Goal: Task Accomplishment & Management: Manage account settings

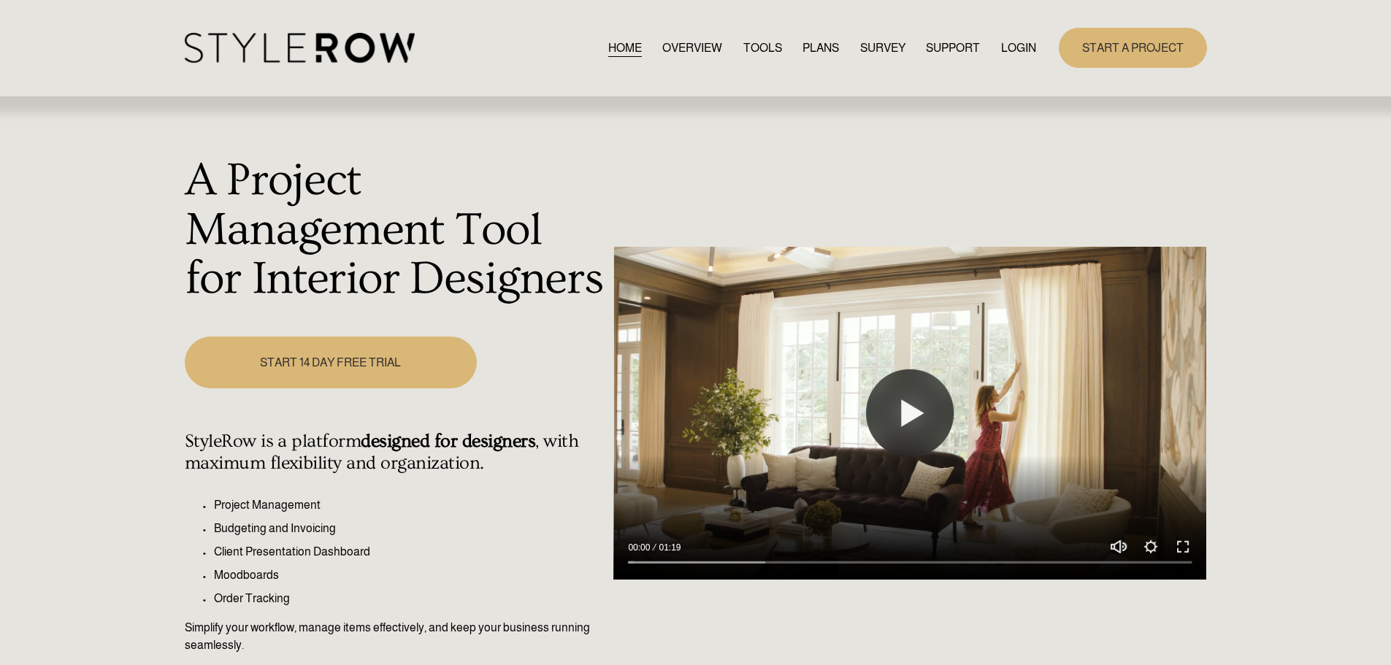
click at [1016, 43] on link "LOGIN" at bounding box center [1018, 48] width 35 height 20
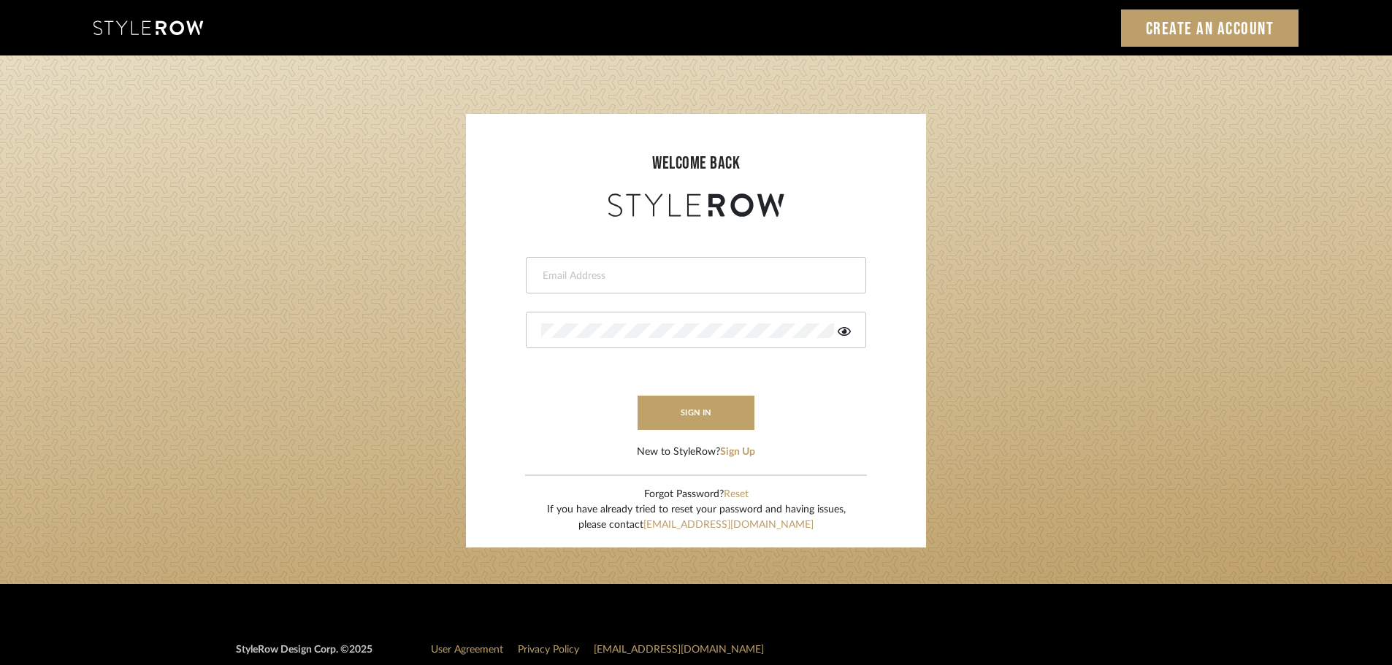
click at [569, 285] on div at bounding box center [696, 275] width 340 height 37
click at [566, 278] on input "email" at bounding box center [694, 276] width 306 height 15
type input "persimmon.design@outlook.com"
click at [724, 408] on button "sign in" at bounding box center [695, 413] width 117 height 34
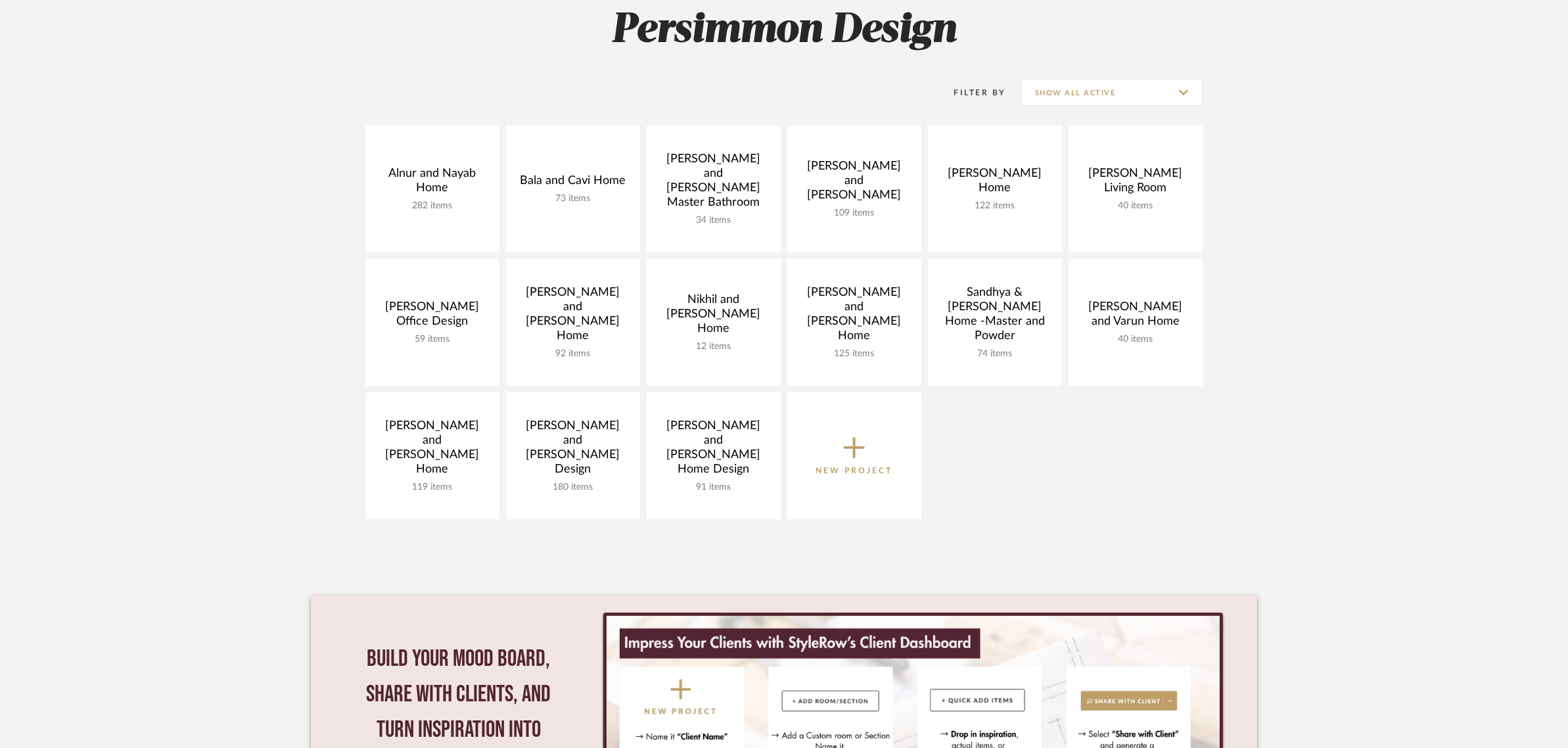
scroll to position [165, 0]
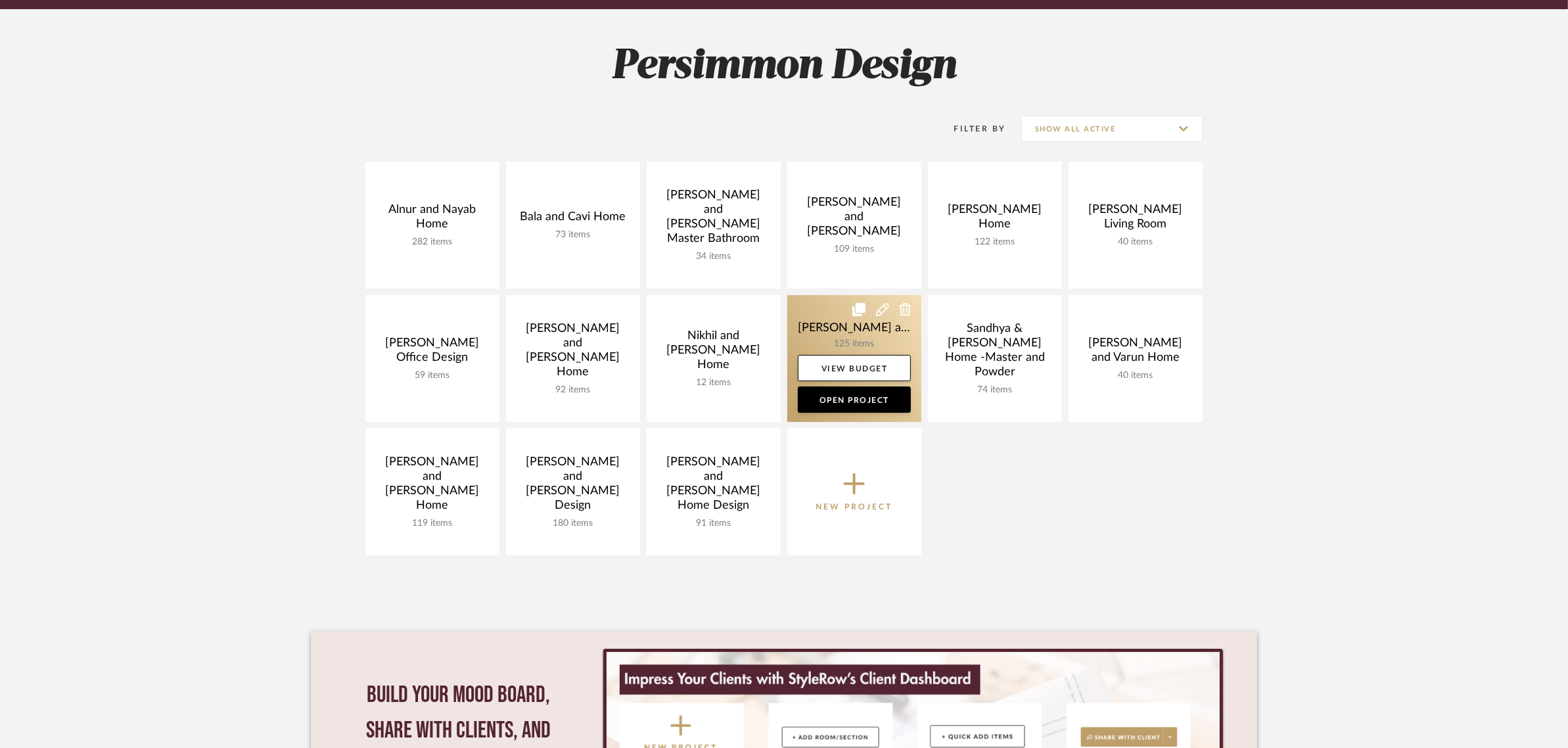
click at [818, 330] on link at bounding box center [854, 358] width 134 height 127
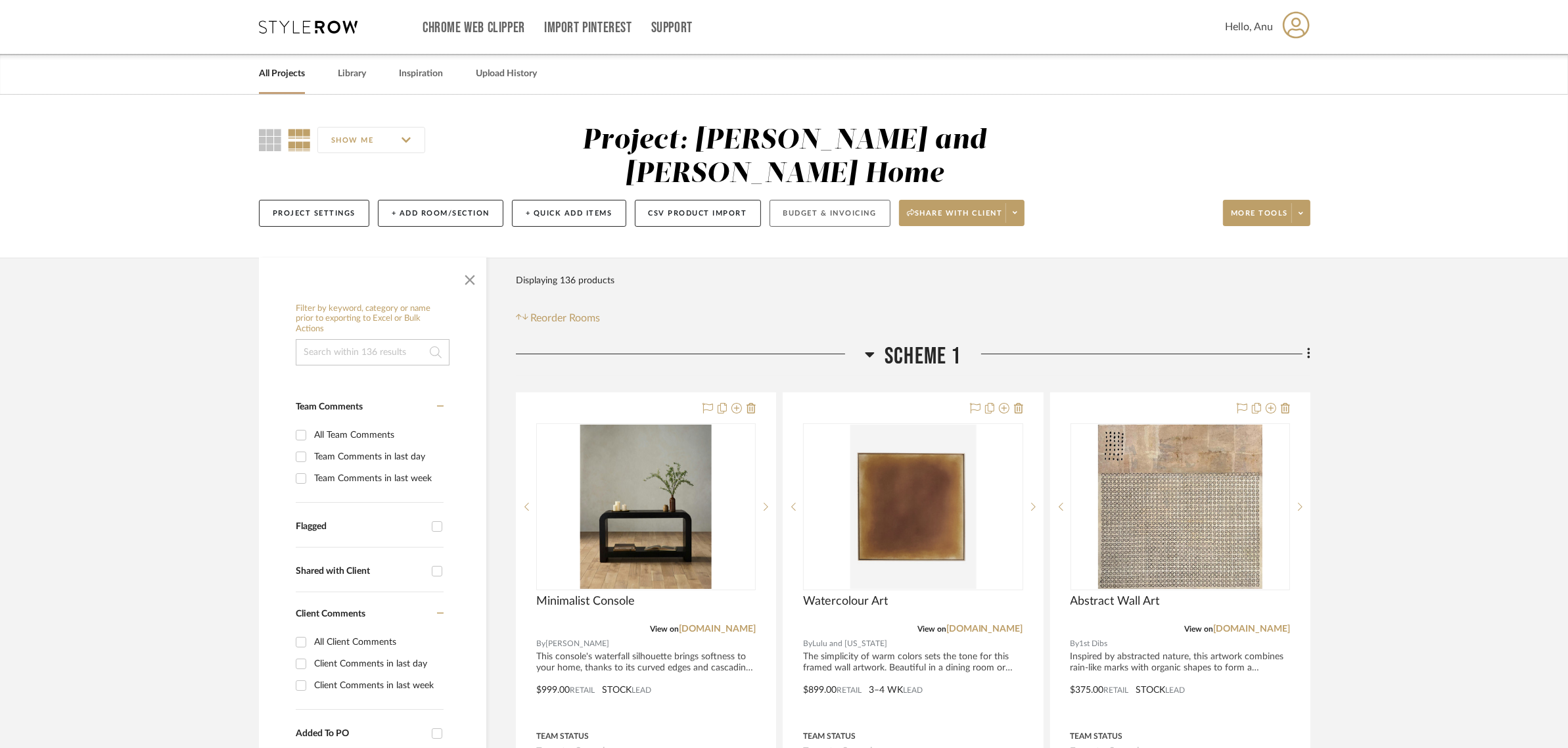
drag, startPoint x: 810, startPoint y: 175, endPoint x: 786, endPoint y: 176, distance: 24.0
click at [786, 200] on button "Budget & Invoicing" at bounding box center [830, 213] width 121 height 27
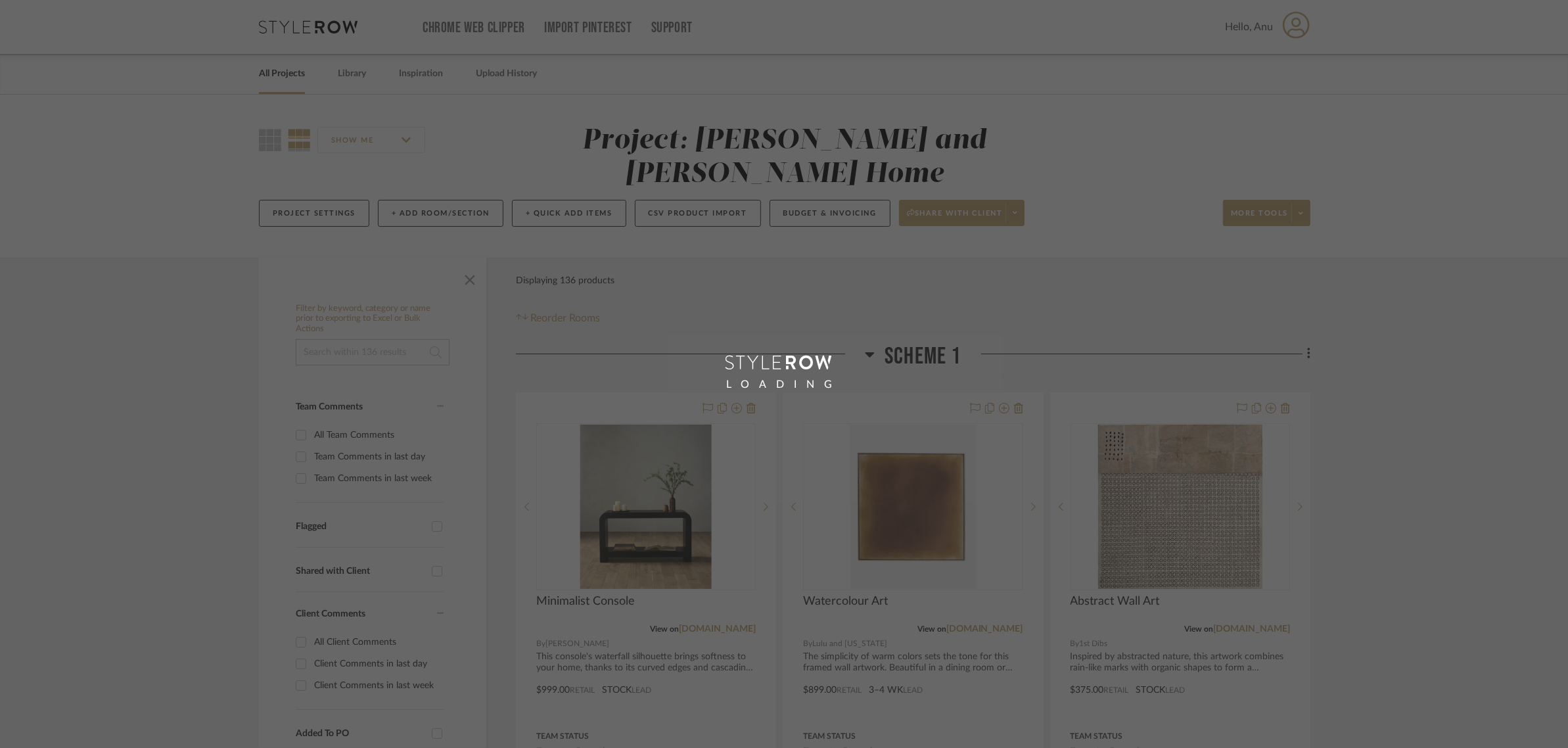
click at [788, 176] on div "LOADING" at bounding box center [784, 374] width 1568 height 748
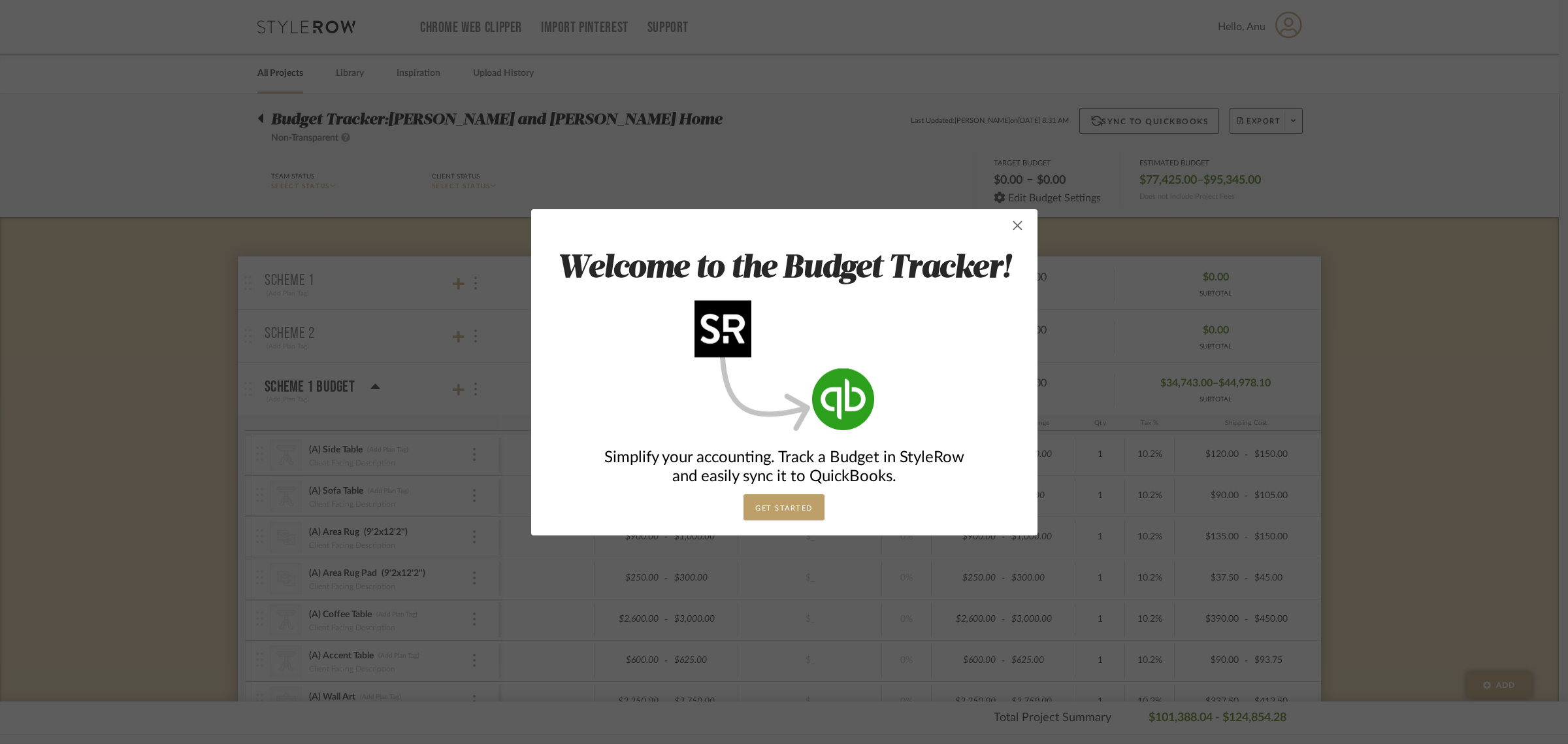
click at [1014, 229] on span "button" at bounding box center [1018, 225] width 26 height 26
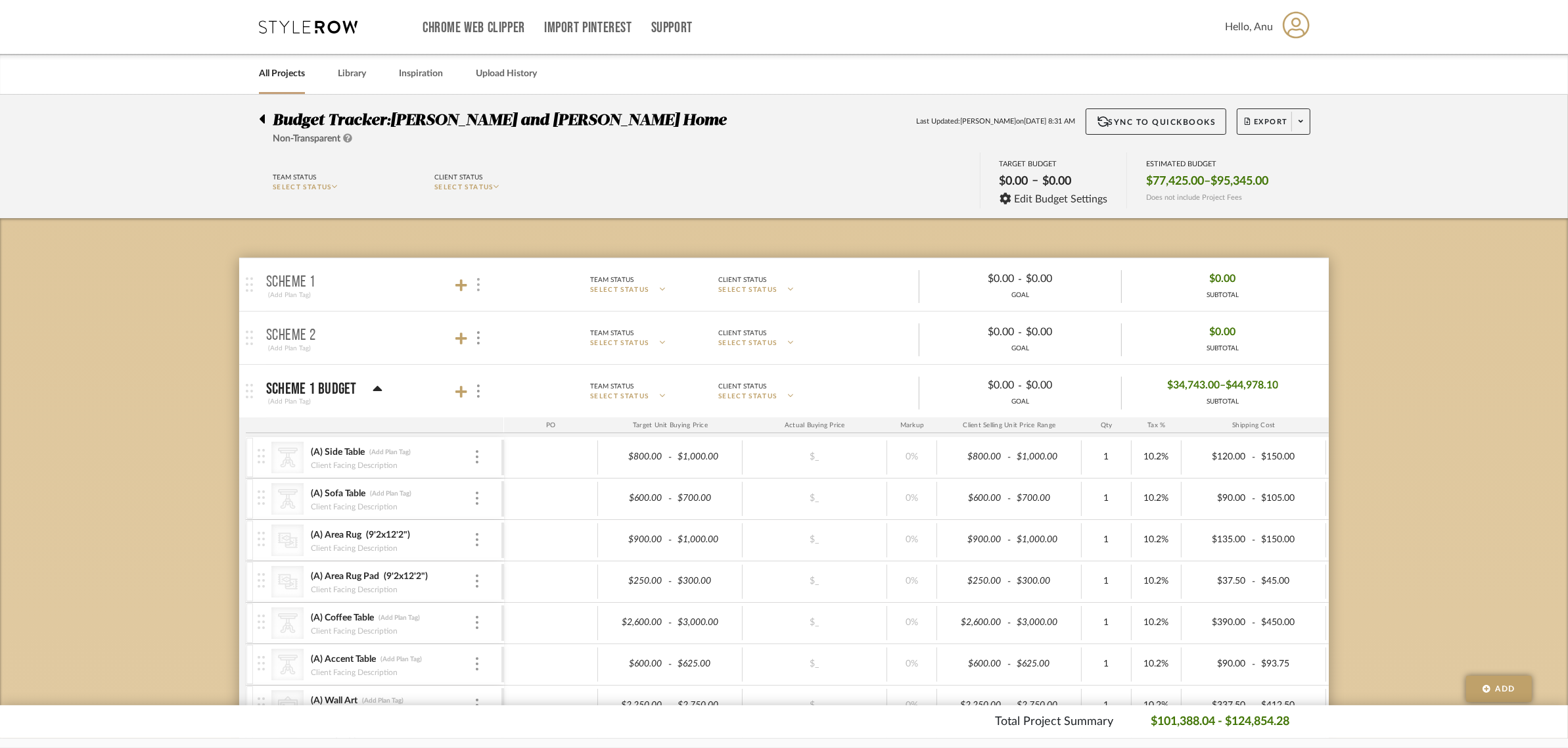
click at [477, 282] on img at bounding box center [478, 284] width 3 height 14
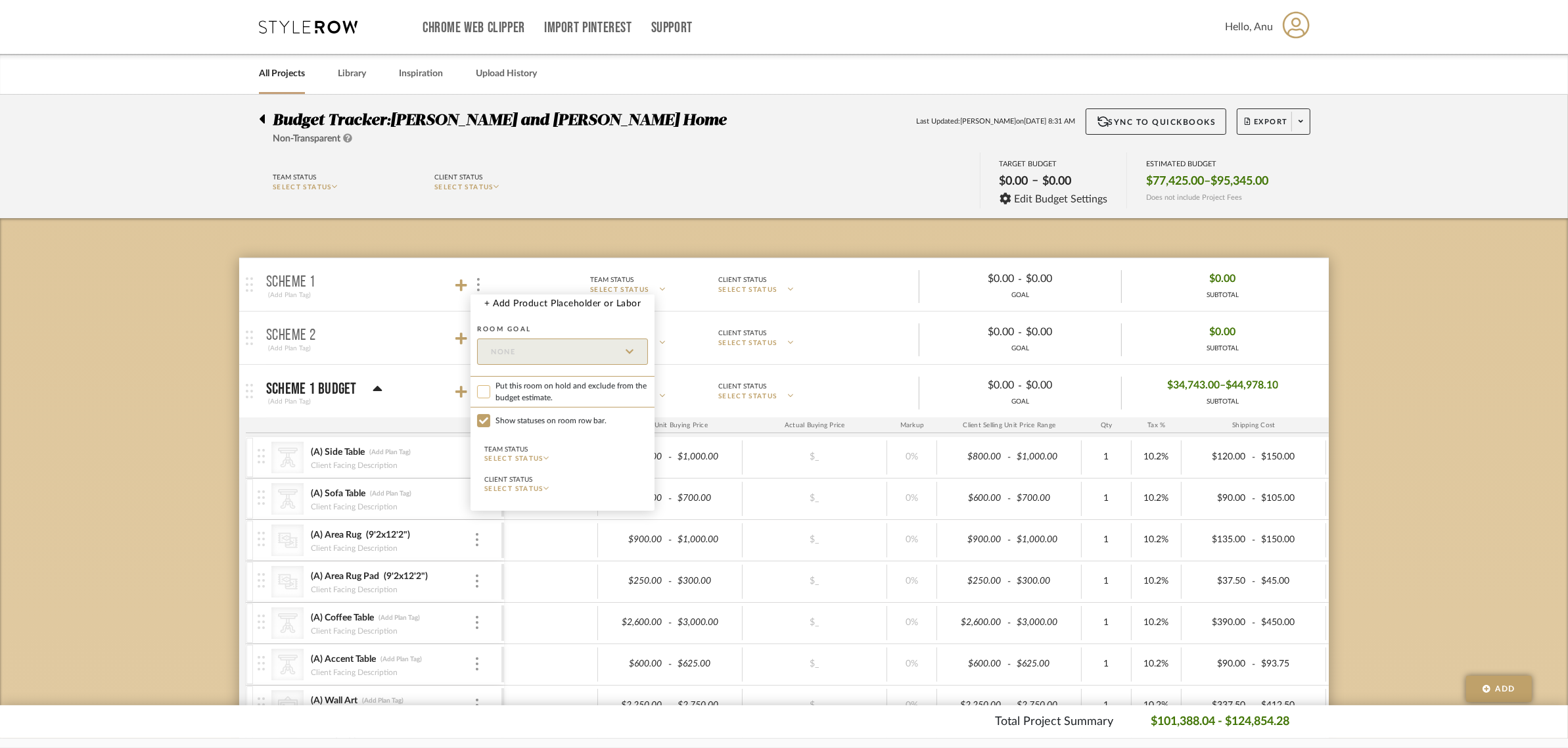
click at [486, 388] on input "Put this room on hold and exclude from the budget estimate." at bounding box center [483, 392] width 14 height 14
checkbox input "true"
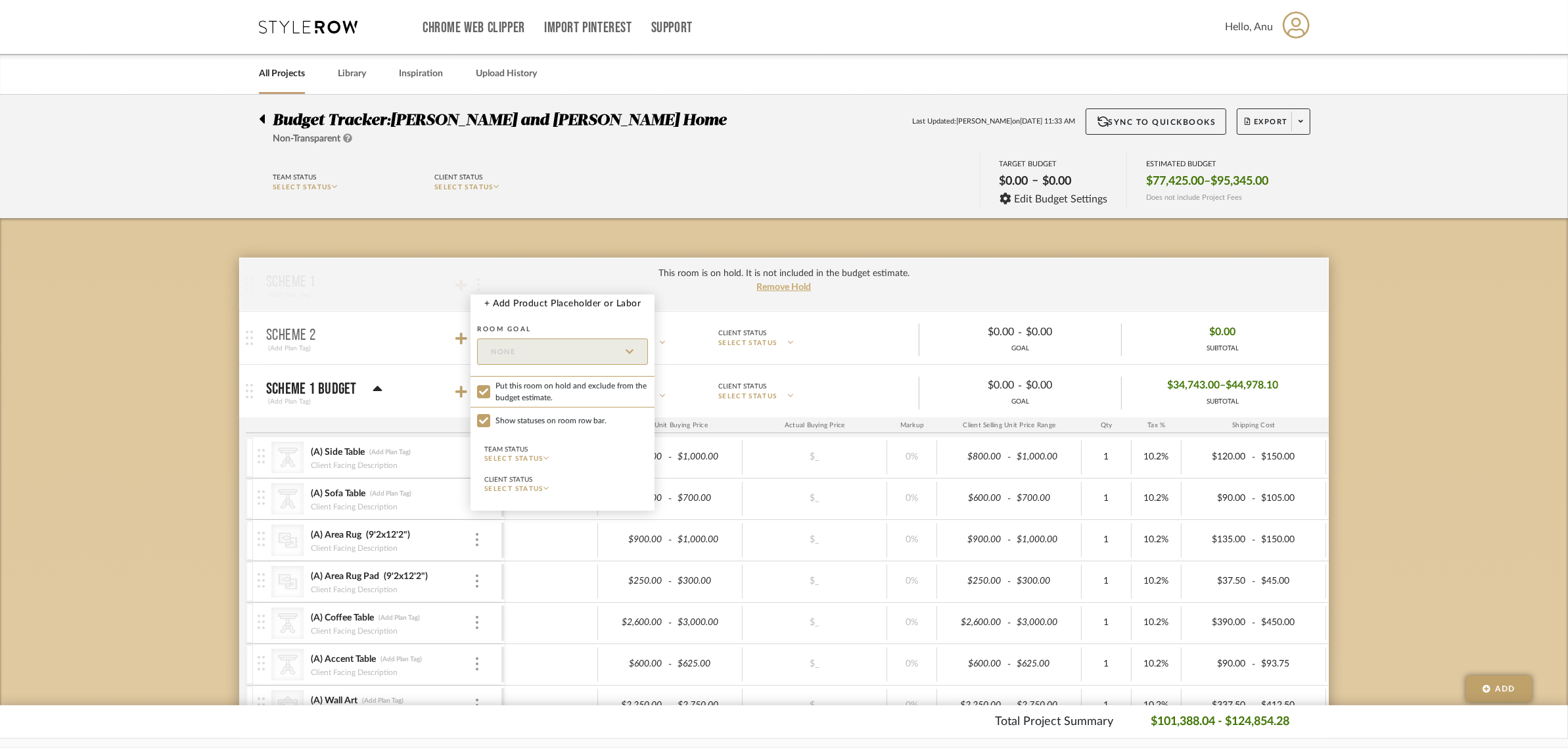
click at [132, 369] on div at bounding box center [784, 374] width 1568 height 748
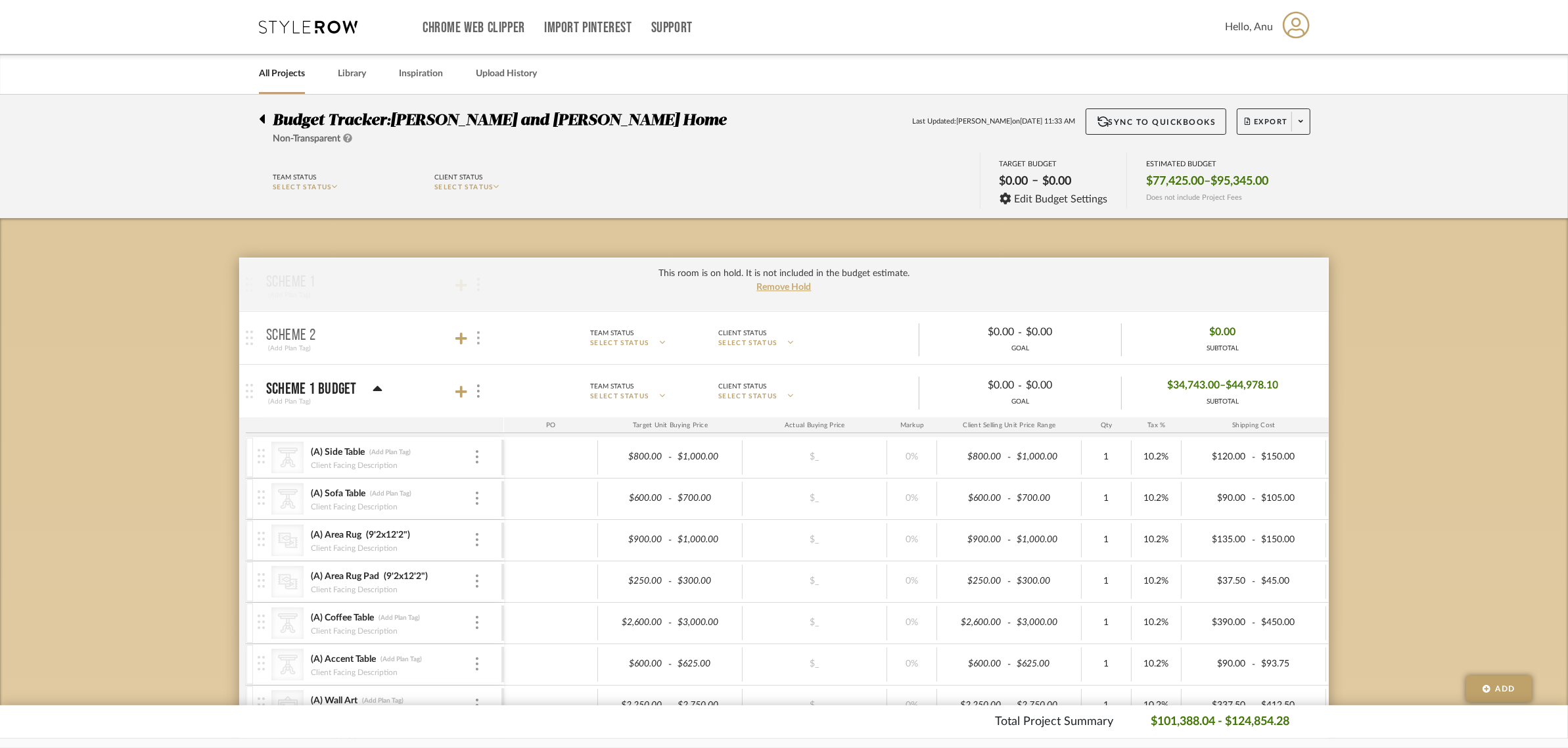
click at [481, 338] on div at bounding box center [477, 338] width 14 height 18
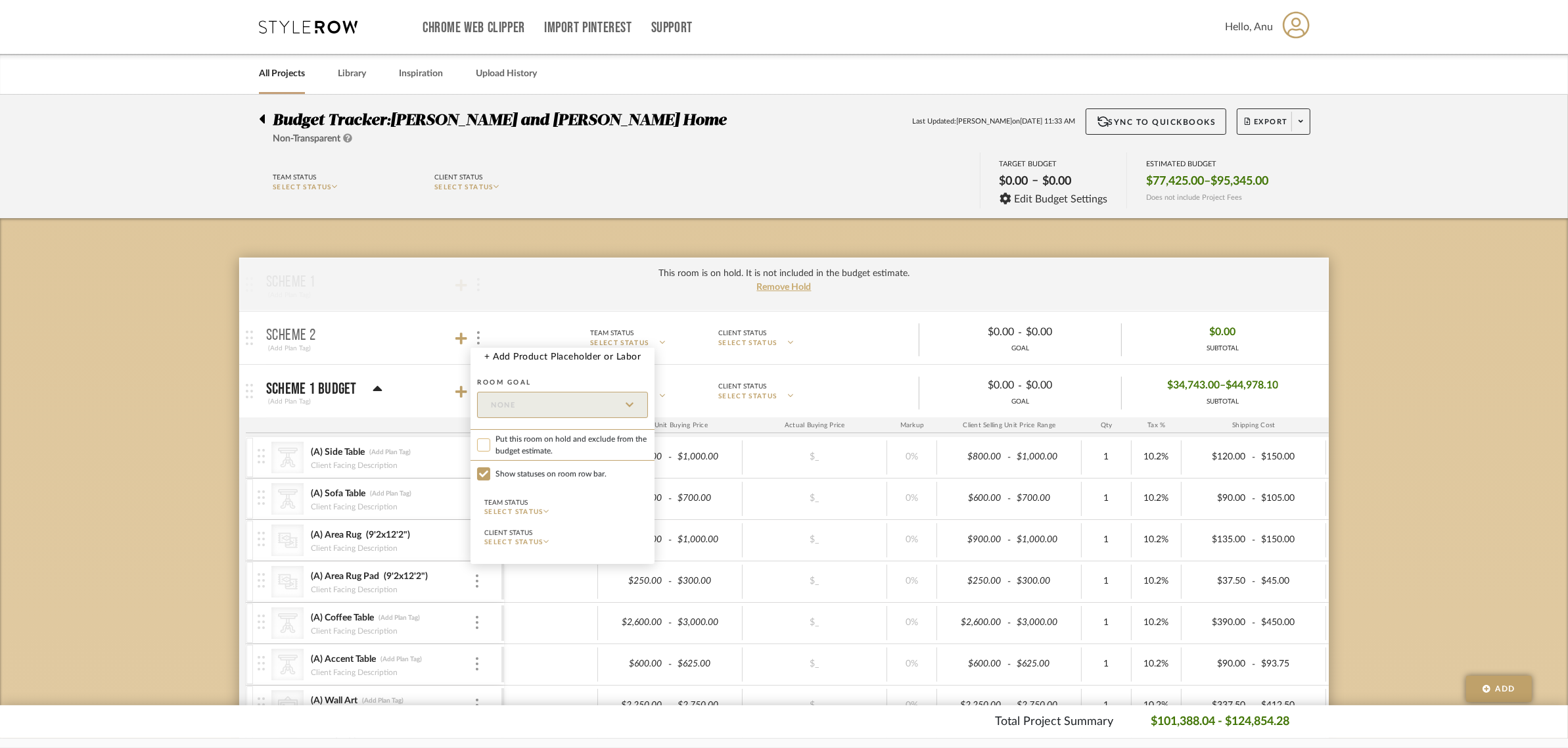
click at [482, 438] on input "Put this room on hold and exclude from the budget estimate." at bounding box center [483, 445] width 14 height 14
checkbox input "true"
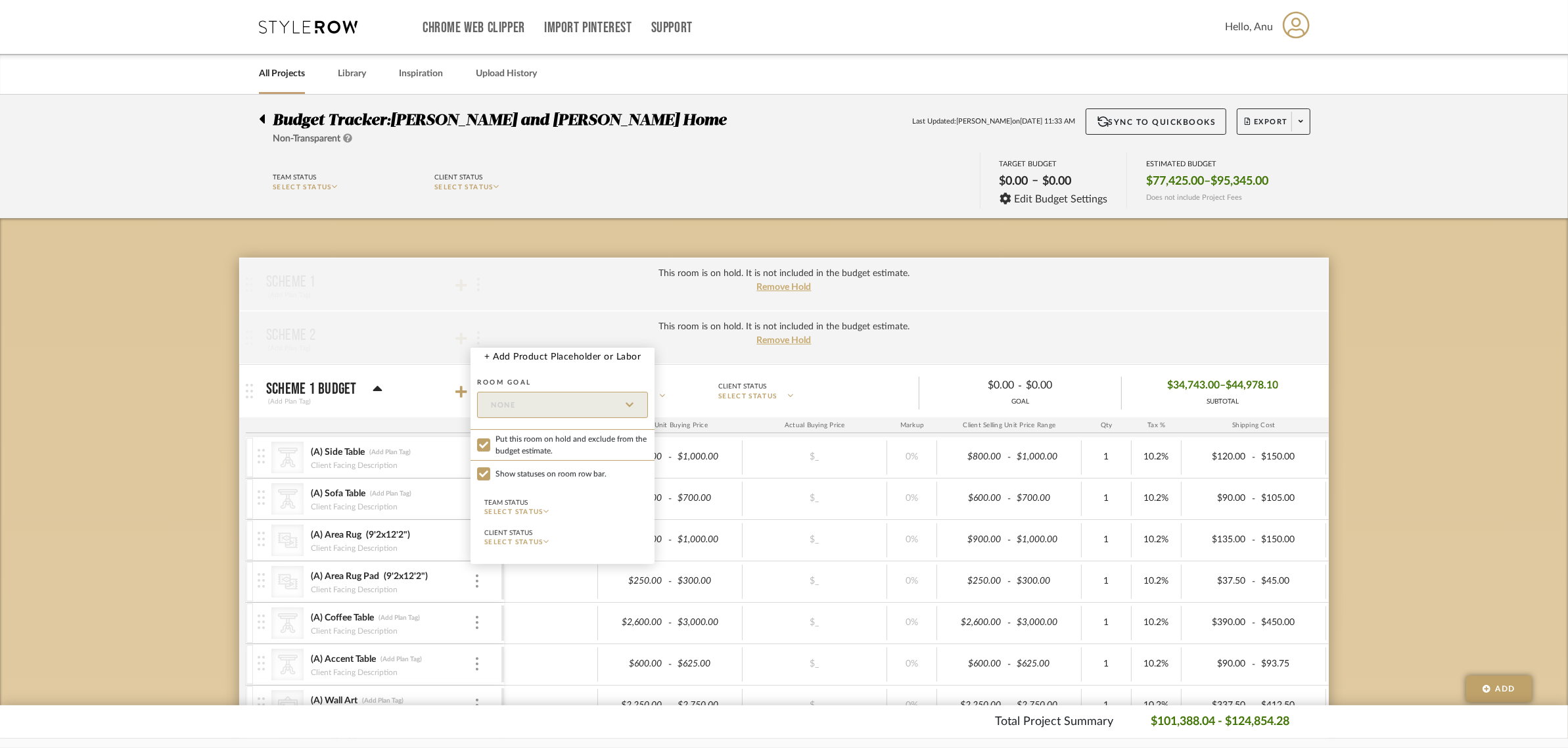
click at [103, 362] on div at bounding box center [784, 374] width 1568 height 748
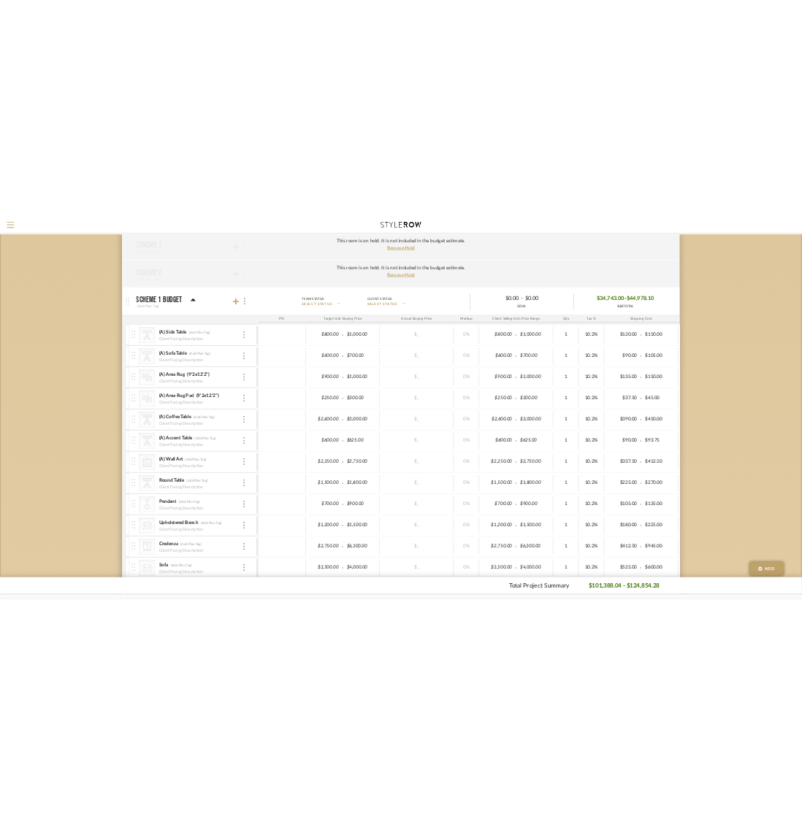
scroll to position [219, 0]
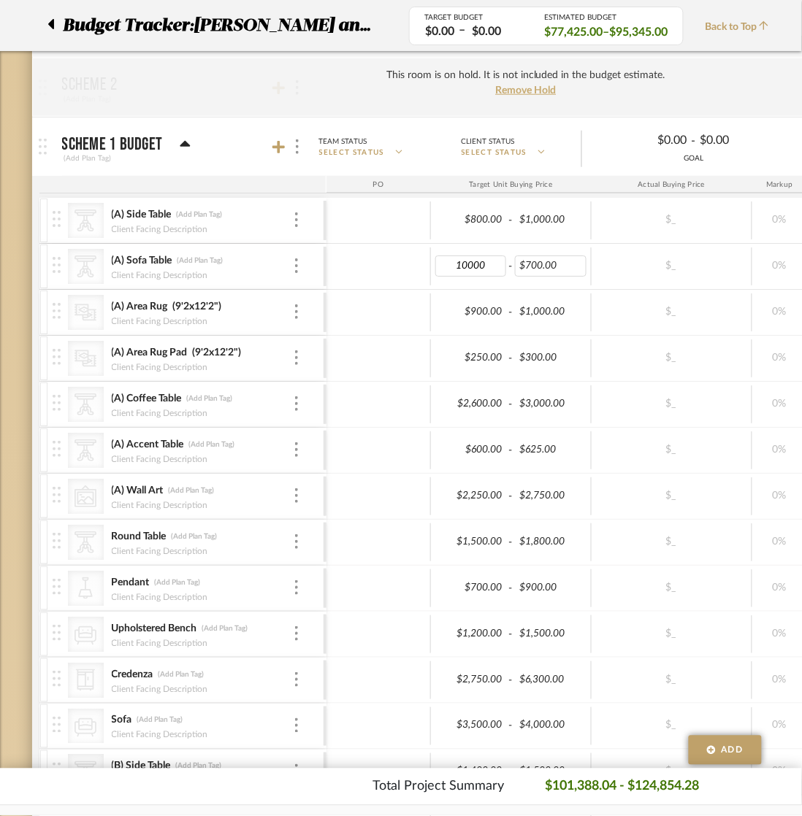
type input "1000"
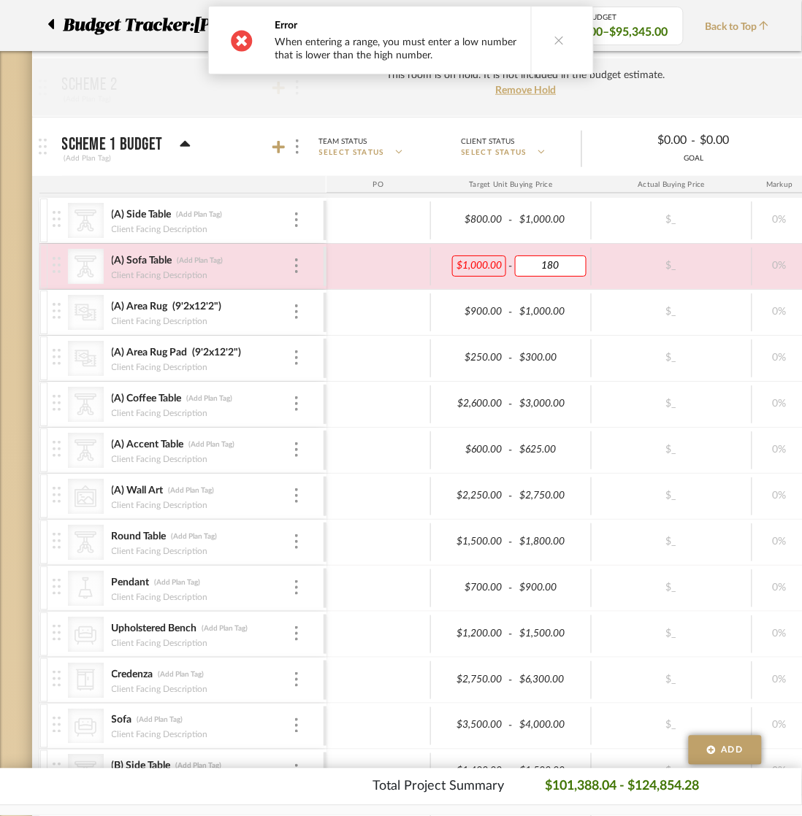
type input "1800"
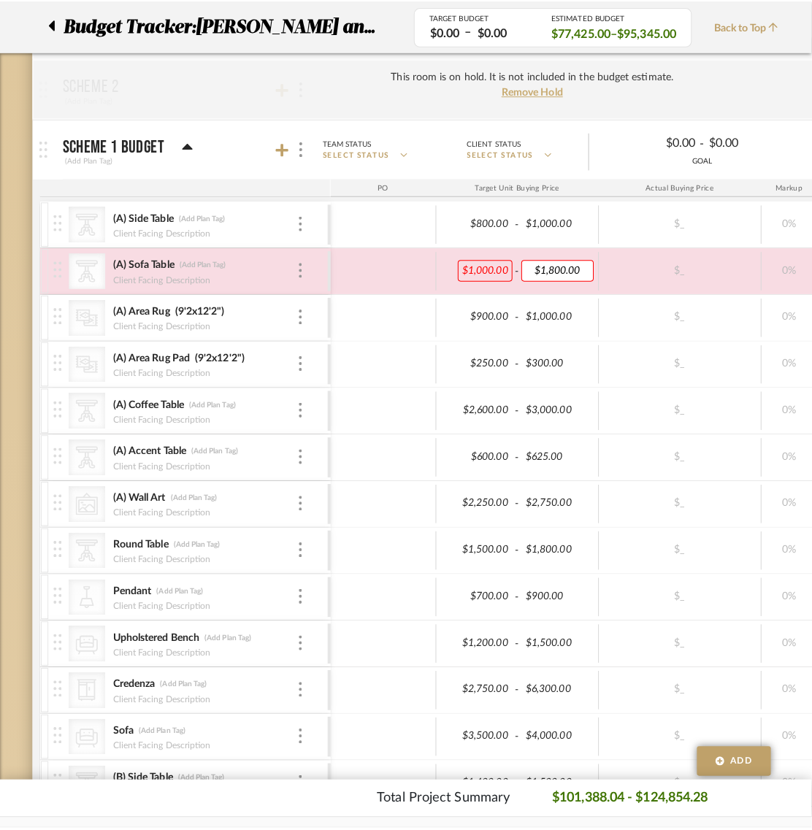
scroll to position [0, 0]
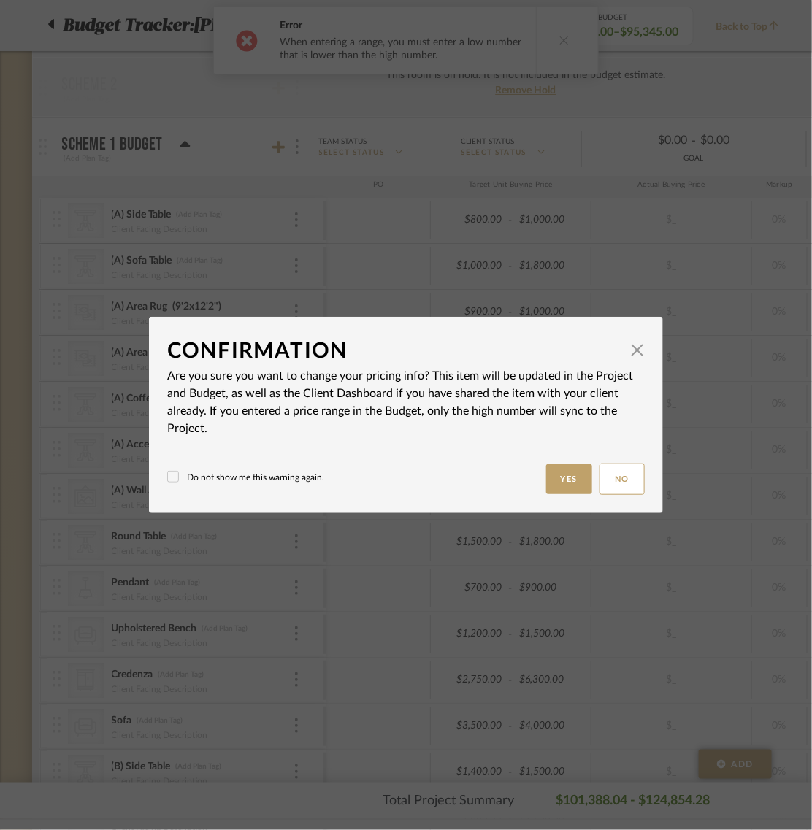
click at [716, 79] on body "Search by brands, products, categories, colors, or styles Hello, Anu All Projec…" at bounding box center [401, 196] width 802 height 830
click at [560, 480] on button "Yes" at bounding box center [569, 479] width 47 height 30
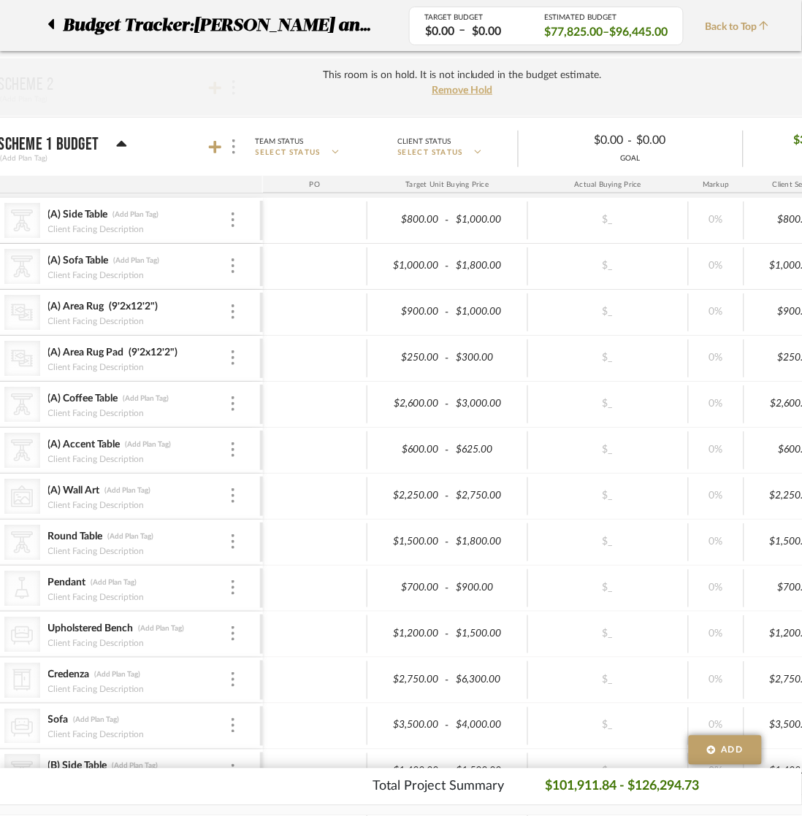
scroll to position [219, 62]
type input "280"
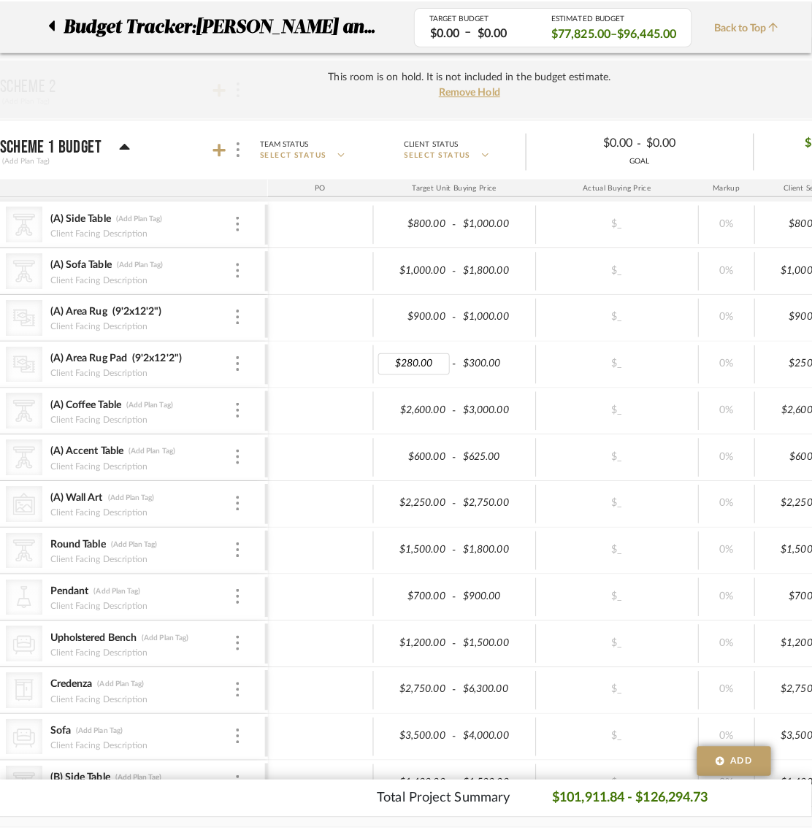
scroll to position [0, 0]
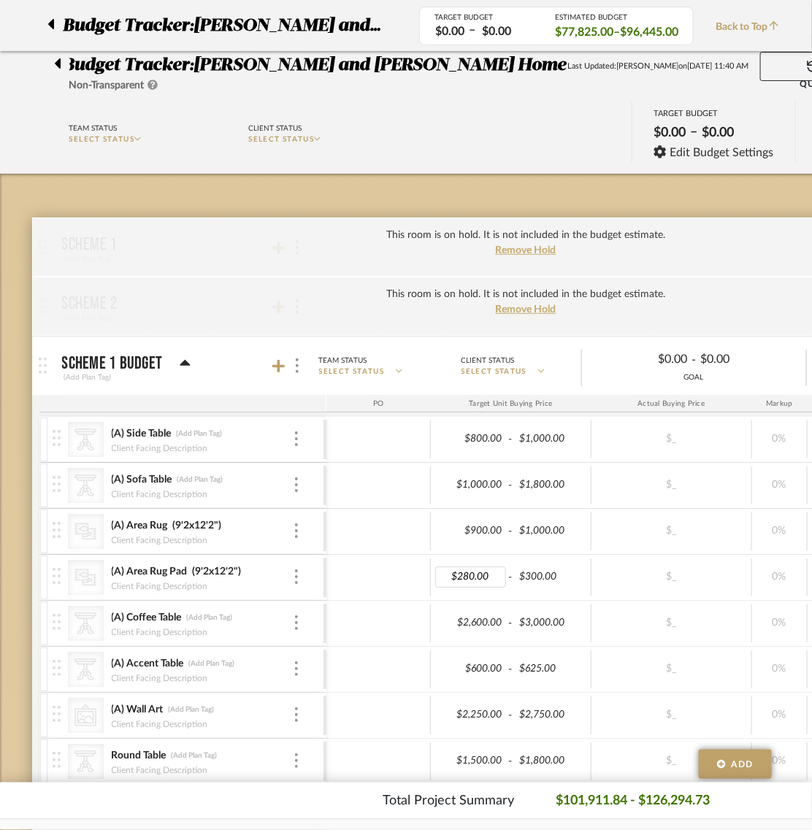
click at [314, 362] on body "Search by brands, products, categories, colors, or styles Hello, Anu All Projec…" at bounding box center [406, 415] width 812 height 830
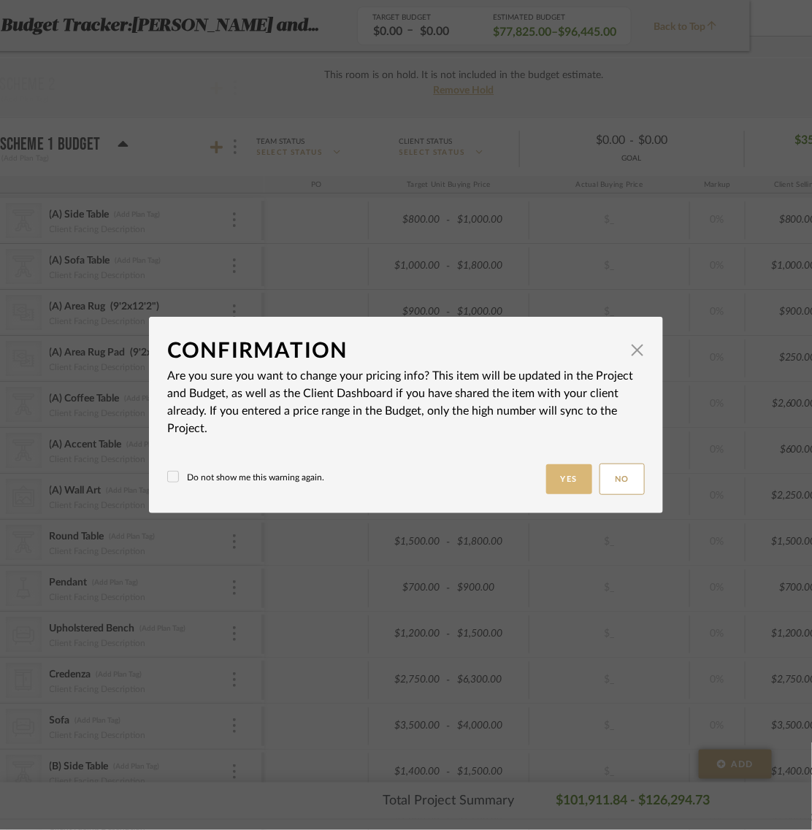
click at [559, 487] on button "Yes" at bounding box center [569, 479] width 47 height 30
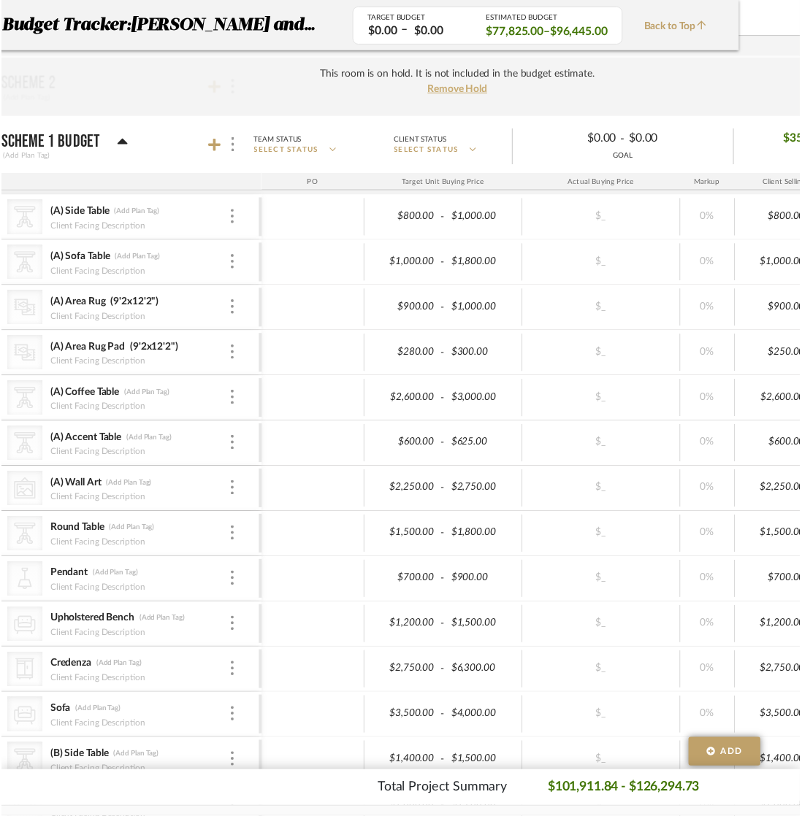
scroll to position [219, 62]
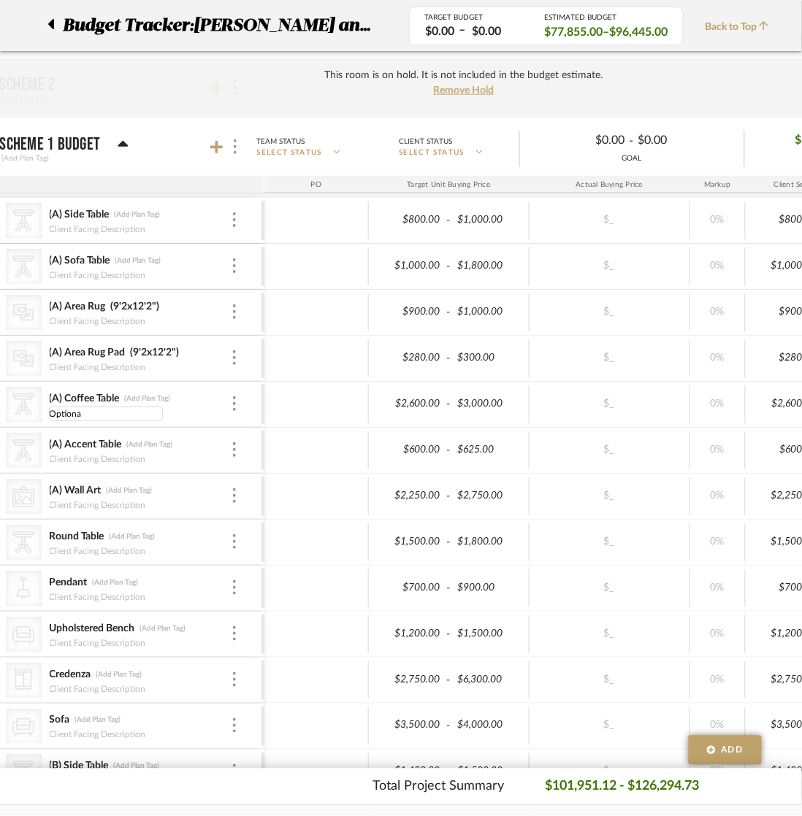
type input "Optional"
click at [195, 400] on div "(A) Coffee Table (Add Plan Tag)" at bounding box center [140, 399] width 182 height 14
click at [93, 414] on input "Optional" at bounding box center [106, 414] width 114 height 15
type input "Optional - bigger size recommended"
click at [177, 136] on mat-panel-title "Scheme 1 Budget (Add Plan Tag)" at bounding box center [128, 147] width 257 height 36
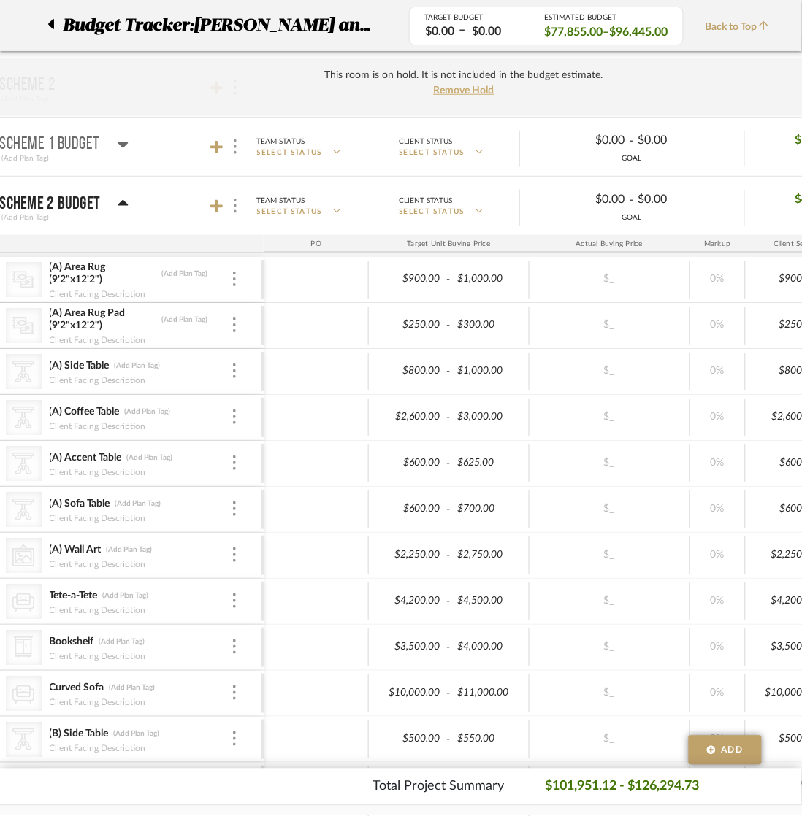
click at [118, 145] on icon at bounding box center [123, 145] width 10 height 6
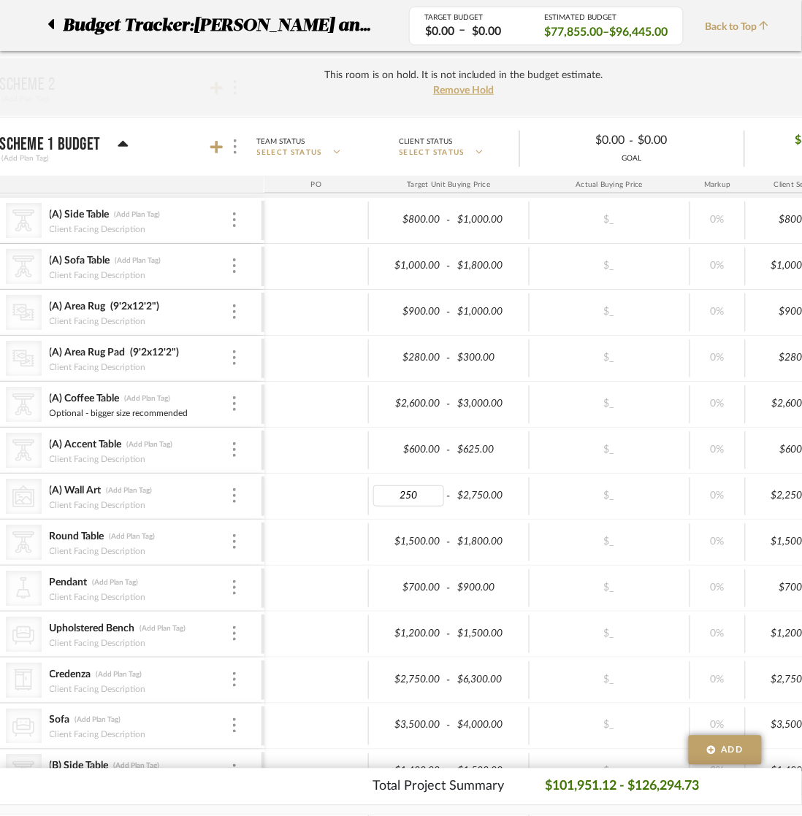
type input "2500"
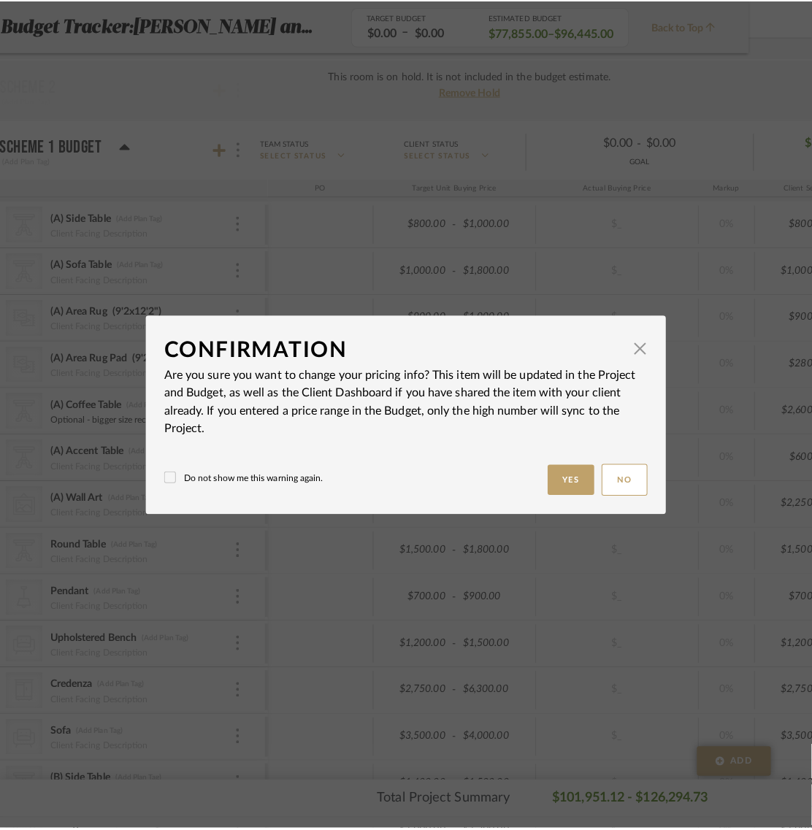
scroll to position [0, 0]
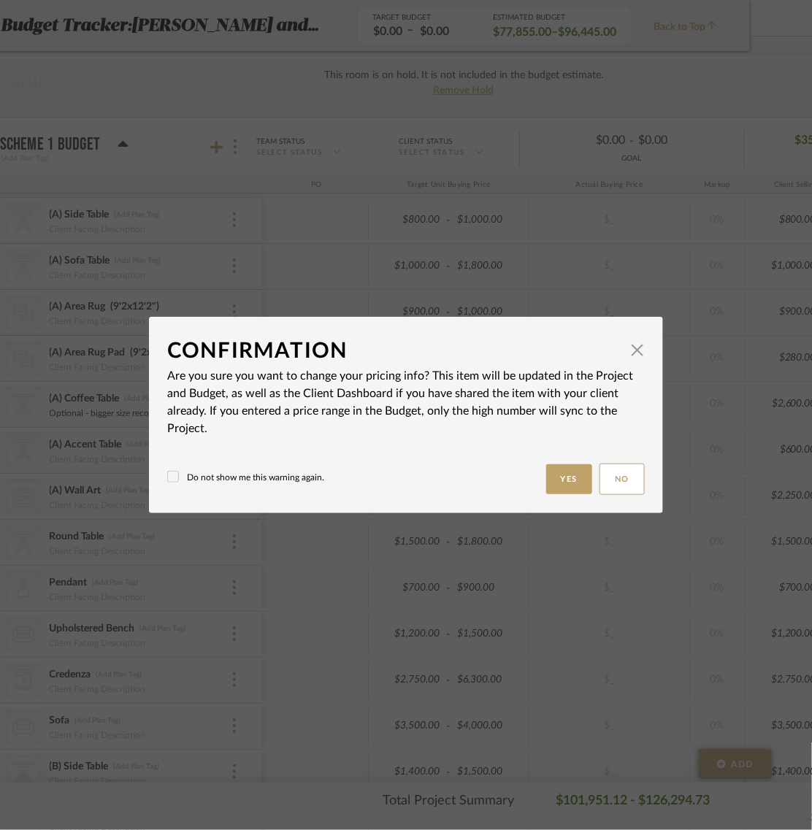
click at [326, 493] on body "Search by brands, products, categories, colors, or styles Hello, Anu All Projec…" at bounding box center [339, 196] width 802 height 830
click at [574, 476] on button "Yes" at bounding box center [569, 479] width 47 height 30
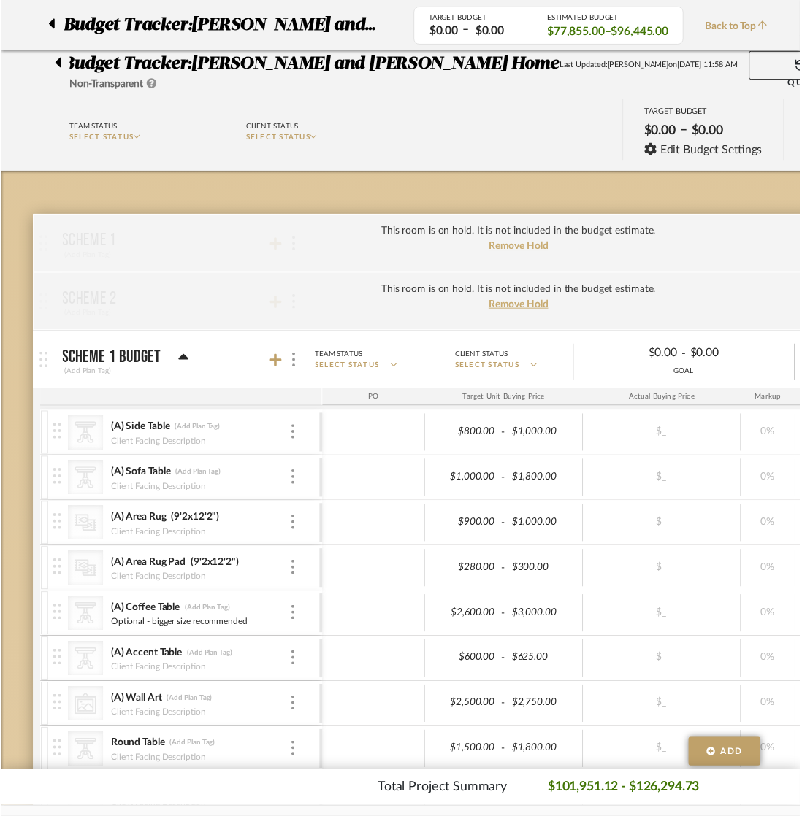
scroll to position [219, 62]
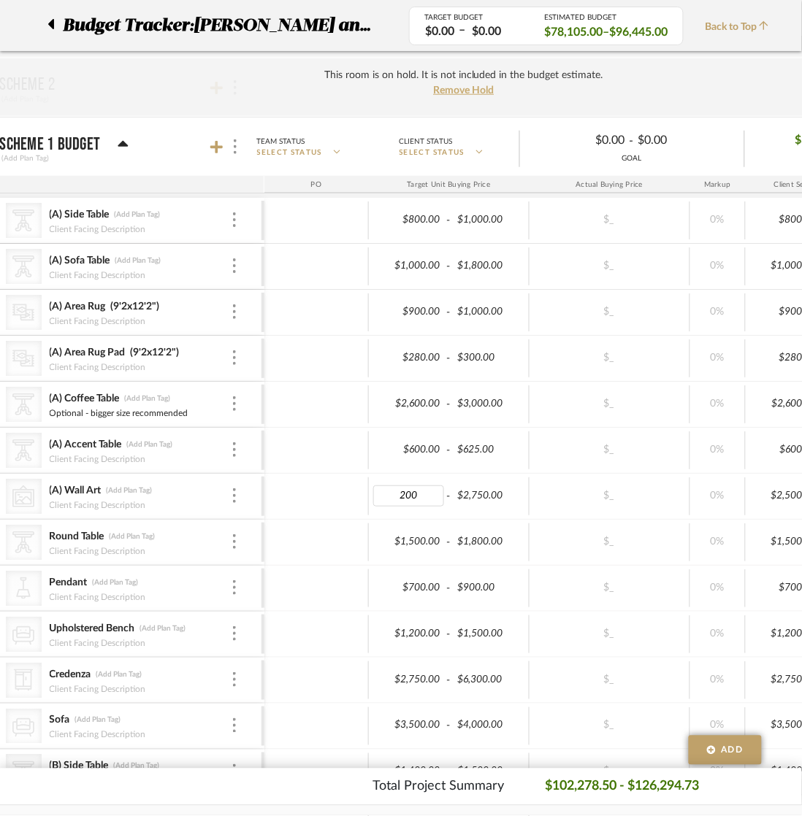
type input "2000"
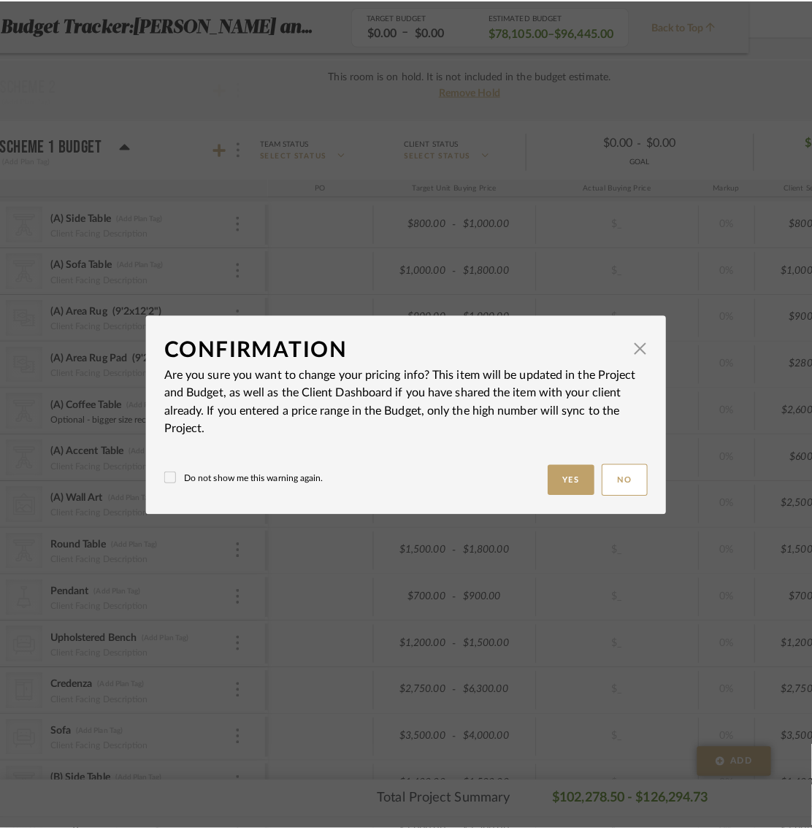
scroll to position [0, 0]
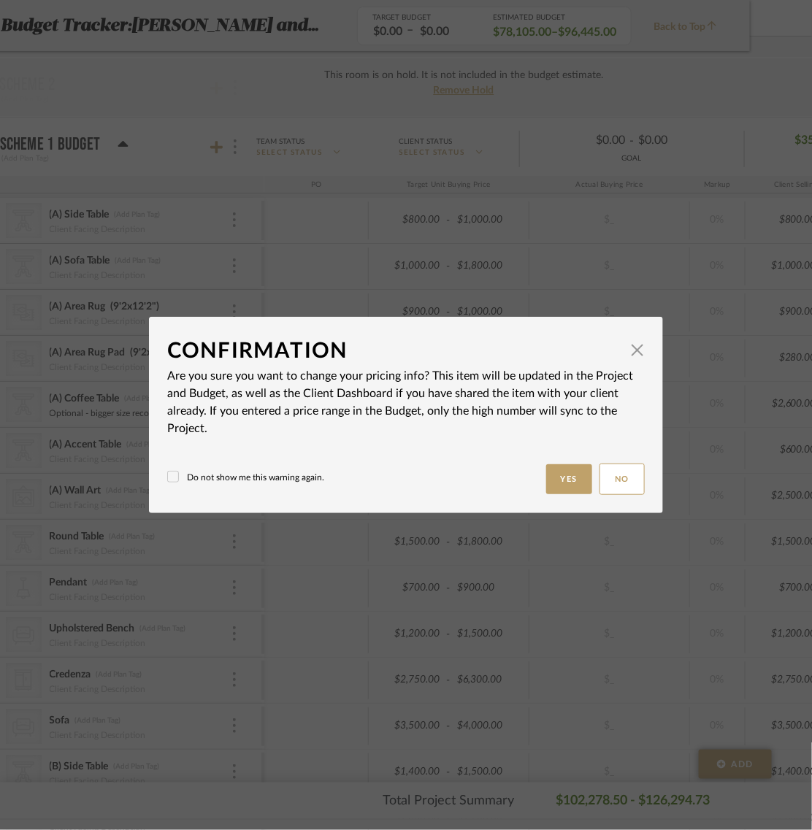
click at [320, 493] on body "Search by brands, products, categories, colors, or styles Hello, Anu All Projec…" at bounding box center [339, 196] width 802 height 830
click at [575, 482] on button "Yes" at bounding box center [569, 479] width 47 height 30
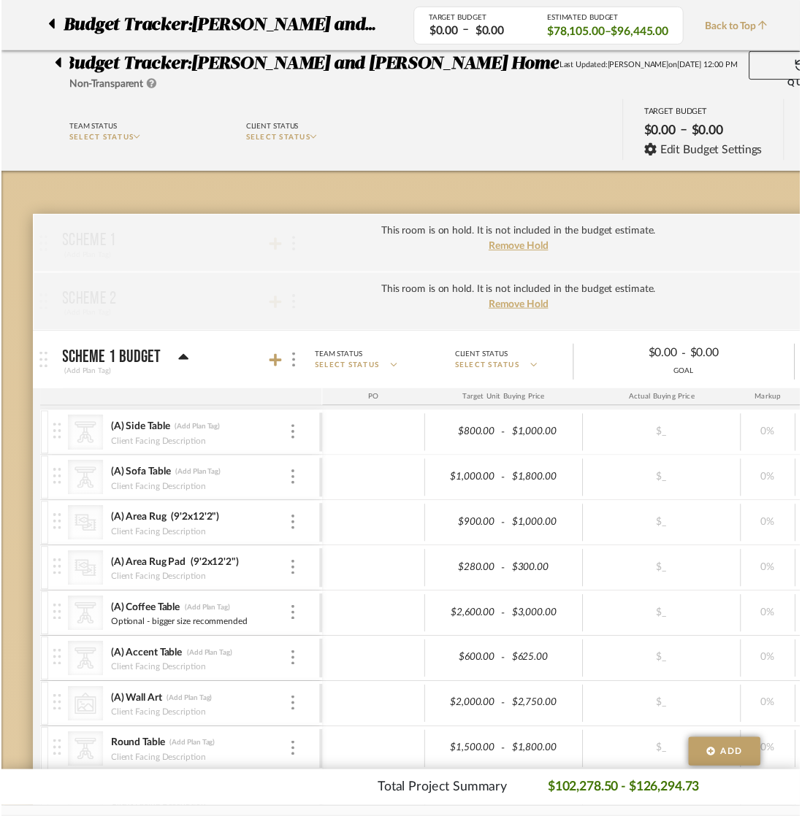
scroll to position [219, 62]
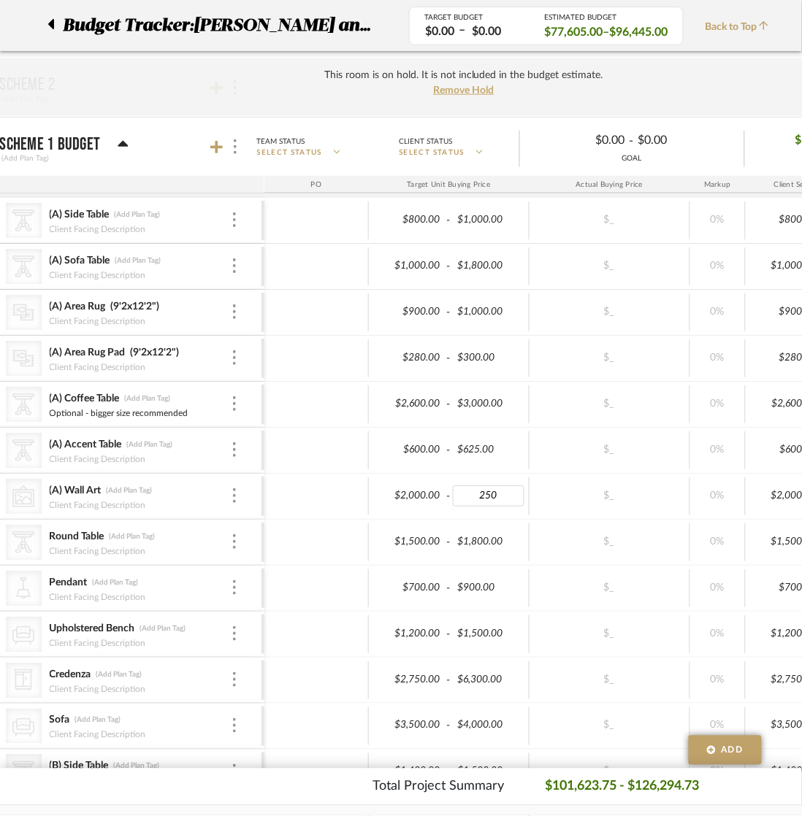
type input "2500"
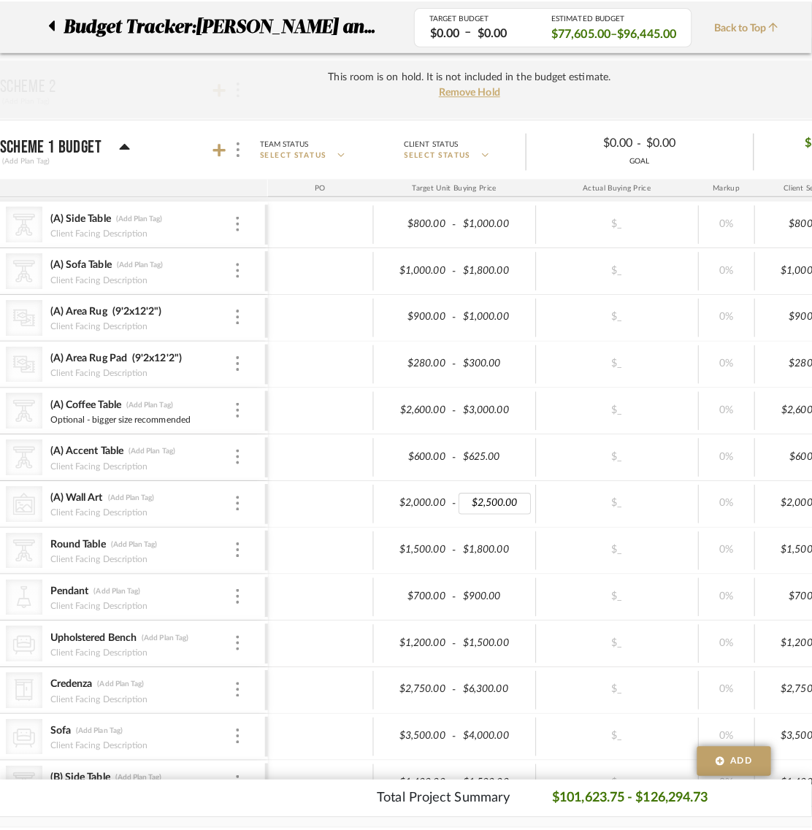
scroll to position [0, 0]
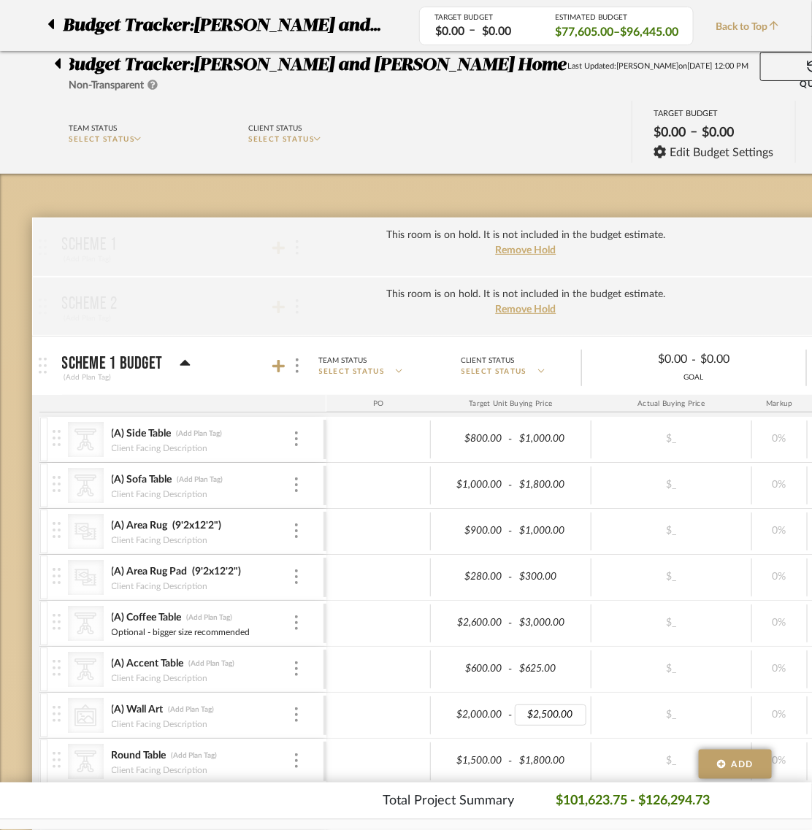
click at [329, 491] on body "Search by brands, products, categories, colors, or styles Hello, Anu All Projec…" at bounding box center [406, 415] width 812 height 830
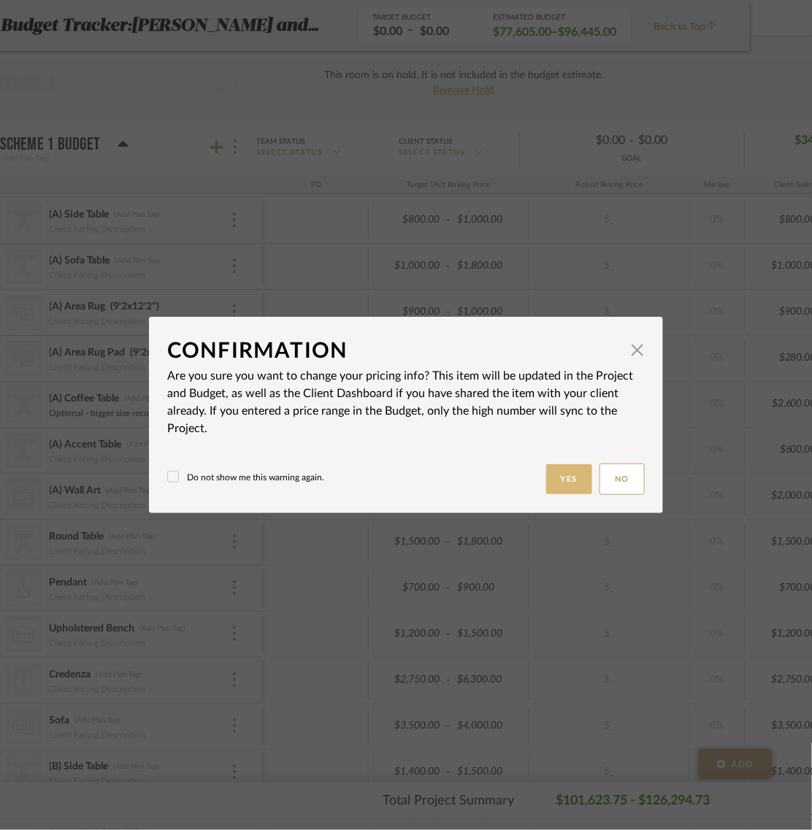
click at [564, 473] on button "Yes" at bounding box center [569, 479] width 47 height 30
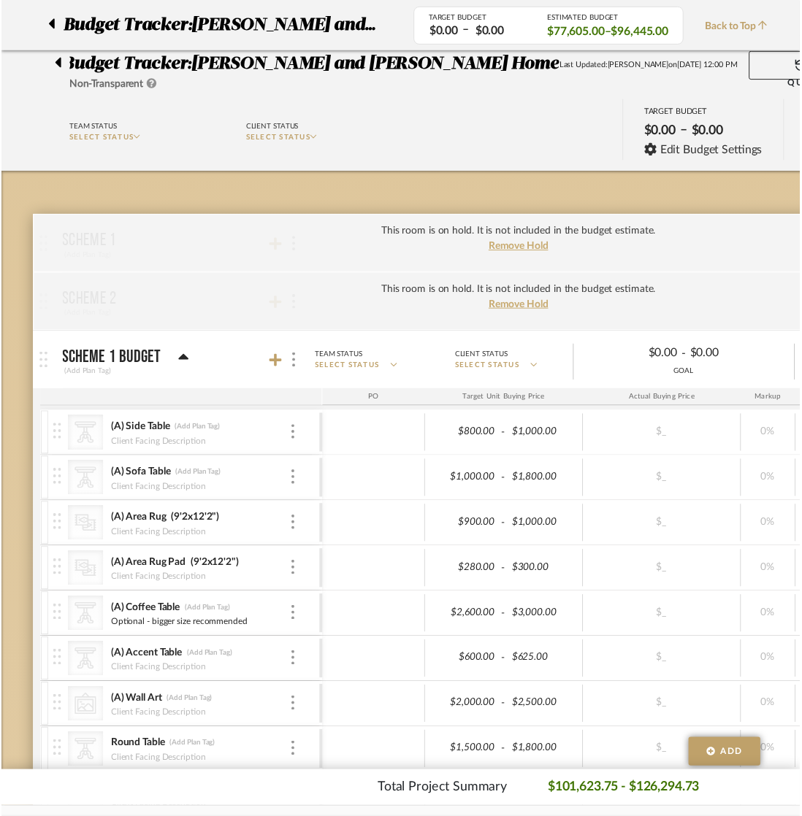
scroll to position [219, 62]
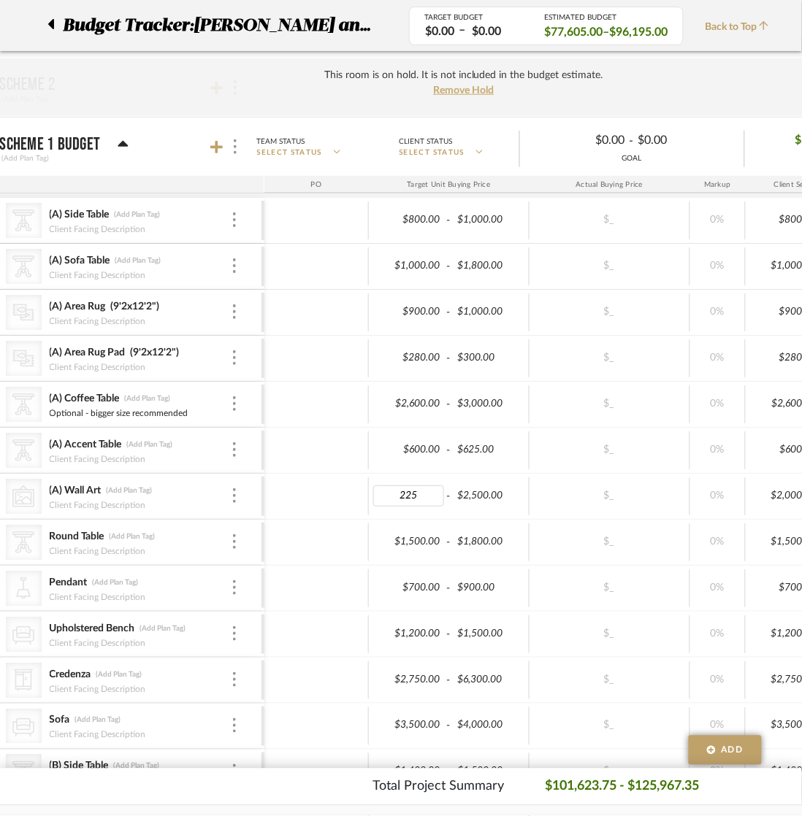
type input "2250"
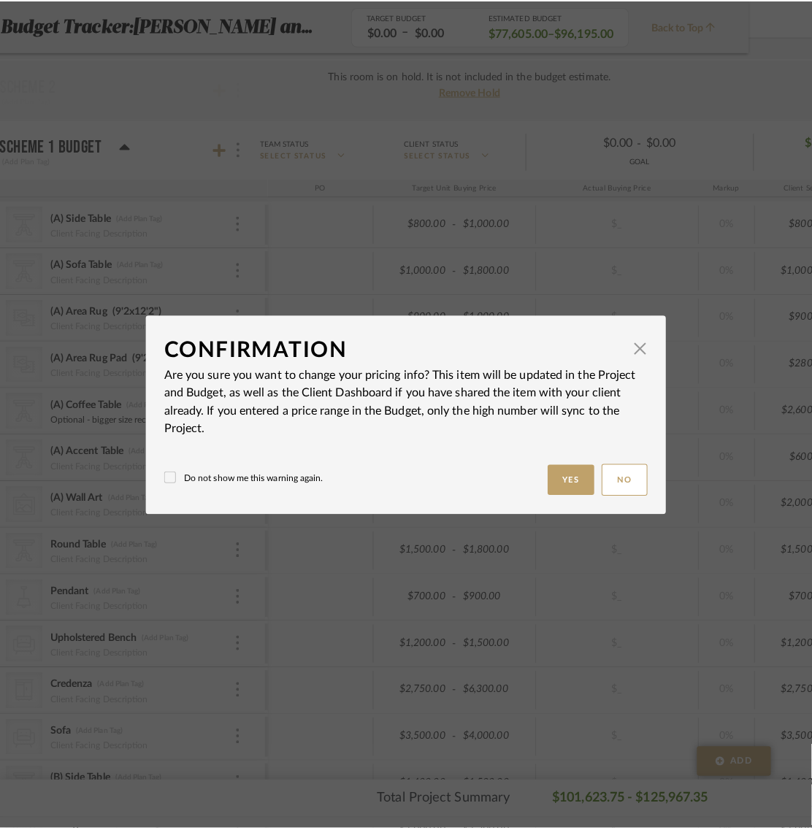
scroll to position [0, 0]
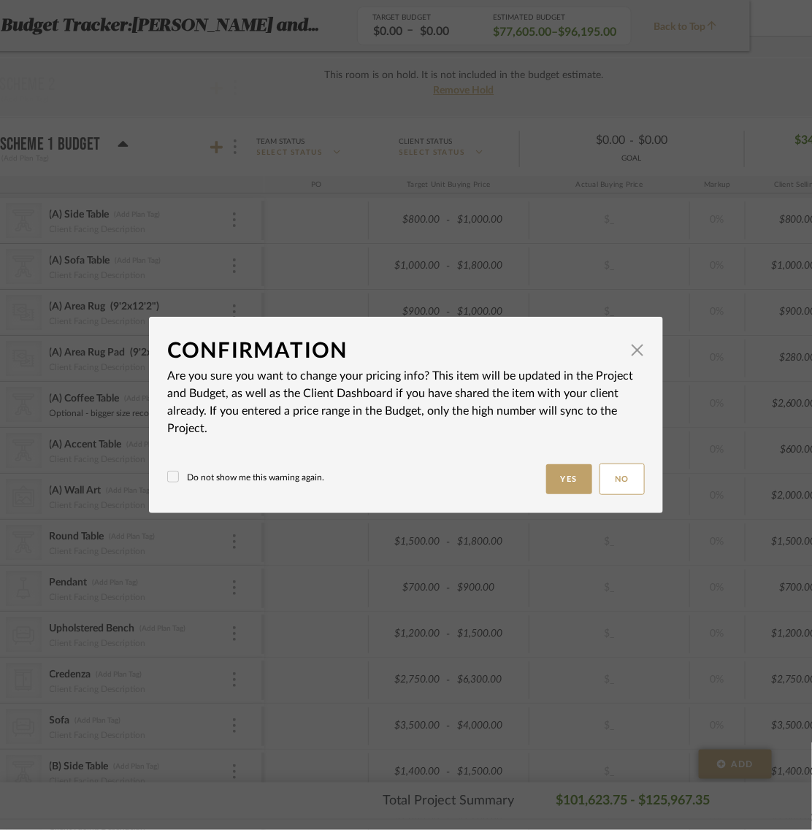
click at [310, 476] on body "Search by brands, products, categories, colors, or styles Hello, Anu All Projec…" at bounding box center [339, 196] width 802 height 830
click at [549, 472] on button "Yes" at bounding box center [569, 479] width 47 height 30
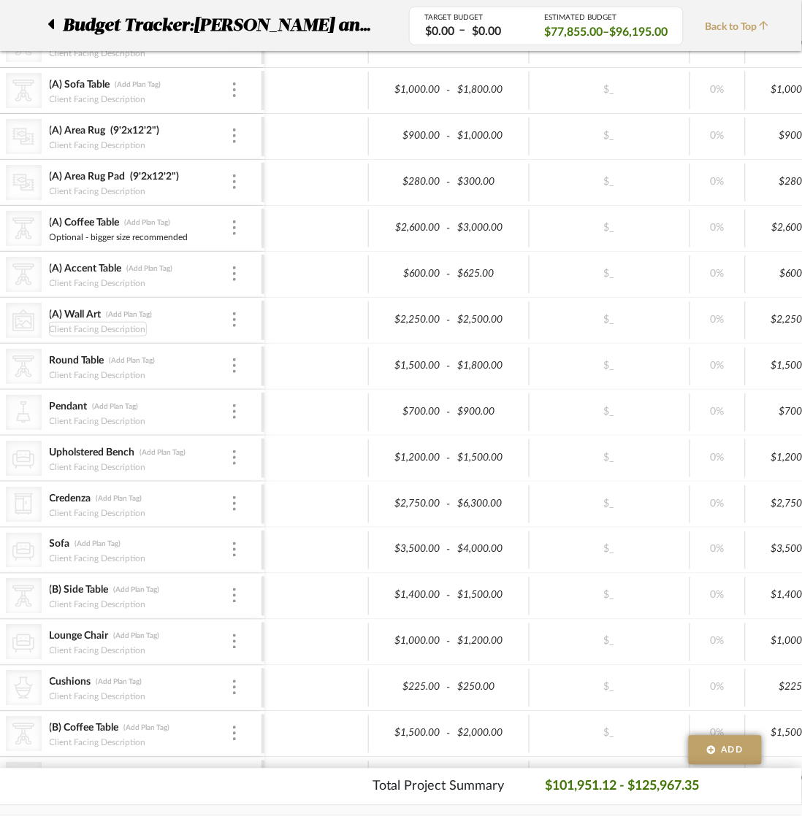
scroll to position [584, 62]
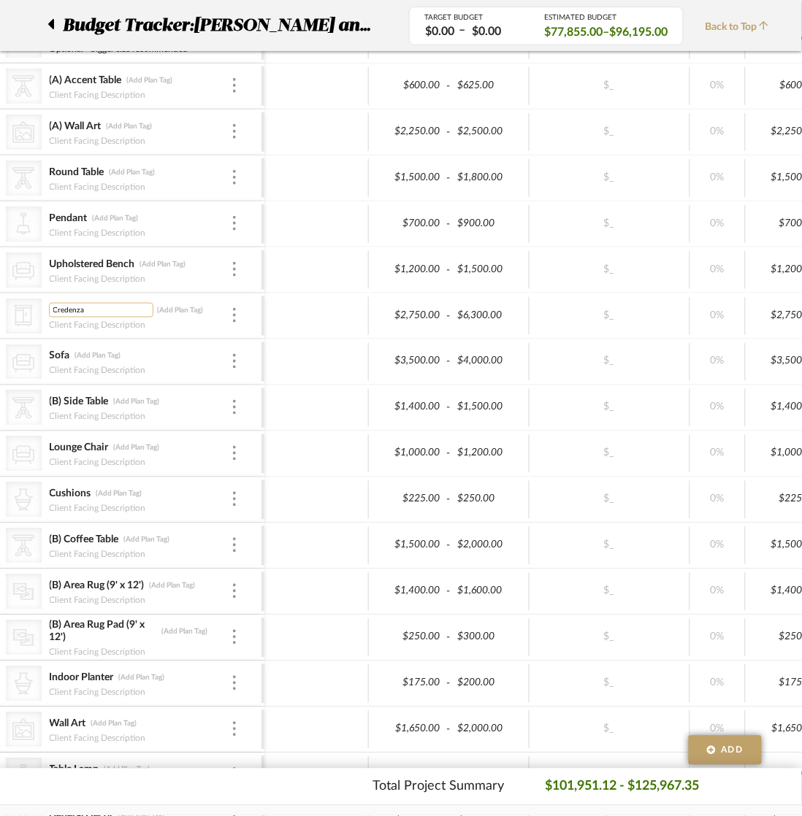
click at [49, 308] on input "Credenza" at bounding box center [101, 309] width 104 height 15
type input "(B)Credenza"
click at [210, 320] on div "Client Facing Description" at bounding box center [140, 323] width 182 height 12
type input "3600"
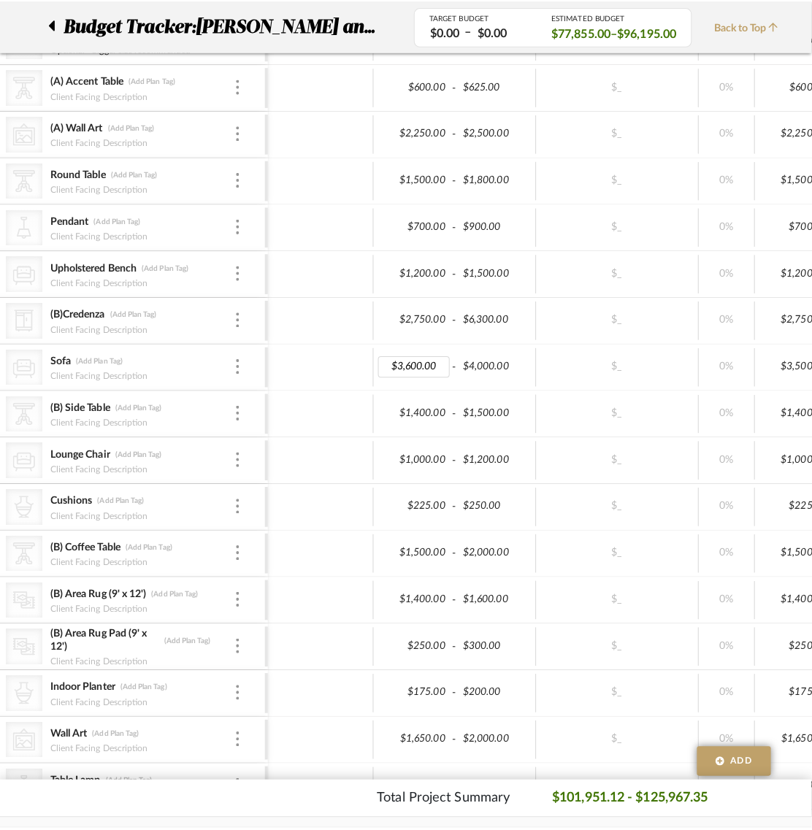
scroll to position [0, 0]
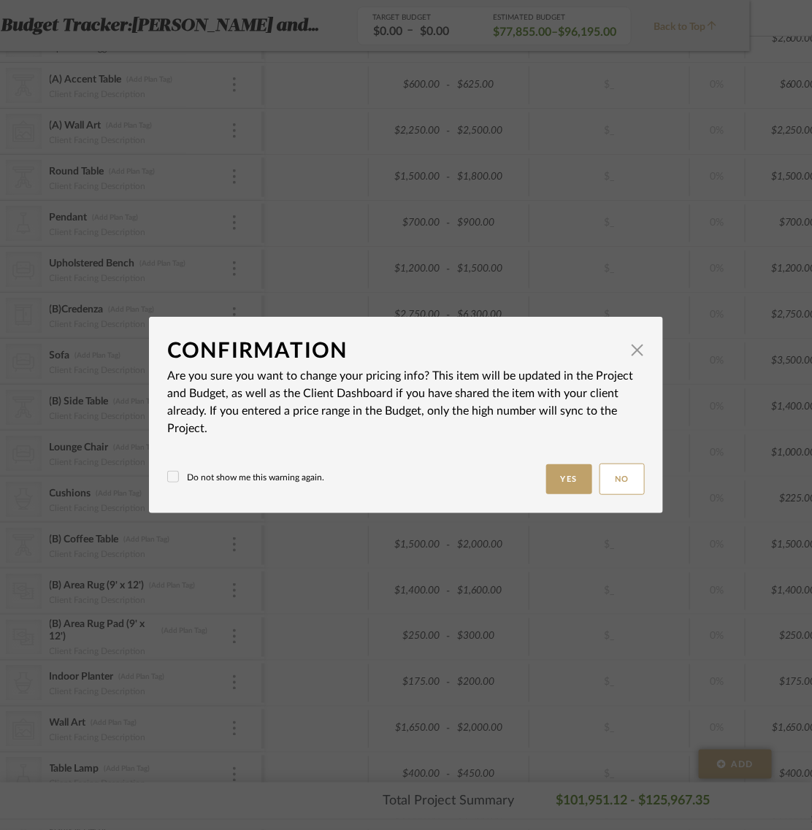
click at [566, 480] on button "Yes" at bounding box center [569, 479] width 47 height 30
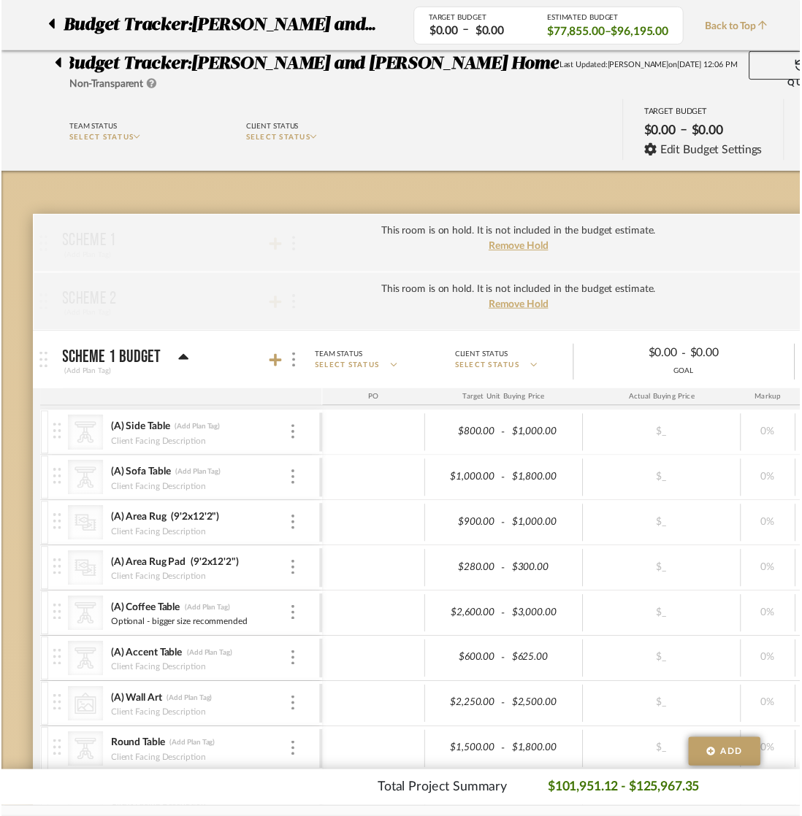
scroll to position [584, 62]
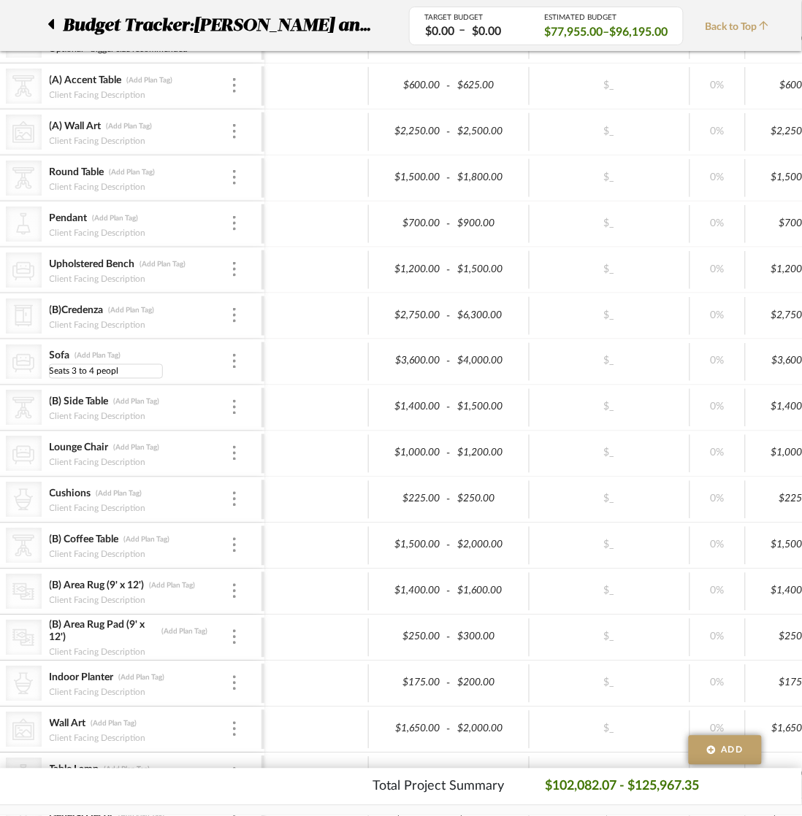
type input "Seats 3 to 4 people"
click at [188, 347] on div "Sofa (Add Plan Tag) Seats 3 to 4 people" at bounding box center [140, 361] width 182 height 45
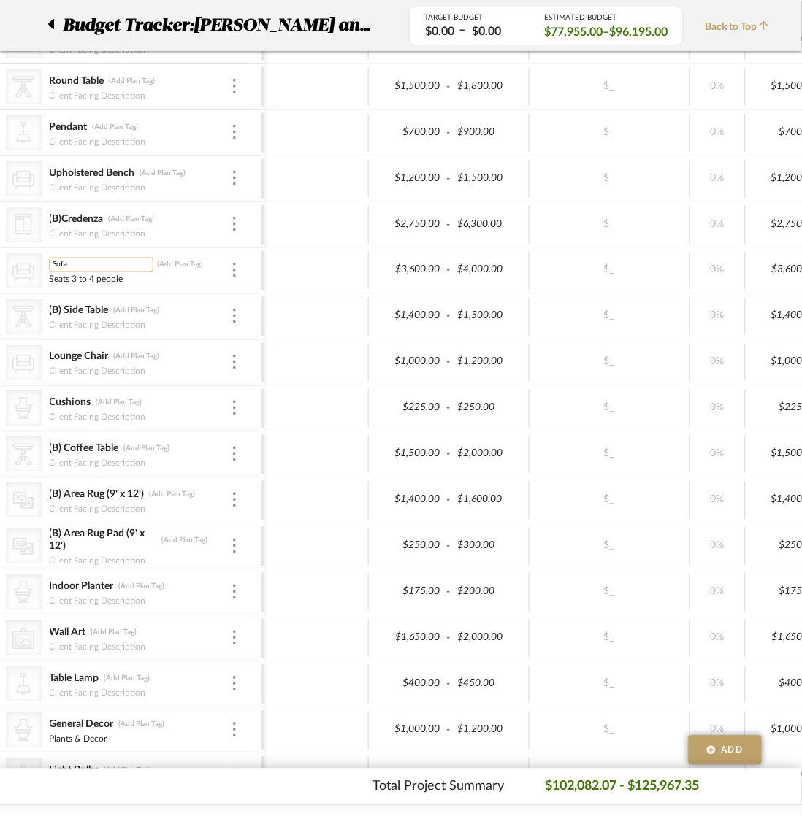
click at [51, 267] on input "Sofa" at bounding box center [101, 264] width 104 height 15
type input "(B)Sofa"
click at [314, 256] on div at bounding box center [316, 270] width 104 height 38
type input "500"
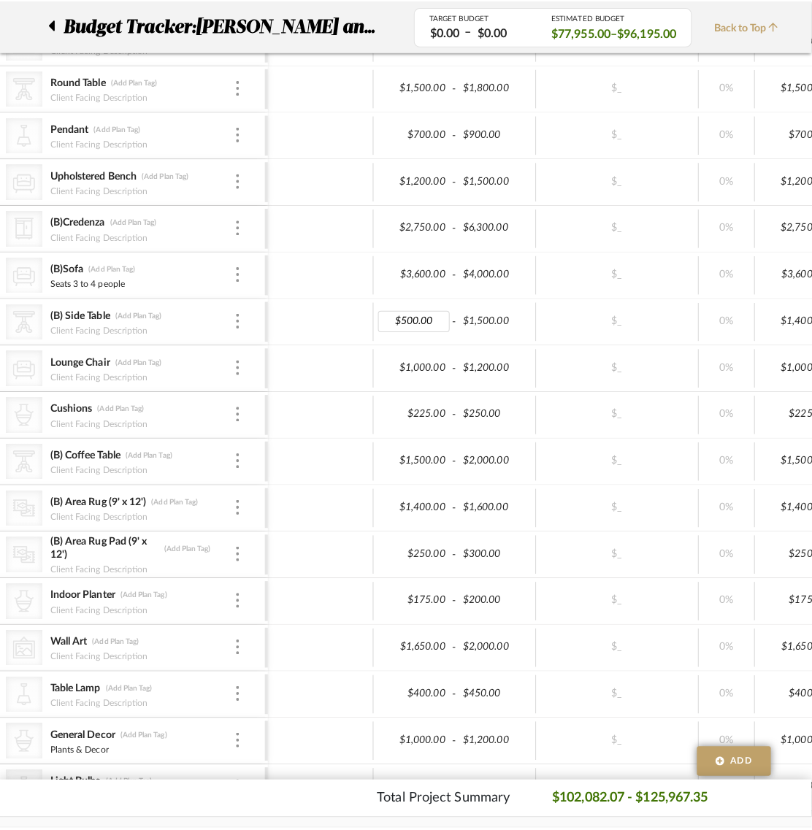
scroll to position [0, 0]
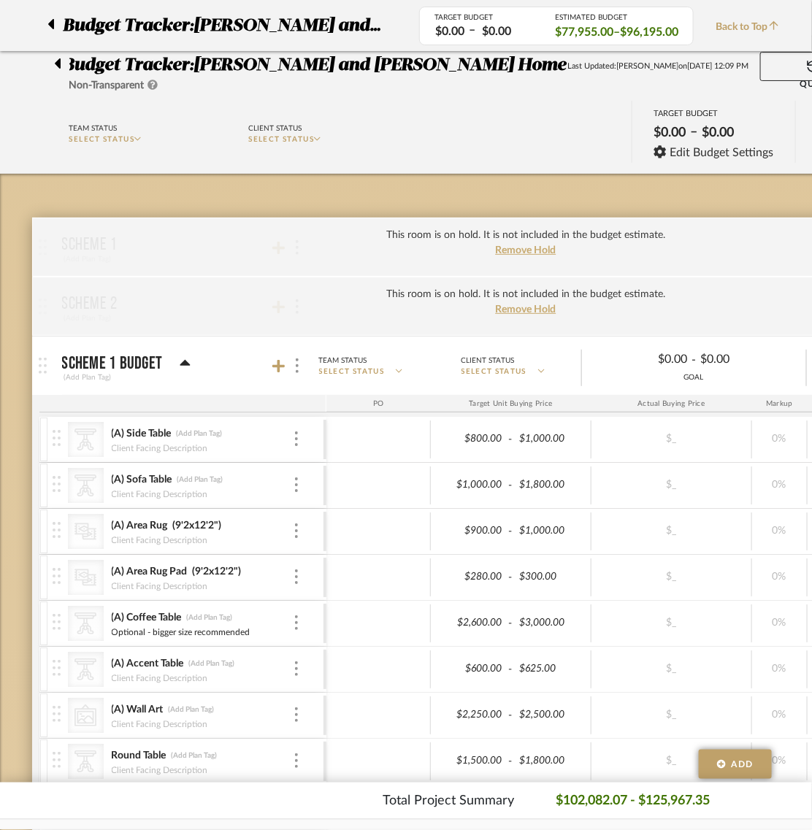
click at [332, 321] on body "Search by brands, products, categories, colors, or styles Hello, Anu All Projec…" at bounding box center [406, 415] width 812 height 830
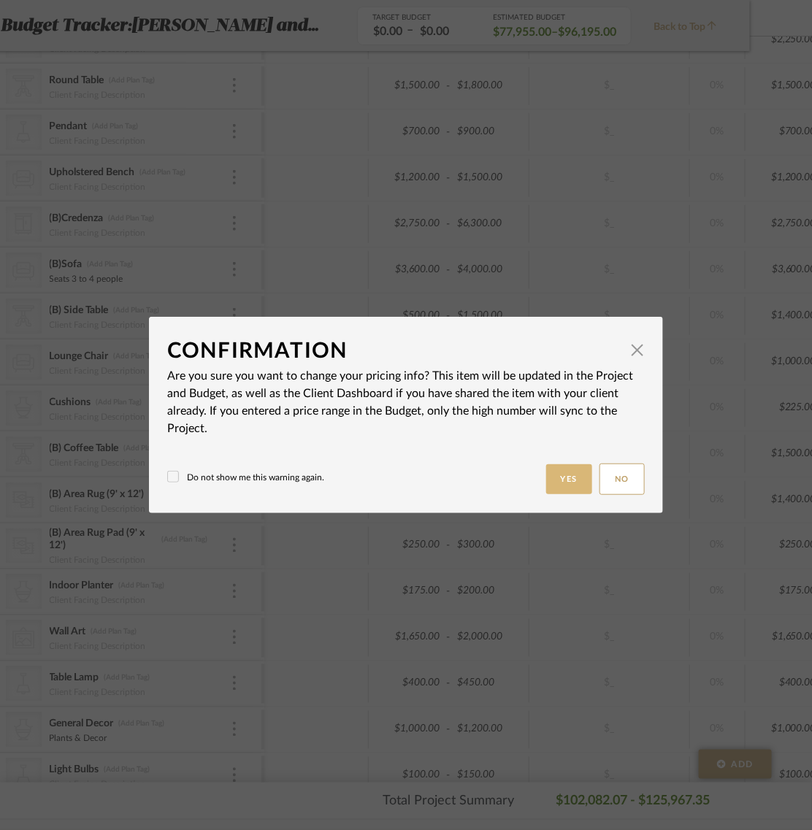
click at [559, 475] on button "Yes" at bounding box center [569, 479] width 47 height 30
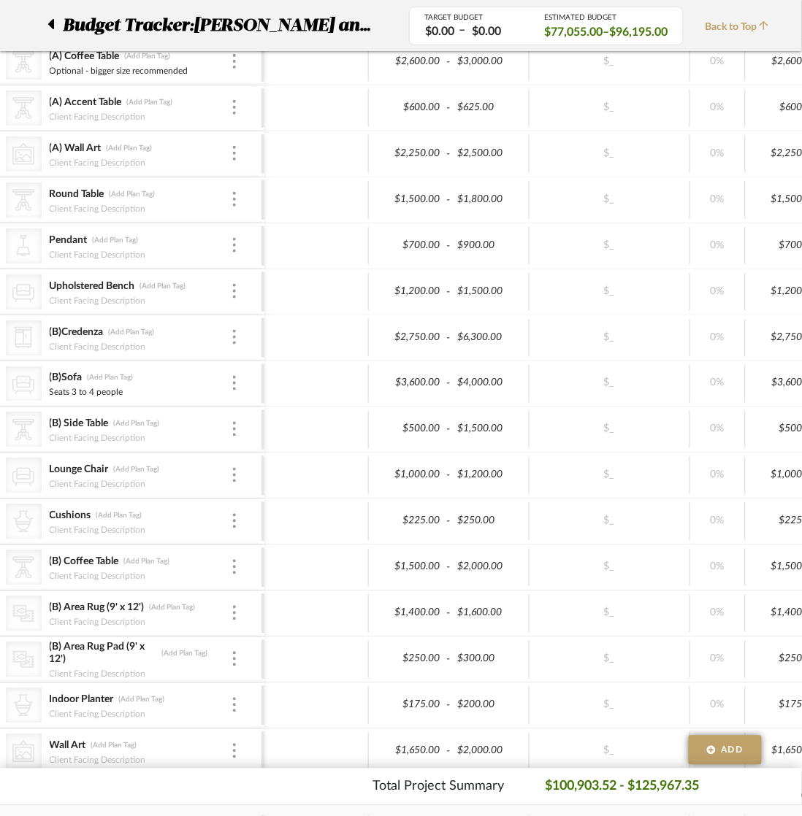
scroll to position [675, 62]
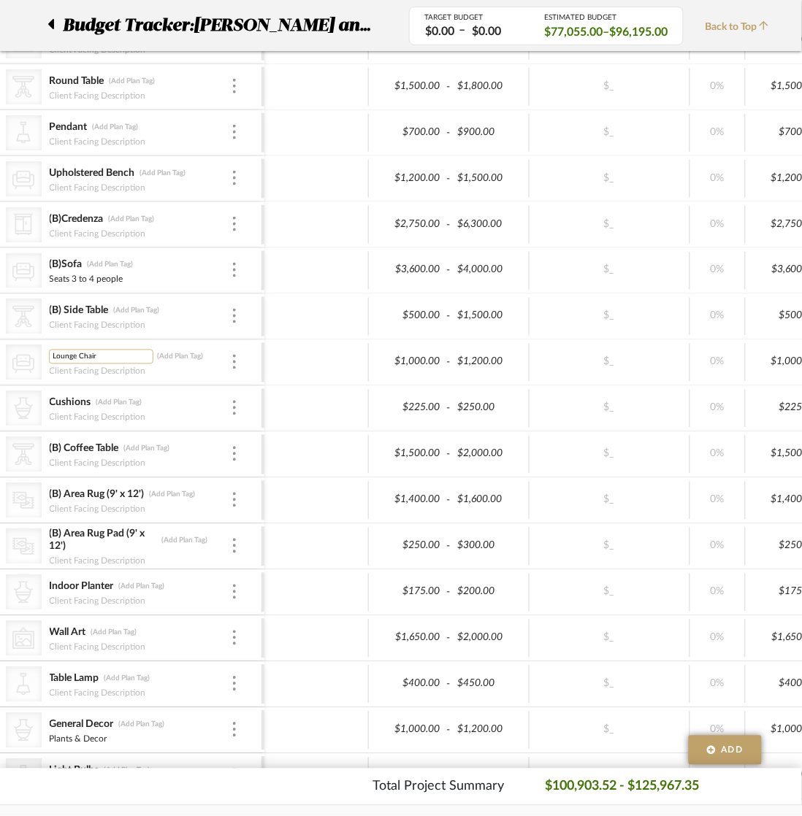
click at [50, 358] on input "Lounge Chair" at bounding box center [101, 356] width 104 height 15
click at [112, 358] on input "(B) Lounge Chair" at bounding box center [101, 356] width 104 height 15
type input "(B) Lounge Chairs"
click at [181, 374] on div "Client Facing Description" at bounding box center [140, 370] width 182 height 12
click at [50, 405] on input "Cushions" at bounding box center [101, 402] width 104 height 15
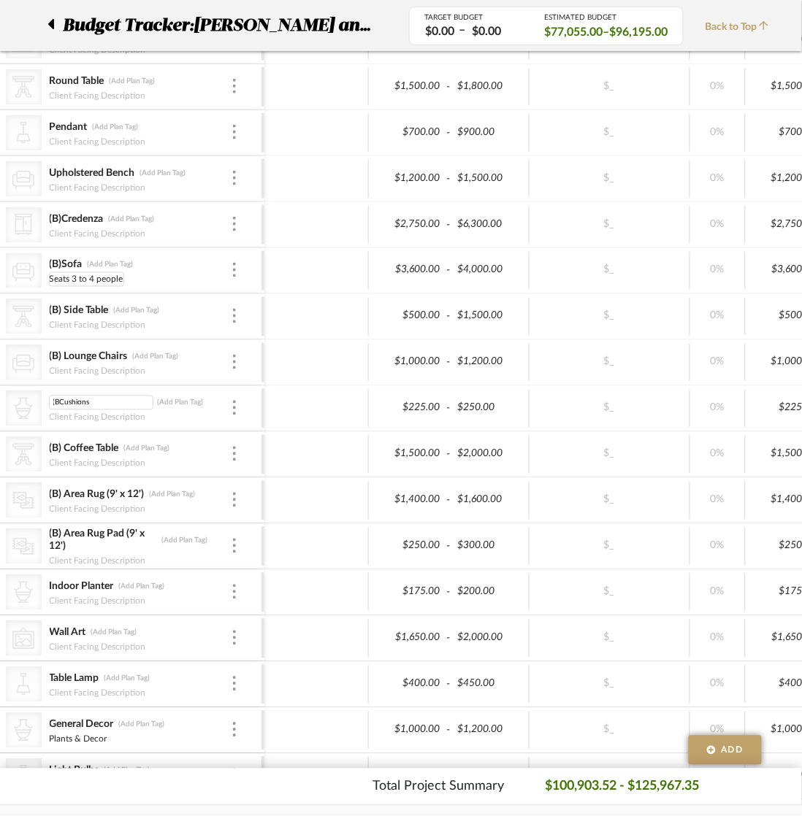
type input "(B)Cushions"
click at [325, 364] on div at bounding box center [316, 362] width 104 height 38
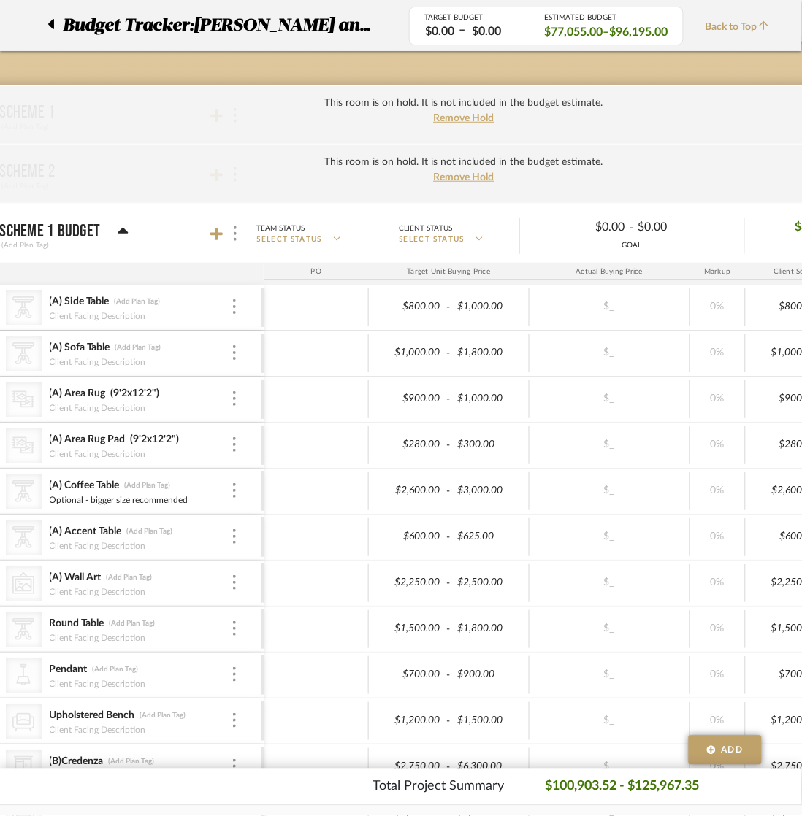
scroll to position [128, 62]
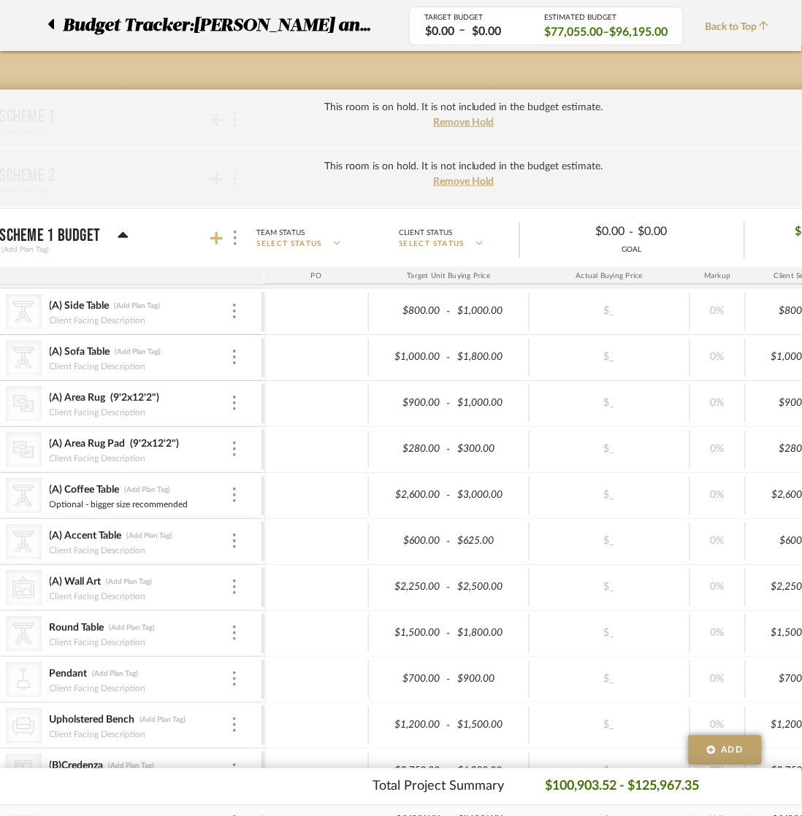
click at [212, 234] on icon at bounding box center [216, 238] width 13 height 15
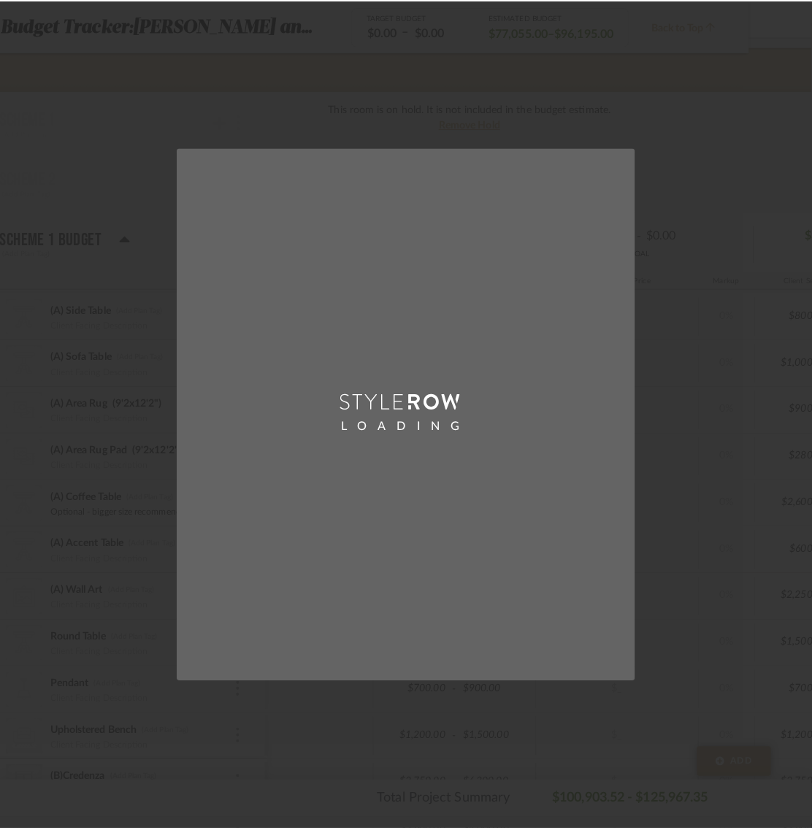
scroll to position [0, 0]
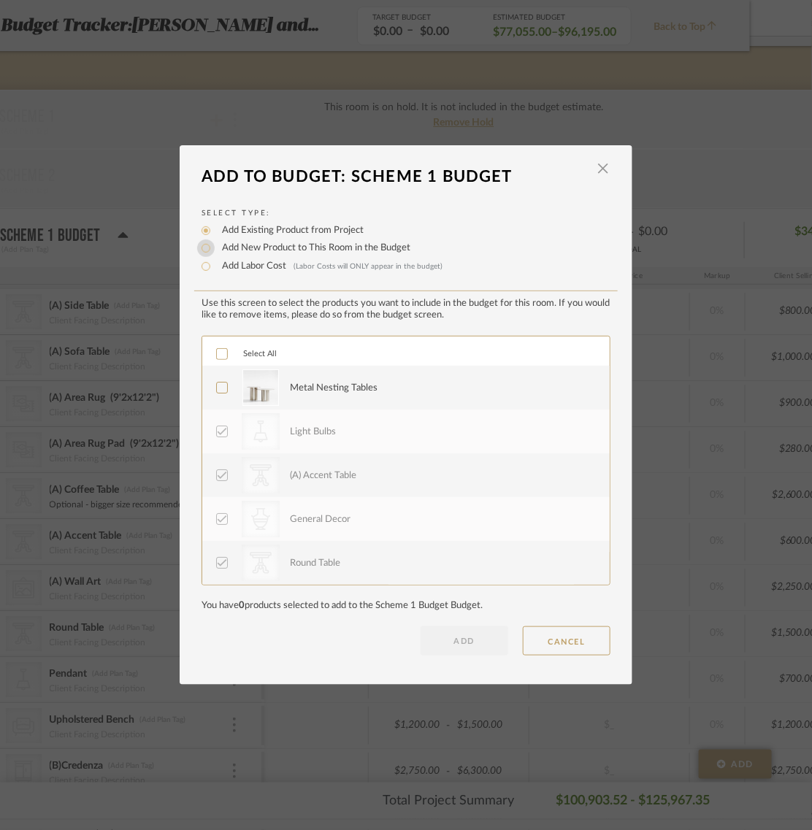
click at [199, 252] on input "Add New Product to This Room in the Budget" at bounding box center [206, 248] width 18 height 18
radio input "true"
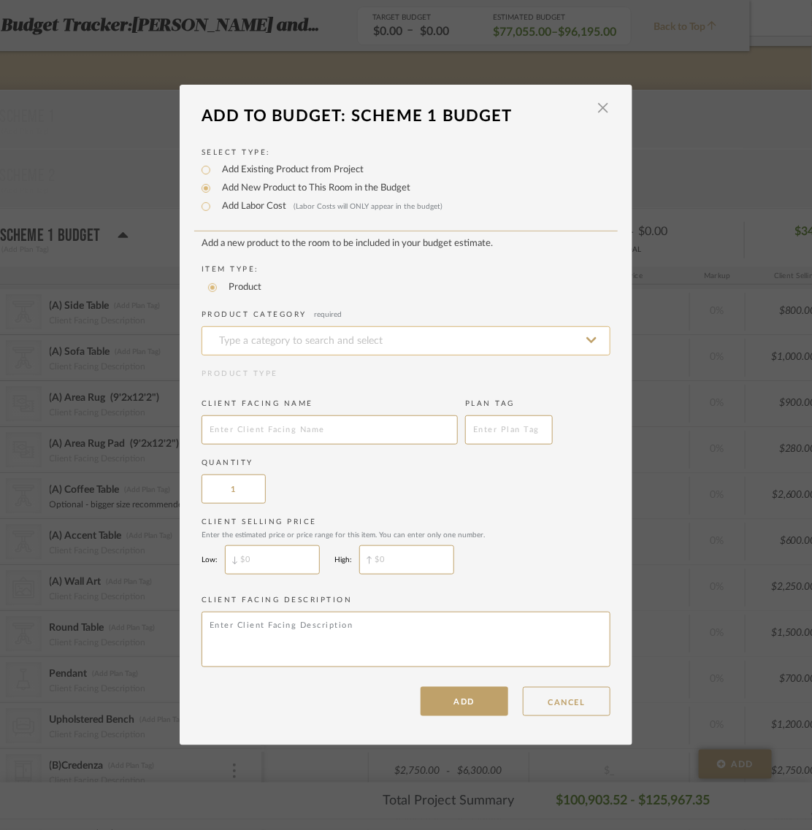
click at [218, 334] on input at bounding box center [406, 340] width 409 height 29
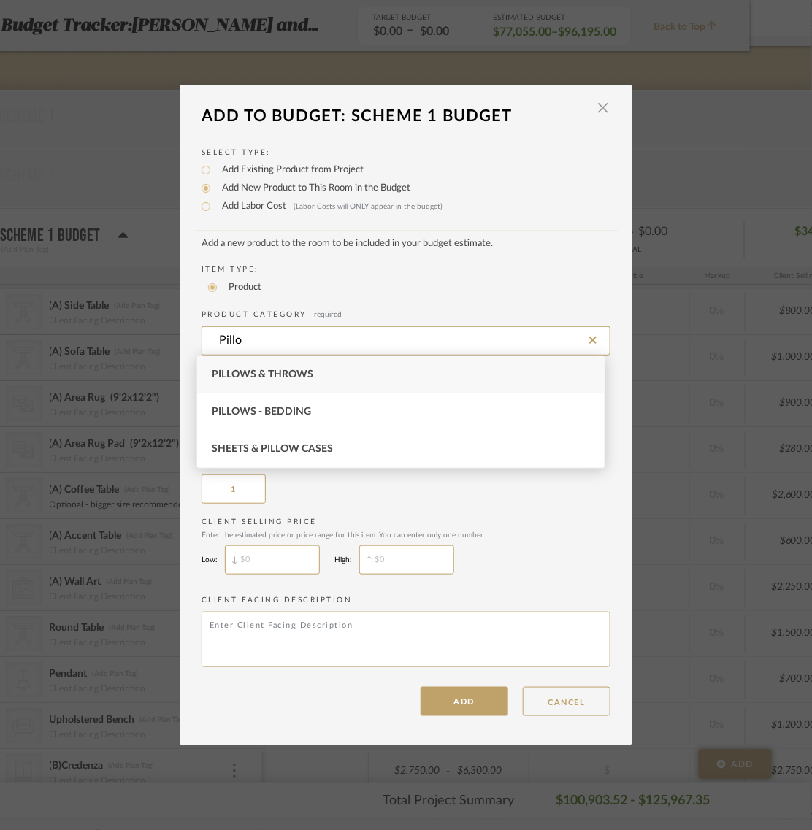
click at [239, 377] on span "Pillows & Throws" at bounding box center [262, 374] width 101 height 10
type input "Pillows & Throws"
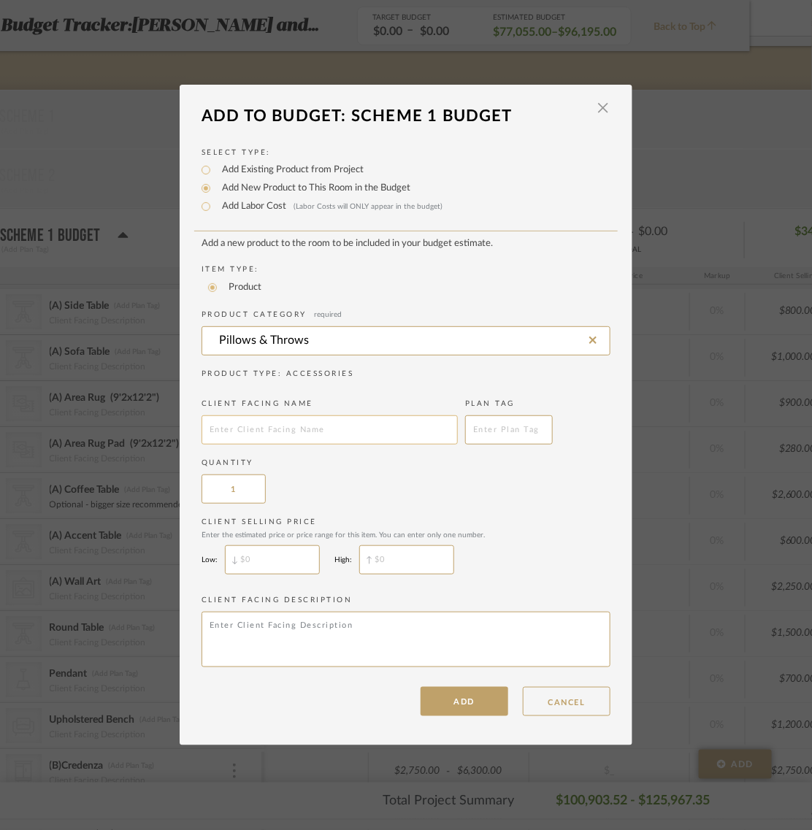
click at [215, 429] on input "text" at bounding box center [330, 429] width 256 height 29
type input "(A) Pillows"
click at [250, 553] on input "$" at bounding box center [272, 559] width 95 height 29
type input "$150"
click at [392, 552] on input "$" at bounding box center [406, 559] width 95 height 29
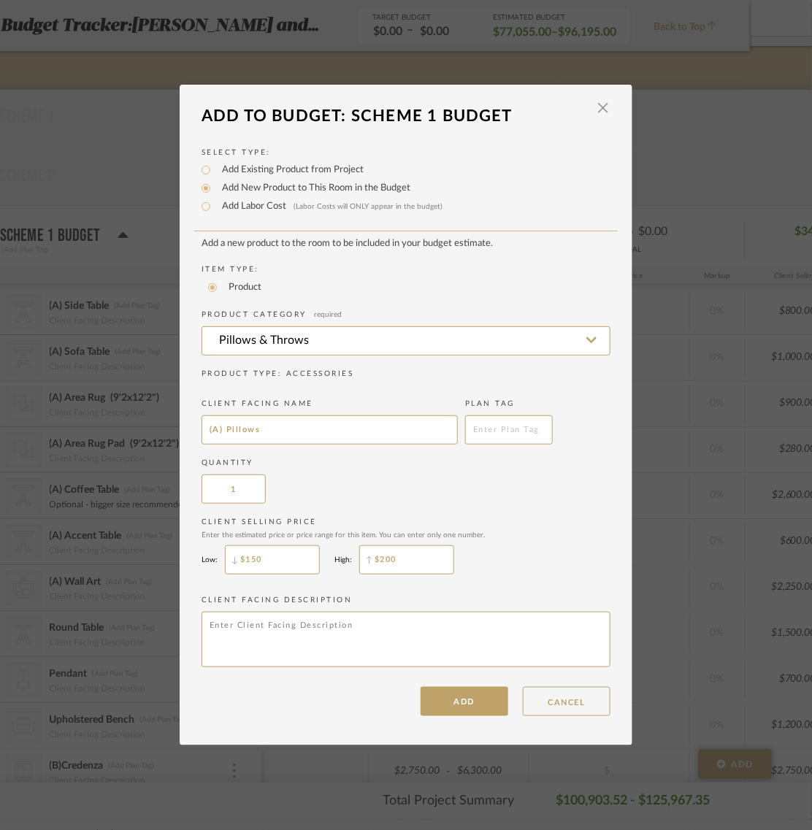
type input "$200"
click at [502, 548] on div "Client Selling Price Enter the estimated price or price range for this item. Yo…" at bounding box center [406, 549] width 409 height 65
click at [451, 700] on button "ADD" at bounding box center [465, 701] width 88 height 29
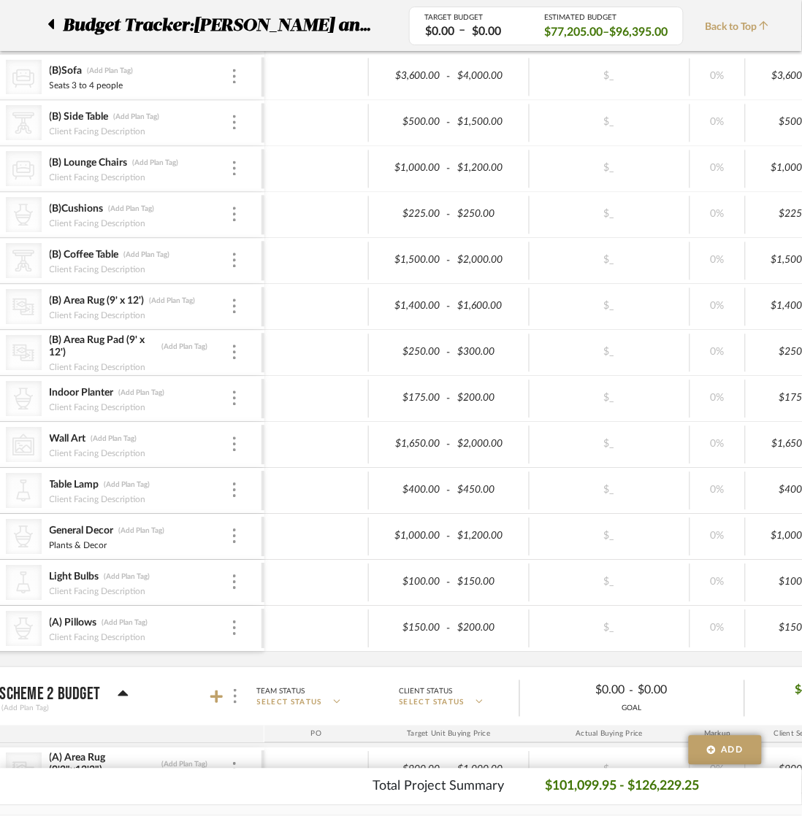
scroll to position [858, 62]
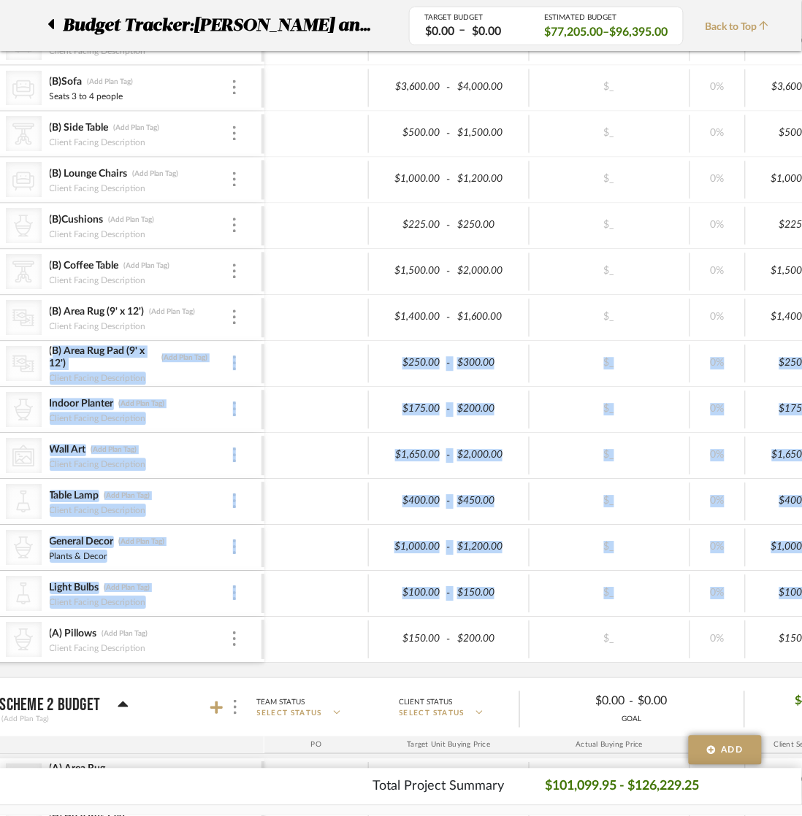
drag, startPoint x: 22, startPoint y: 640, endPoint x: 38, endPoint y: 356, distance: 284.5
click at [38, 356] on div "CategoryIconTables Created with Sketch. (A) Side Table (Add Plan Tag) Client Fa…" at bounding box center [732, 118] width 1510 height 1119
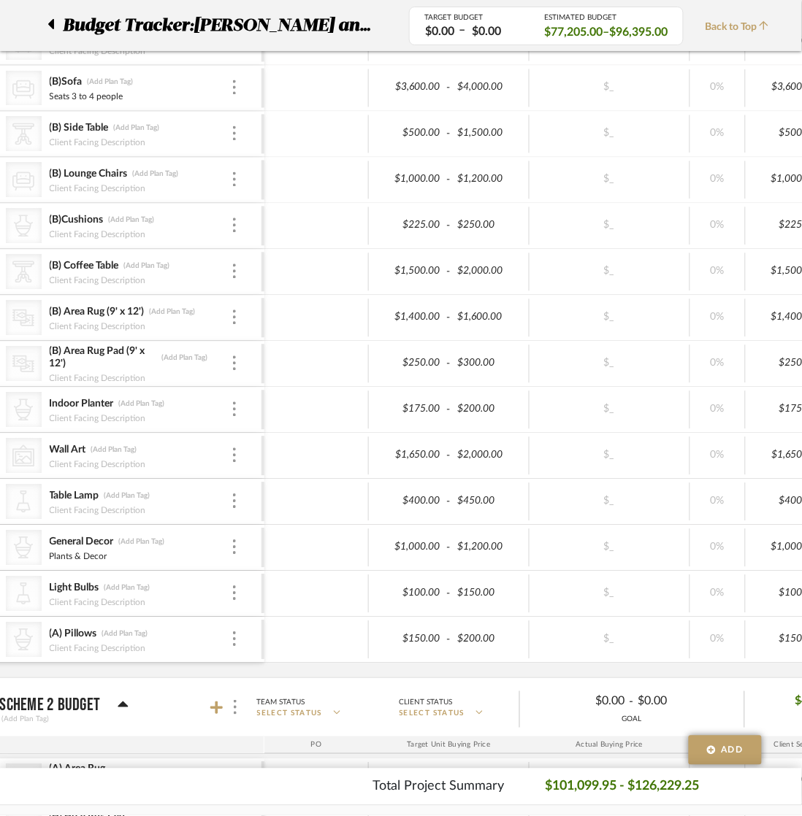
click at [203, 639] on div "(A) Pillows (Add Plan Tag)" at bounding box center [140, 634] width 182 height 14
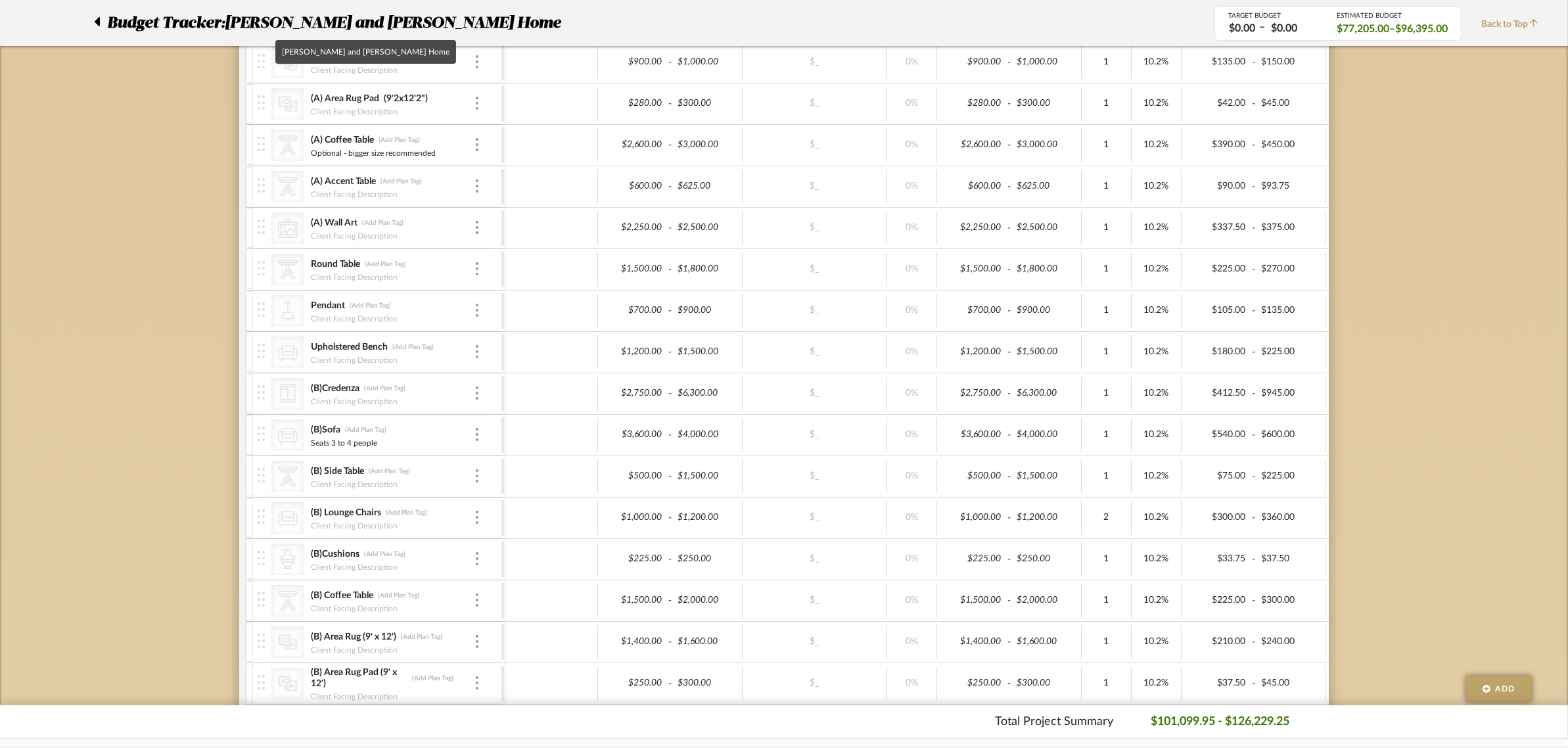
scroll to position [500, 0]
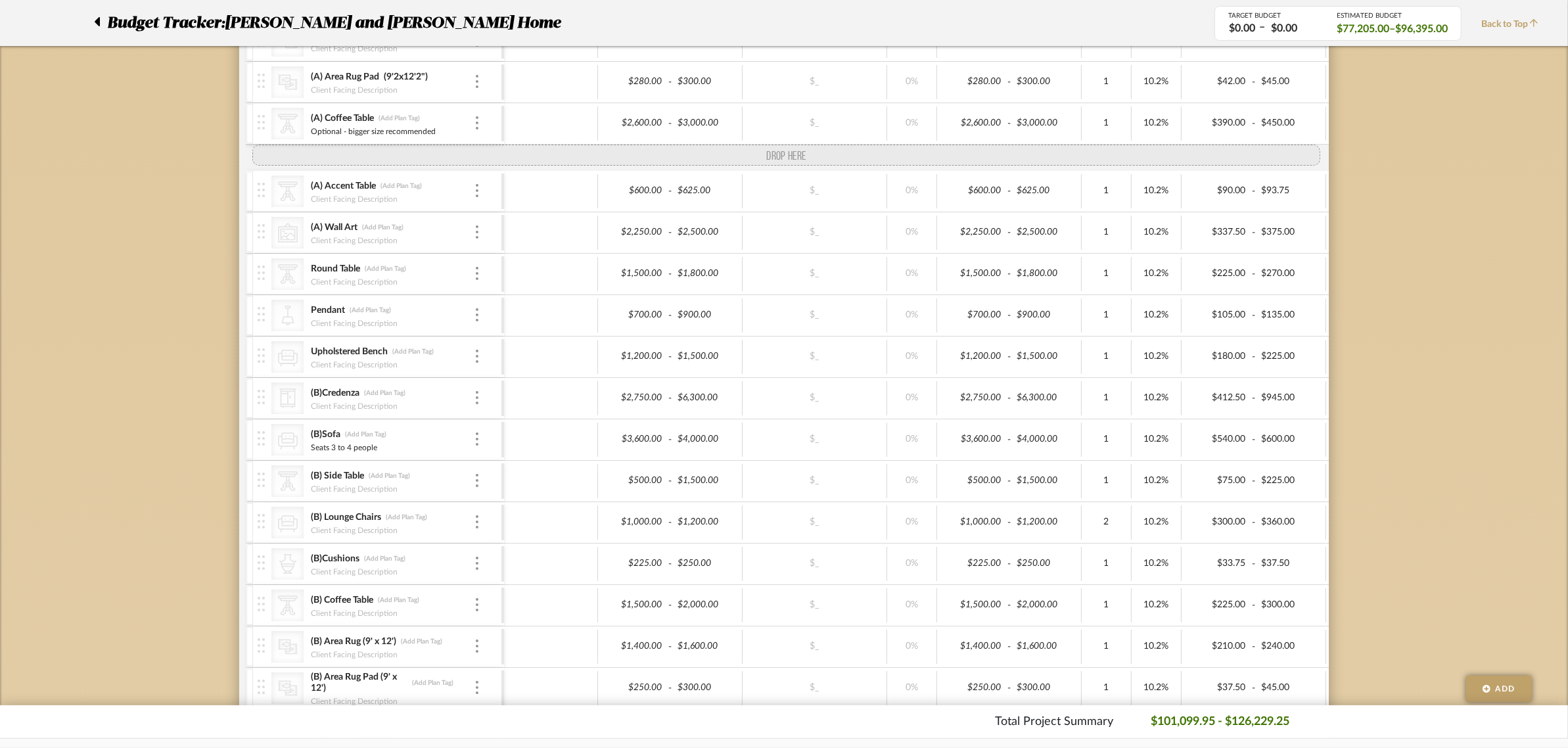
drag, startPoint x: 258, startPoint y: 542, endPoint x: 303, endPoint y: 151, distance: 393.6
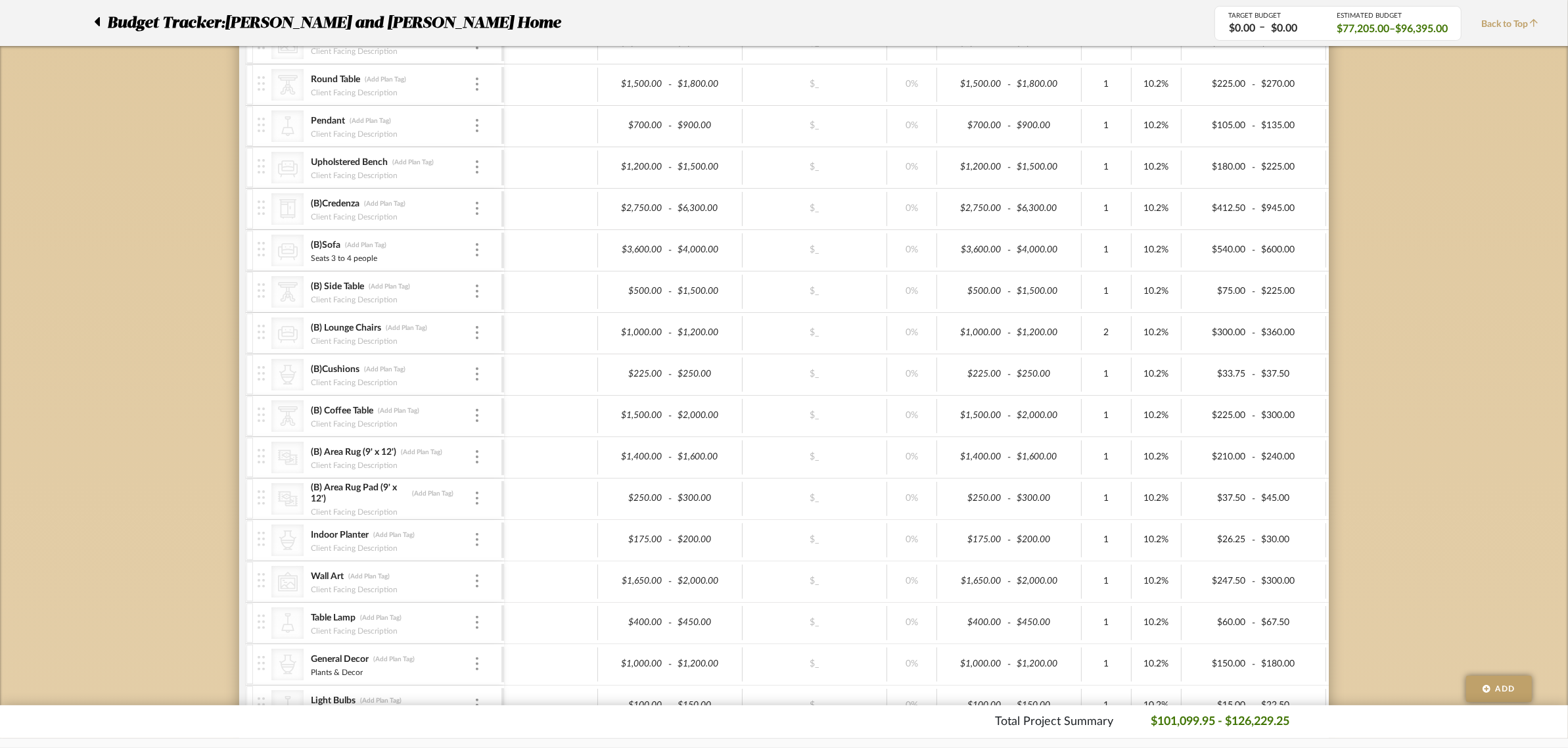
scroll to position [746, 0]
click at [356, 329] on input "(B)Cushions" at bounding box center [357, 327] width 94 height 14
type input "(B)Pillows"
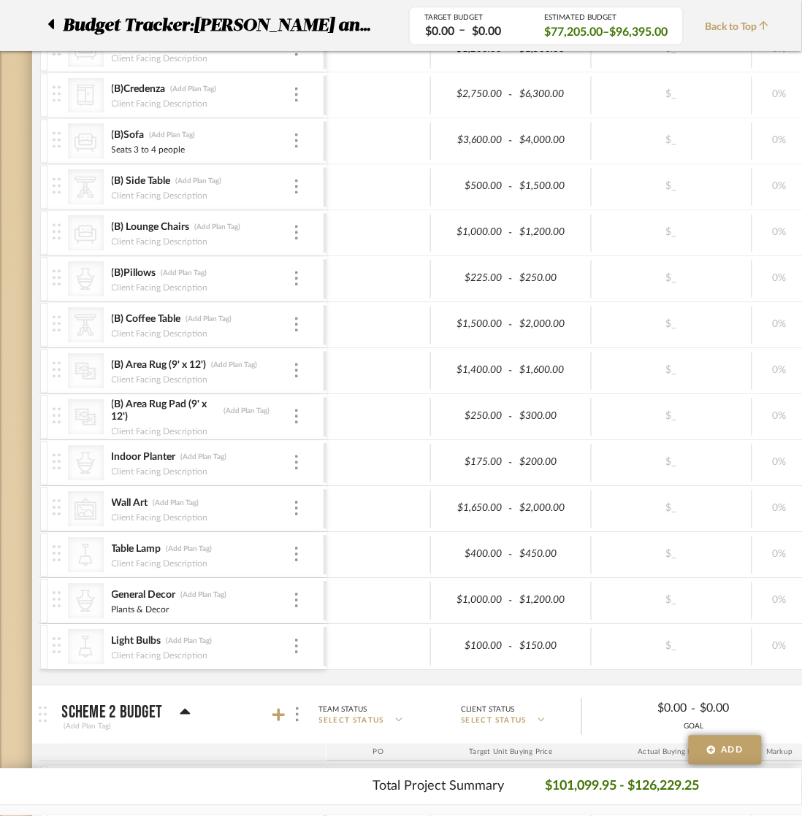
scroll to position [865, 0]
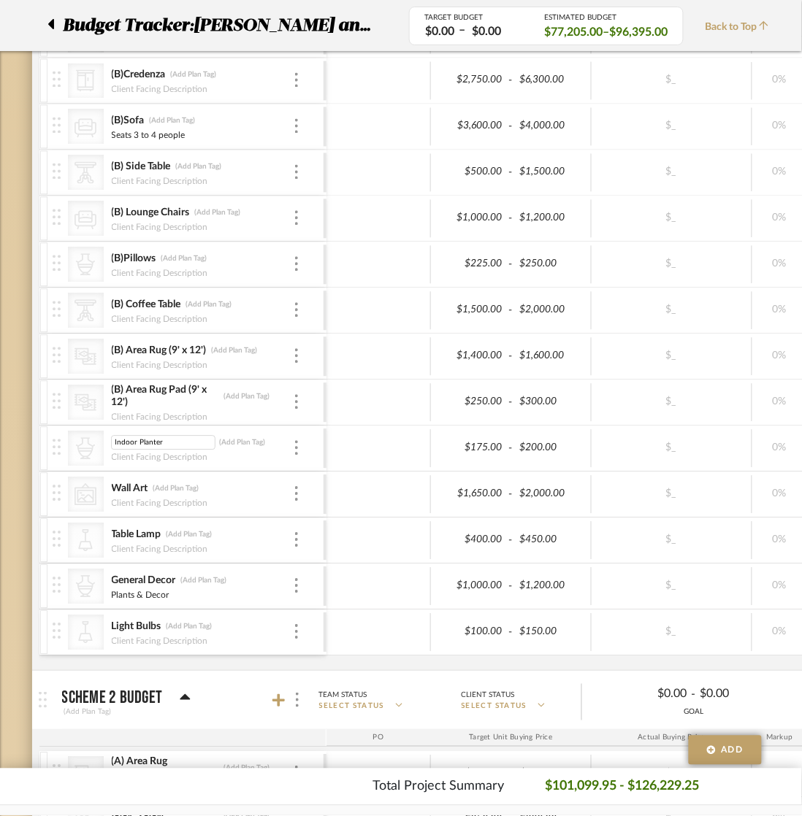
click at [112, 445] on input "Indoor Planter" at bounding box center [163, 442] width 104 height 15
type input "(B)Indoor Planter"
click at [345, 451] on div at bounding box center [378, 448] width 104 height 38
drag, startPoint x: 111, startPoint y: 491, endPoint x: 150, endPoint y: 446, distance: 60.0
click at [111, 491] on input "Wall Art" at bounding box center [163, 488] width 104 height 15
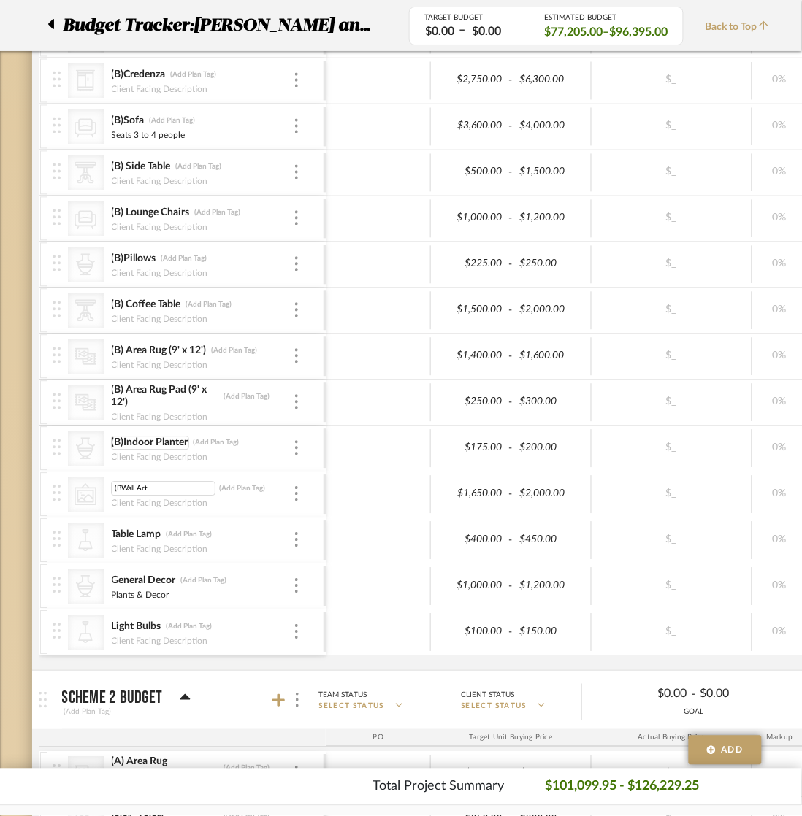
type input "(B)Wall Art"
click at [373, 495] on div at bounding box center [378, 494] width 104 height 38
click at [115, 535] on input "Table Lamp" at bounding box center [163, 534] width 104 height 15
type input "(B)Table Lamp"
click at [363, 534] on div at bounding box center [378, 540] width 104 height 38
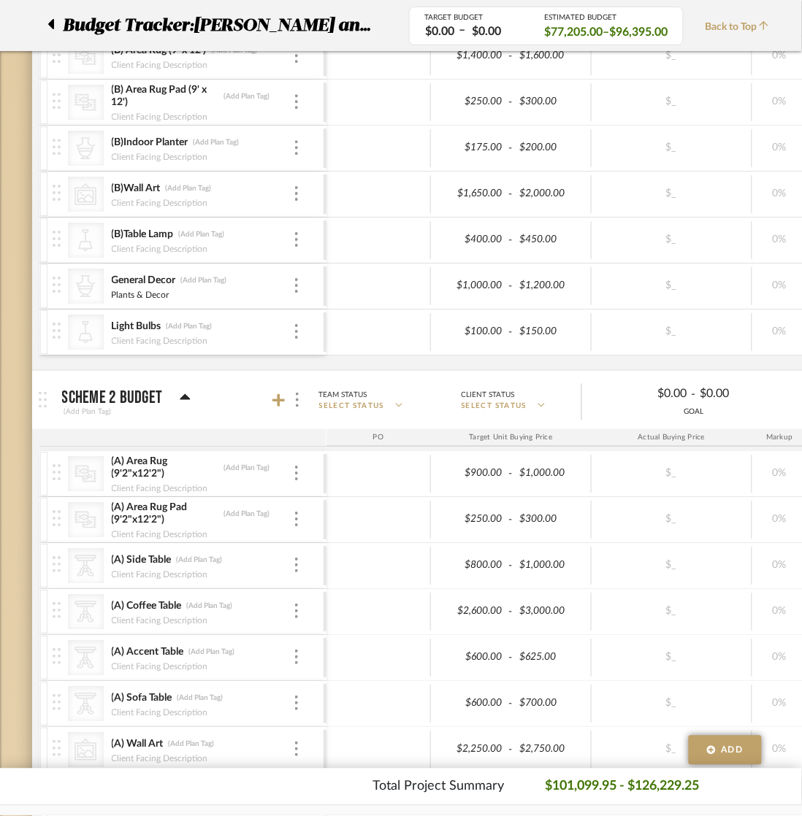
scroll to position [1322, 0]
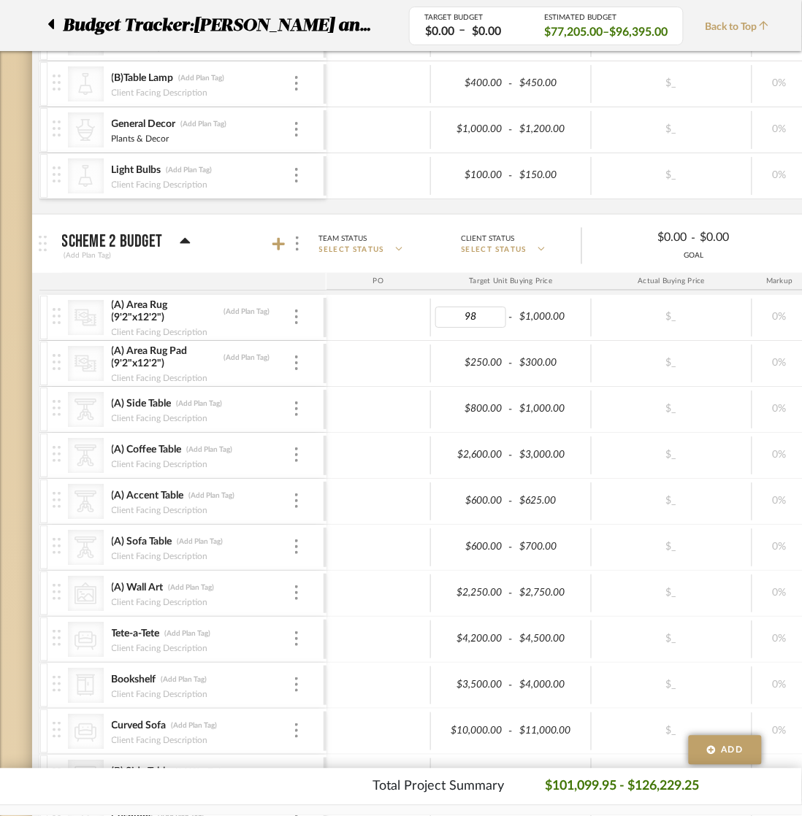
type input "980"
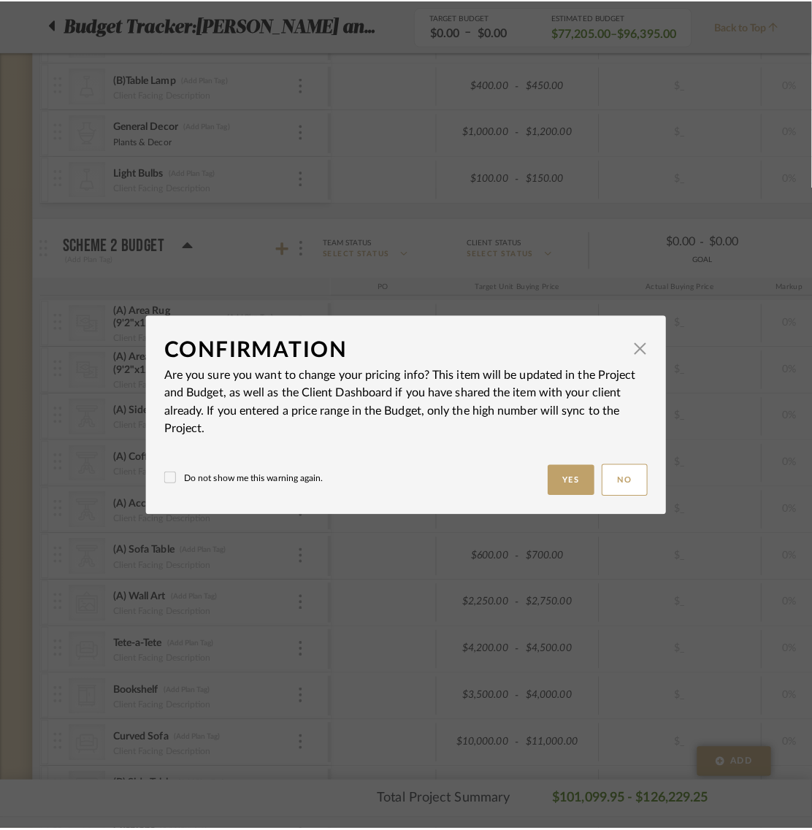
scroll to position [0, 0]
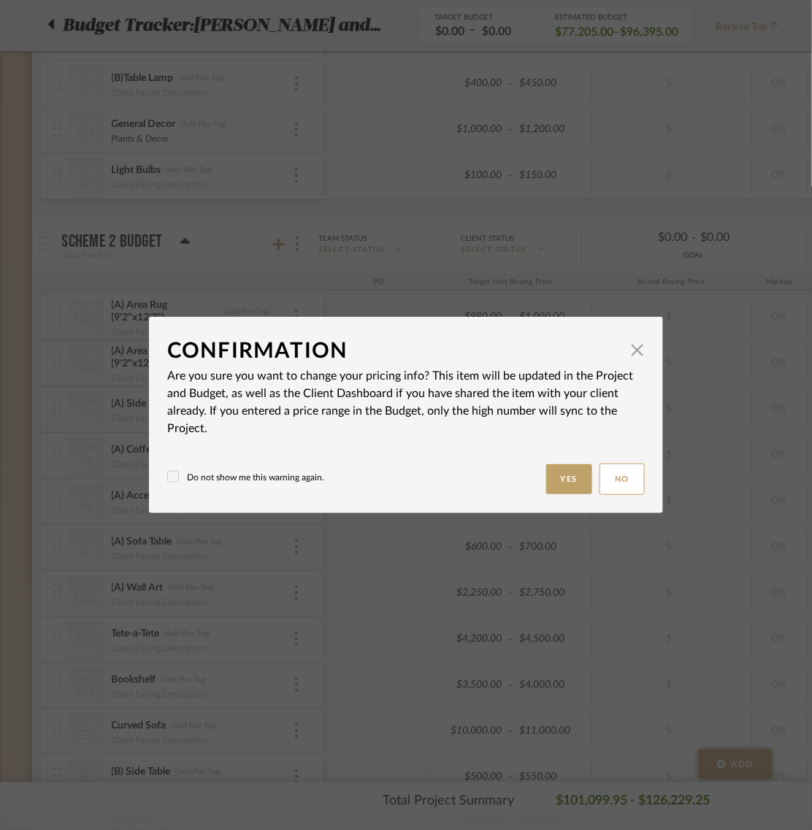
click at [168, 472] on icon at bounding box center [173, 477] width 10 height 10
click at [550, 479] on button "Yes" at bounding box center [569, 479] width 47 height 30
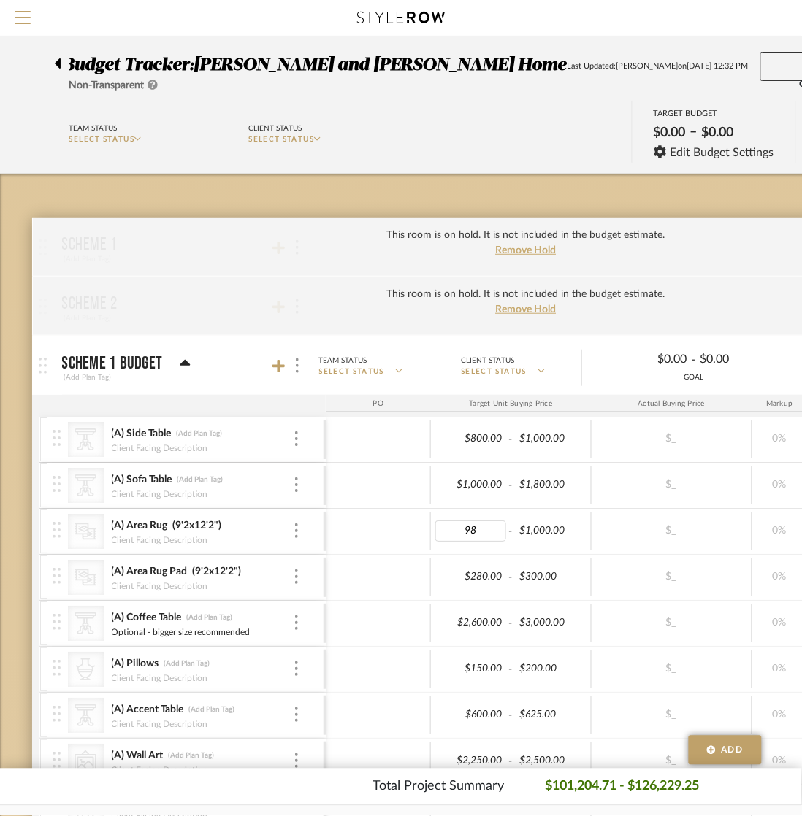
type input "980"
click at [396, 523] on div at bounding box center [378, 532] width 104 height 38
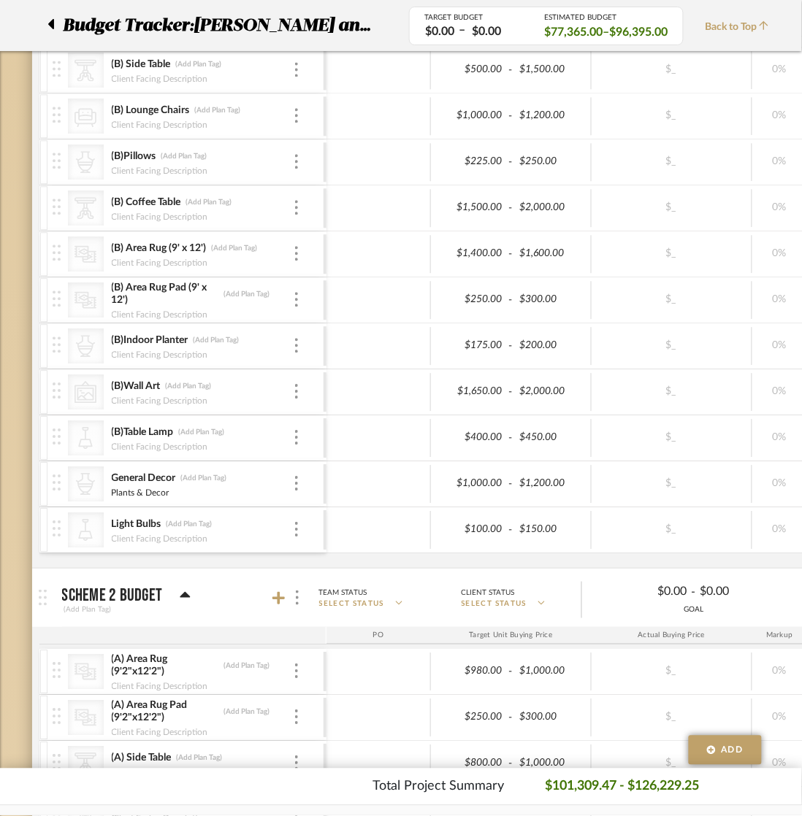
scroll to position [639, 0]
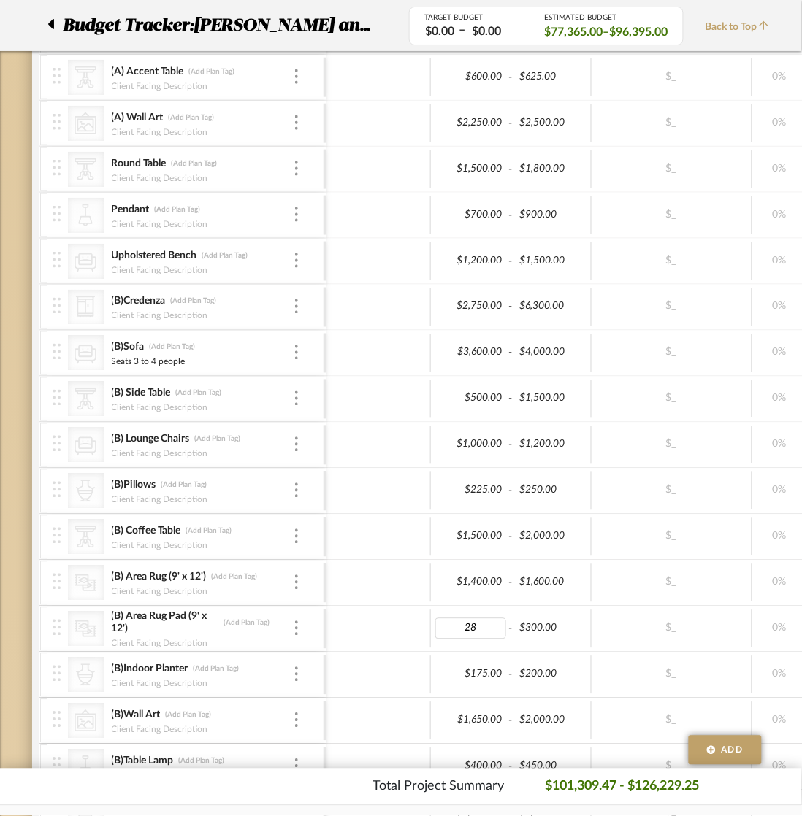
type input "280"
click at [375, 618] on div at bounding box center [378, 629] width 104 height 38
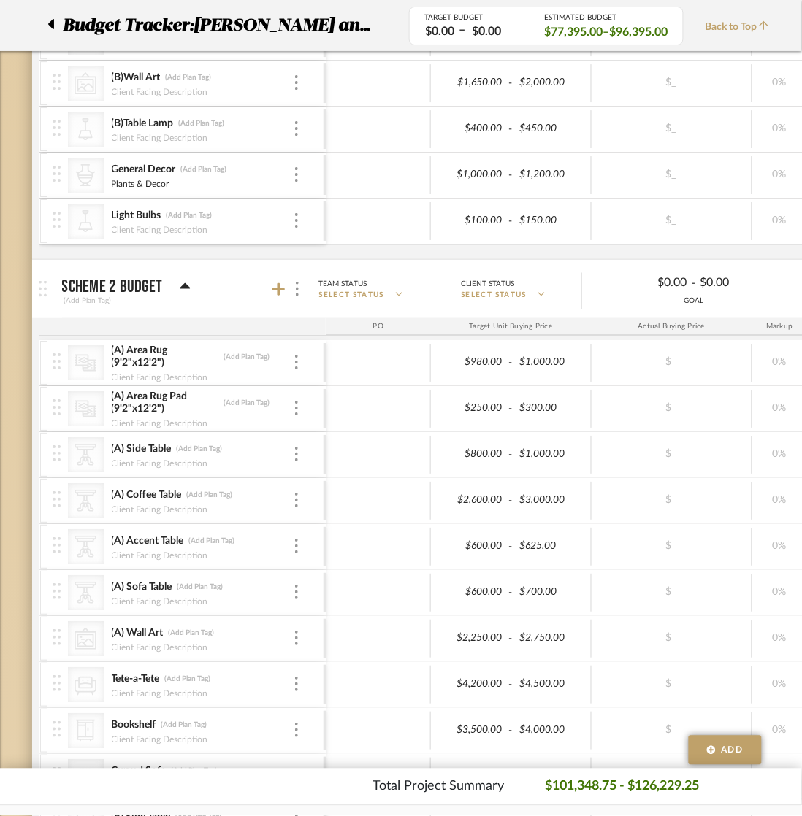
scroll to position [1278, 0]
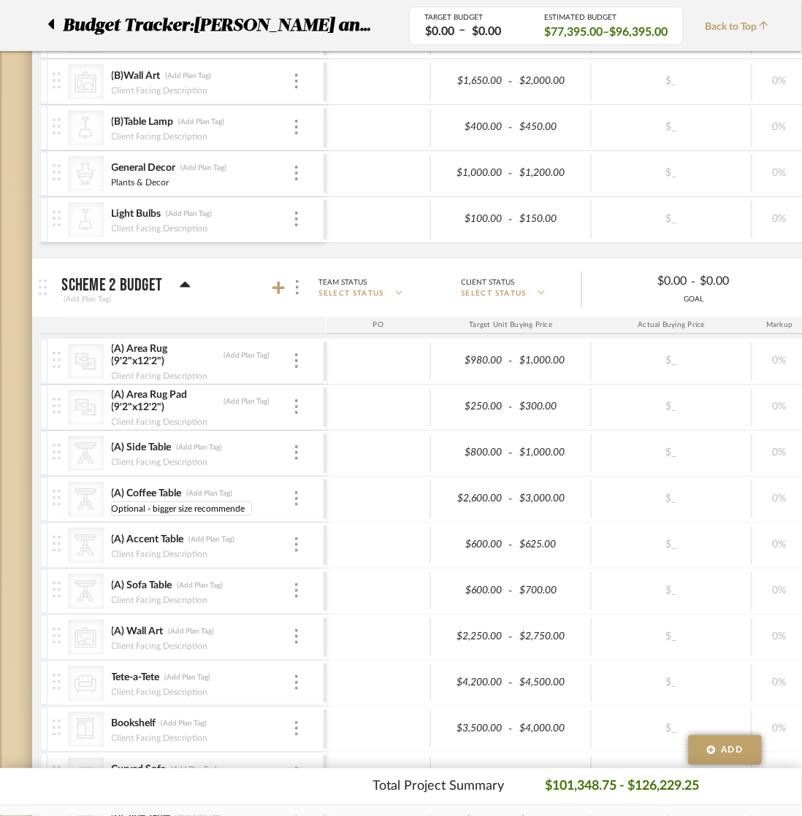
type input "Optional - bigger size recommended"
click at [351, 502] on div at bounding box center [378, 499] width 104 height 38
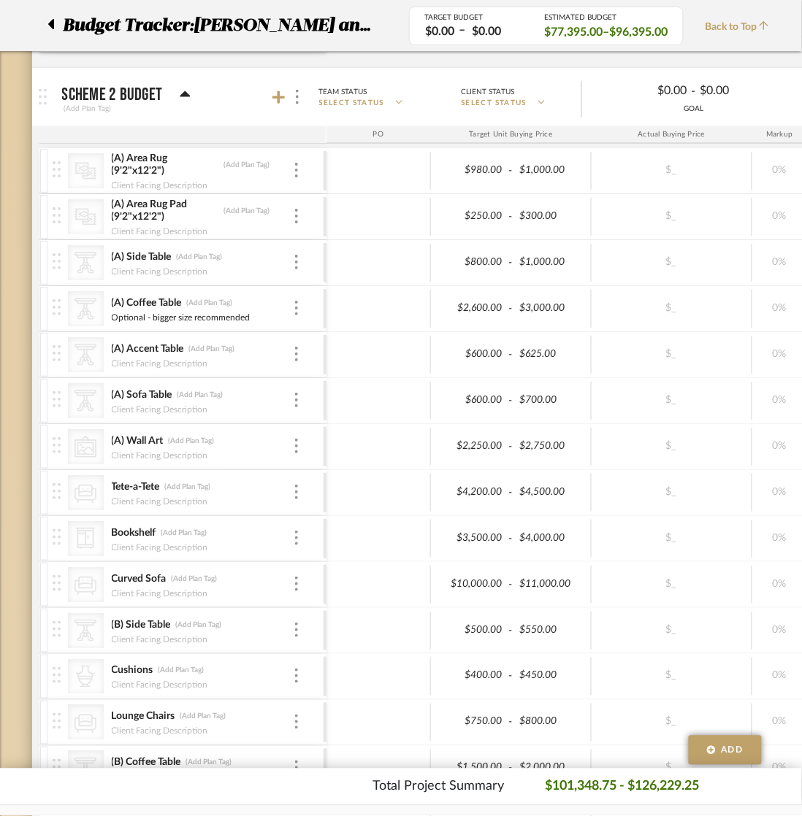
scroll to position [1460, 0]
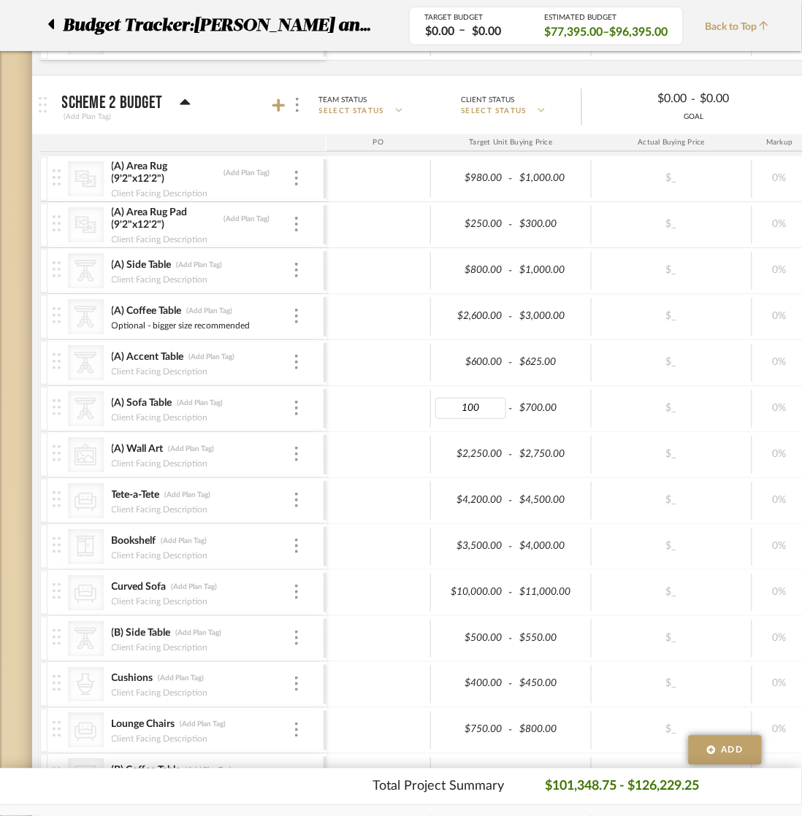
type input "1000"
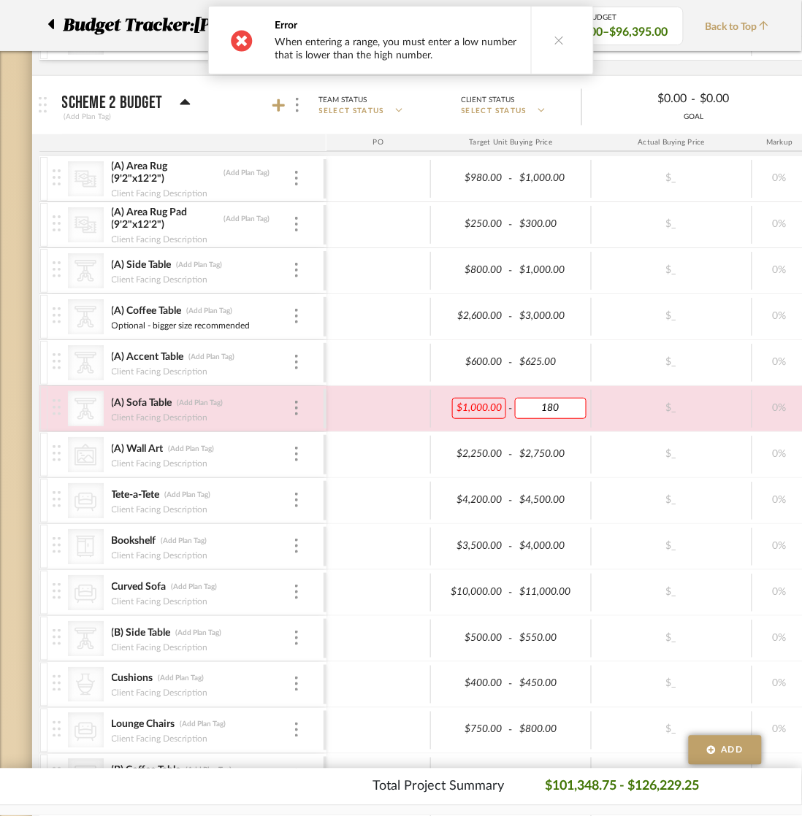
type input "1800"
click at [366, 414] on div at bounding box center [378, 409] width 104 height 38
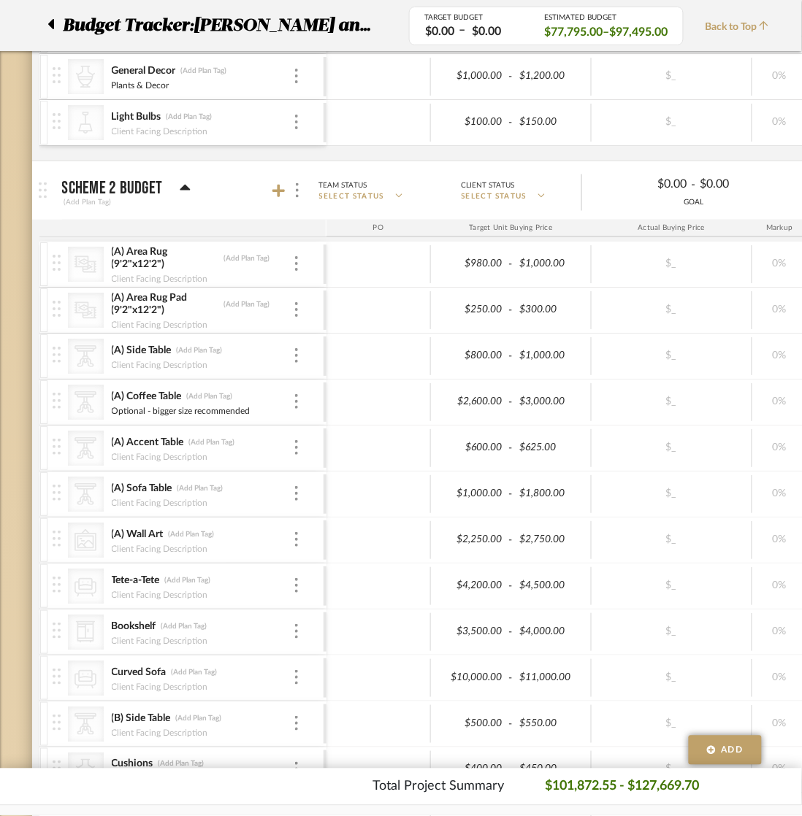
scroll to position [1552, 0]
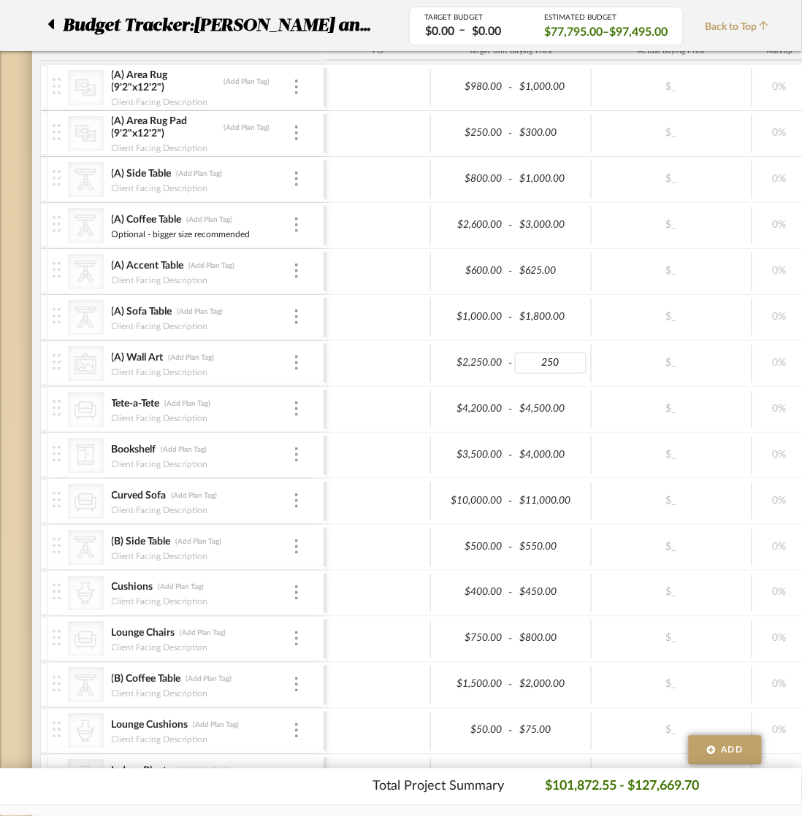
type input "2500"
click at [370, 366] on div at bounding box center [378, 364] width 104 height 38
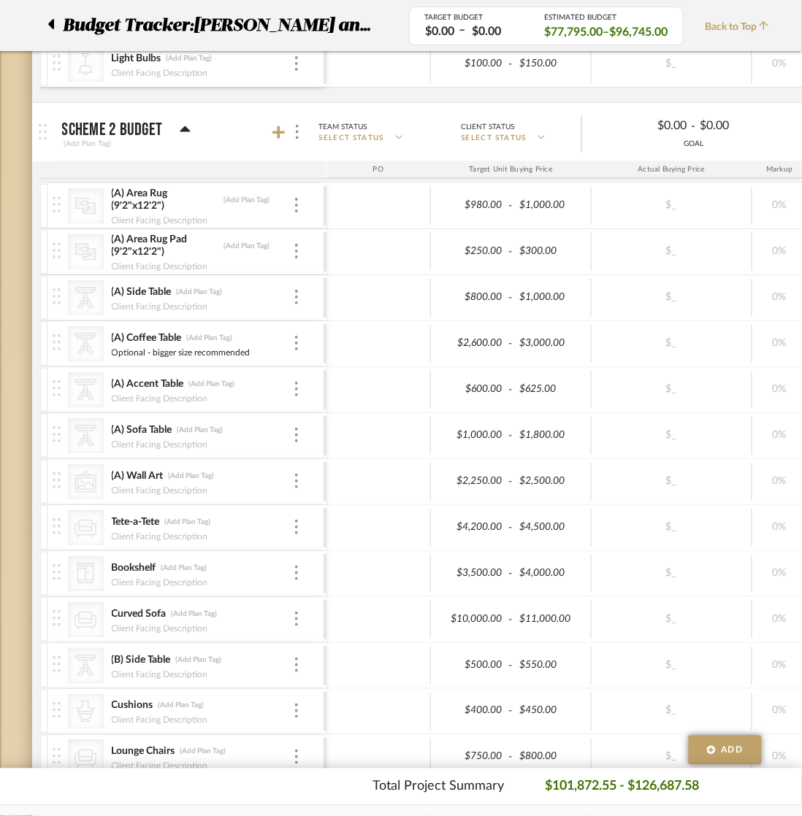
scroll to position [1460, 0]
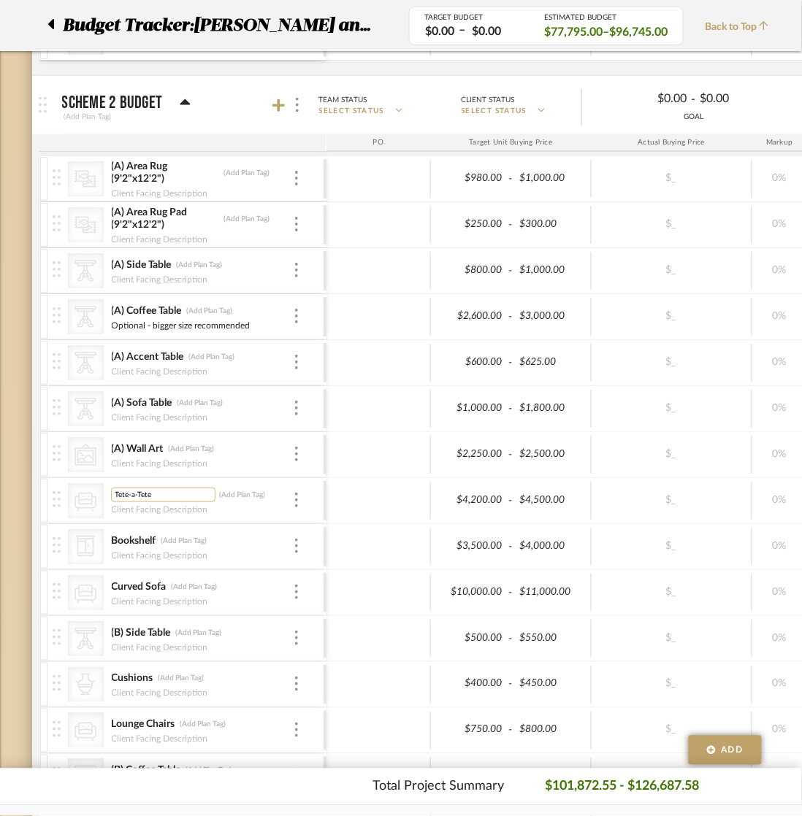
click at [169, 502] on input "Tete-a-Tete" at bounding box center [163, 495] width 104 height 15
type input "Tete-a-Tete Chaise"
click at [355, 505] on div at bounding box center [378, 501] width 104 height 38
type input "4400"
click at [395, 507] on div at bounding box center [378, 501] width 104 height 38
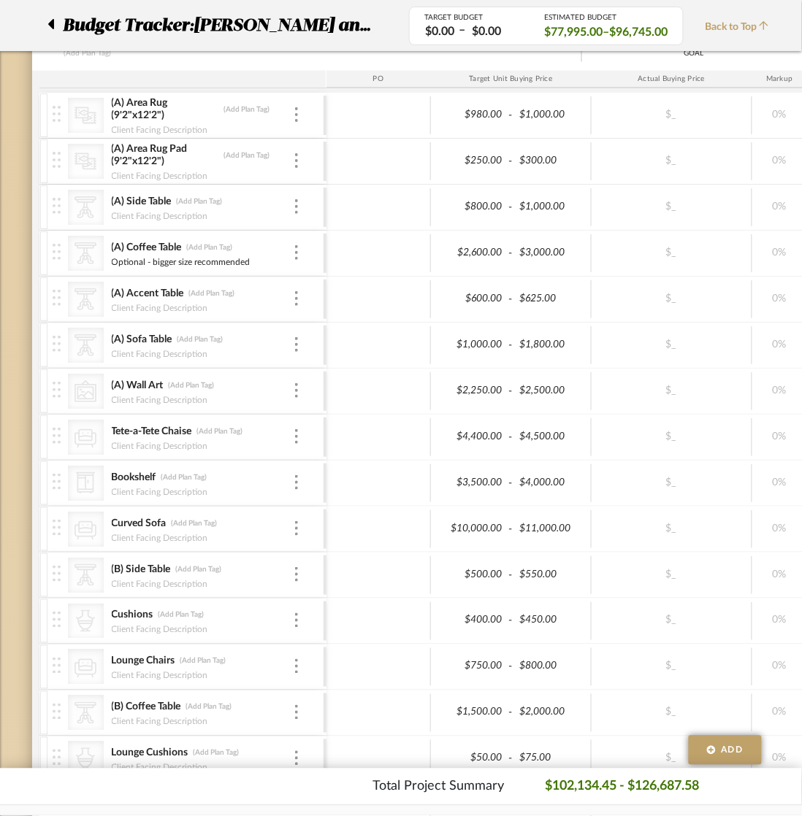
scroll to position [1643, 0]
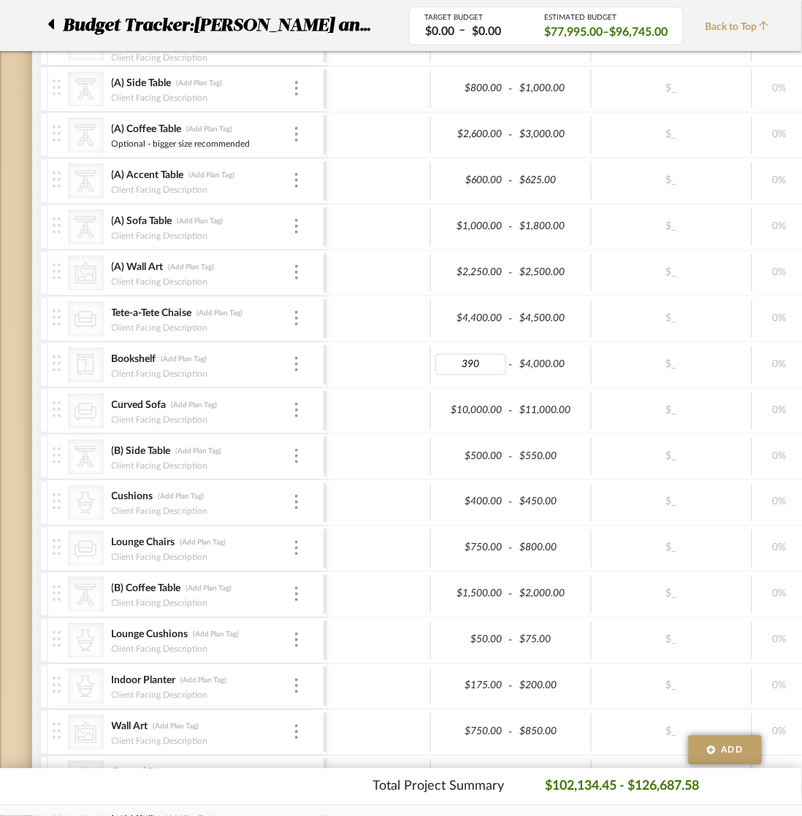
type input "3900"
click at [348, 370] on div at bounding box center [378, 364] width 104 height 38
click at [188, 378] on input "Full Width of wall" at bounding box center [168, 374] width 114 height 15
click at [111, 380] on input "Full Width of Wall" at bounding box center [168, 374] width 114 height 15
type input "Set of 3 - Full Width of Wall"
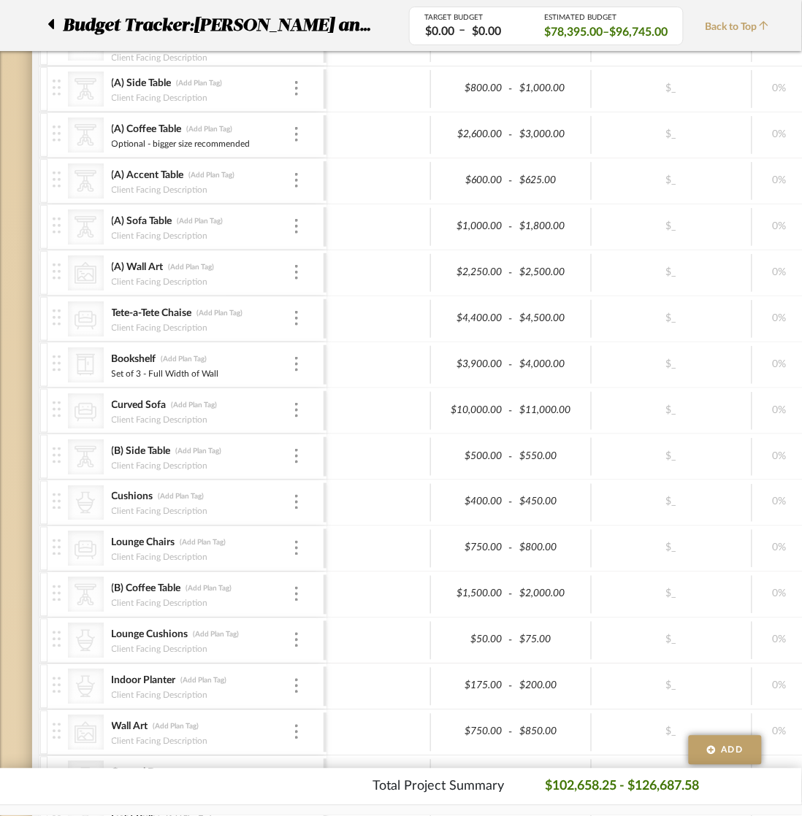
click at [340, 373] on div at bounding box center [378, 364] width 104 height 38
click at [148, 365] on input "Bookshelf" at bounding box center [163, 358] width 104 height 15
type input "Bookshelves"
type input "Full Width of Wall"
click at [348, 366] on div at bounding box center [378, 364] width 104 height 38
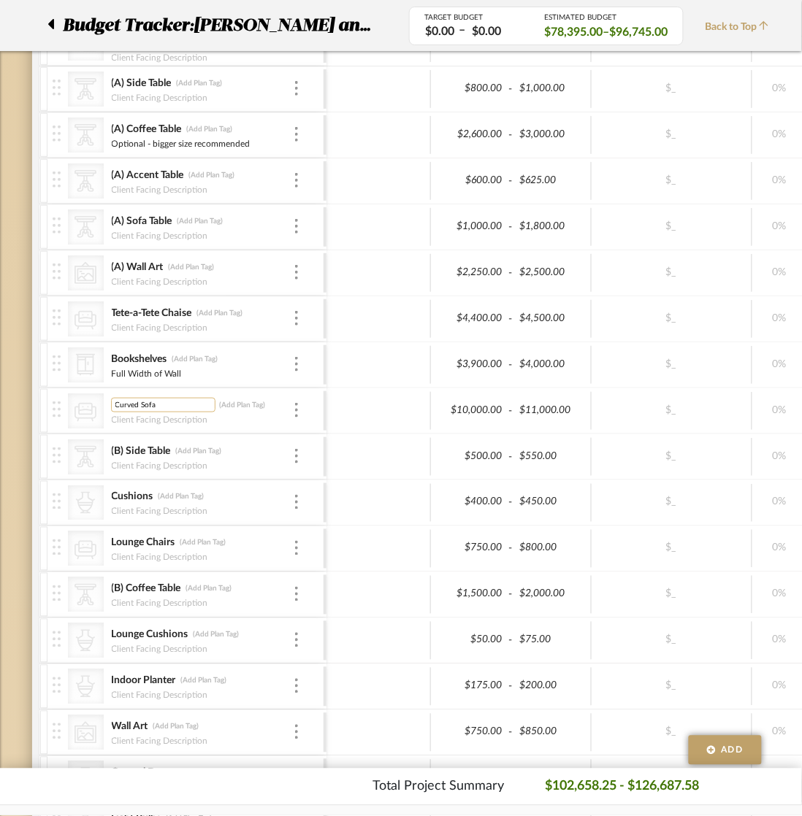
click at [137, 407] on input "Curved Sofa" at bounding box center [163, 404] width 104 height 15
type input "Curved Velvet Sofa"
click at [383, 418] on div at bounding box center [378, 410] width 104 height 38
type input "10,"
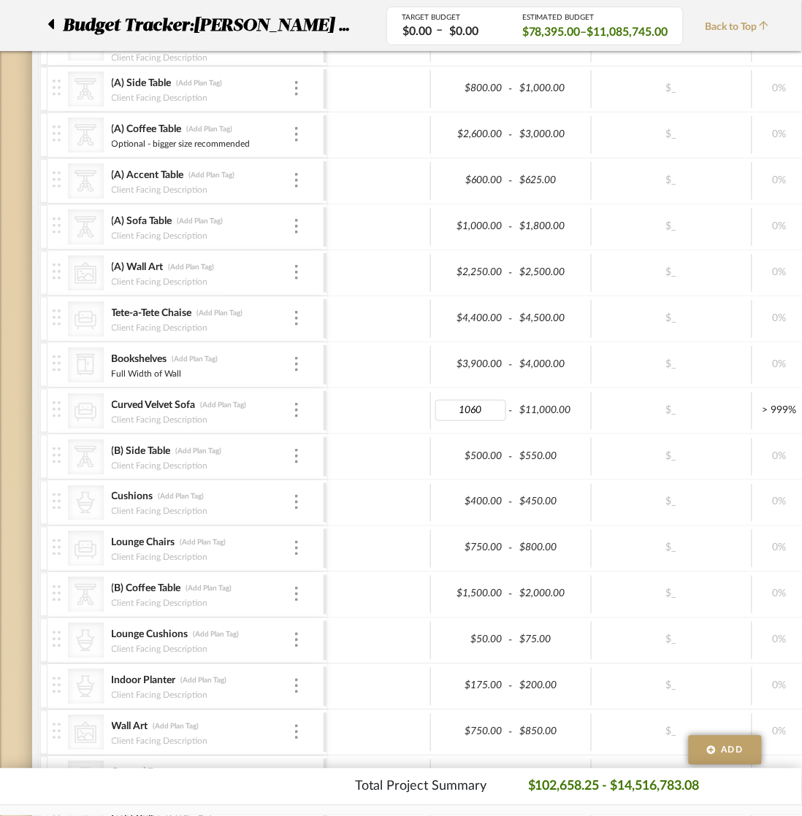
type input "10600"
click at [360, 407] on div at bounding box center [378, 410] width 104 height 38
click at [112, 363] on input "Bookshelves" at bounding box center [163, 358] width 104 height 15
type input "(B)Bookshelves"
click at [353, 370] on div at bounding box center [378, 364] width 104 height 38
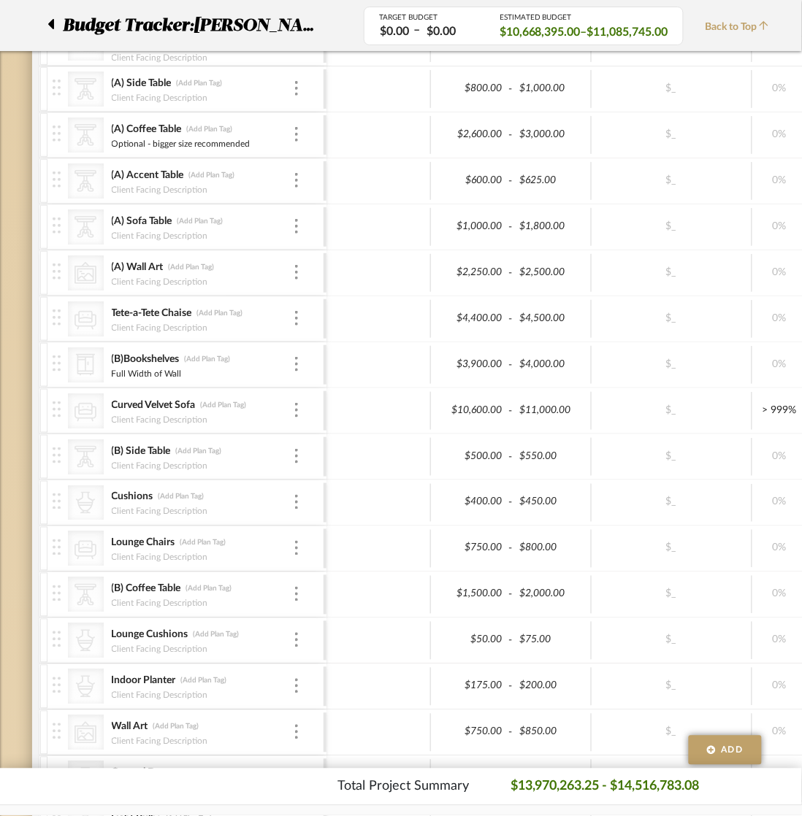
click at [115, 400] on div "Curved Velvet Sofa (Add Plan Tag) Client Facing Description" at bounding box center [202, 410] width 182 height 45
click at [112, 411] on input "Curved Velvet Sofa" at bounding box center [163, 404] width 104 height 15
type input "(B)Curved Velvet Sofa"
click at [340, 407] on div at bounding box center [378, 410] width 104 height 38
drag, startPoint x: 155, startPoint y: 504, endPoint x: 100, endPoint y: 506, distance: 54.8
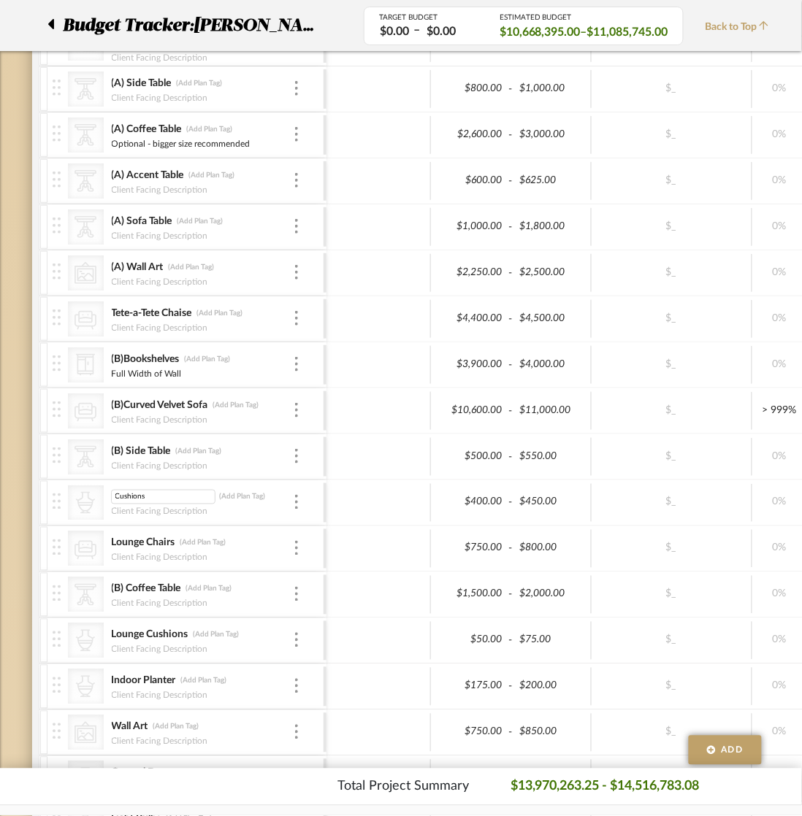
click at [100, 506] on div "CategoryIconAccessories Created with Sketch. Cushions Cushions (Add Plan Tag) C…" at bounding box center [188, 502] width 271 height 45
click at [111, 500] on input "Pillows" at bounding box center [163, 496] width 104 height 15
type input "(B)Pillows"
click at [362, 510] on div at bounding box center [378, 502] width 104 height 38
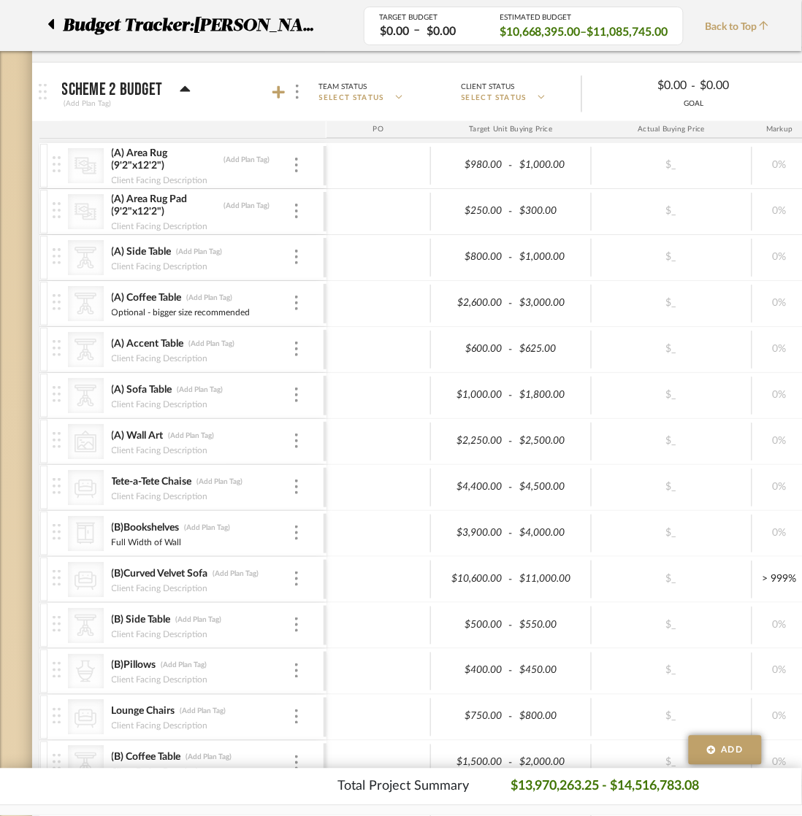
scroll to position [1369, 0]
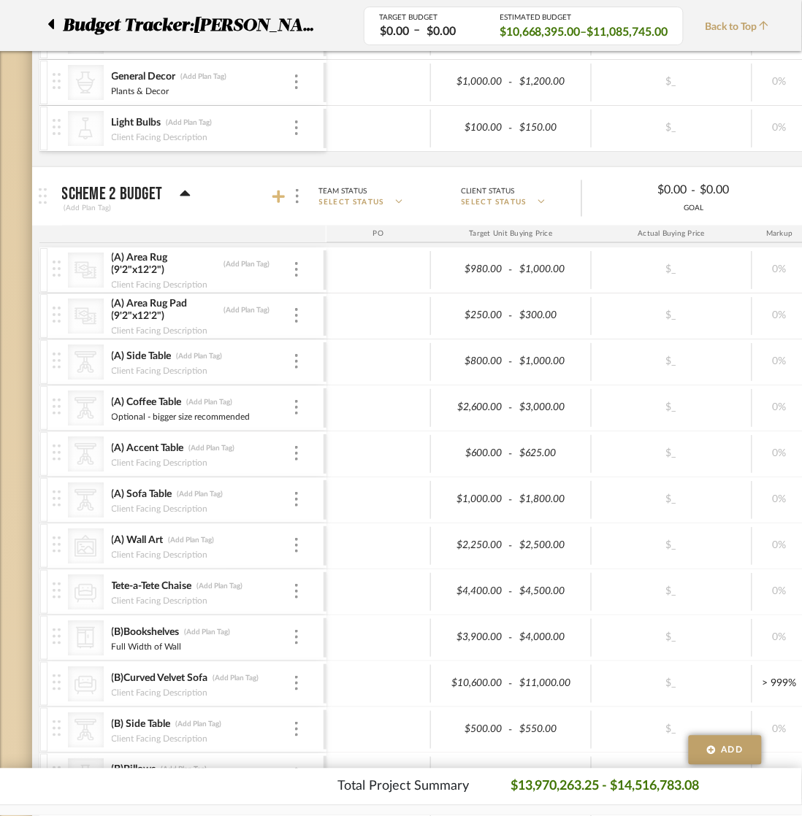
click at [278, 198] on icon at bounding box center [278, 197] width 13 height 13
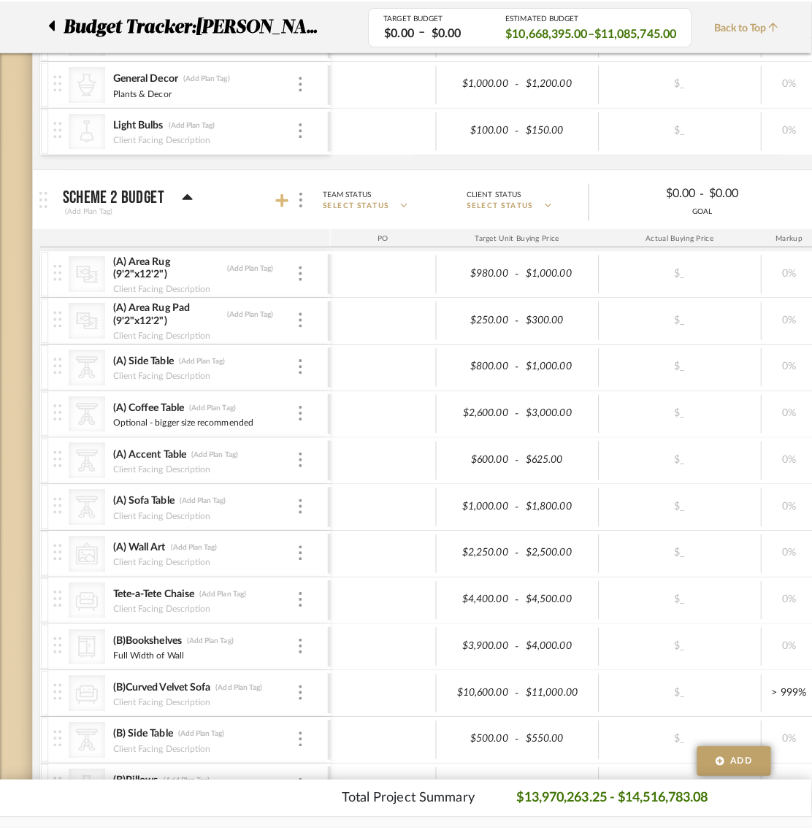
scroll to position [0, 0]
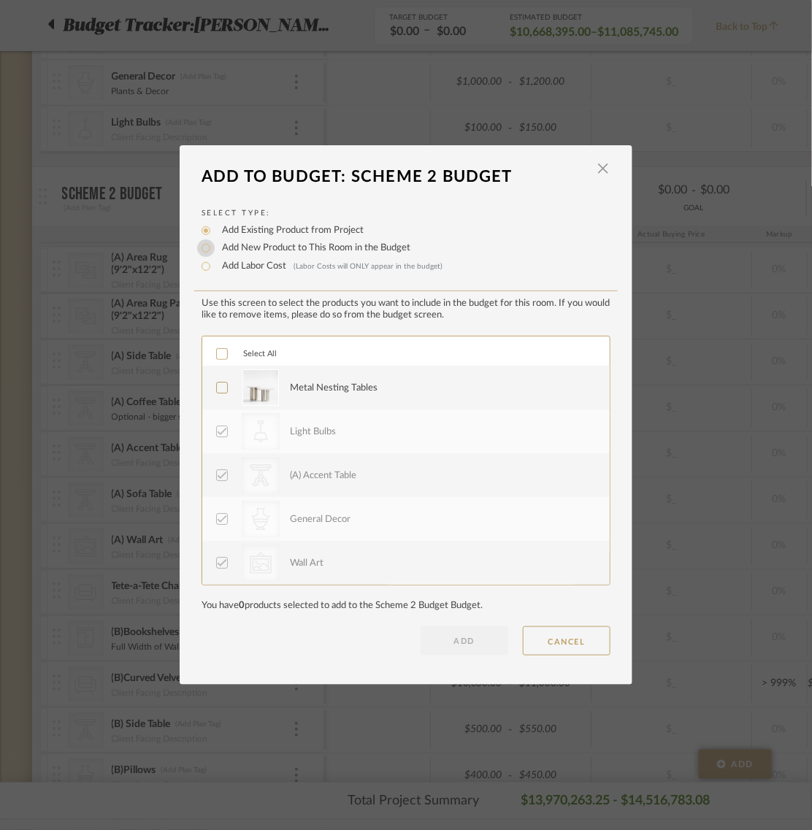
click at [202, 249] on input "Add New Product to This Room in the Budget" at bounding box center [206, 248] width 18 height 18
radio input "true"
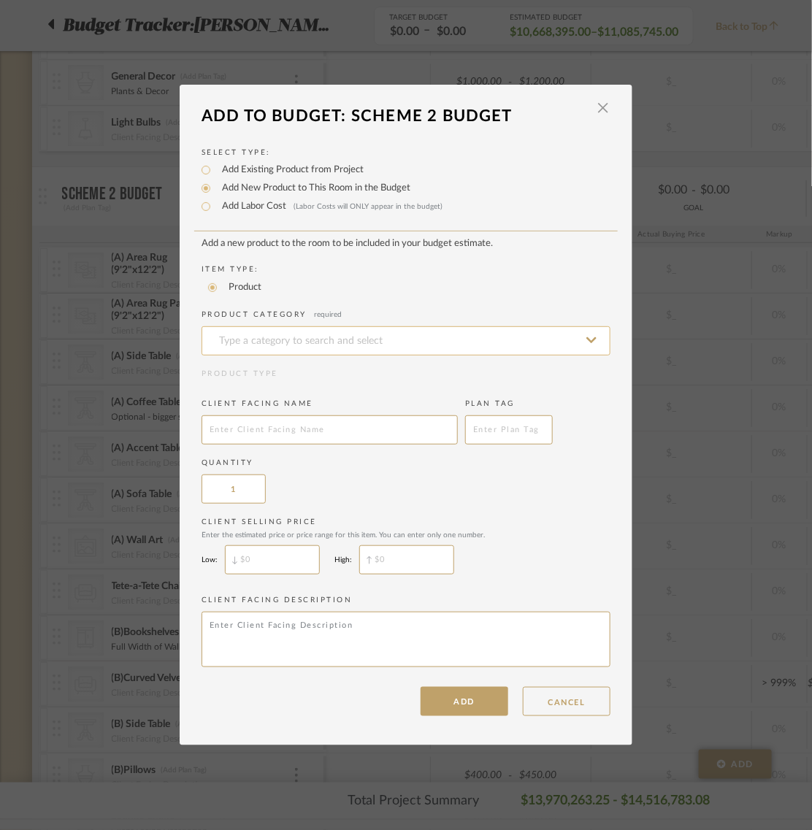
click at [229, 341] on input at bounding box center [406, 340] width 409 height 29
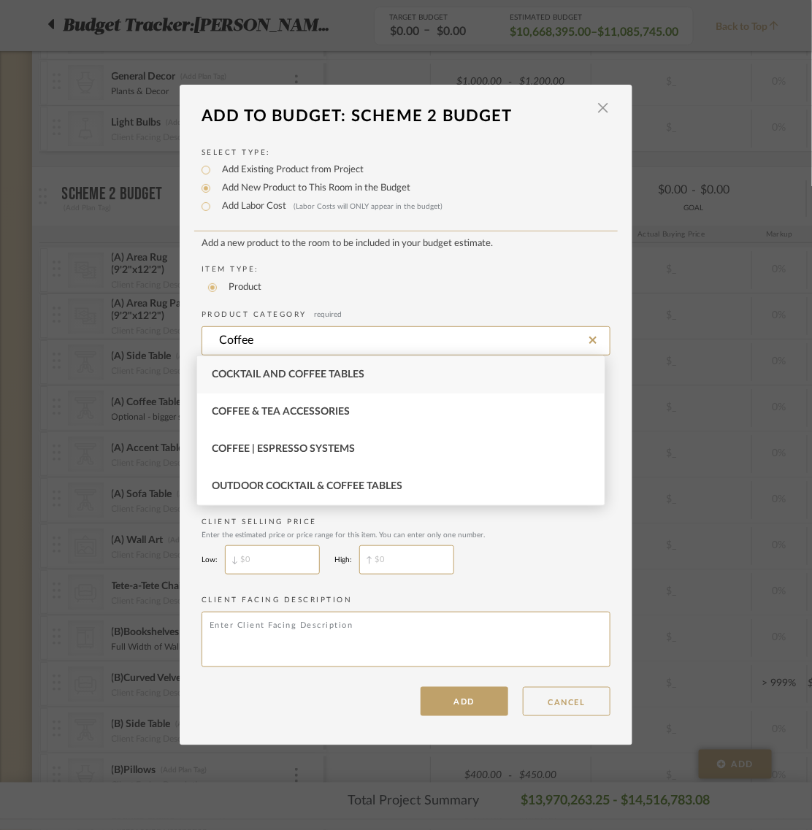
click at [252, 377] on span "Cocktail and Coffee Tables" at bounding box center [288, 374] width 153 height 10
type input "Cocktail and Coffee Tables"
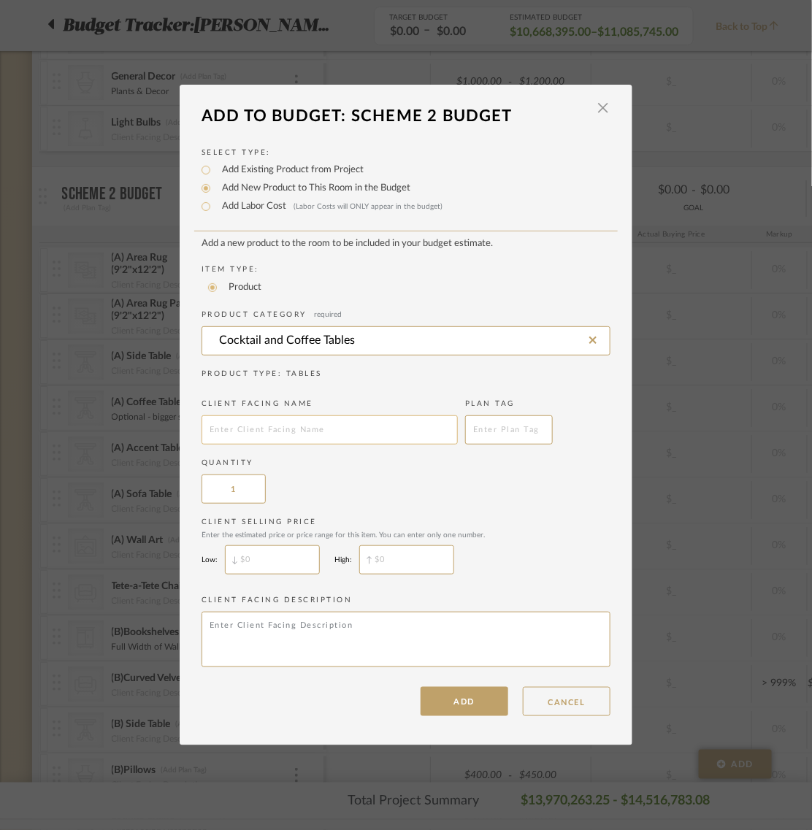
click at [223, 432] on input "text" at bounding box center [330, 429] width 256 height 29
type input "(A) Pillows"
click at [391, 329] on input "Cocktail and Coffee Tables" at bounding box center [406, 340] width 409 height 29
click at [589, 337] on icon at bounding box center [592, 340] width 7 height 12
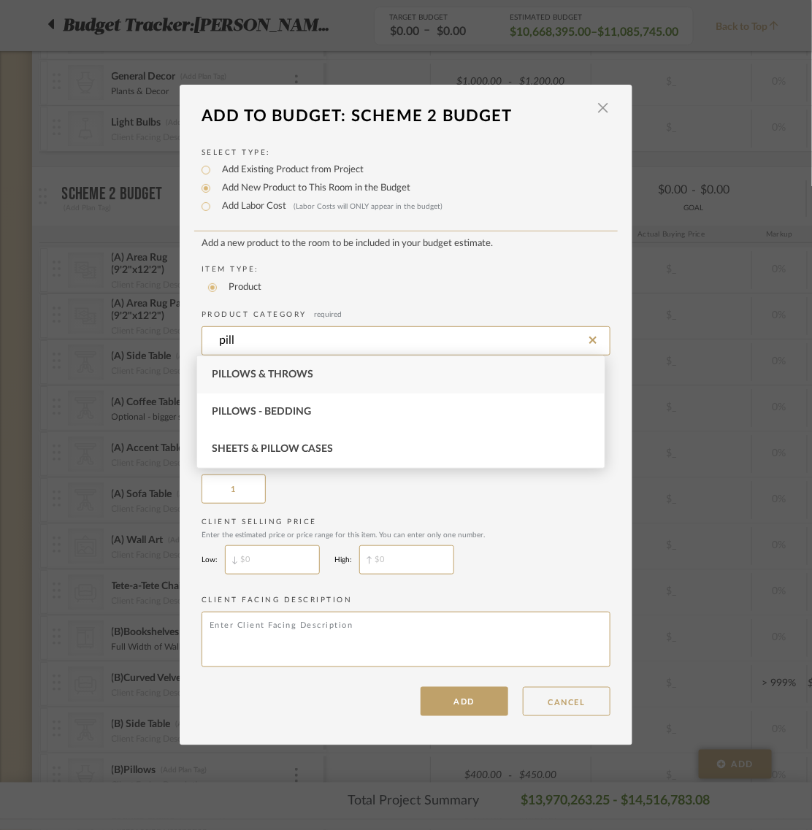
click at [300, 376] on span "Pillows & Throws" at bounding box center [262, 374] width 101 height 10
type input "Pillows & Throws"
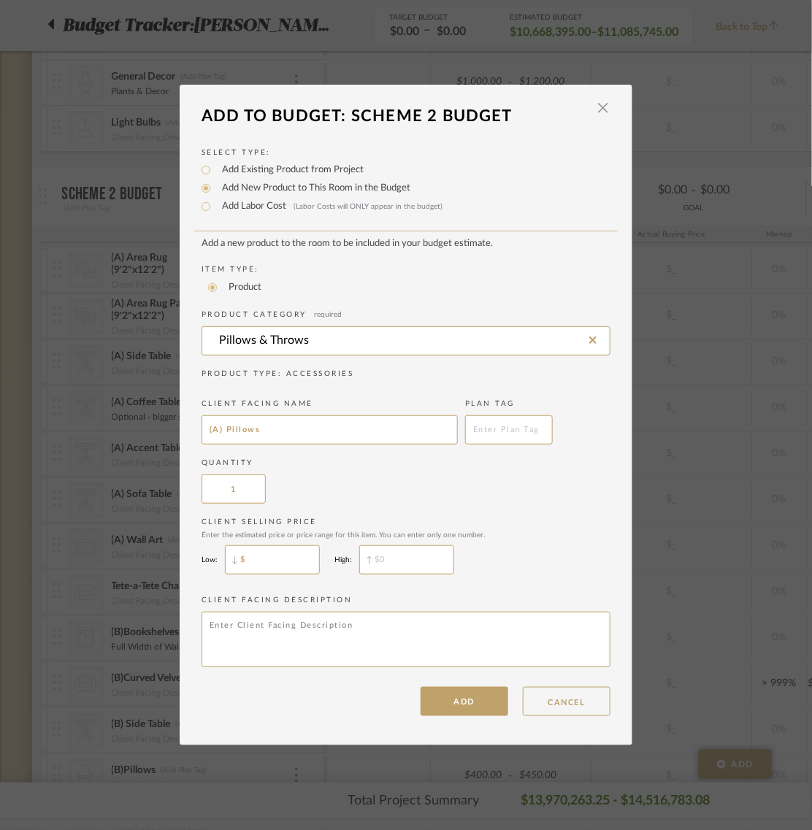
click at [277, 555] on input "$" at bounding box center [272, 559] width 95 height 29
type input "$250"
type input "$"
click at [413, 559] on input "$" at bounding box center [406, 559] width 95 height 29
click at [275, 556] on input "$250" at bounding box center [272, 559] width 95 height 29
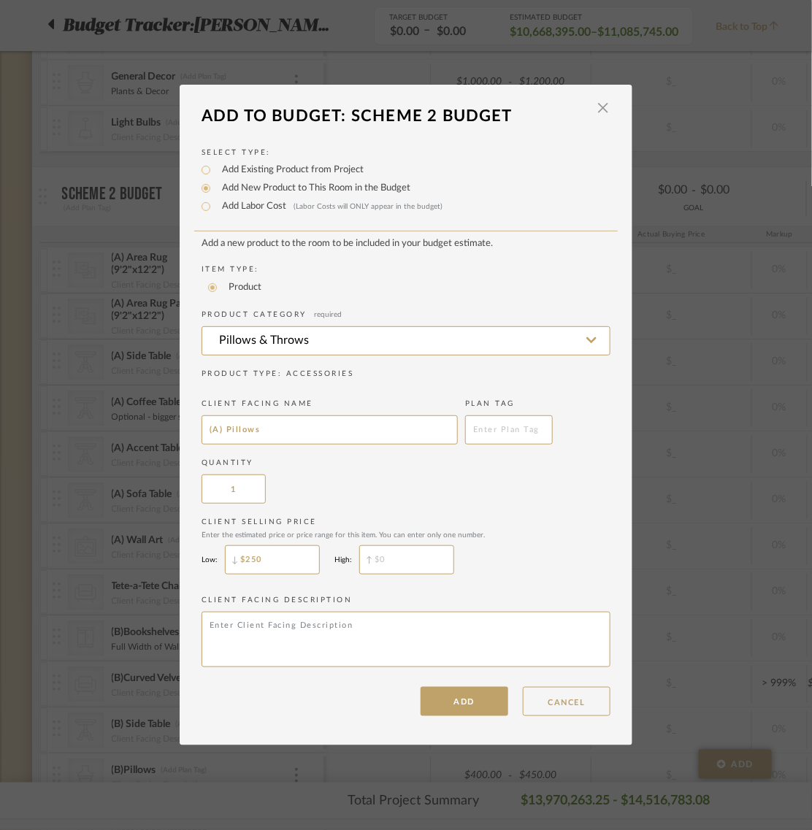
click at [275, 556] on input "$250" at bounding box center [272, 559] width 95 height 29
type input "$150"
click at [424, 555] on input "$" at bounding box center [406, 559] width 95 height 29
type input "$200"
click at [427, 713] on button "ADD" at bounding box center [465, 701] width 88 height 29
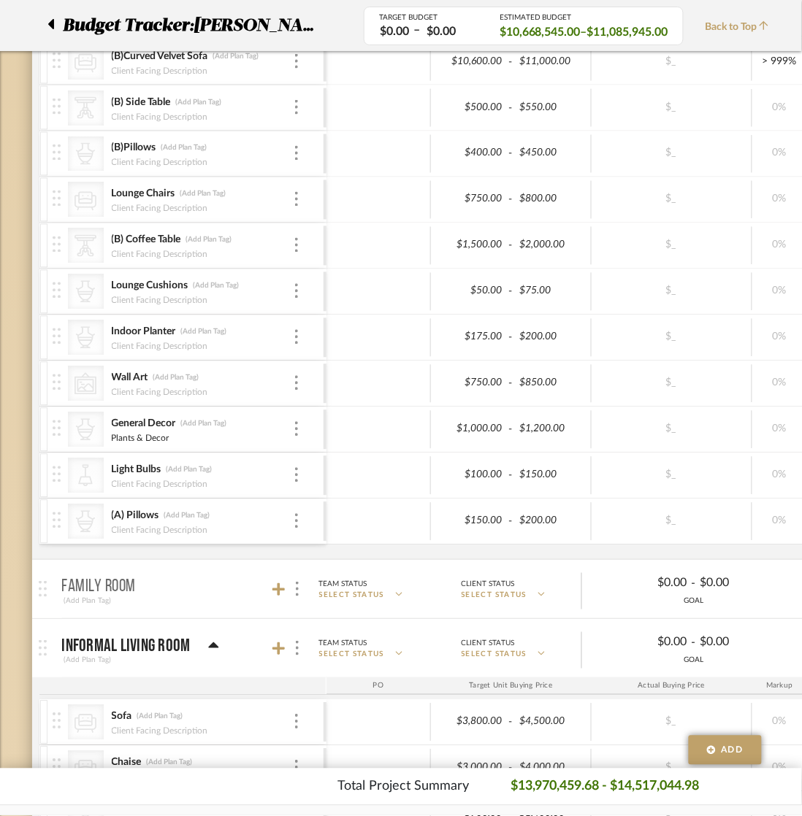
scroll to position [1825, 0]
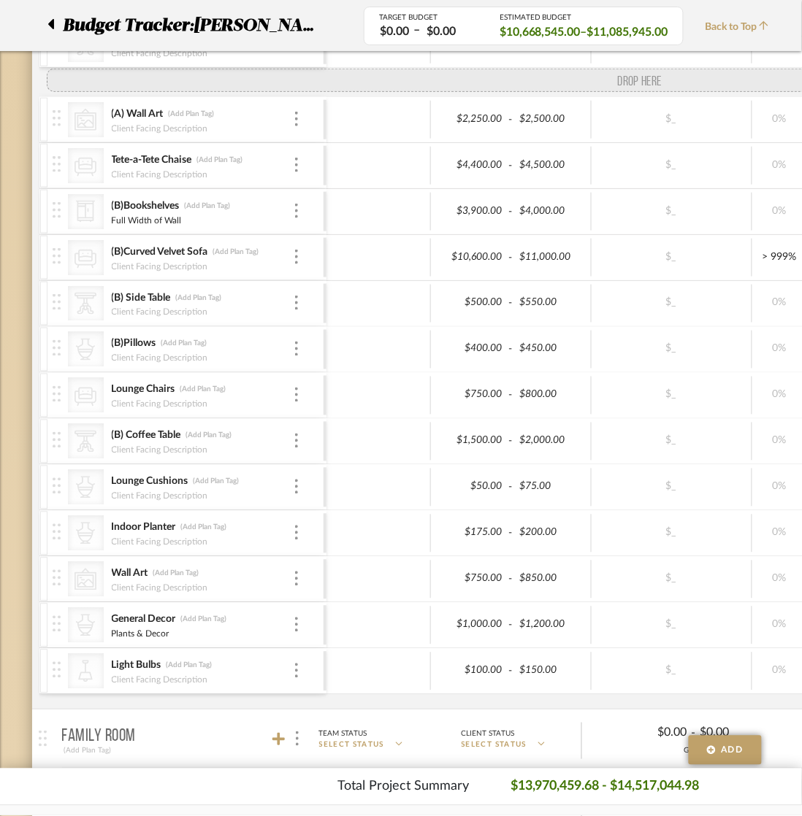
drag, startPoint x: 53, startPoint y: 701, endPoint x: 73, endPoint y: 93, distance: 608.6
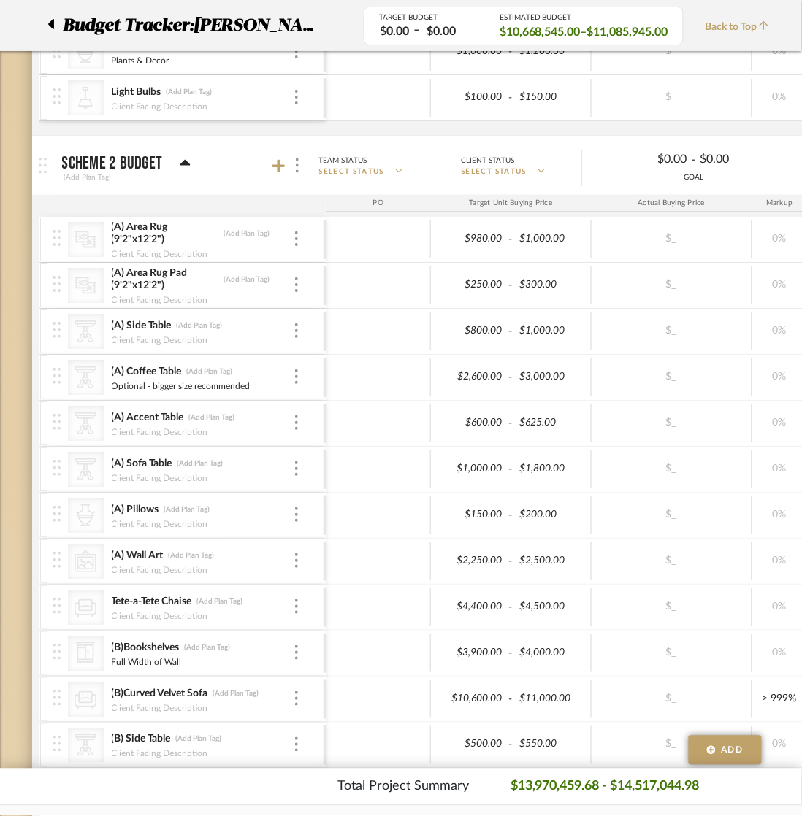
scroll to position [1369, 0]
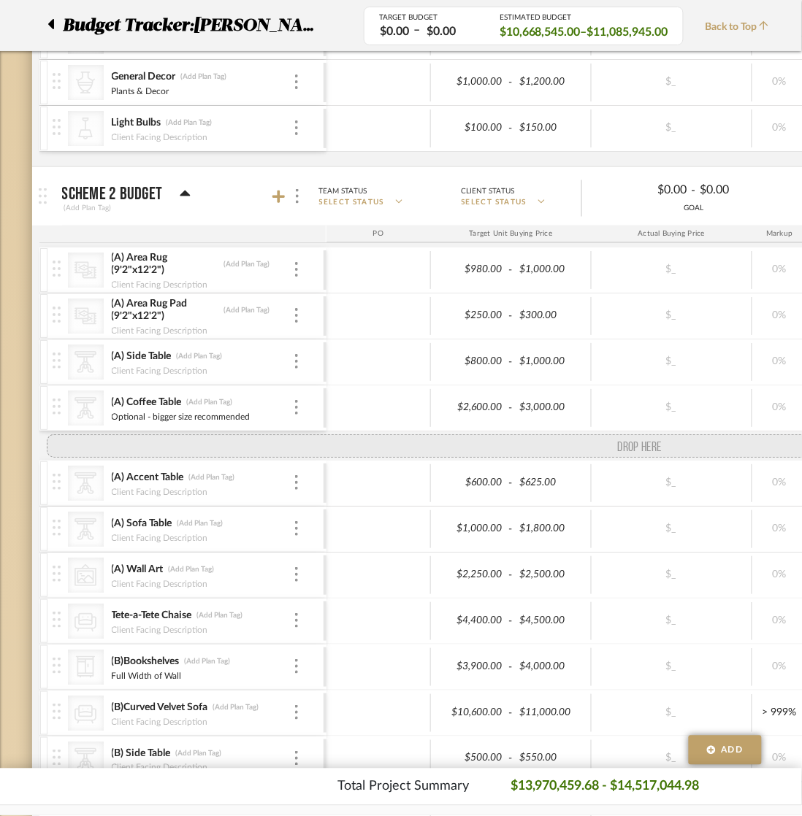
drag, startPoint x: 55, startPoint y: 559, endPoint x: 60, endPoint y: 451, distance: 108.2
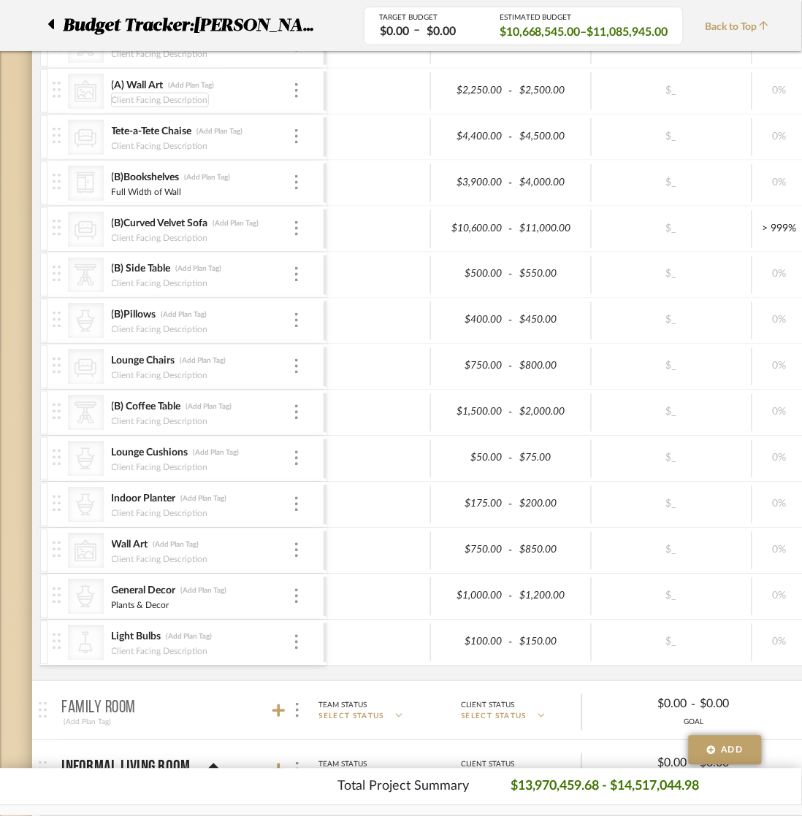
scroll to position [1825, 0]
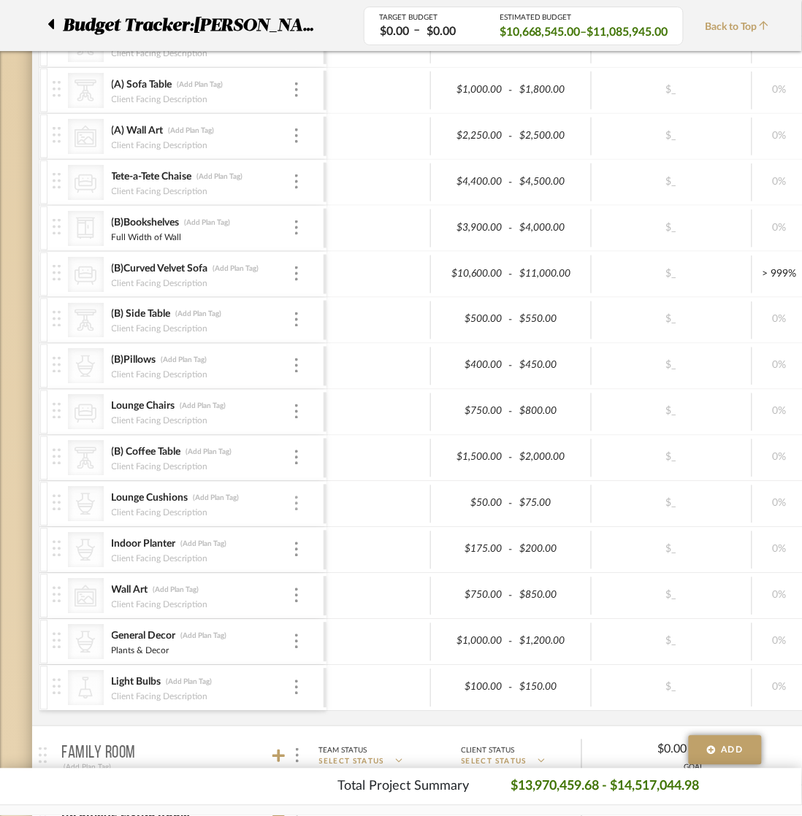
click at [295, 510] on img at bounding box center [296, 503] width 3 height 15
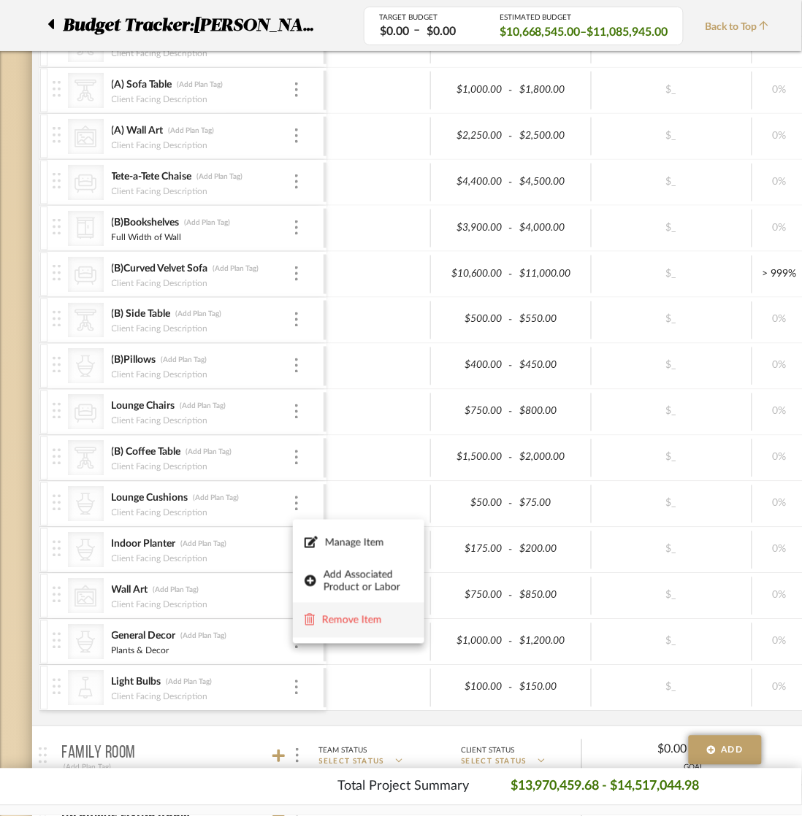
click at [331, 622] on span "Remove Item" at bounding box center [367, 621] width 91 height 12
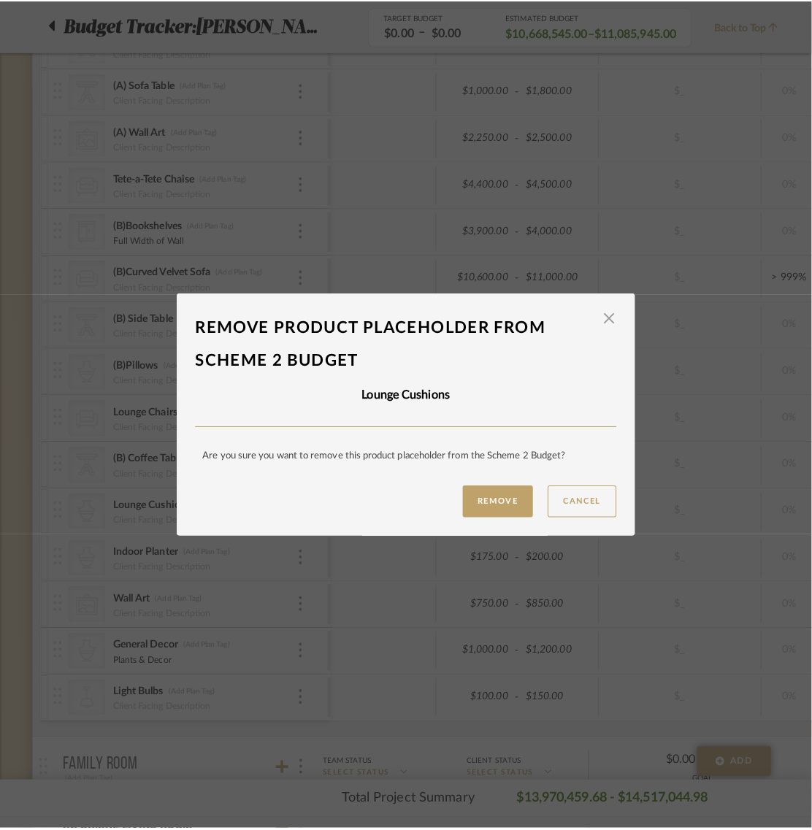
scroll to position [0, 0]
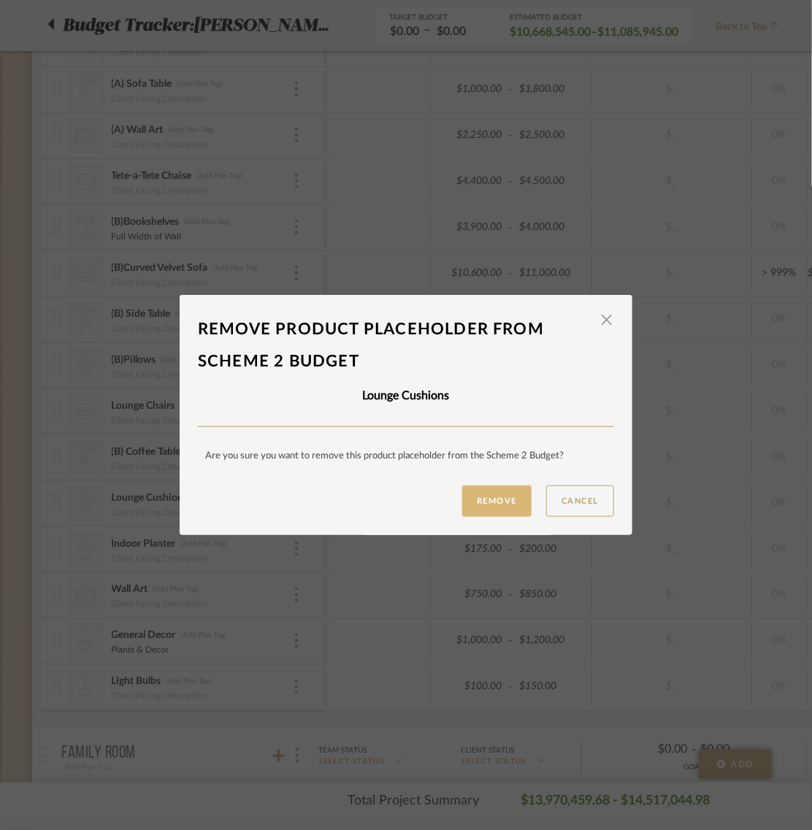
click at [475, 501] on button "Remove" at bounding box center [496, 501] width 69 height 31
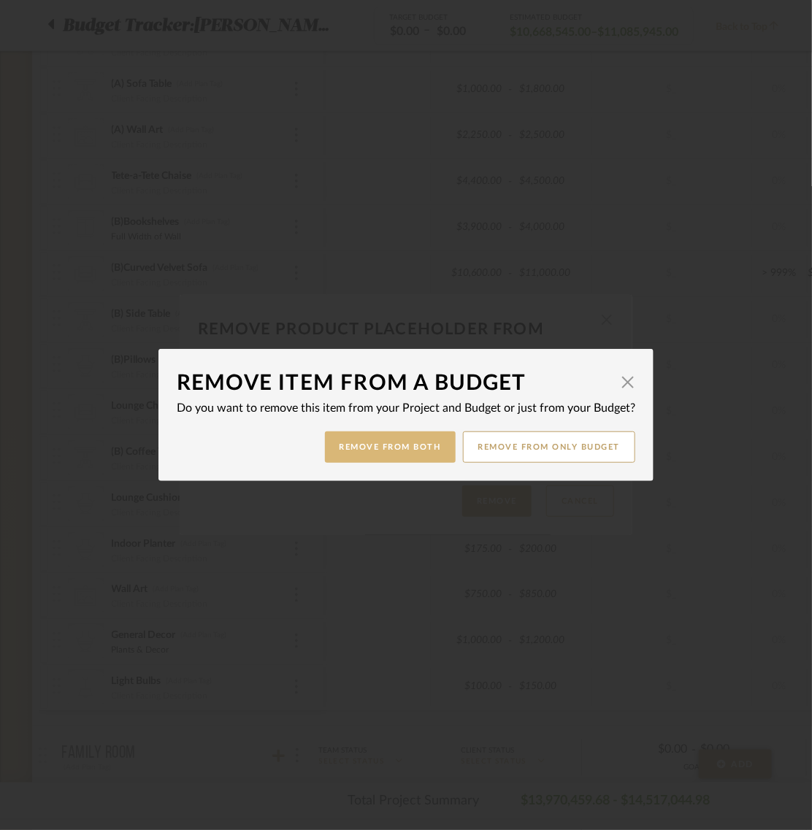
click at [354, 445] on button "Remove from Both" at bounding box center [390, 447] width 131 height 31
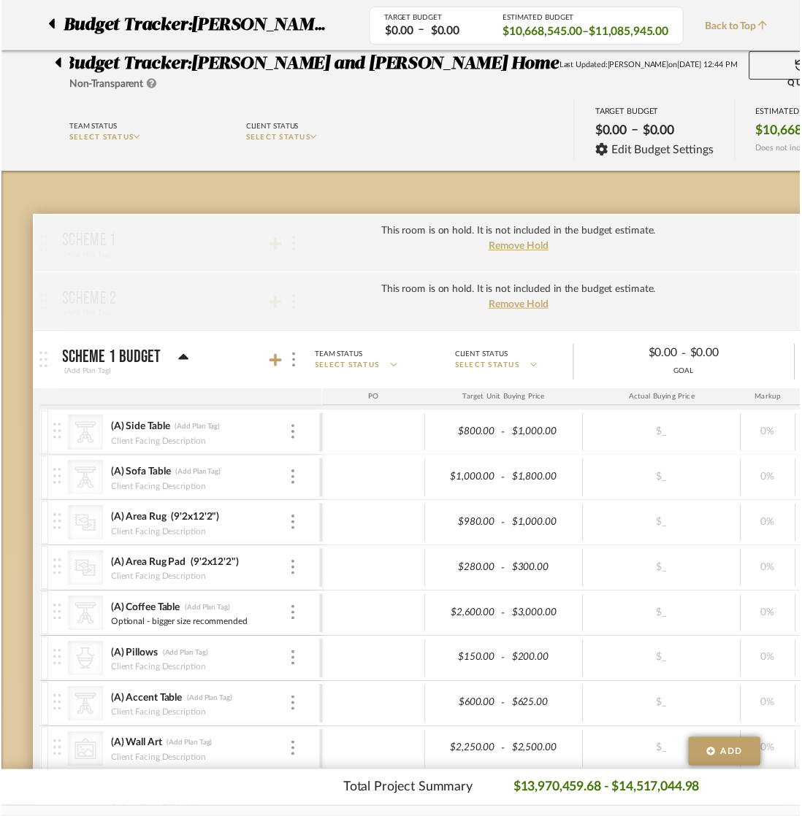
scroll to position [1825, 0]
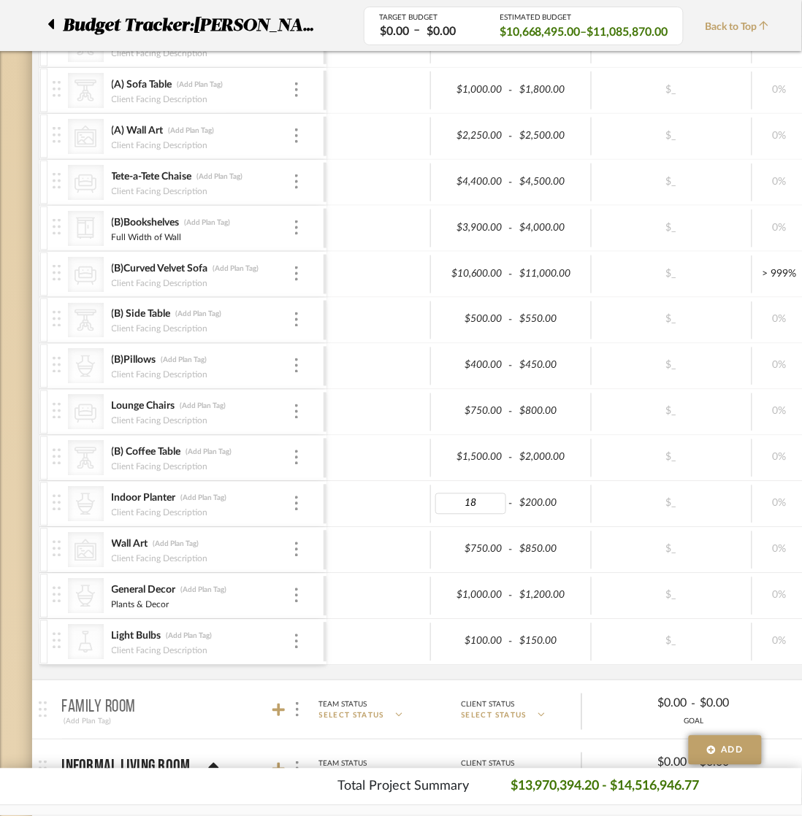
type input "180"
click at [373, 508] on div at bounding box center [378, 504] width 104 height 38
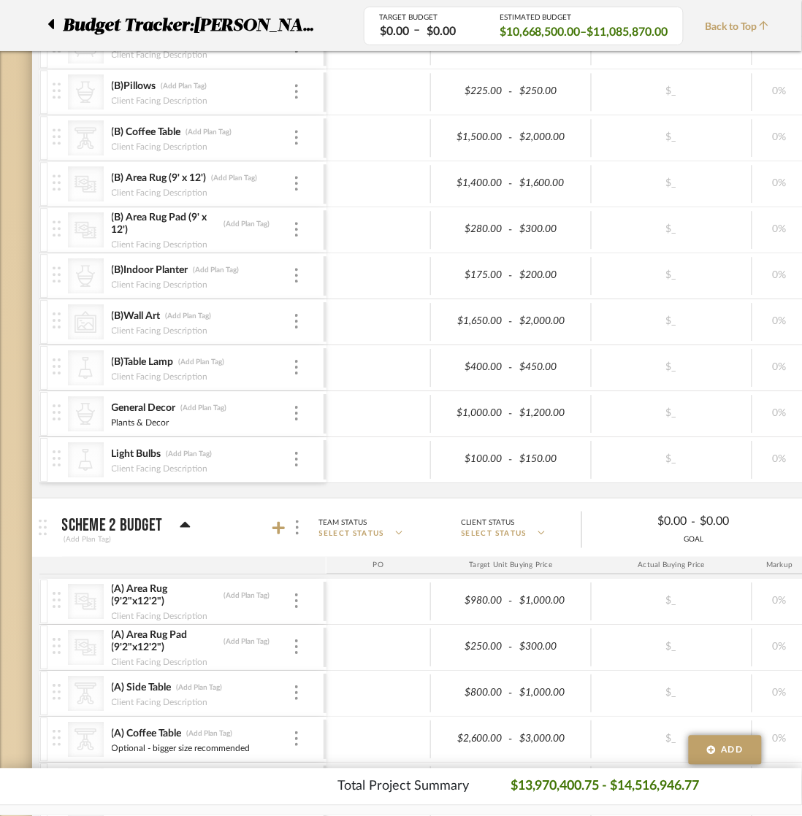
scroll to position [1004, 0]
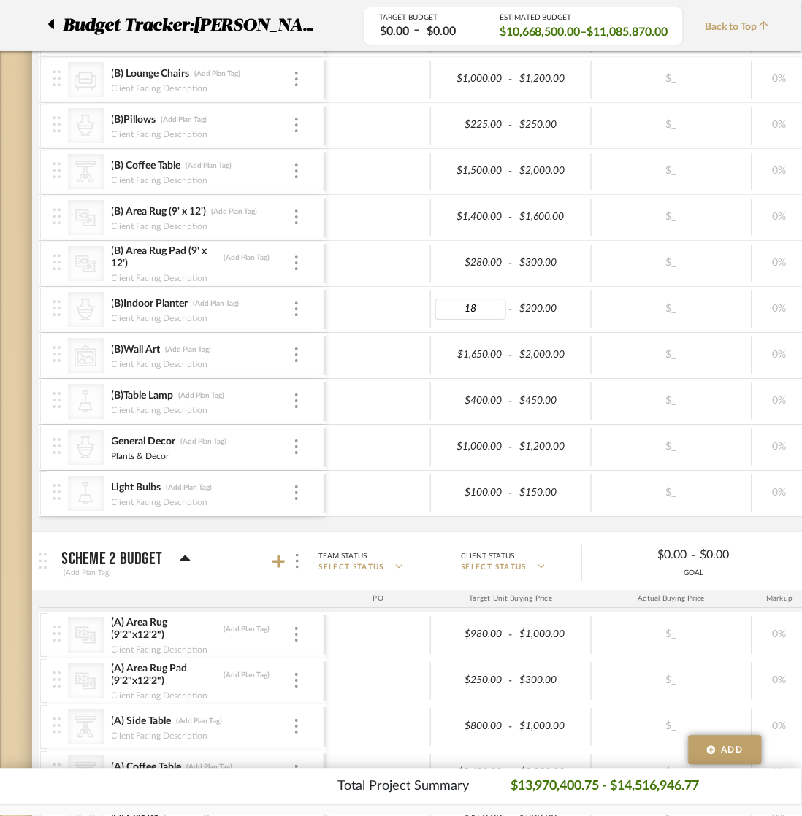
type input "180"
click at [393, 305] on div at bounding box center [378, 310] width 104 height 38
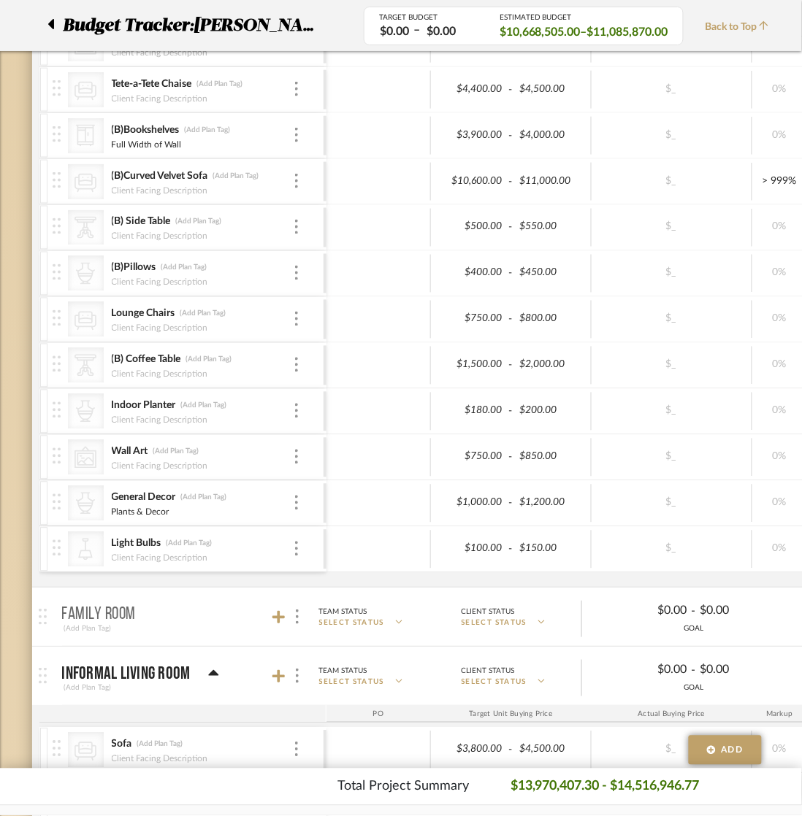
scroll to position [1917, 0]
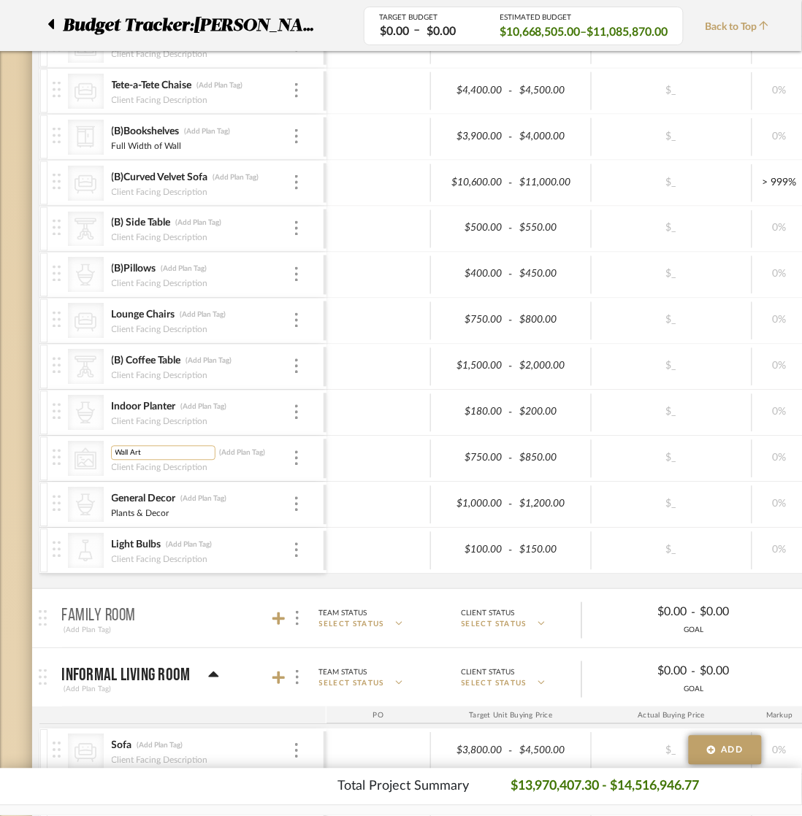
click at [112, 458] on input "Wall Art" at bounding box center [163, 452] width 104 height 15
type input "(B)Wall Art"
click at [378, 461] on div at bounding box center [378, 459] width 104 height 38
click at [107, 413] on div "CategoryIconAccessories Created with Sketch. Indoor Planter (Add Plan Tag) Clie…" at bounding box center [188, 412] width 271 height 45
click at [111, 410] on input "Indoor Planter" at bounding box center [163, 406] width 104 height 15
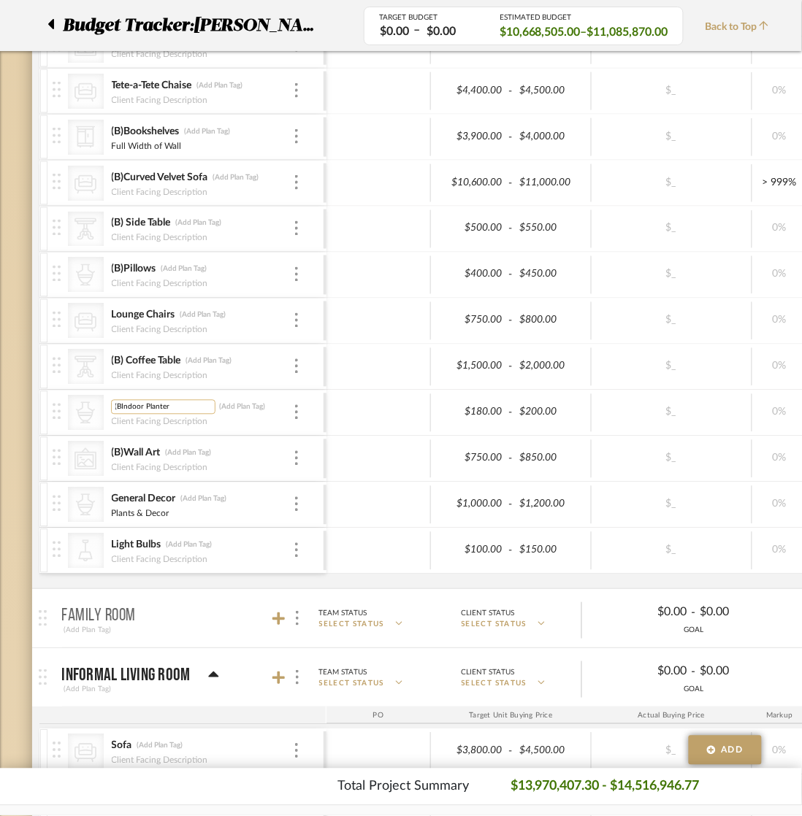
type input "(B)Indoor Planter"
click at [363, 415] on div at bounding box center [378, 413] width 104 height 38
click at [111, 320] on input "Lounge Chairs" at bounding box center [163, 314] width 104 height 15
type input "(B)Lounge Chairs"
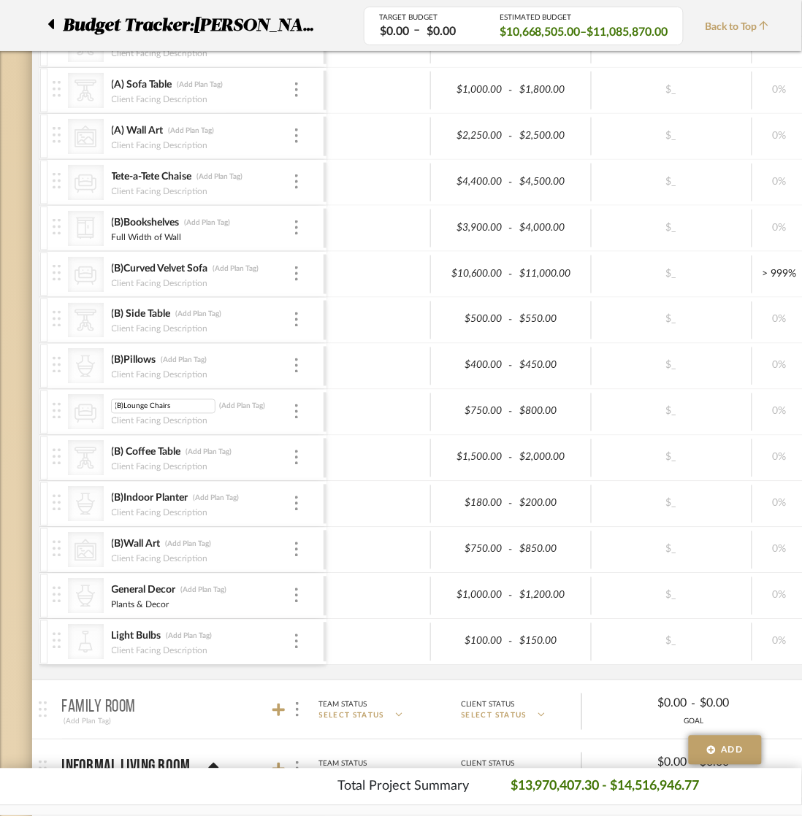
click at [355, 406] on div at bounding box center [378, 412] width 104 height 38
click at [382, 405] on div at bounding box center [378, 412] width 104 height 38
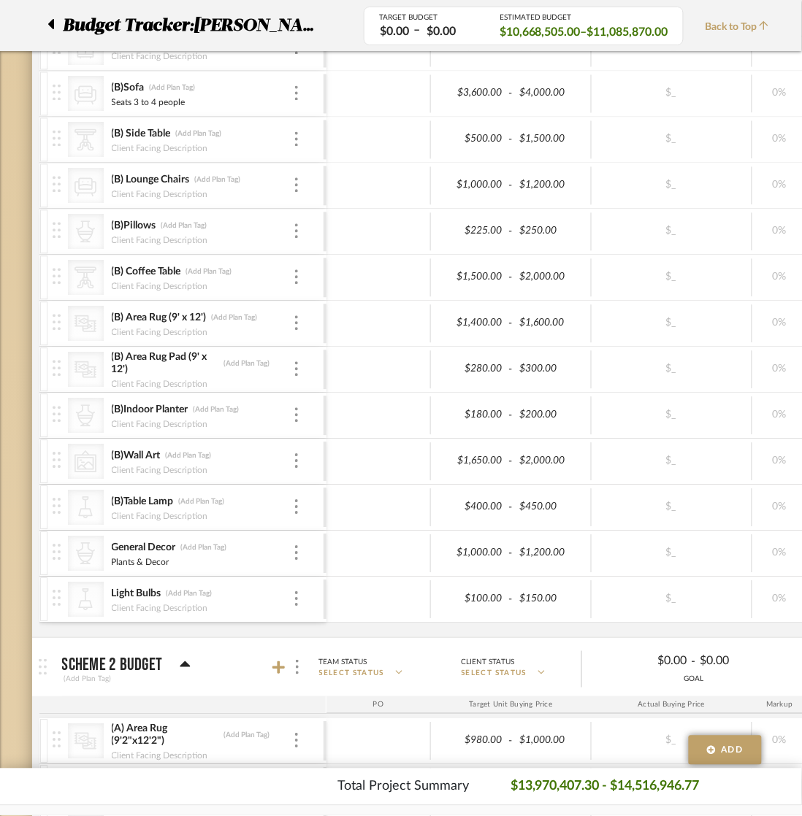
scroll to position [913, 0]
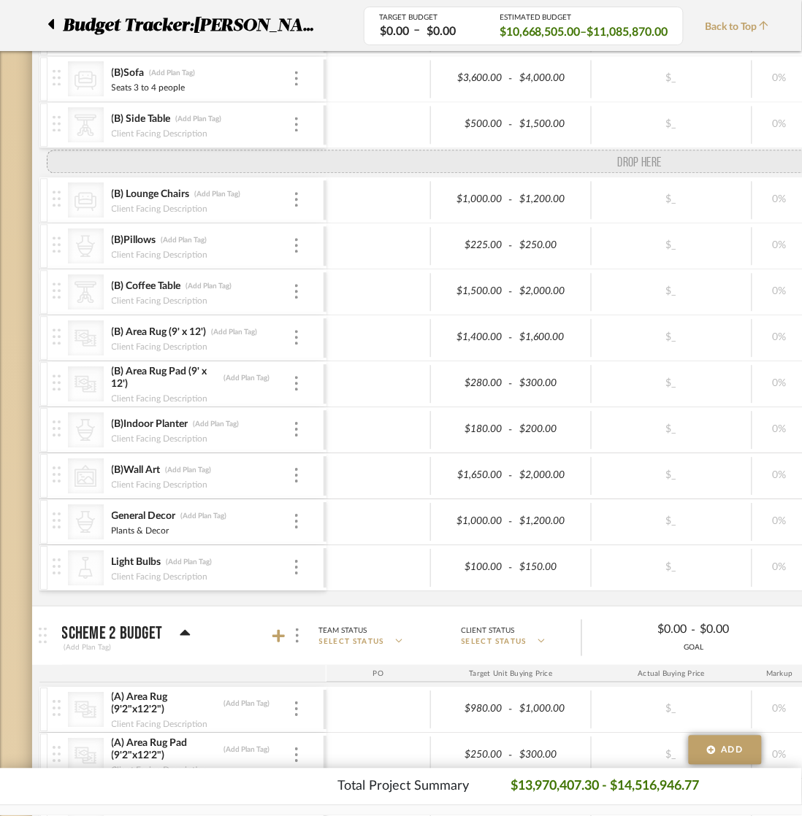
drag, startPoint x: 57, startPoint y: 499, endPoint x: 85, endPoint y: 161, distance: 338.5
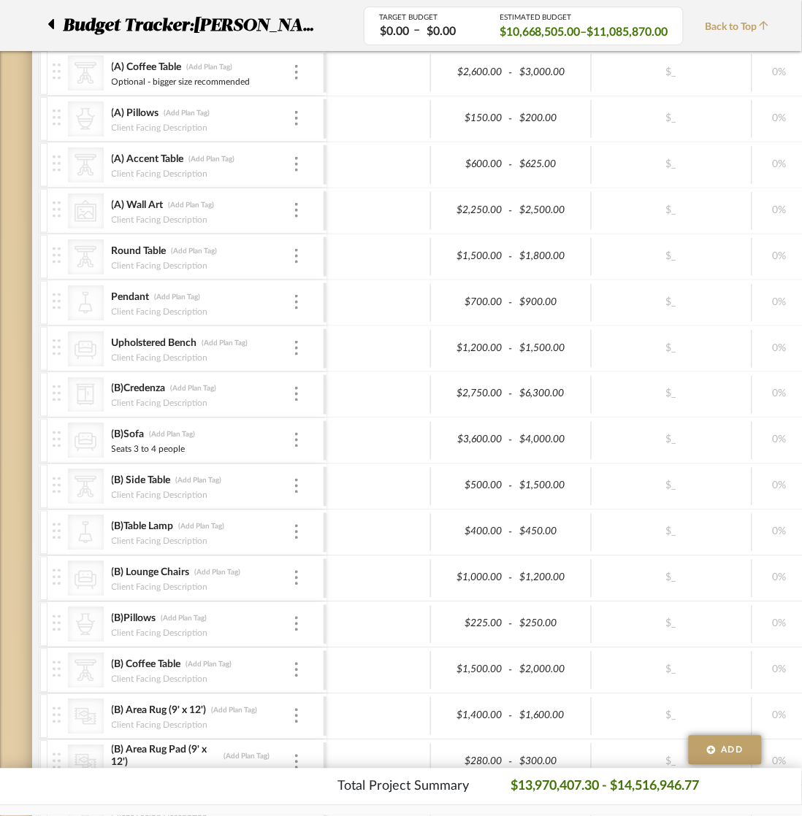
scroll to position [548, 0]
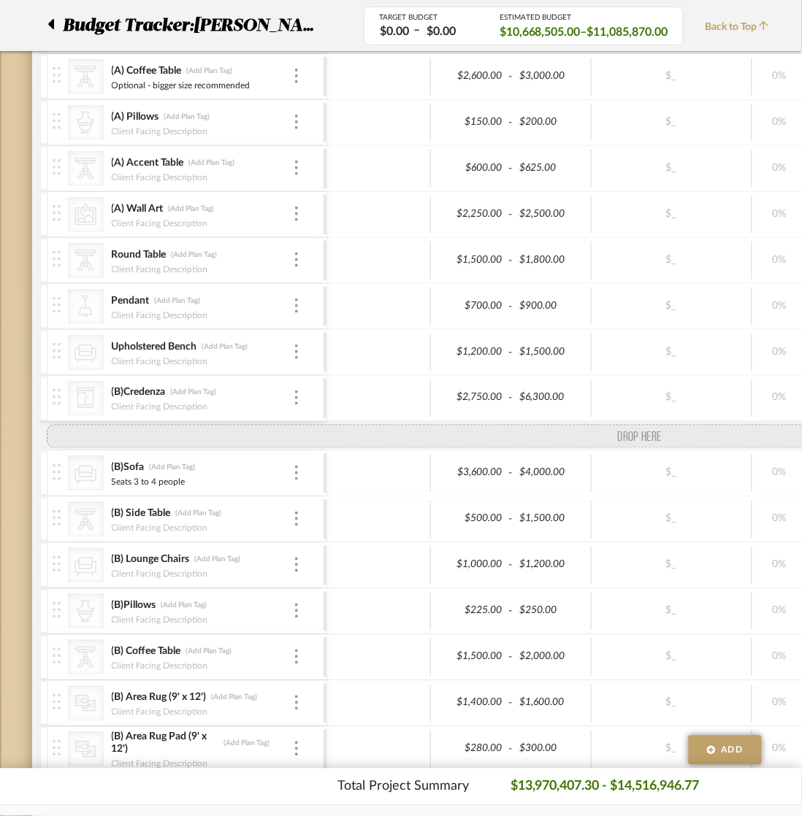
drag, startPoint x: 55, startPoint y: 542, endPoint x: 66, endPoint y: 432, distance: 110.8
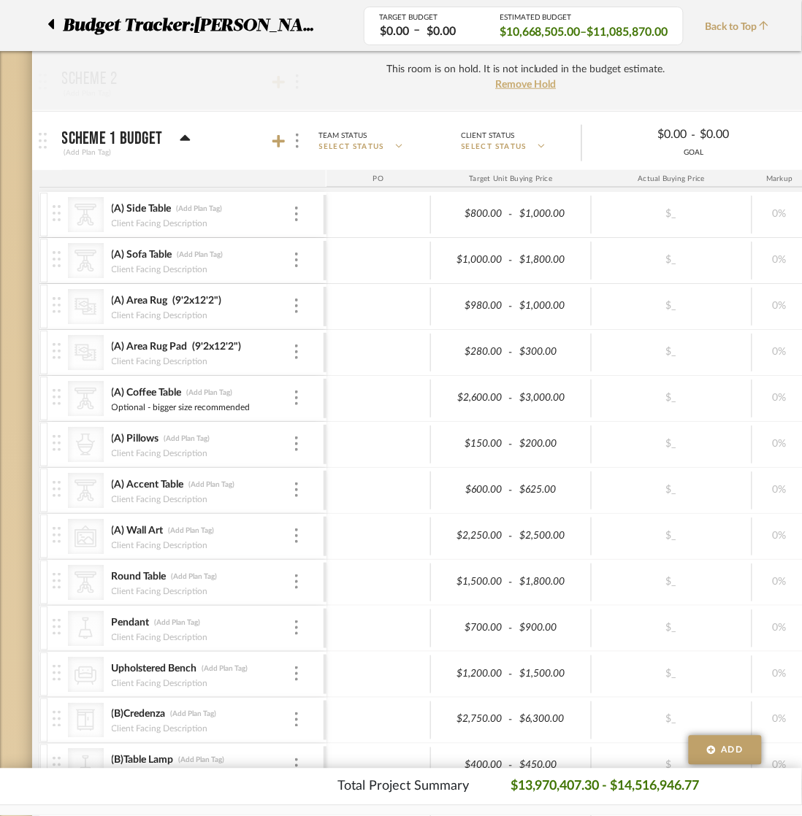
scroll to position [0, 0]
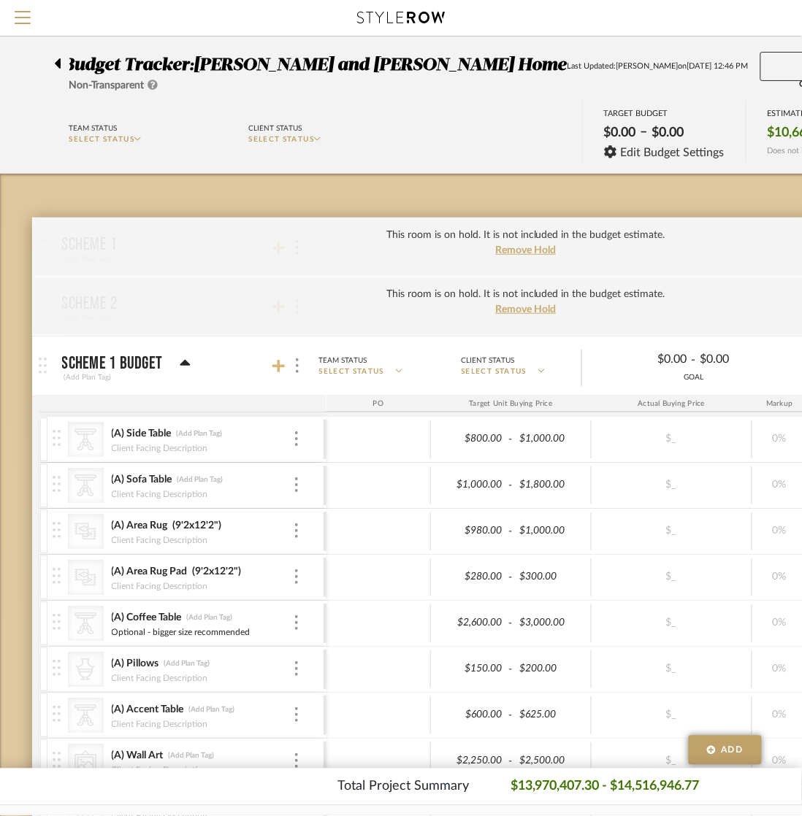
click at [274, 367] on icon at bounding box center [278, 366] width 13 height 13
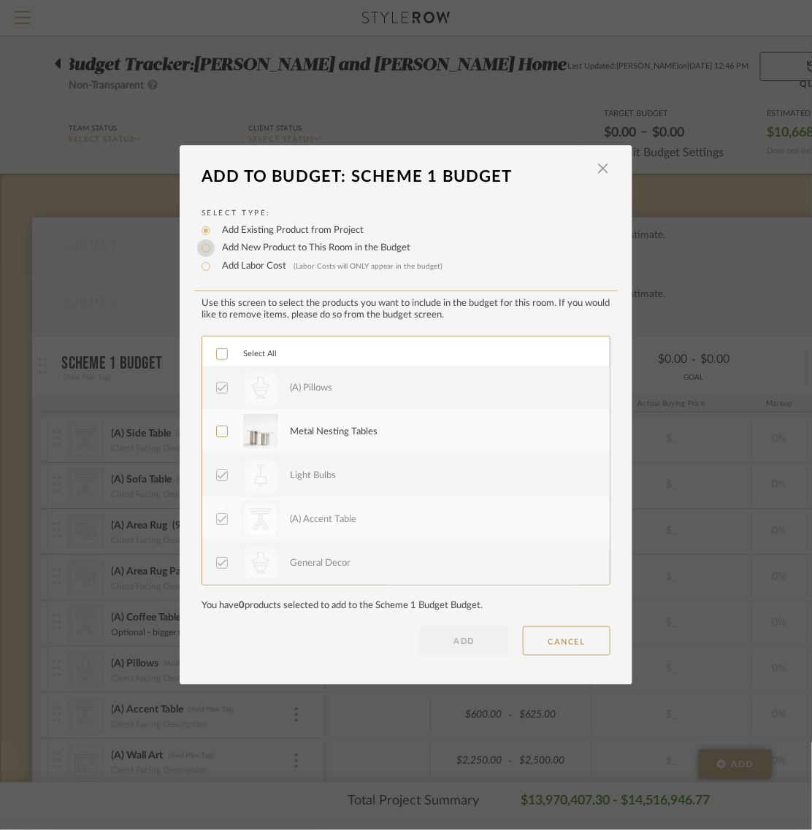
click at [201, 247] on input "Add New Product to This Room in the Budget" at bounding box center [206, 248] width 18 height 18
radio input "true"
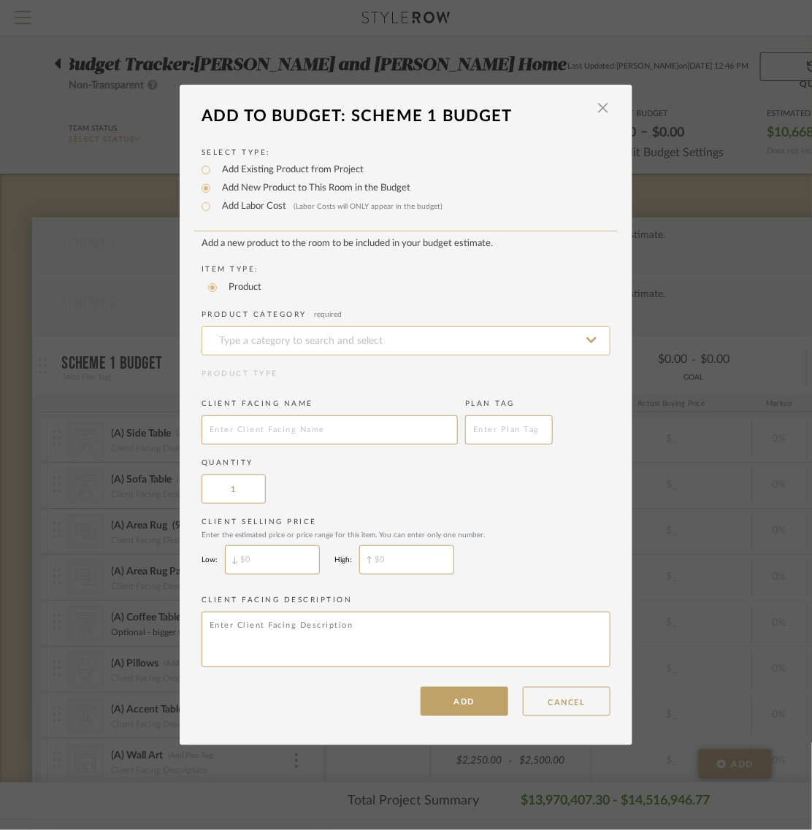
click at [225, 338] on input at bounding box center [406, 340] width 409 height 29
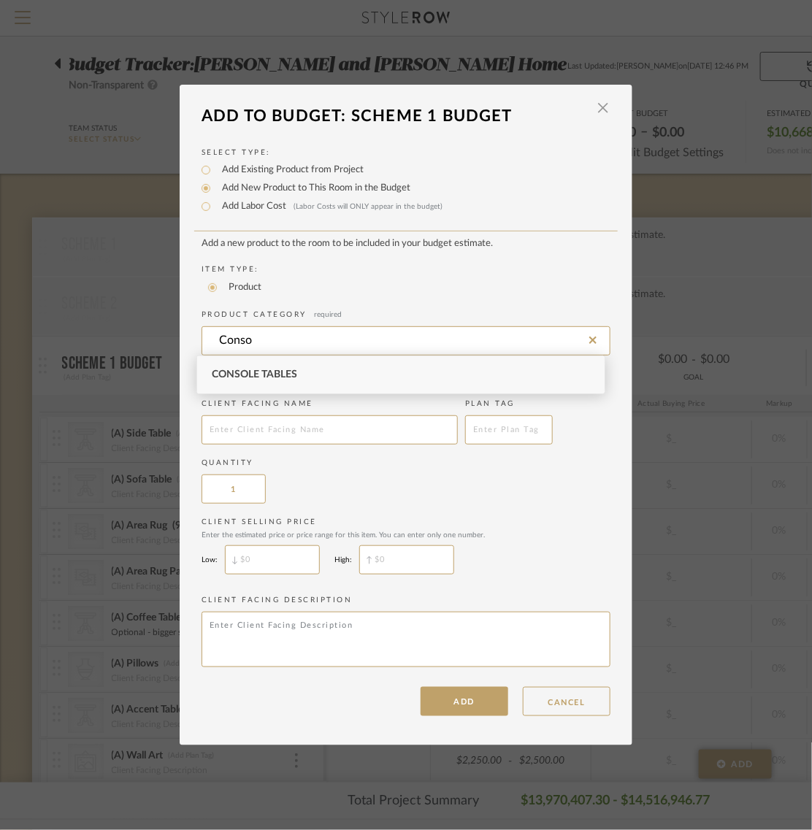
click at [249, 367] on div "Console Tables" at bounding box center [400, 374] width 407 height 37
type input "Console Tables"
click at [231, 427] on input "text" at bounding box center [330, 429] width 256 height 29
click at [202, 426] on input "Sofa Console" at bounding box center [330, 429] width 256 height 29
type input "(B) Sofa Console"
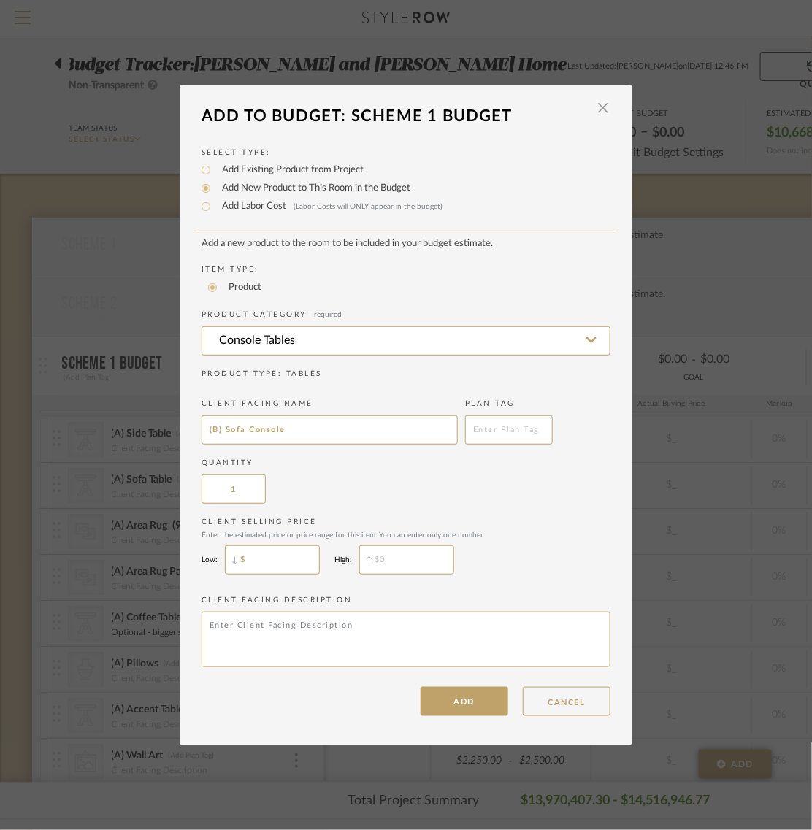
click at [241, 561] on input "$" at bounding box center [272, 559] width 95 height 29
type input "$1,600"
click at [399, 555] on input "$" at bounding box center [406, 559] width 95 height 29
type input "$1"
click at [285, 556] on input "$1,600" at bounding box center [272, 559] width 95 height 29
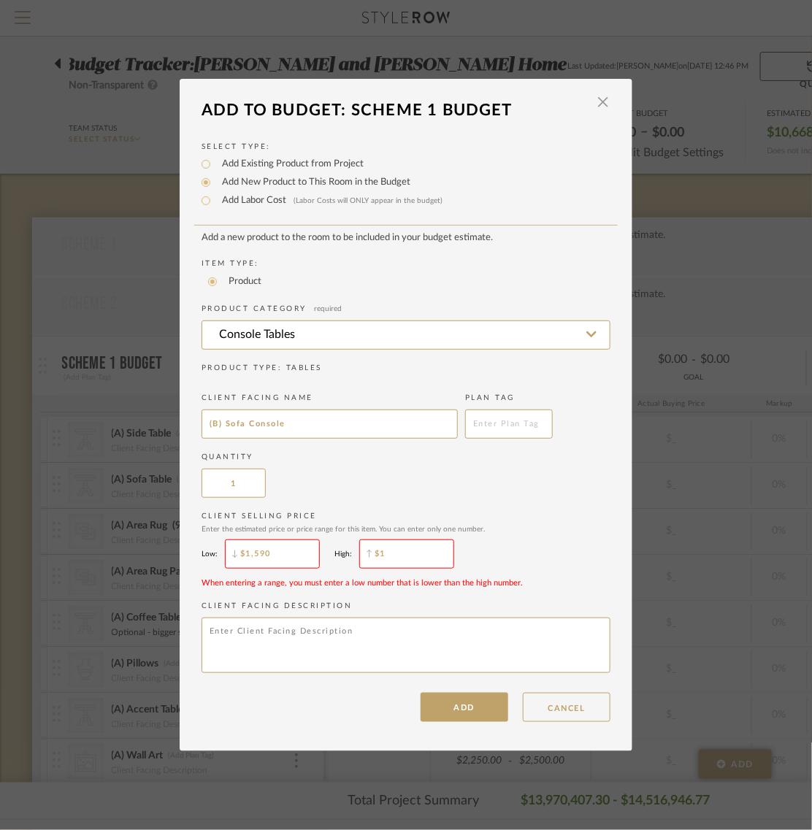
type input "$1,590"
click at [418, 550] on input "$1" at bounding box center [406, 554] width 95 height 29
type input "$1,600"
click at [539, 540] on div "Client Selling Price Enter the estimated price or price range for this item. Yo…" at bounding box center [406, 549] width 409 height 77
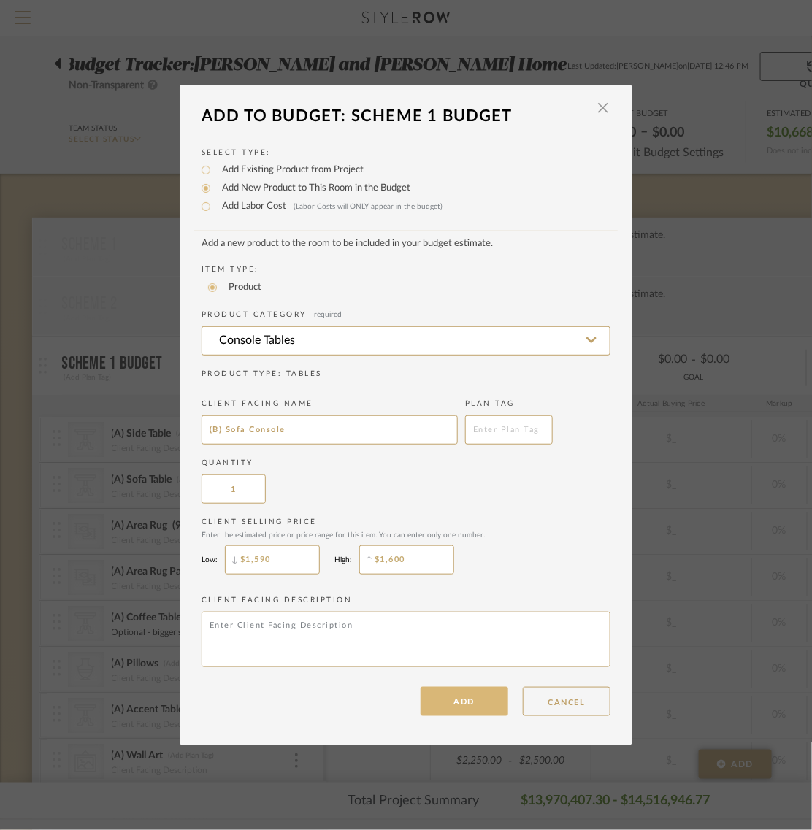
click at [455, 705] on button "ADD" at bounding box center [465, 701] width 88 height 29
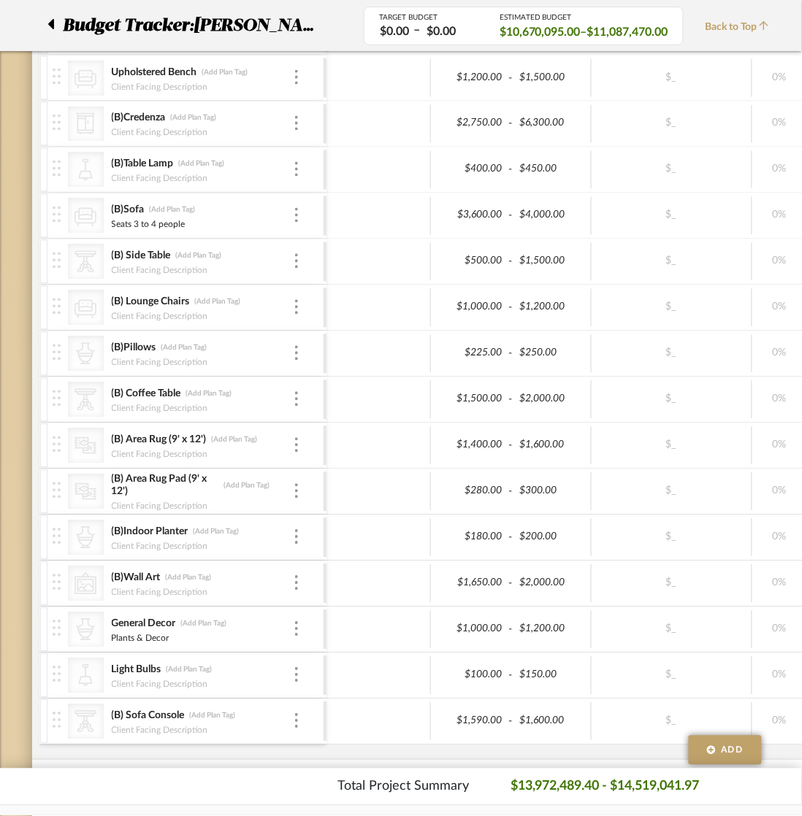
scroll to position [821, 0]
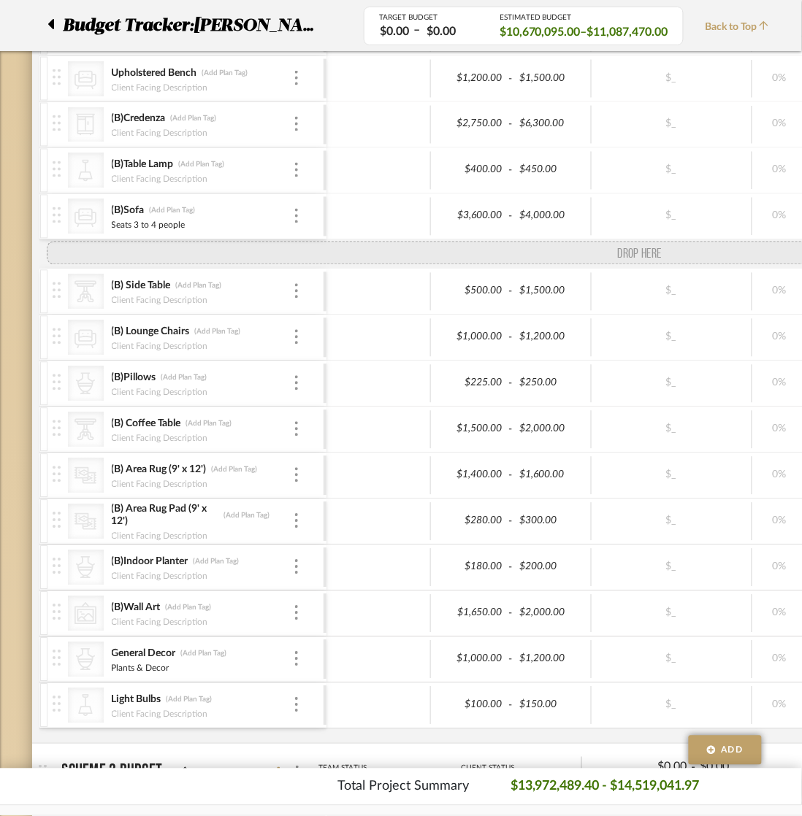
drag, startPoint x: 56, startPoint y: 728, endPoint x: 71, endPoint y: 250, distance: 477.8
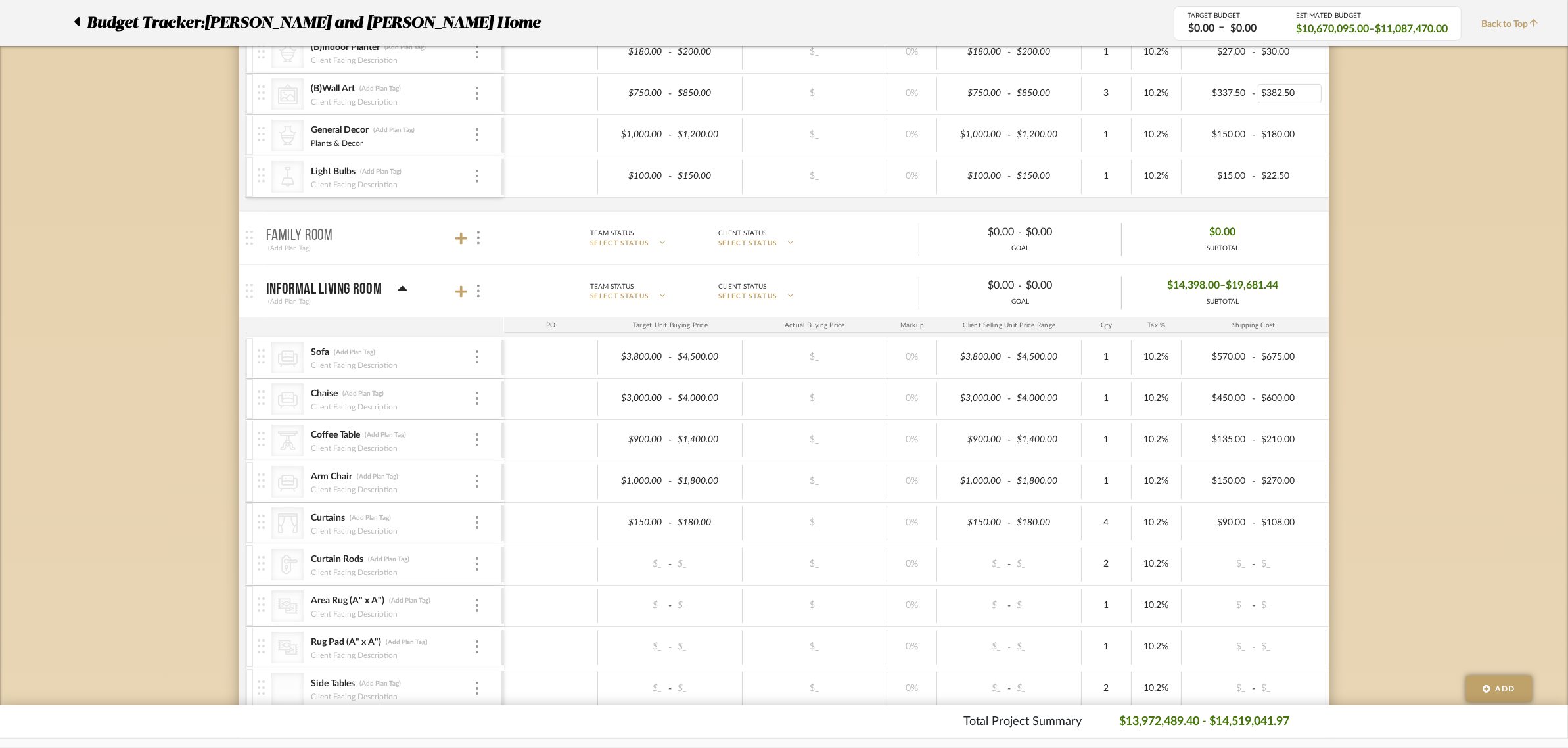
scroll to position [2152, 0]
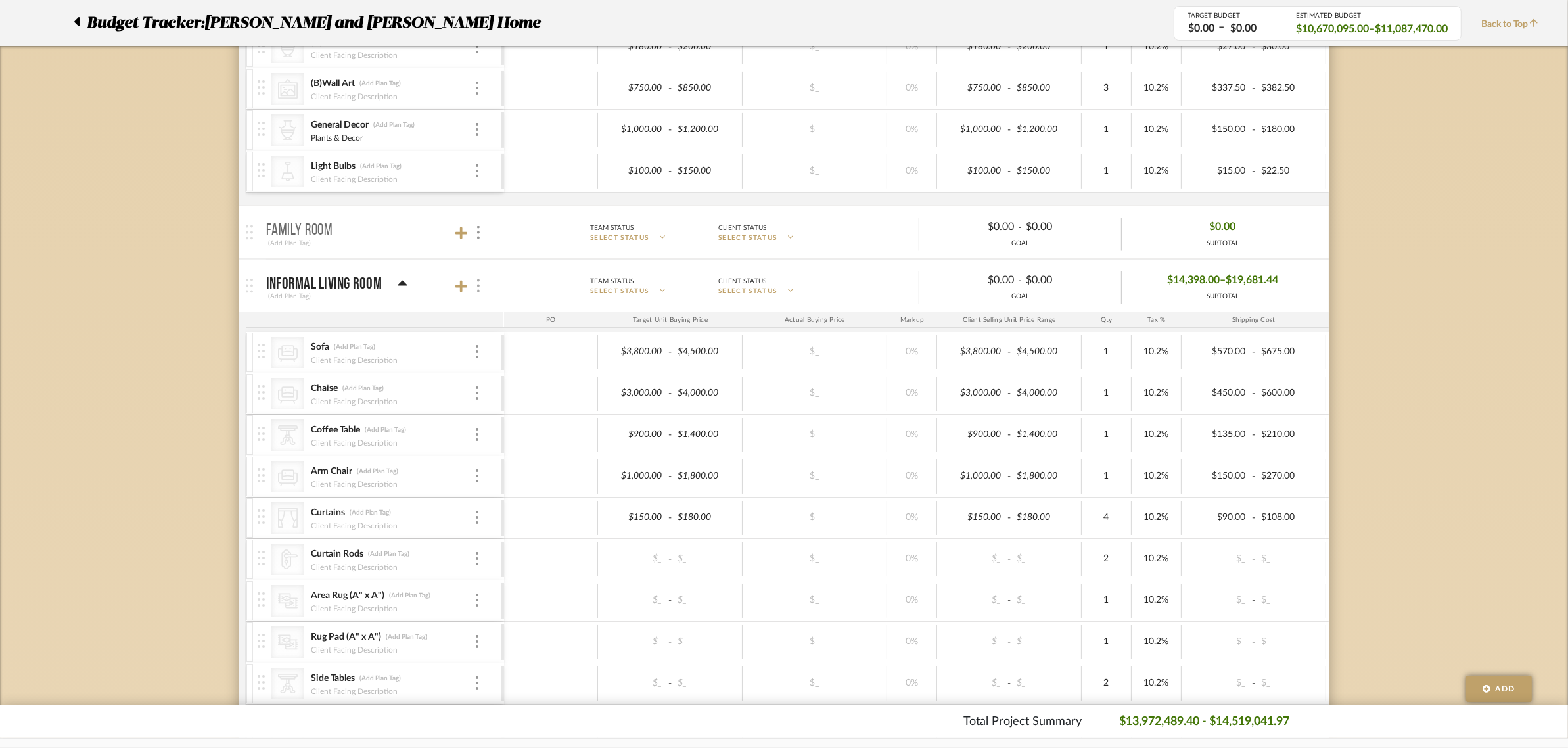
click at [478, 293] on img at bounding box center [478, 285] width 3 height 14
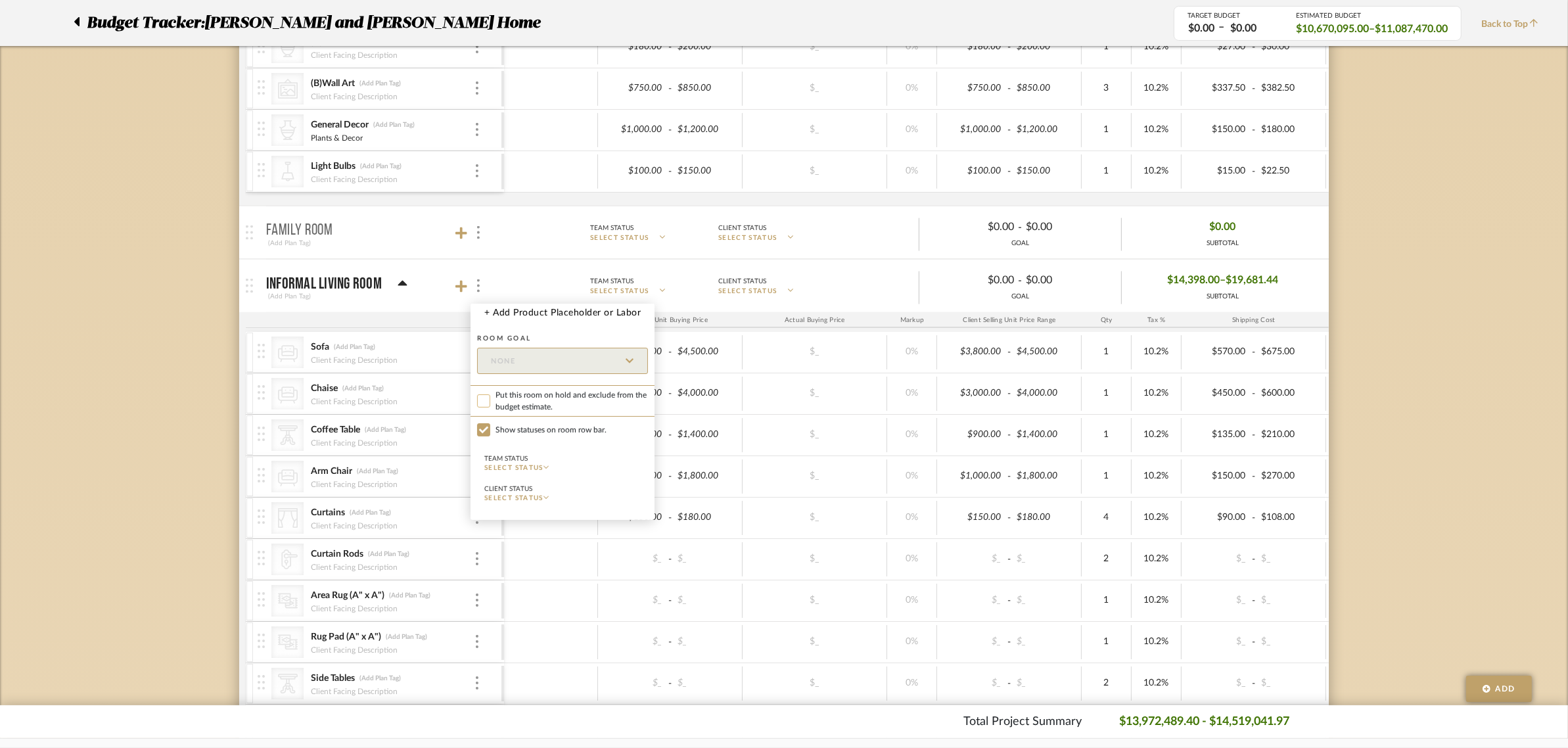
click at [479, 402] on input "Put this room on hold and exclude from the budget estimate." at bounding box center [483, 401] width 14 height 14
checkbox input "true"
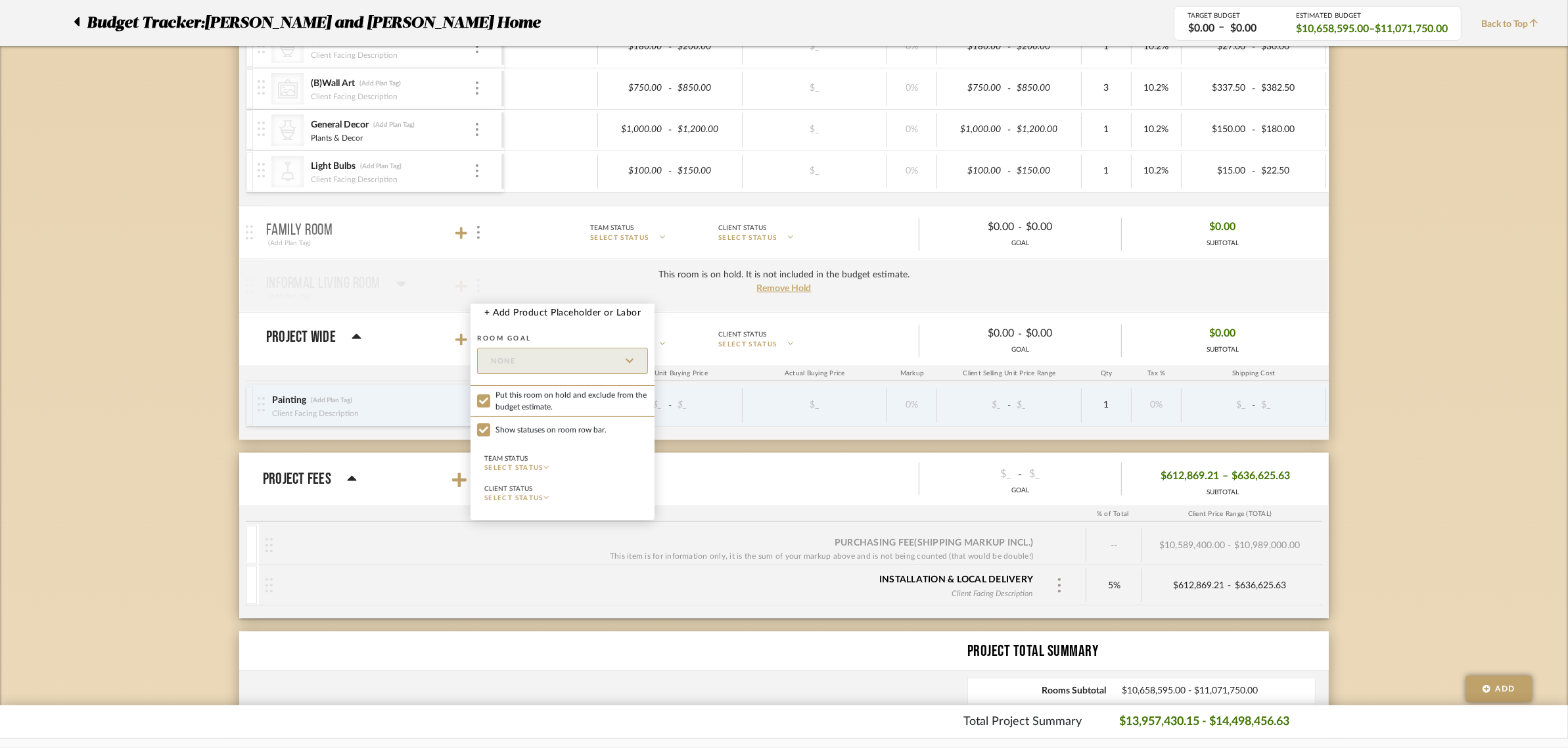
click at [182, 362] on div at bounding box center [784, 374] width 1568 height 748
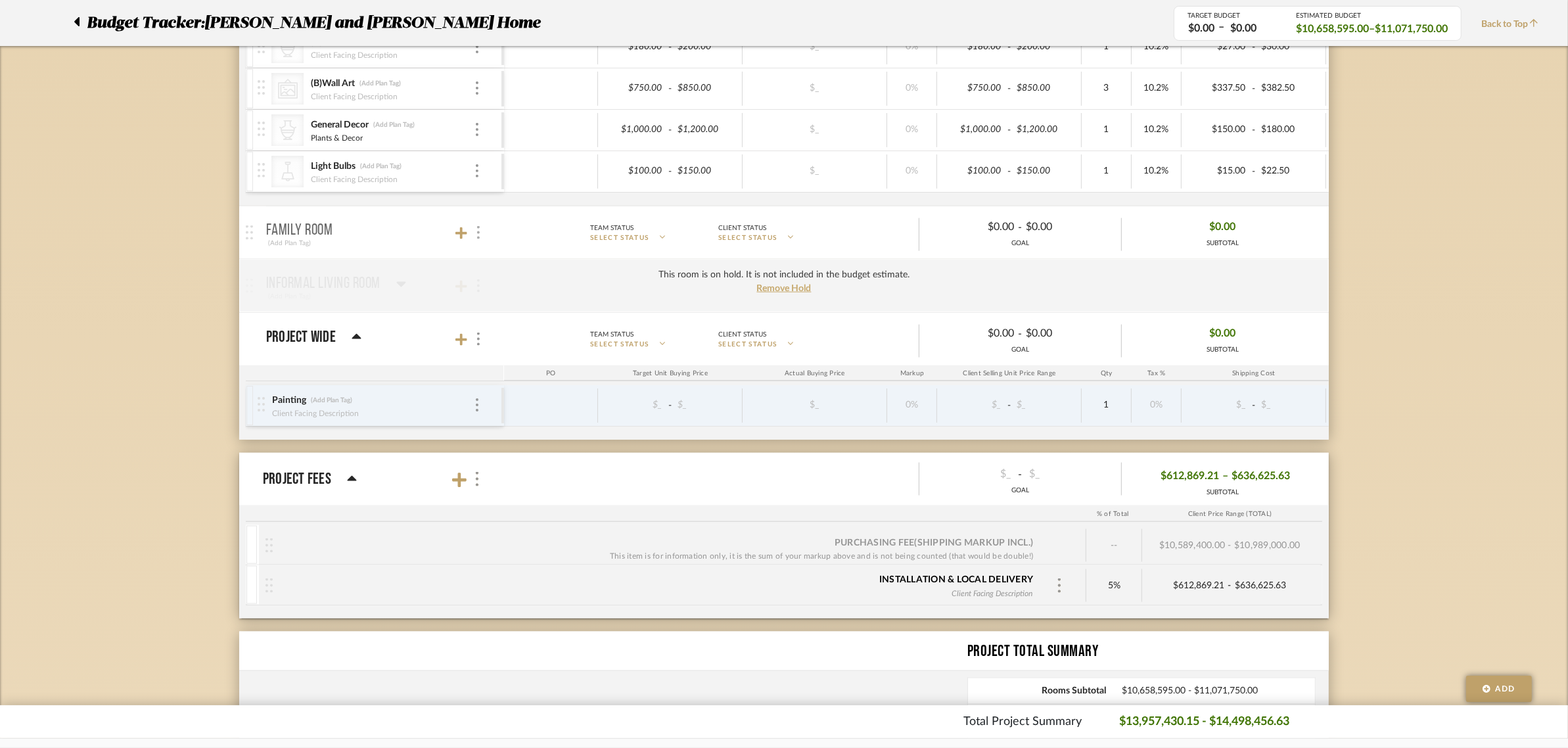
click at [481, 238] on div at bounding box center [477, 233] width 14 height 18
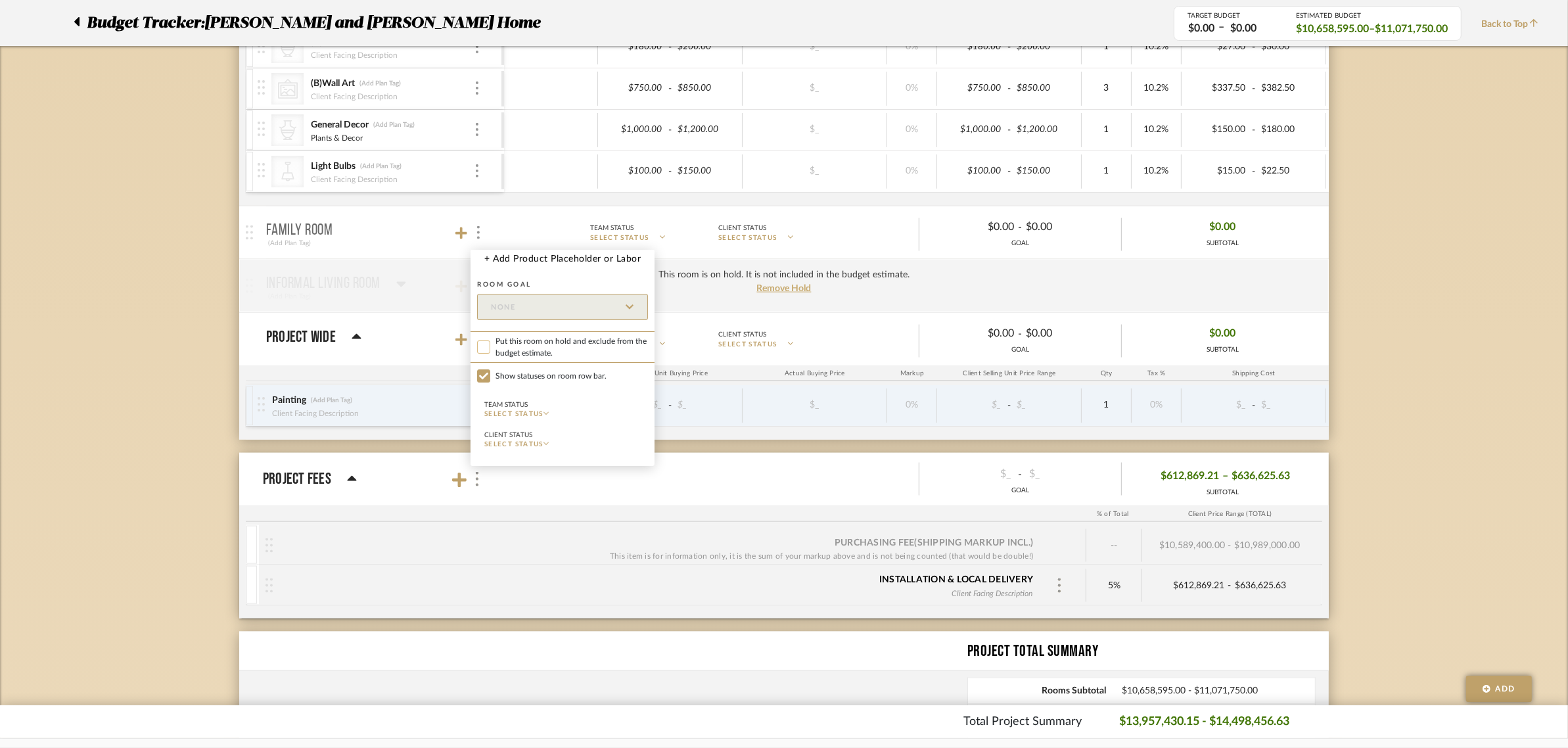
click at [481, 349] on input "Put this room on hold and exclude from the budget estimate." at bounding box center [483, 347] width 14 height 14
checkbox input "true"
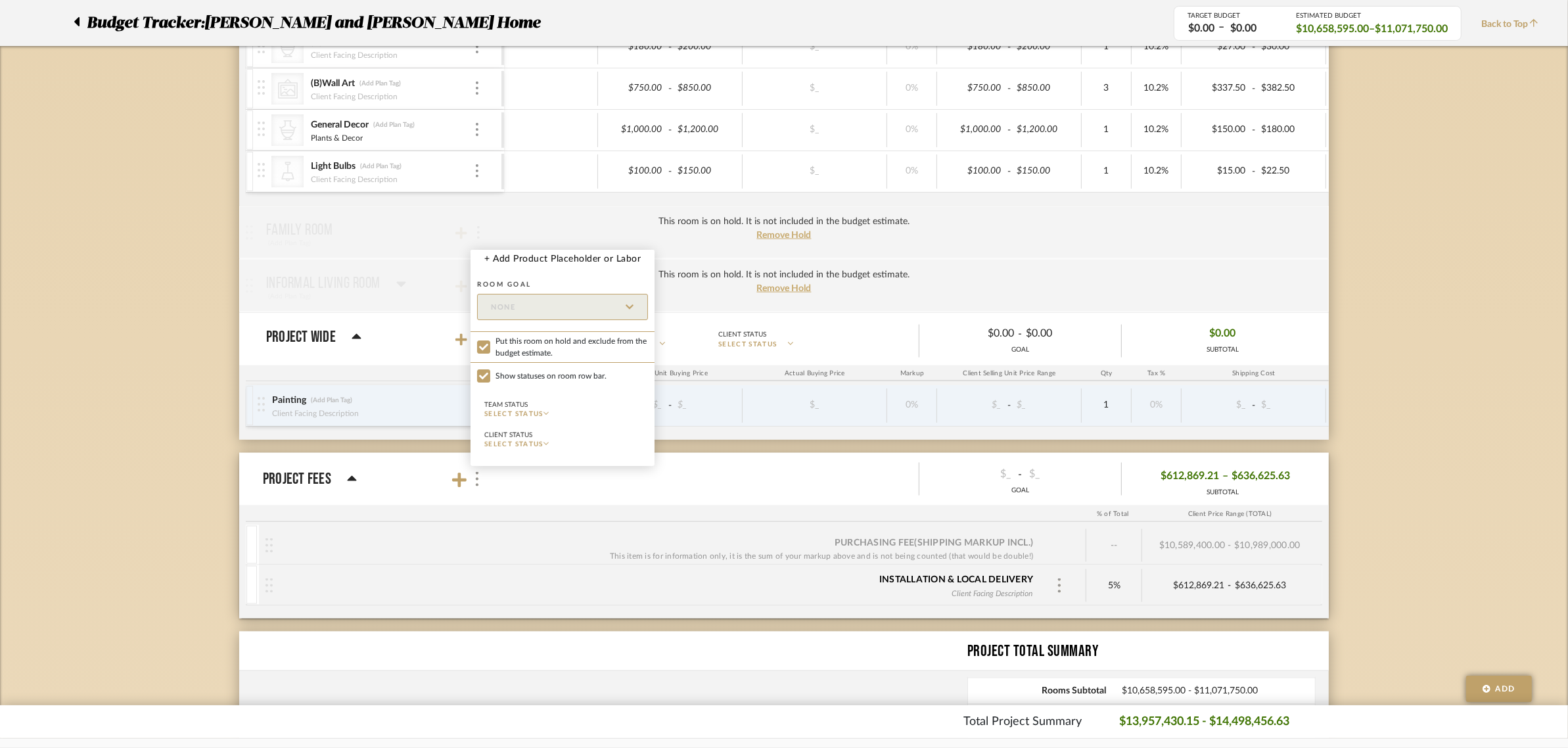
click at [92, 338] on div at bounding box center [784, 374] width 1568 height 748
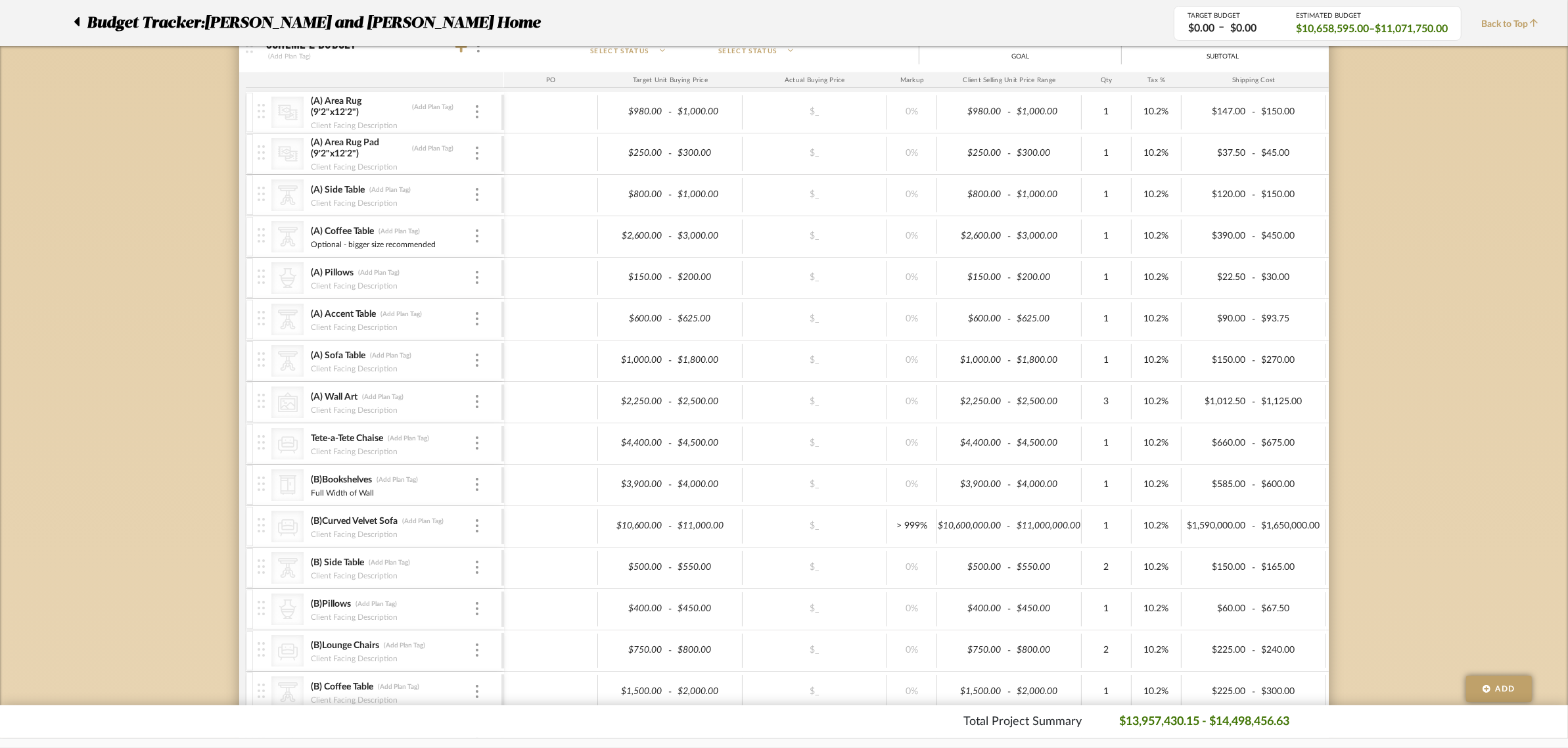
scroll to position [1495, 0]
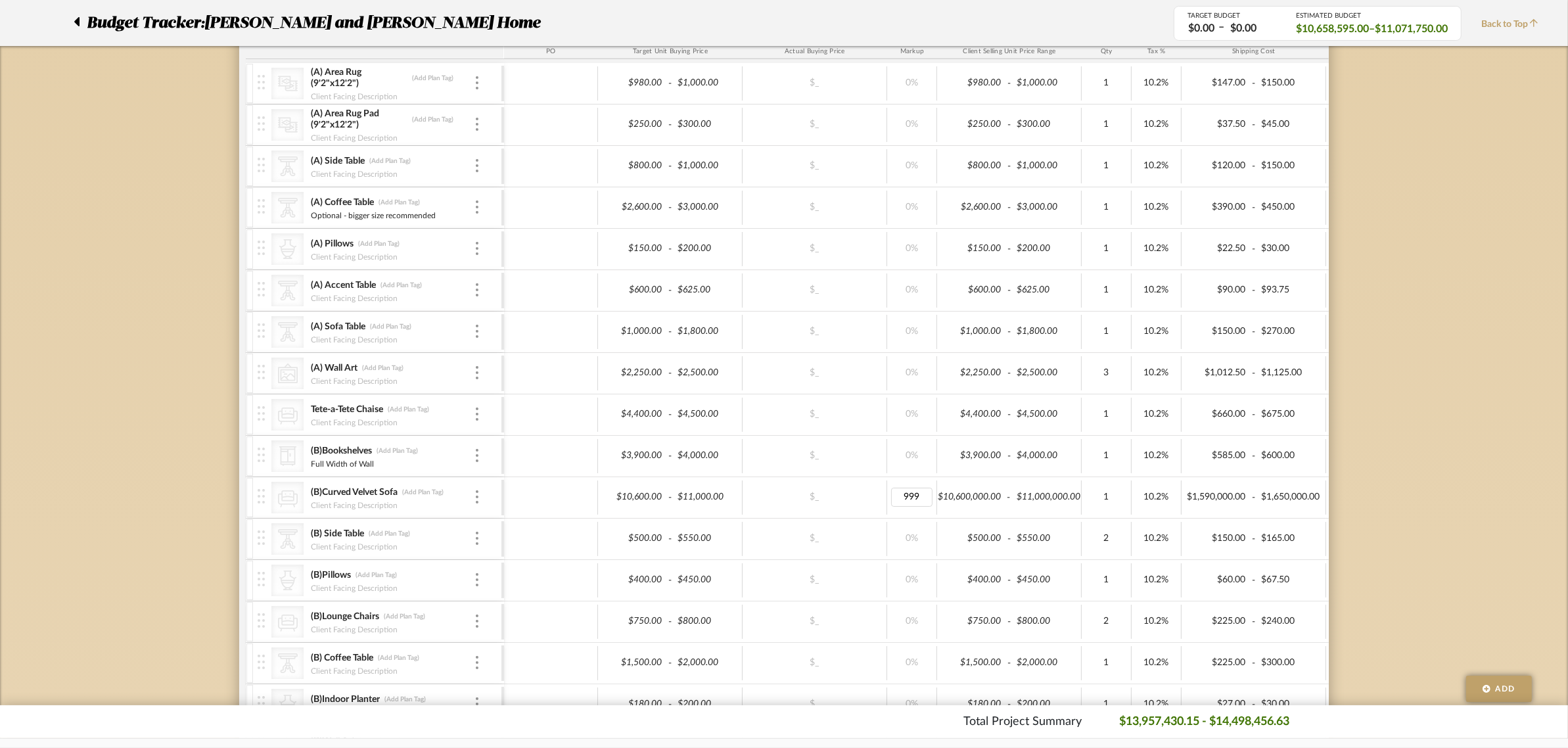
type input "0"
click at [1390, 500] on div "Budget Tracker: Ramneek and Ginny Home Non-Transparent Last Updated: Anu Kurup …" at bounding box center [784, 53] width 1568 height 2908
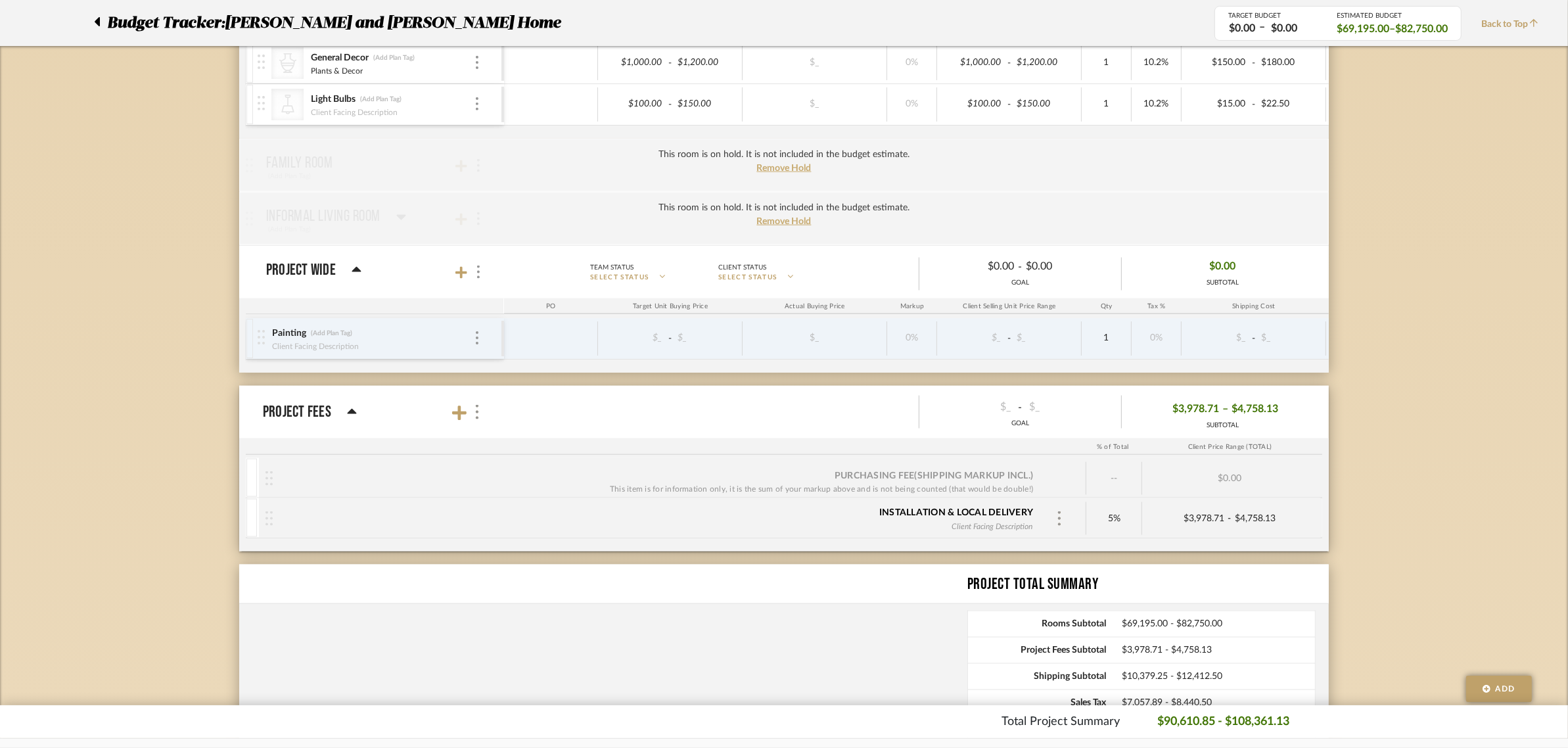
scroll to position [2235, 0]
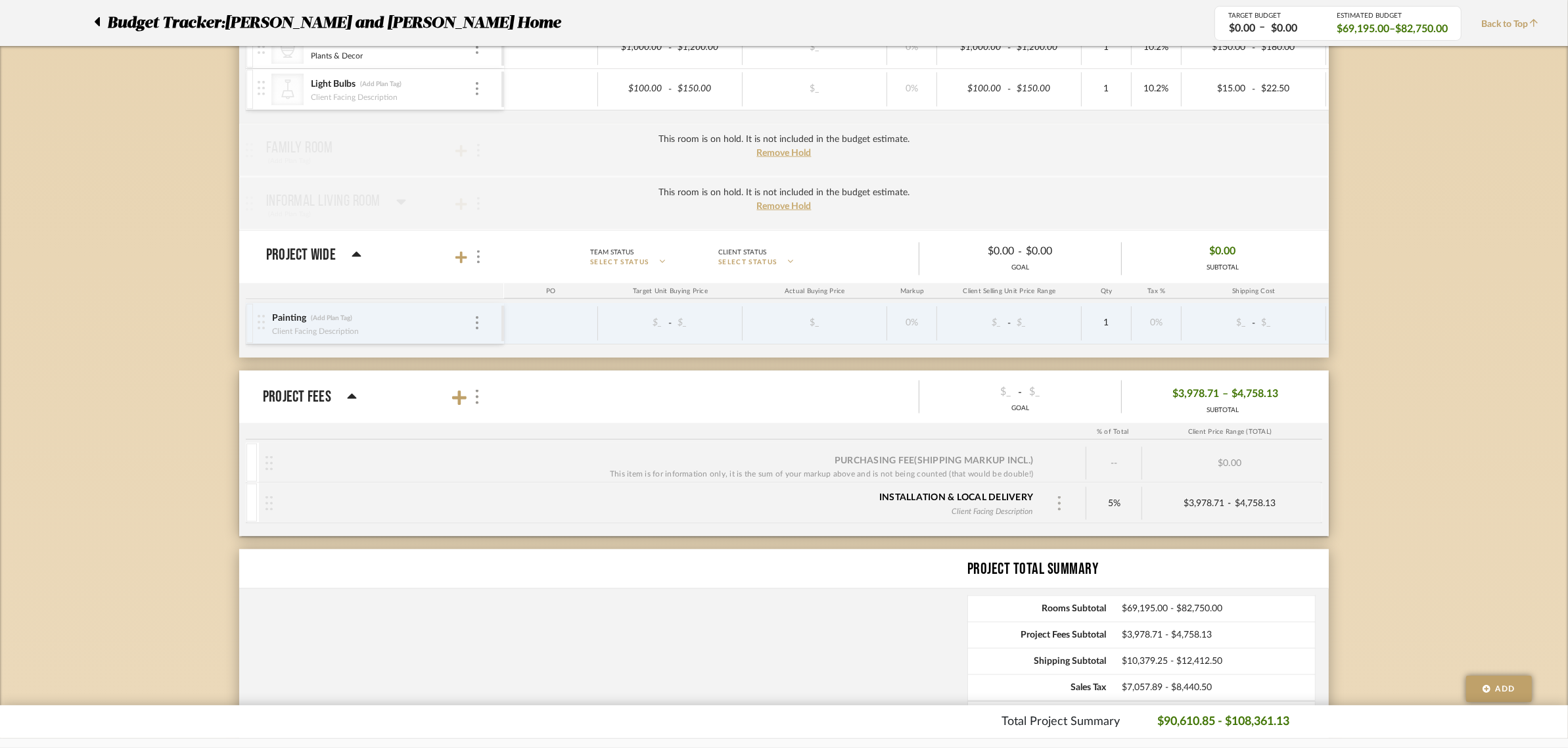
click at [1061, 510] on img at bounding box center [1059, 503] width 6 height 14
click at [1070, 595] on icon at bounding box center [1075, 599] width 11 height 11
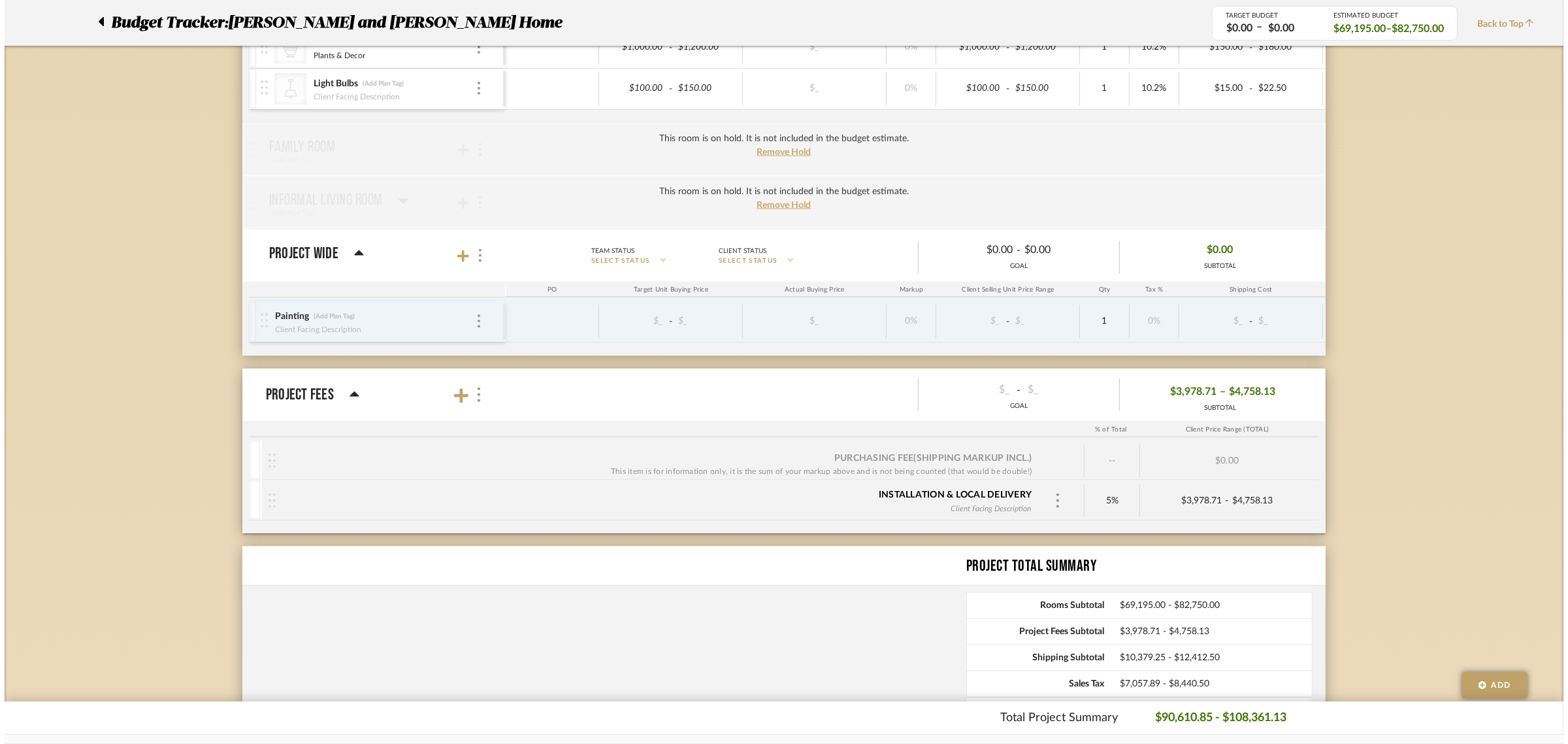
scroll to position [0, 0]
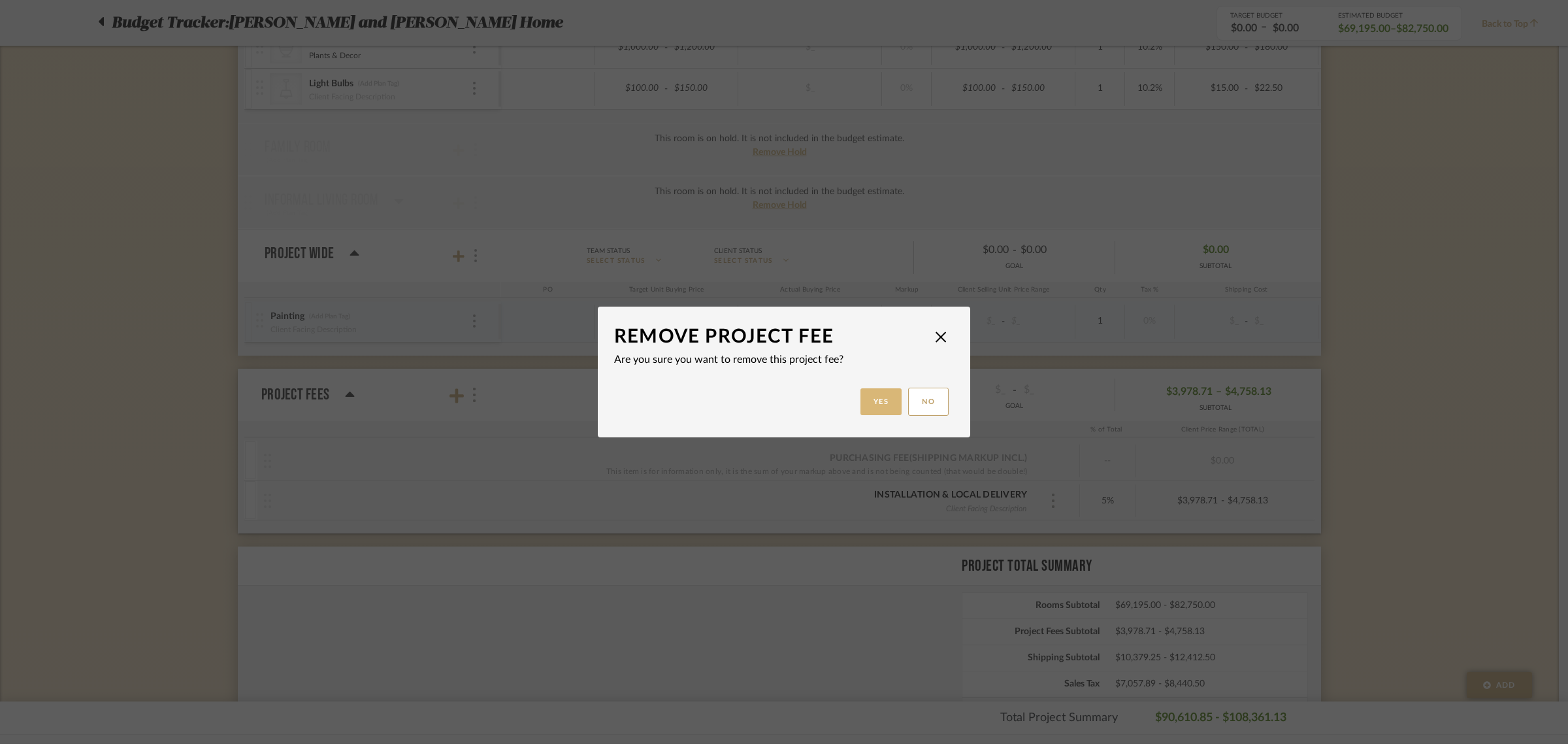
click at [873, 406] on button "Yes" at bounding box center [882, 402] width 42 height 27
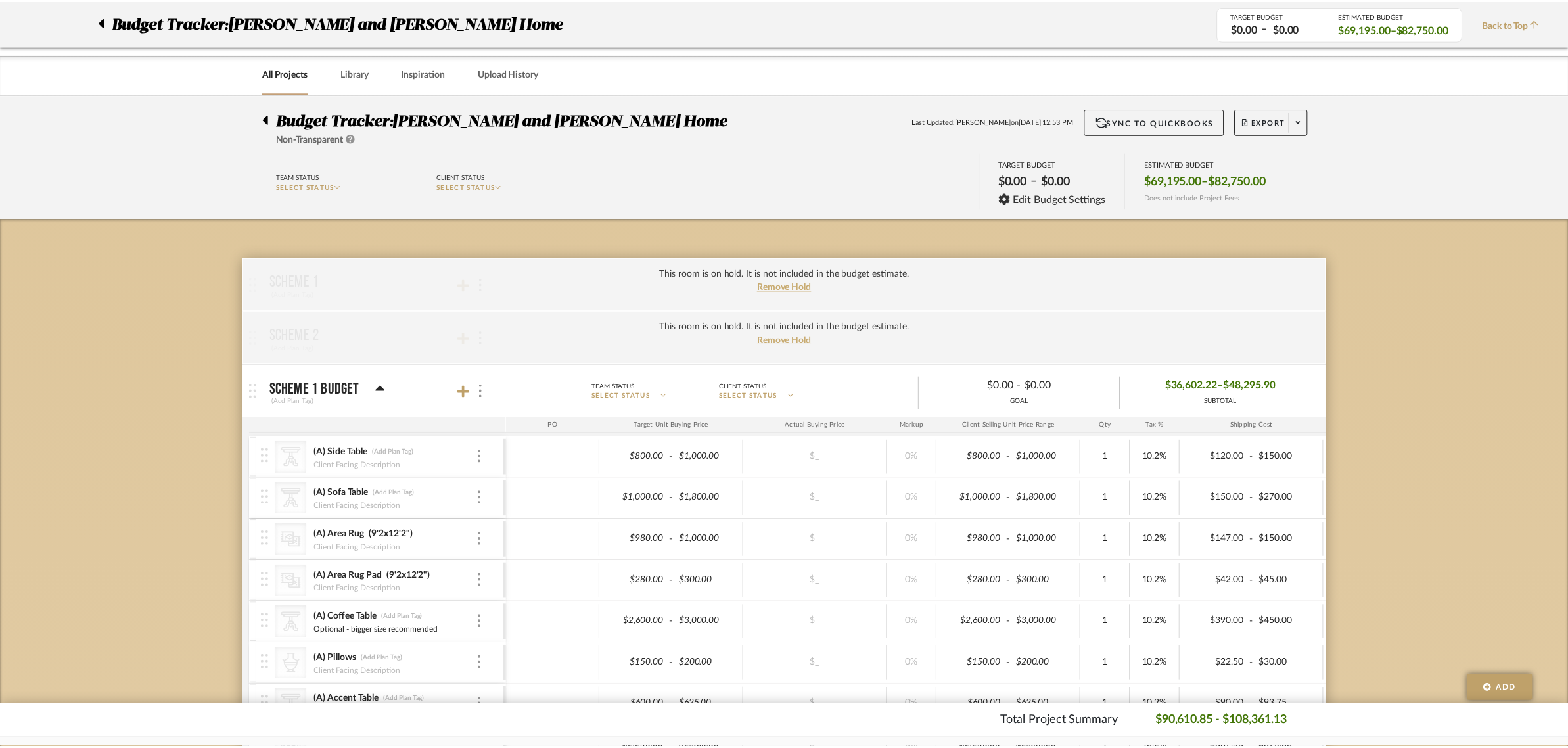
scroll to position [2235, 0]
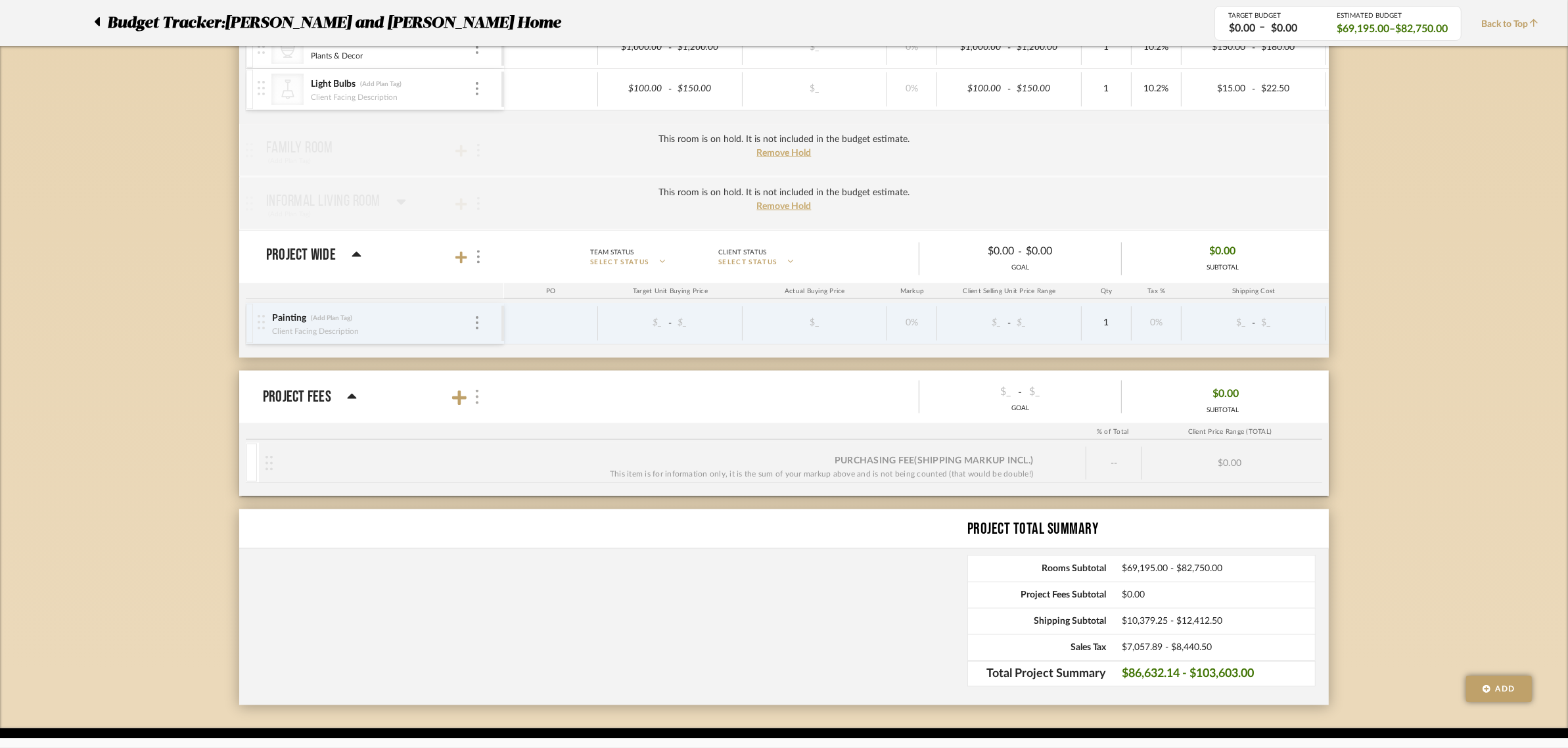
click at [473, 402] on img at bounding box center [476, 397] width 6 height 14
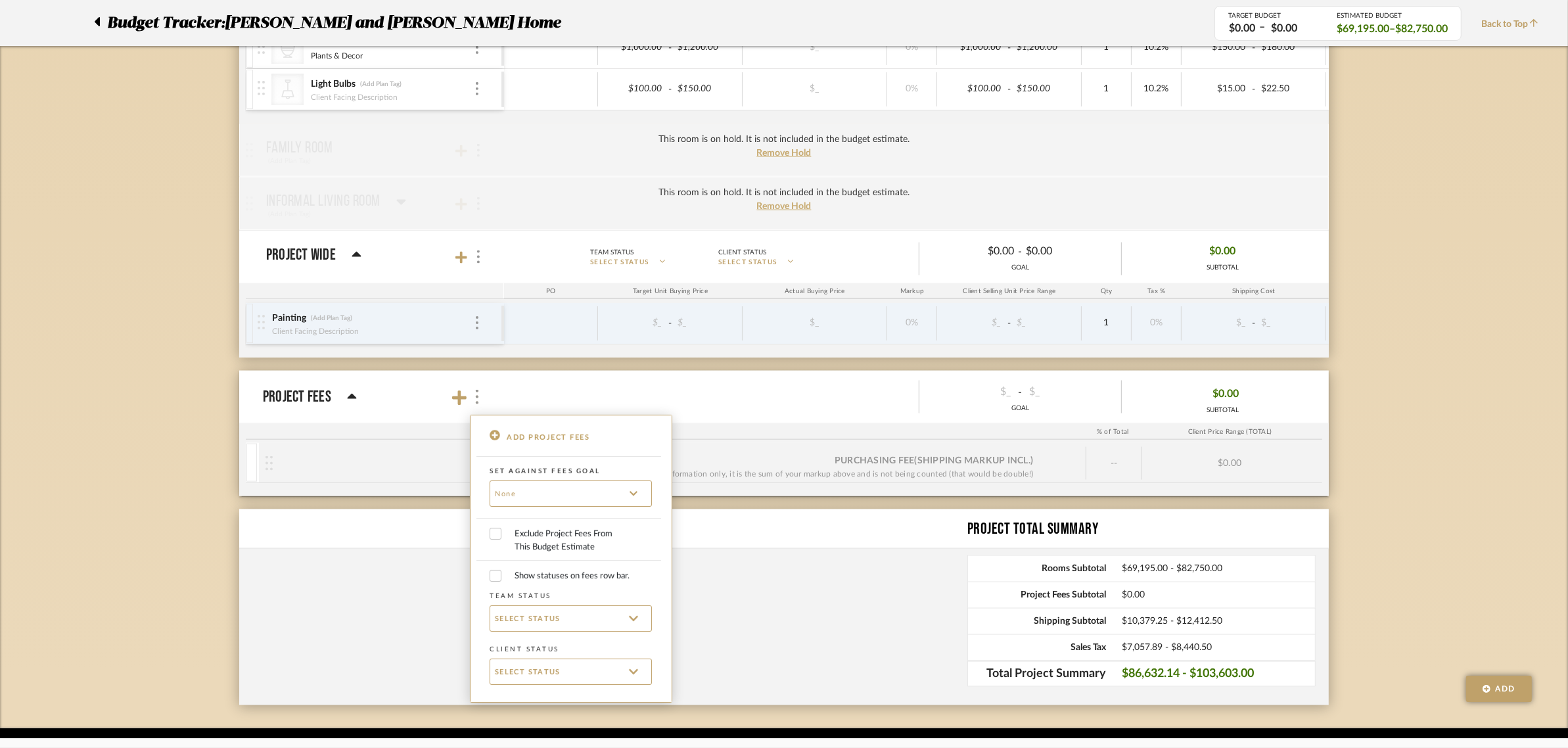
click at [488, 537] on label "Exclude Project Fees From This Budget Estimate" at bounding box center [571, 541] width 176 height 32
click at [490, 537] on input "Exclude Project Fees From This Budget Estimate" at bounding box center [495, 533] width 12 height 12
checkbox input "true"
checkbox input "false"
click at [1485, 425] on div at bounding box center [784, 374] width 1568 height 748
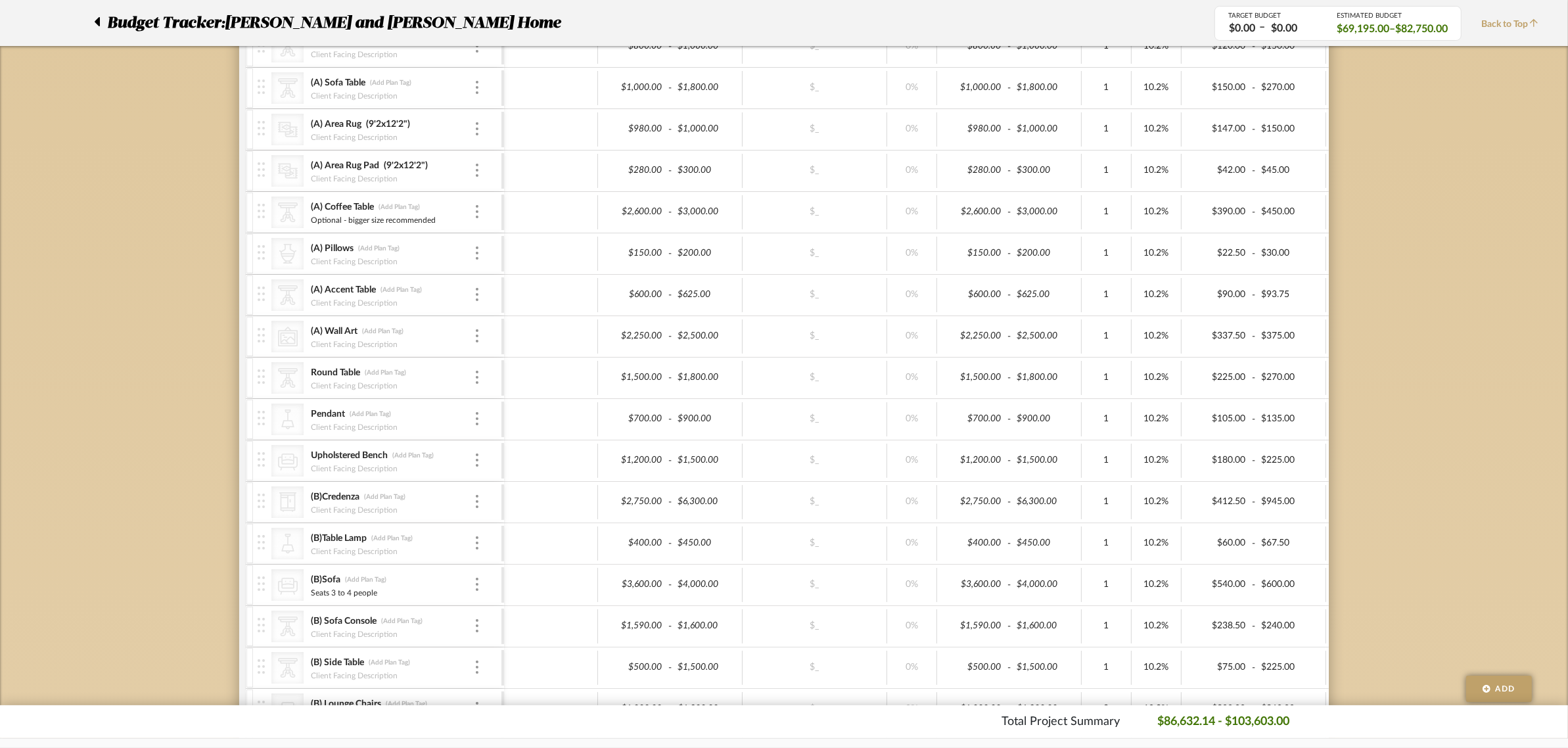
scroll to position [0, 0]
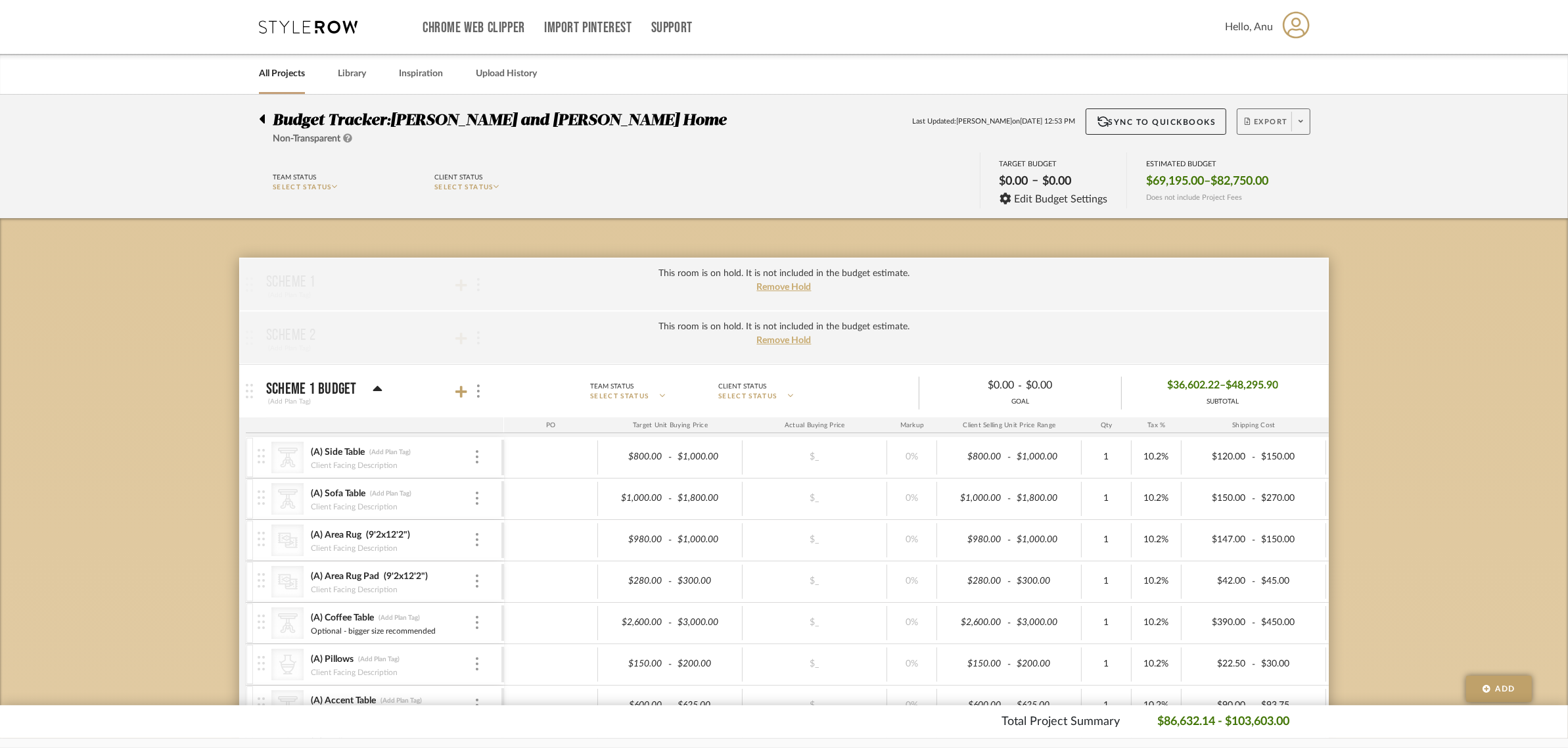
click at [1260, 122] on span "Export" at bounding box center [1266, 127] width 43 height 20
click at [1263, 155] on span "Export PDF" at bounding box center [1297, 158] width 99 height 11
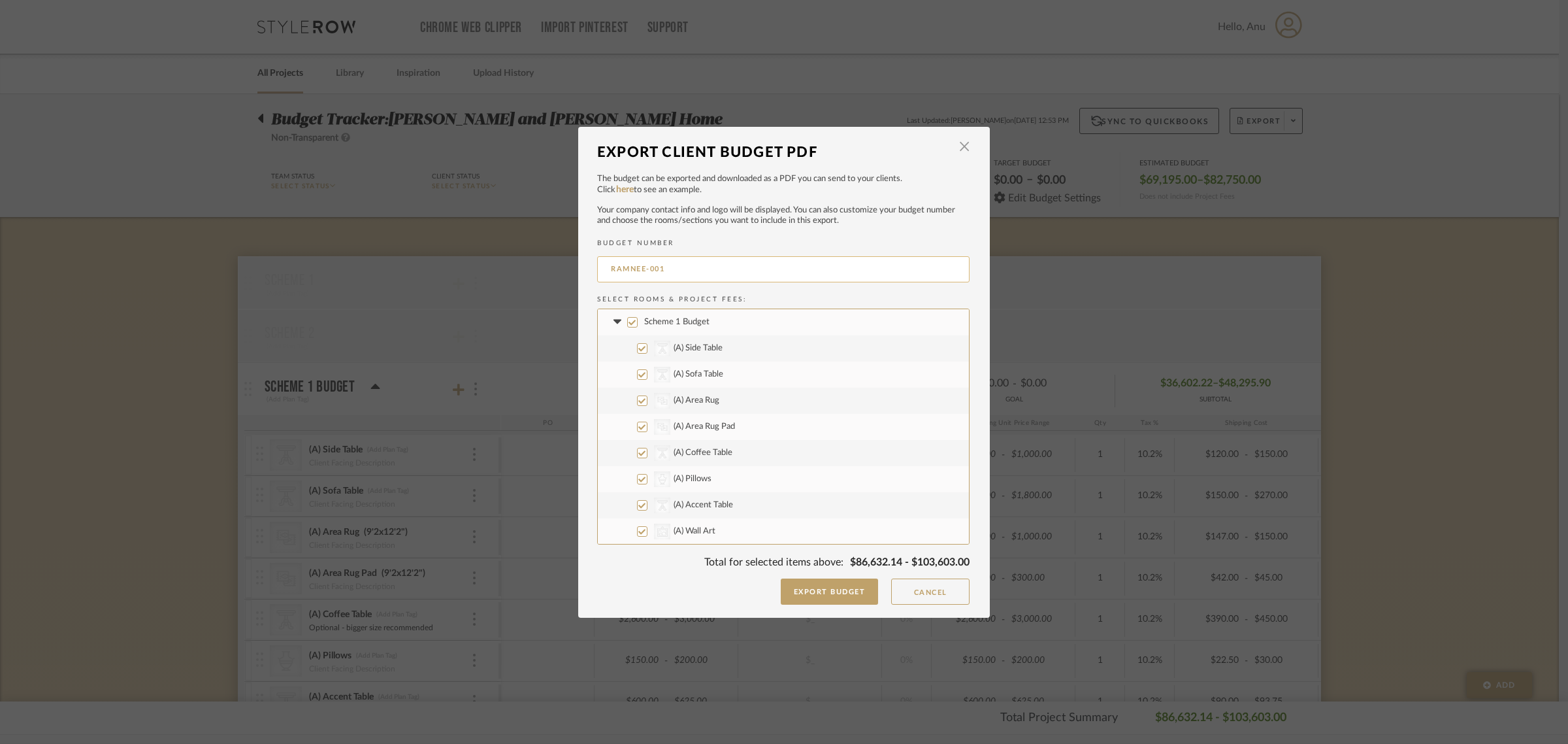
click at [641, 265] on input "RAMNEE-001" at bounding box center [783, 269] width 372 height 26
click at [679, 265] on input "RAMNEEk-001" at bounding box center [783, 269] width 372 height 26
type input "RAMNEEK & GINNY"
click at [811, 586] on button "Export Budget" at bounding box center [831, 591] width 98 height 26
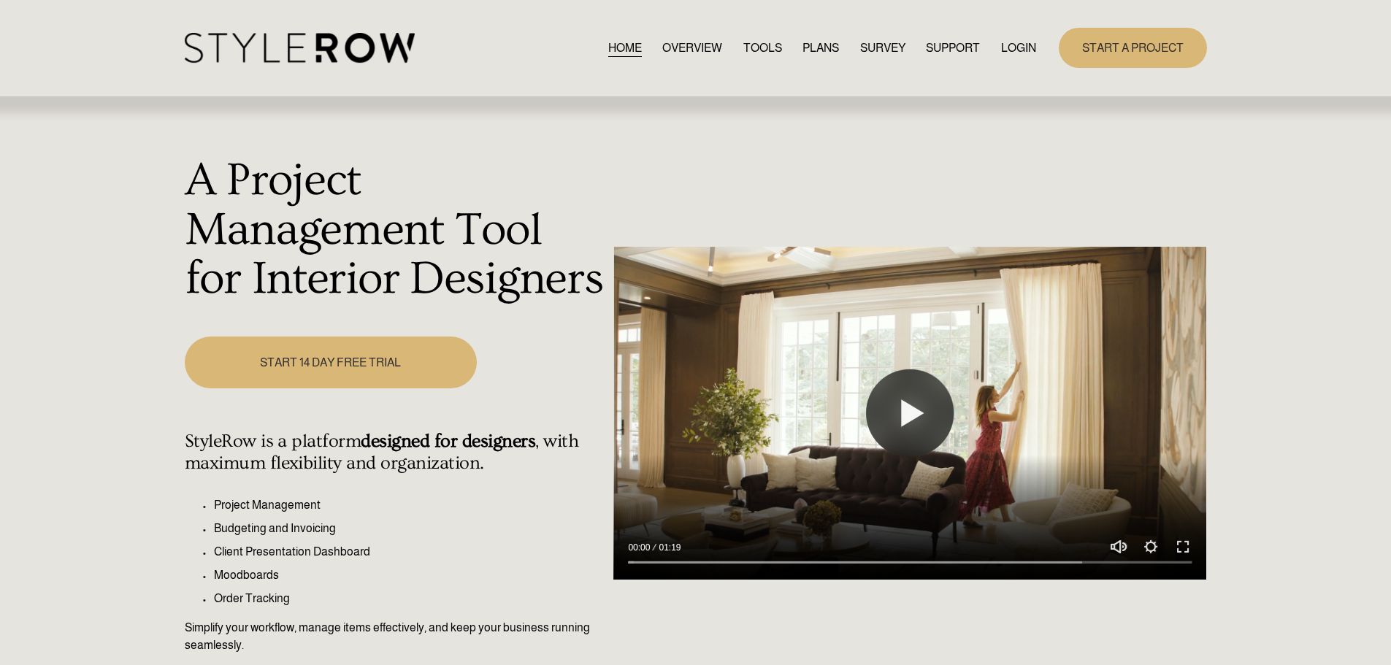
click at [1016, 47] on link "LOGIN" at bounding box center [1018, 48] width 35 height 20
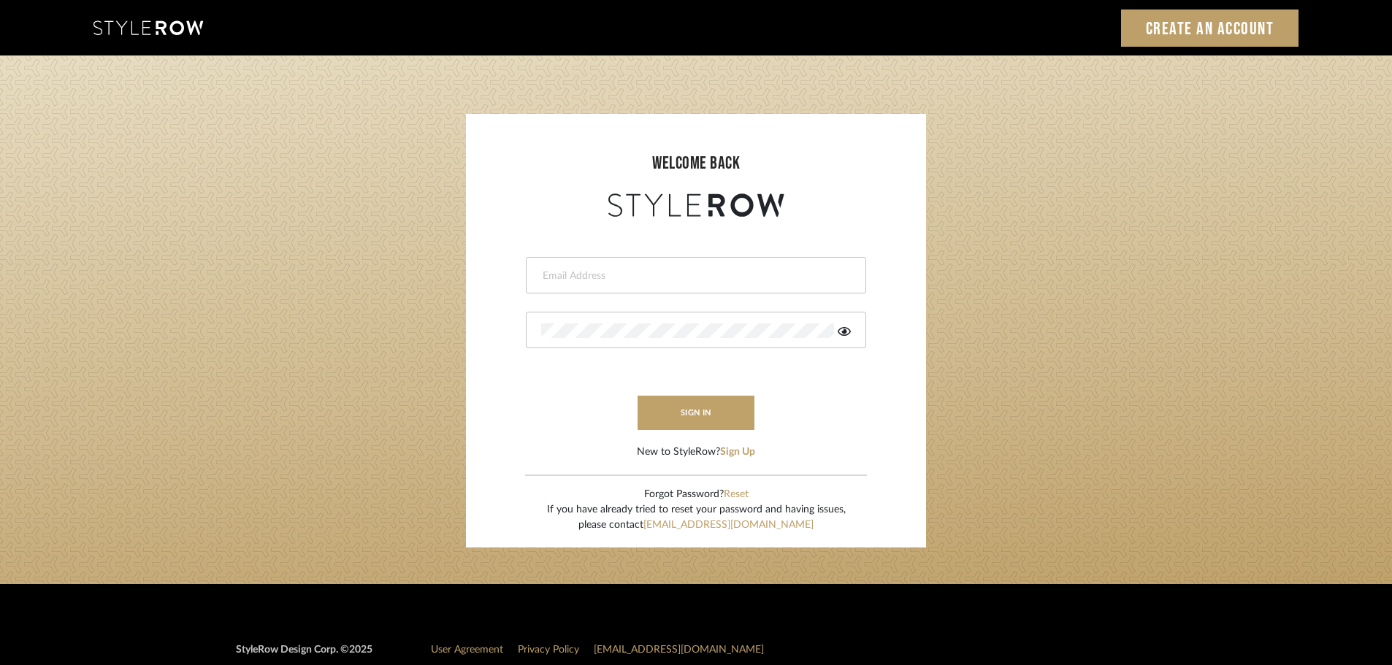
click at [537, 267] on div at bounding box center [696, 275] width 340 height 37
click at [564, 277] on input "email" at bounding box center [694, 276] width 306 height 15
type input "[DOMAIN_NAME][EMAIL_ADDRESS][DOMAIN_NAME]"
click at [697, 416] on button "sign in" at bounding box center [695, 413] width 117 height 34
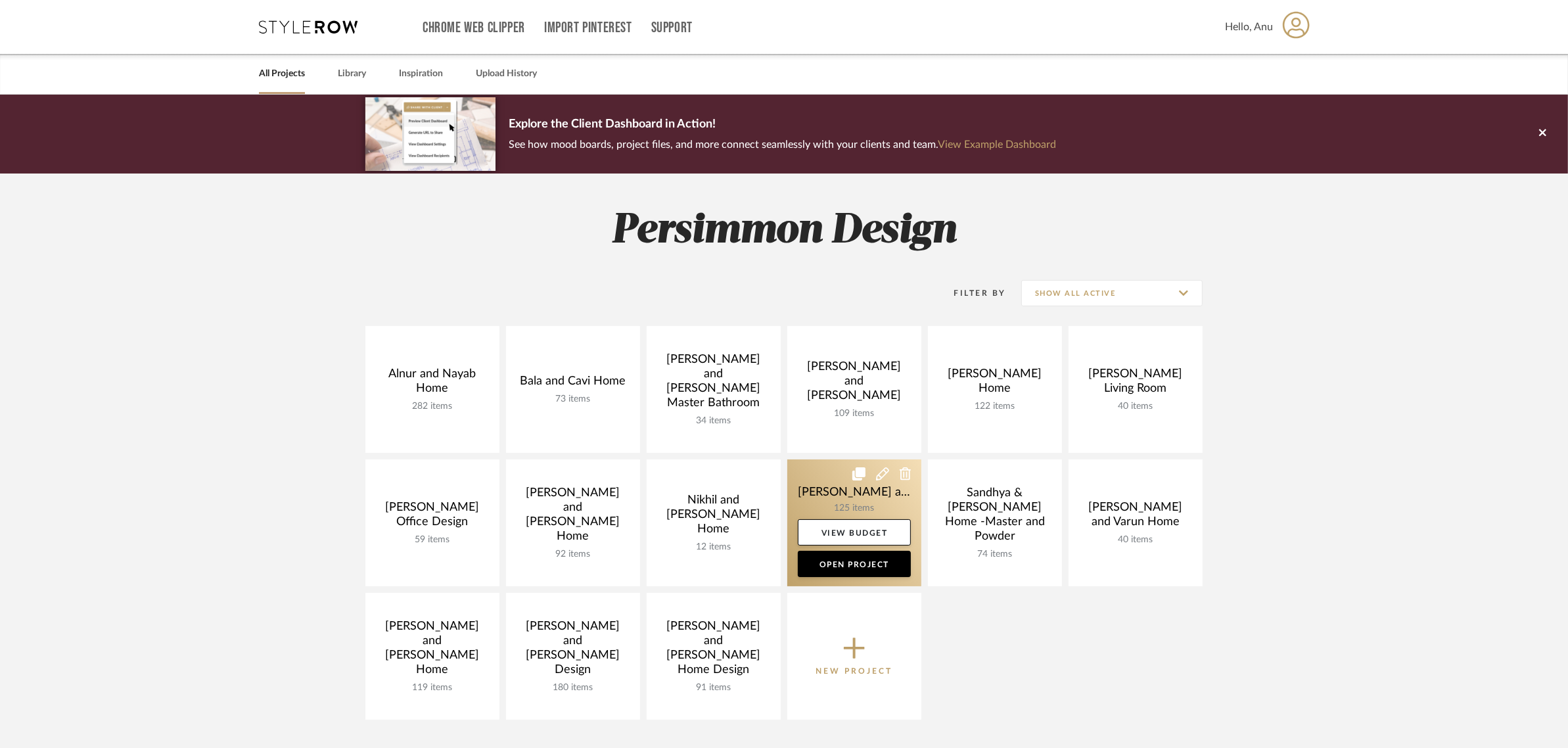
click at [810, 483] on link at bounding box center [854, 522] width 134 height 127
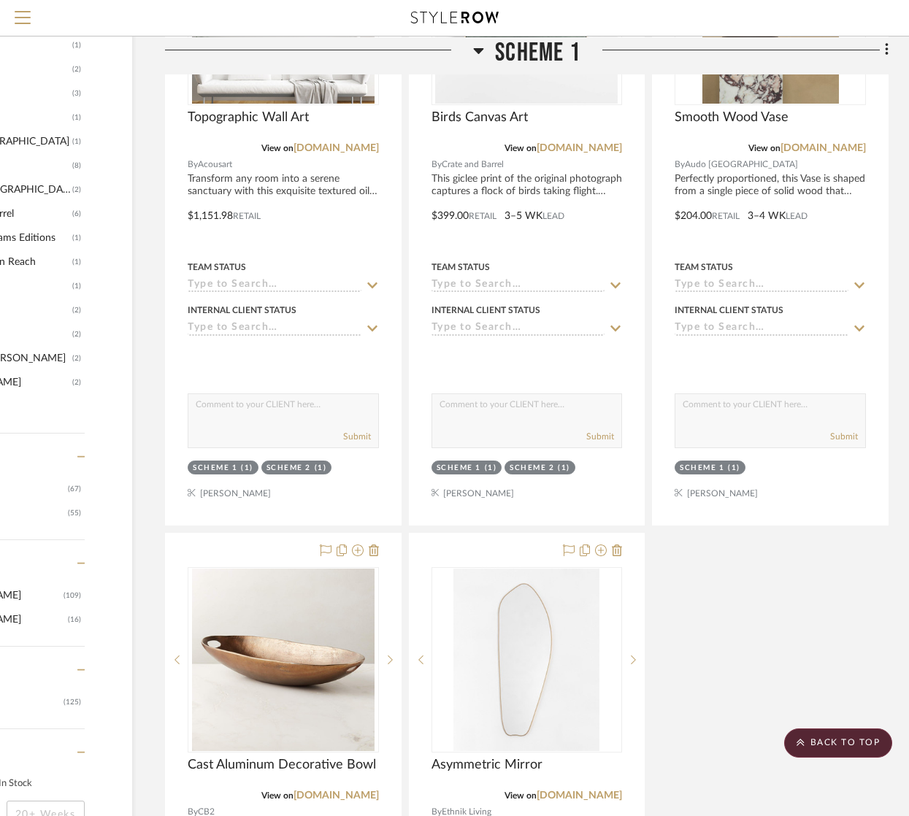
scroll to position [1552, 142]
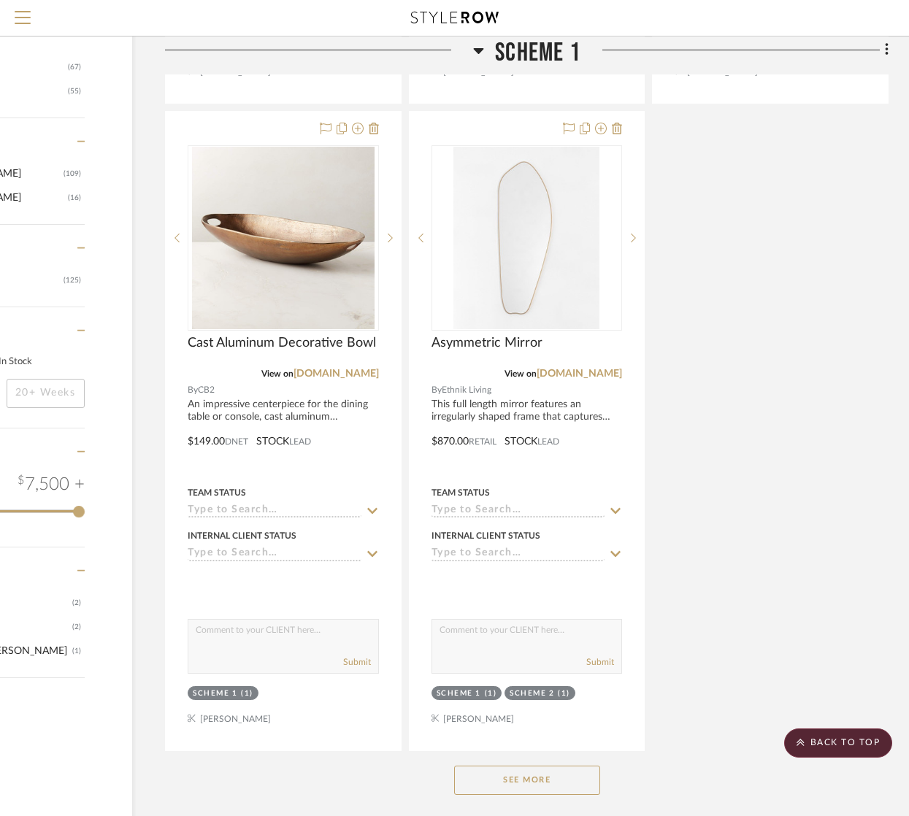
click at [500, 785] on button "See More" at bounding box center [527, 780] width 146 height 29
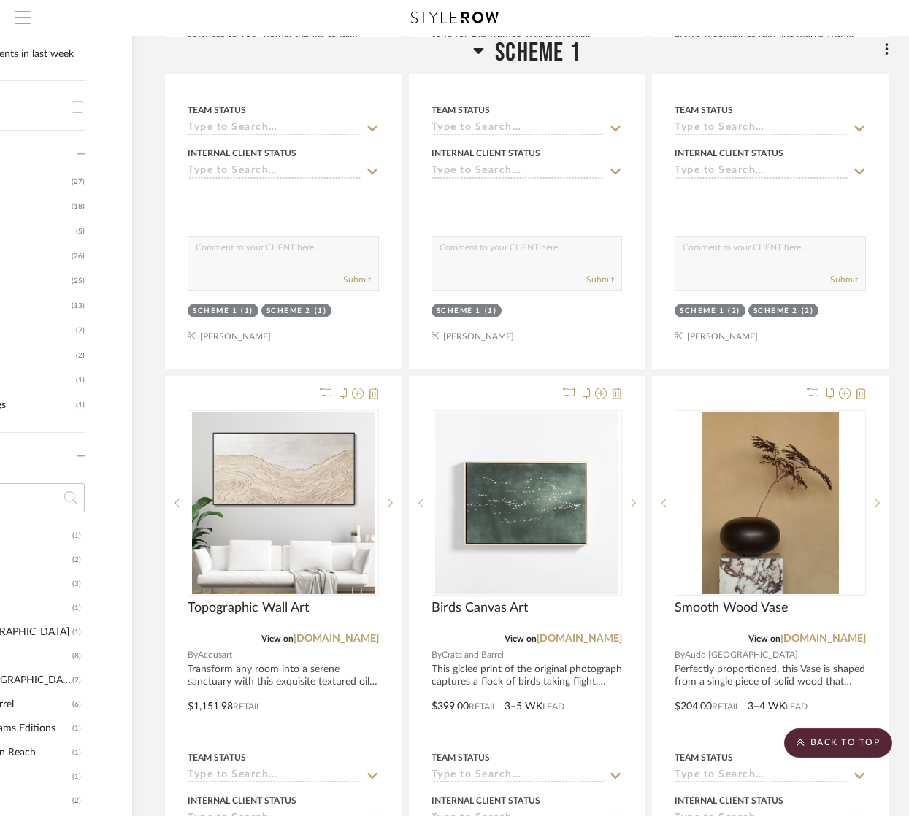
scroll to position [0, 142]
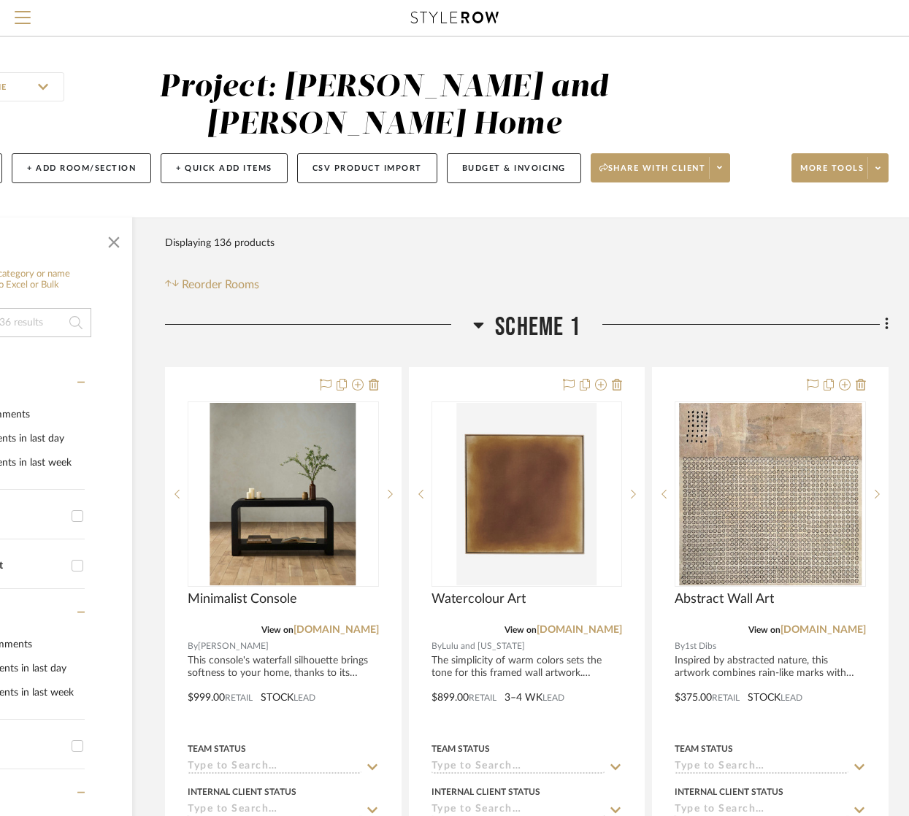
click at [741, 99] on div "SHOW ME Project: Ramneek and Ginny Home Project Settings + Add Room/Section + Q…" at bounding box center [383, 130] width 1051 height 123
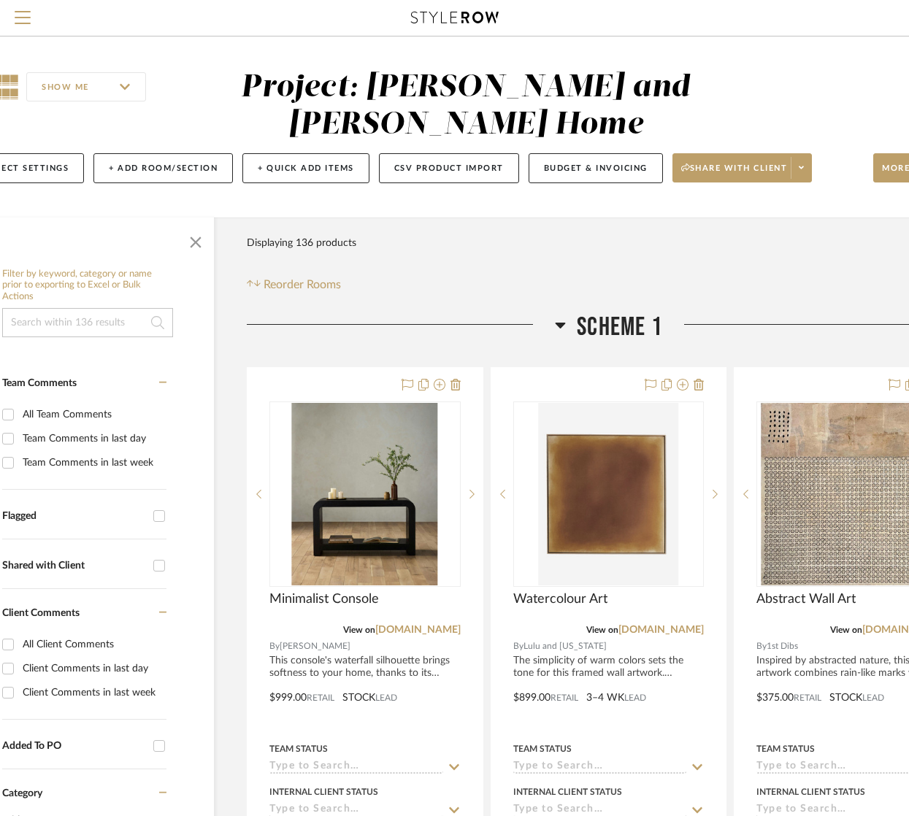
scroll to position [0, 0]
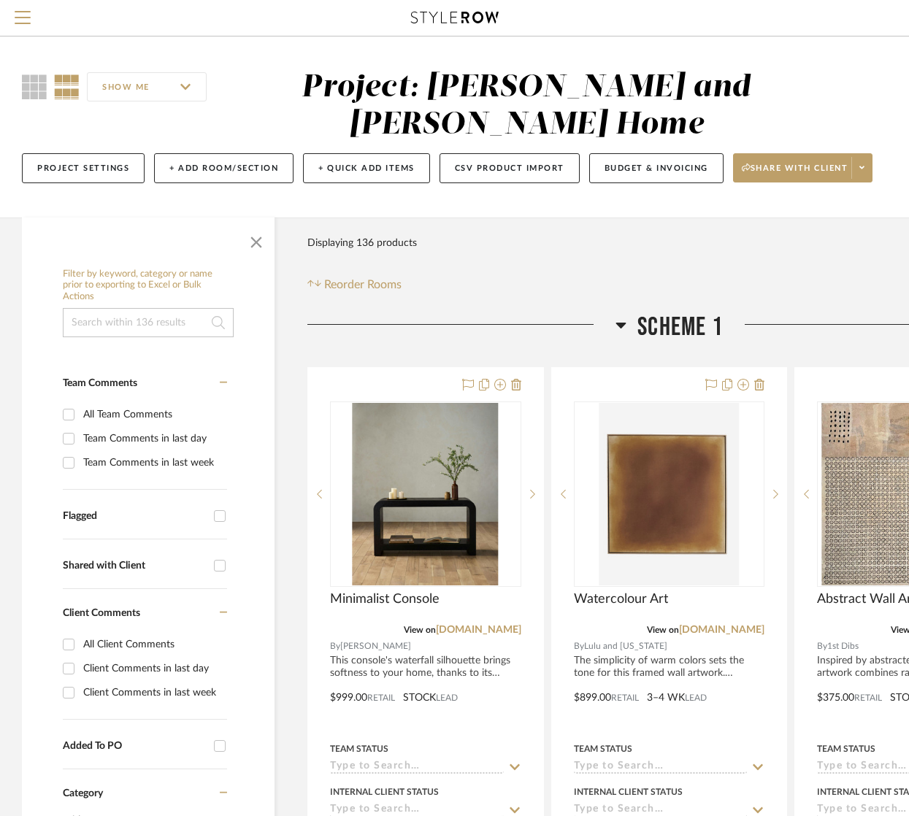
drag, startPoint x: 20, startPoint y: 12, endPoint x: 174, endPoint y: 8, distance: 153.4
click at [174, 8] on div at bounding box center [454, 18] width 819 height 36
click at [24, 12] on span "Menu" at bounding box center [23, 11] width 16 height 1
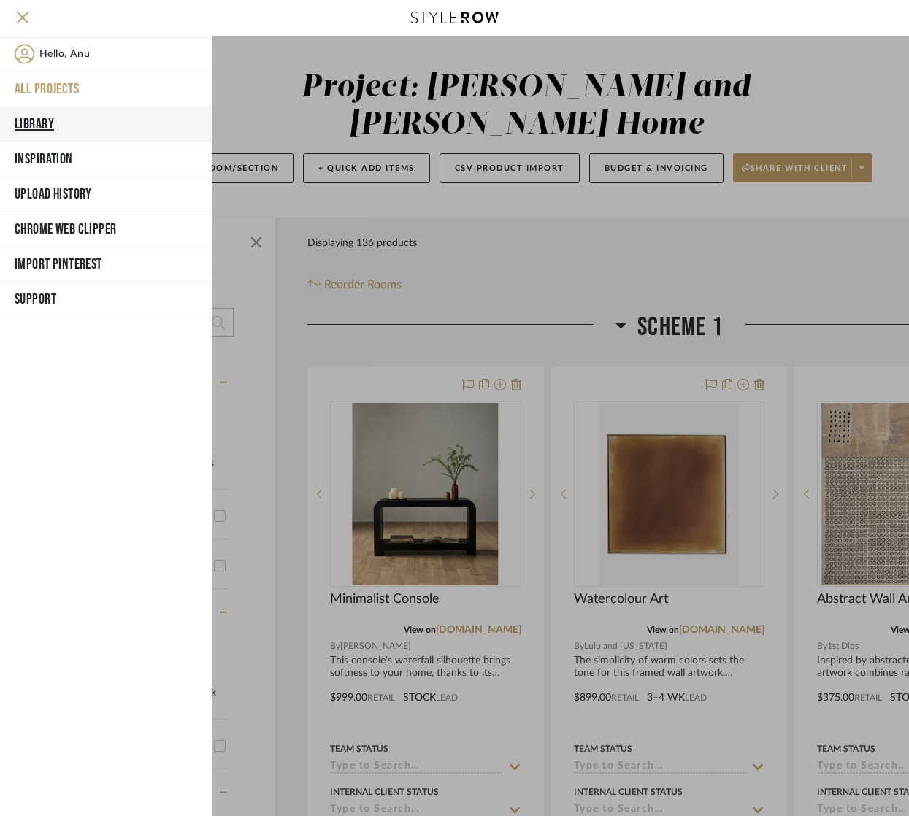
click at [23, 124] on button "Library" at bounding box center [106, 124] width 212 height 35
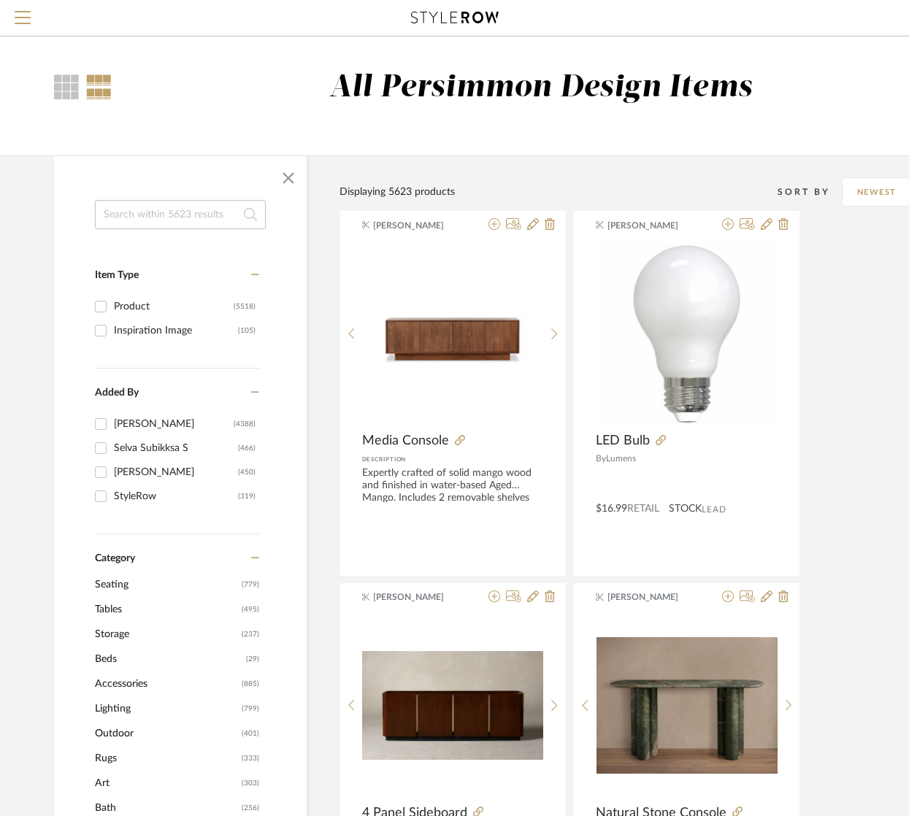
click at [129, 217] on input at bounding box center [180, 214] width 171 height 29
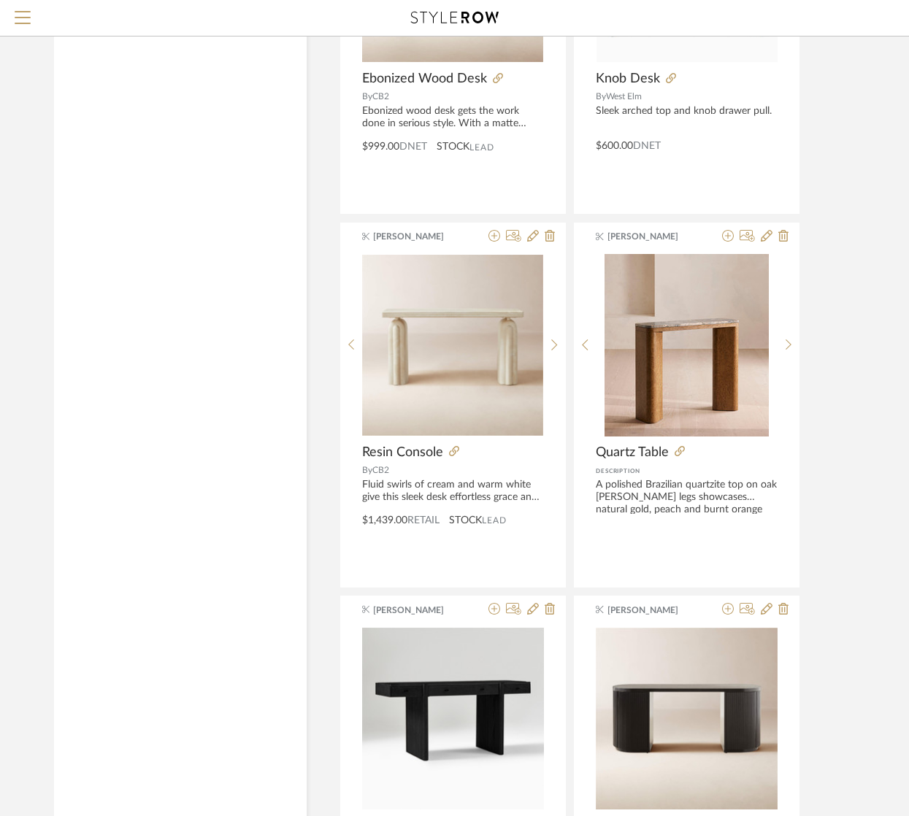
scroll to position [2647, 0]
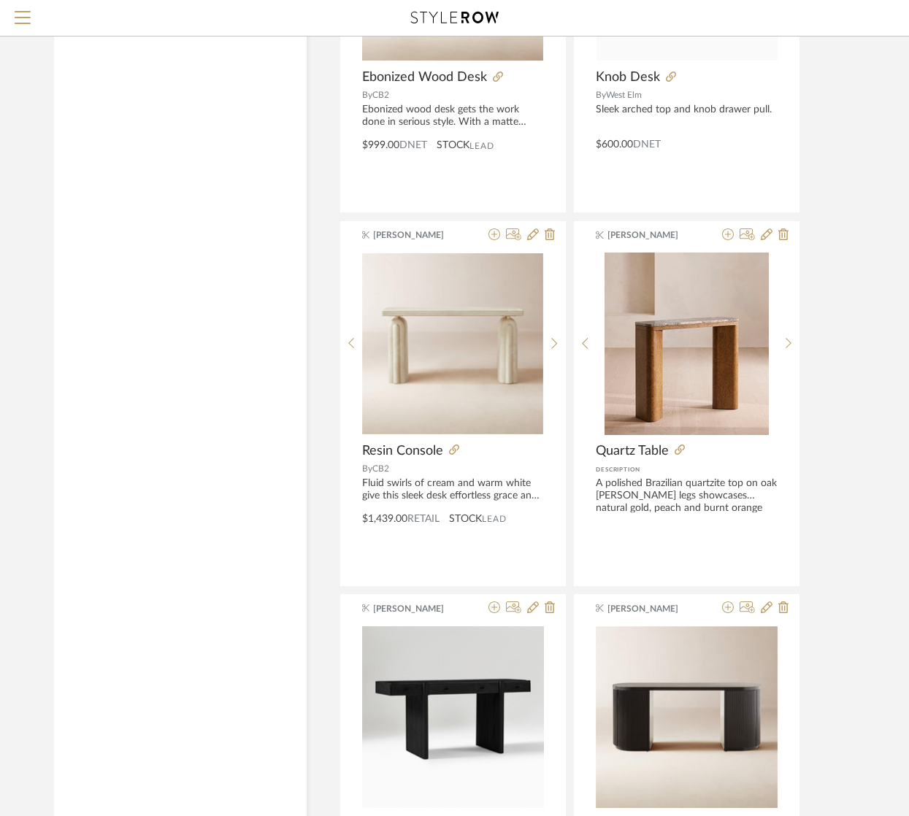
type input "console"
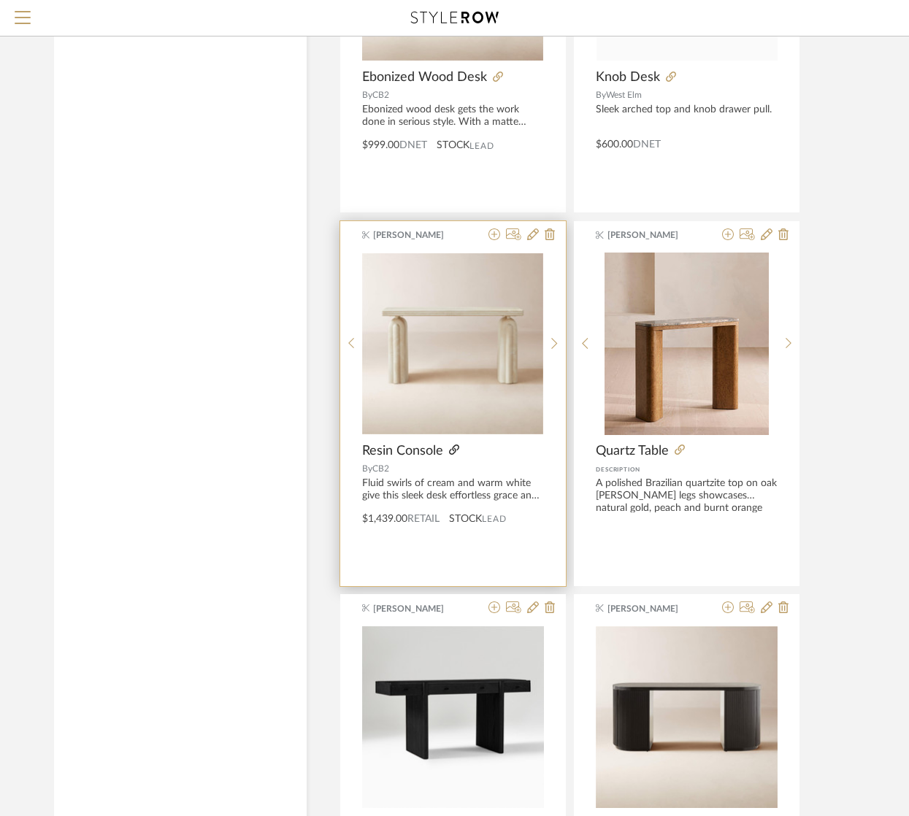
click at [453, 451] on icon at bounding box center [454, 450] width 10 height 10
click at [455, 450] on icon at bounding box center [454, 450] width 10 height 10
click at [497, 238] on icon at bounding box center [494, 235] width 12 height 12
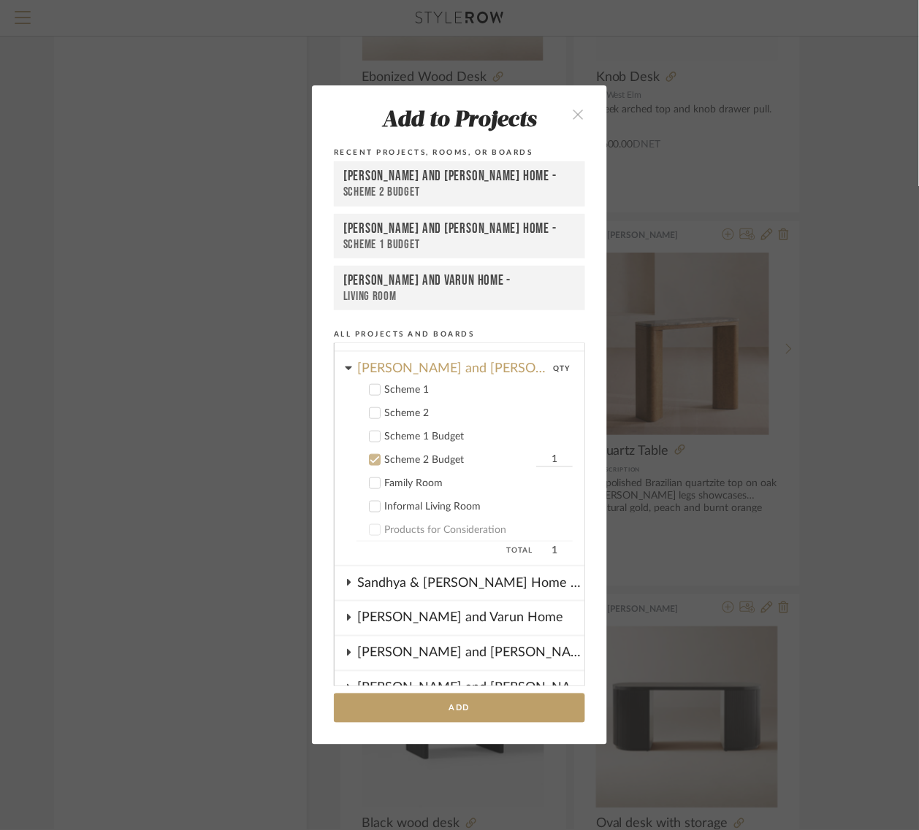
scroll to position [257, 0]
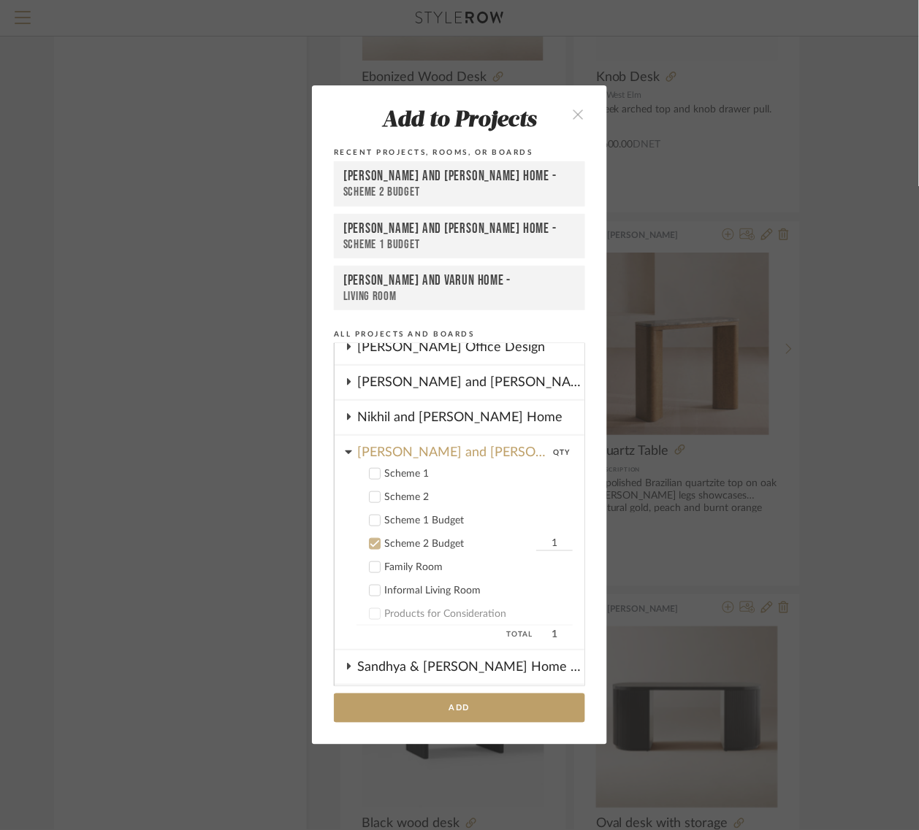
click at [369, 472] on icon at bounding box center [374, 474] width 10 height 10
click at [370, 540] on icon at bounding box center [374, 543] width 9 height 7
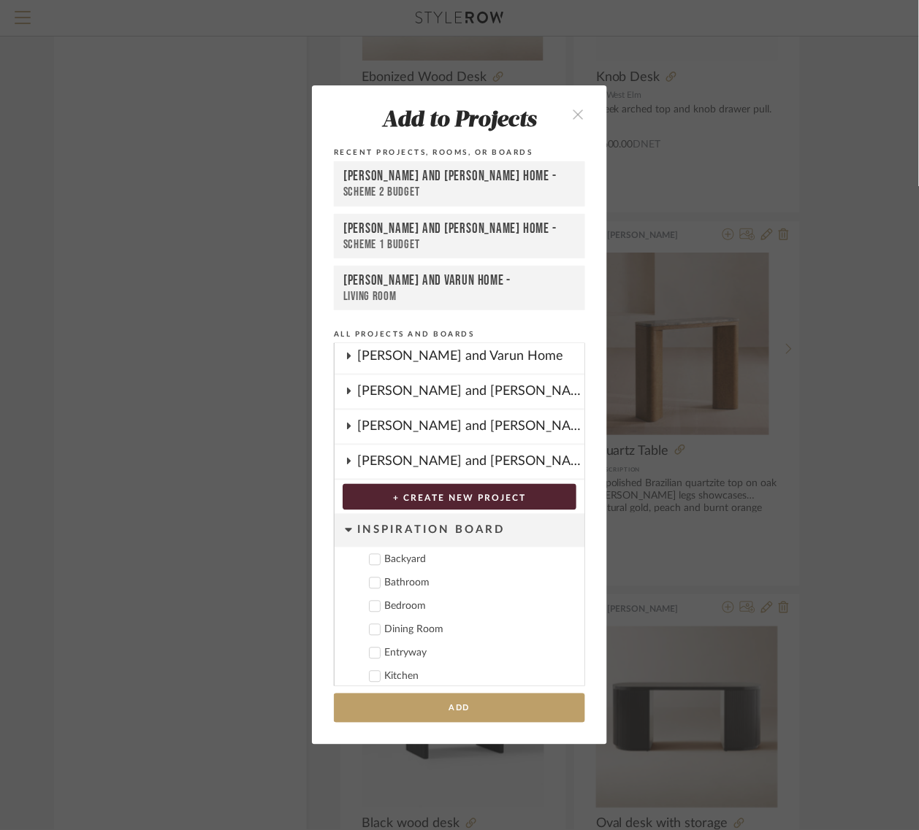
scroll to position [626, 0]
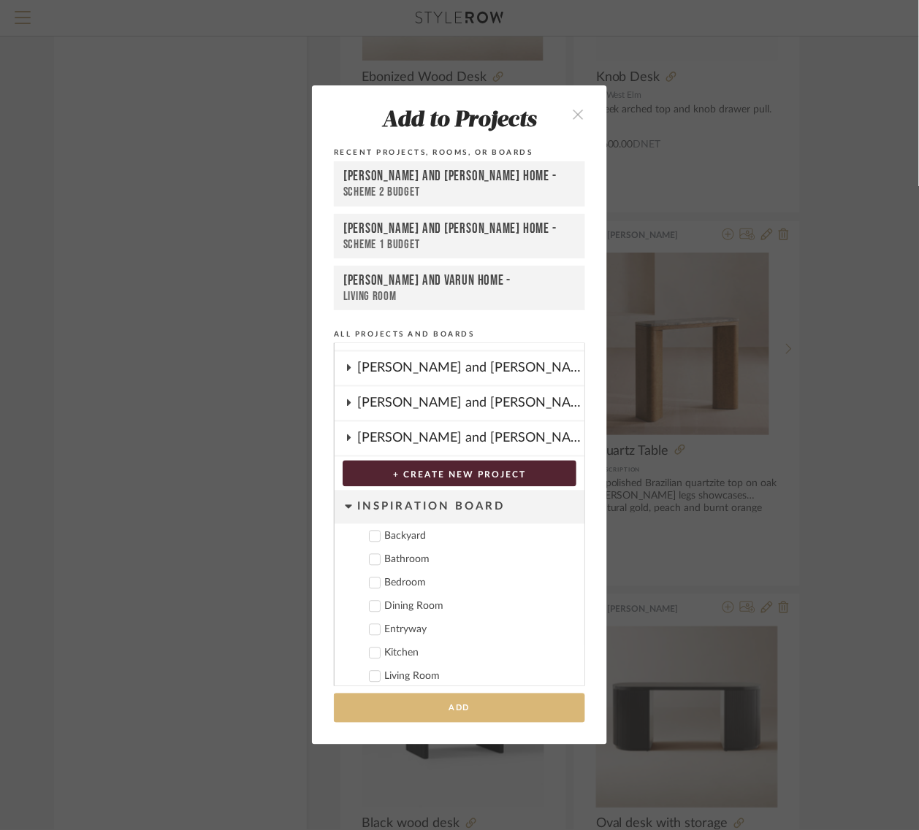
click at [472, 710] on button "Add" at bounding box center [459, 709] width 251 height 30
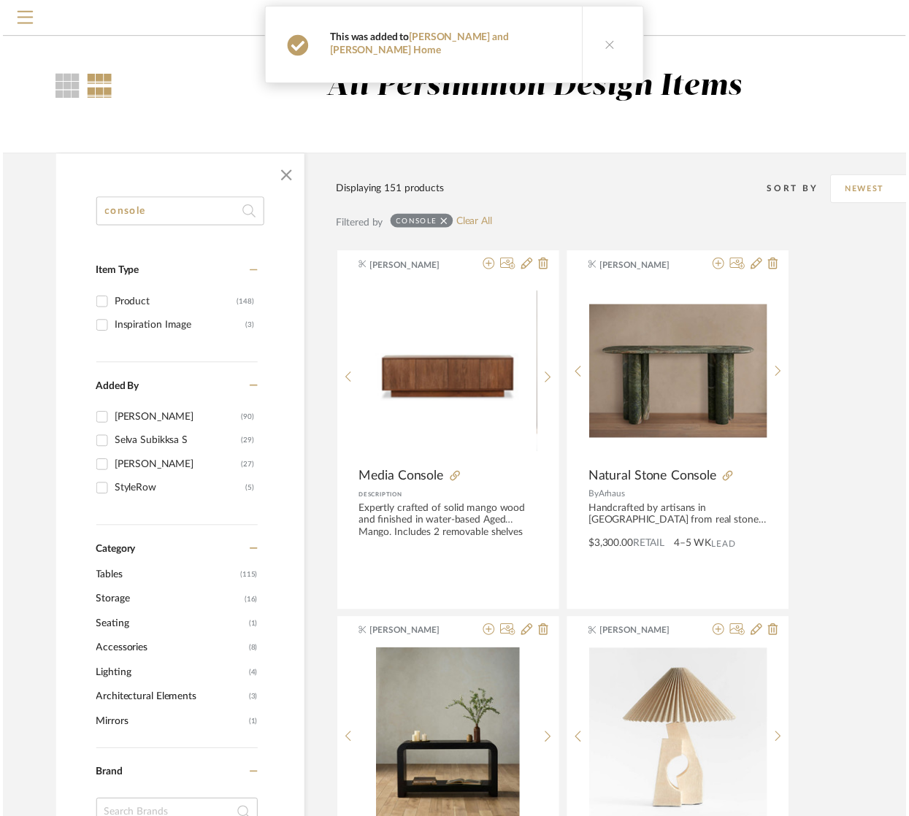
scroll to position [2647, 0]
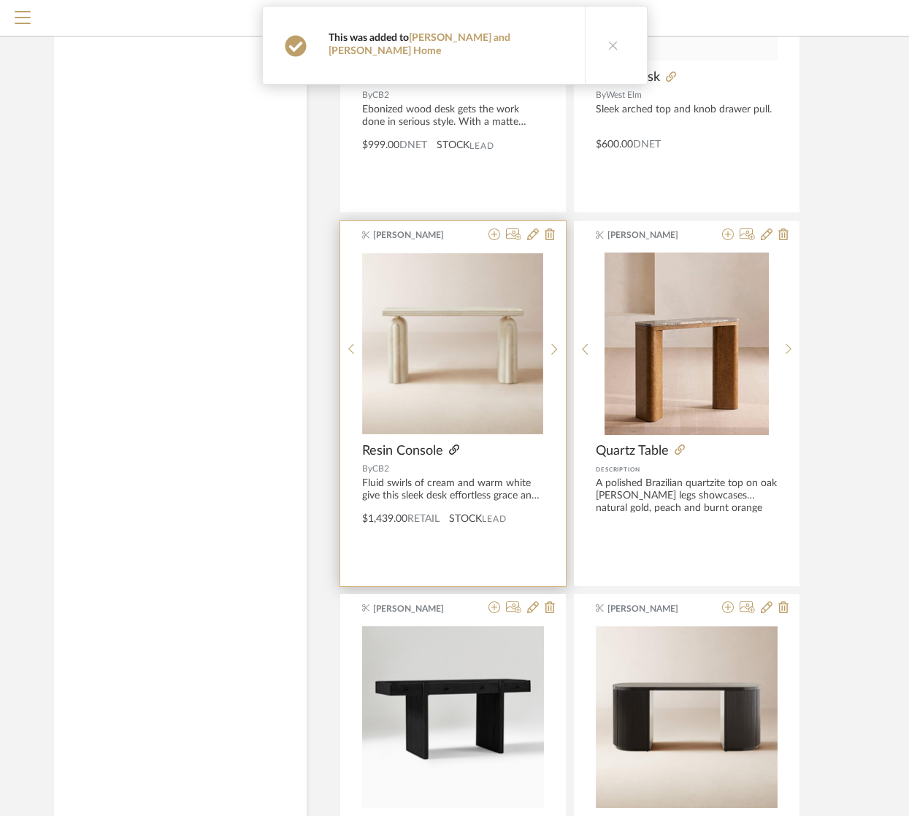
click at [457, 449] on icon at bounding box center [454, 450] width 10 height 10
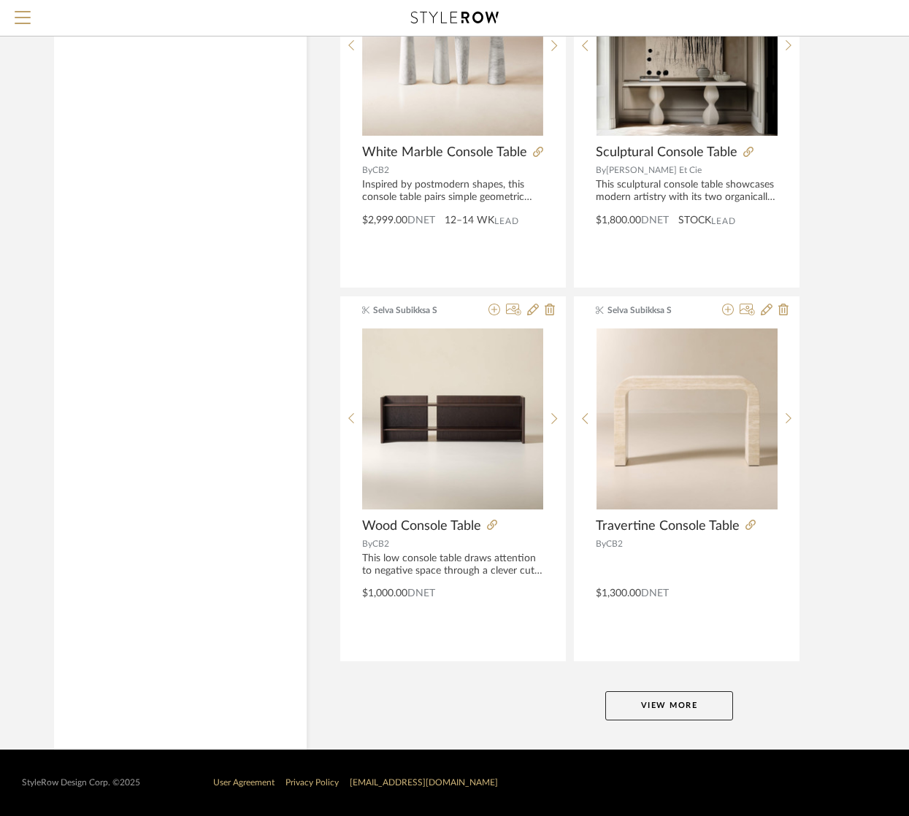
scroll to position [6312, 0]
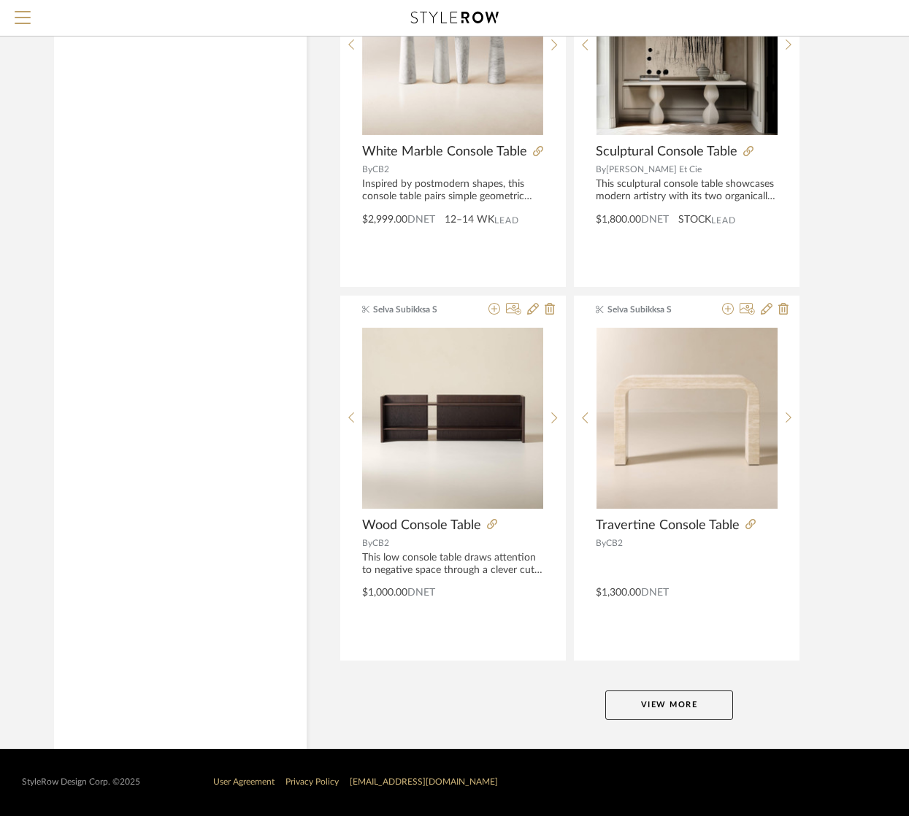
click at [692, 705] on button "View More" at bounding box center [669, 705] width 128 height 29
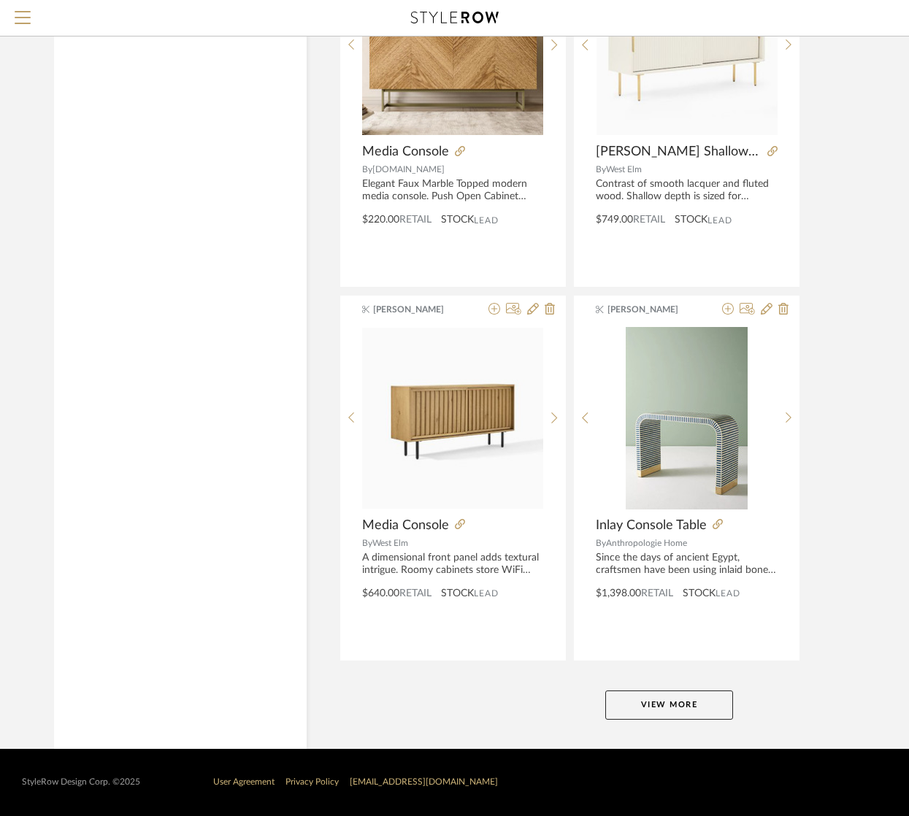
scroll to position [12494, 0]
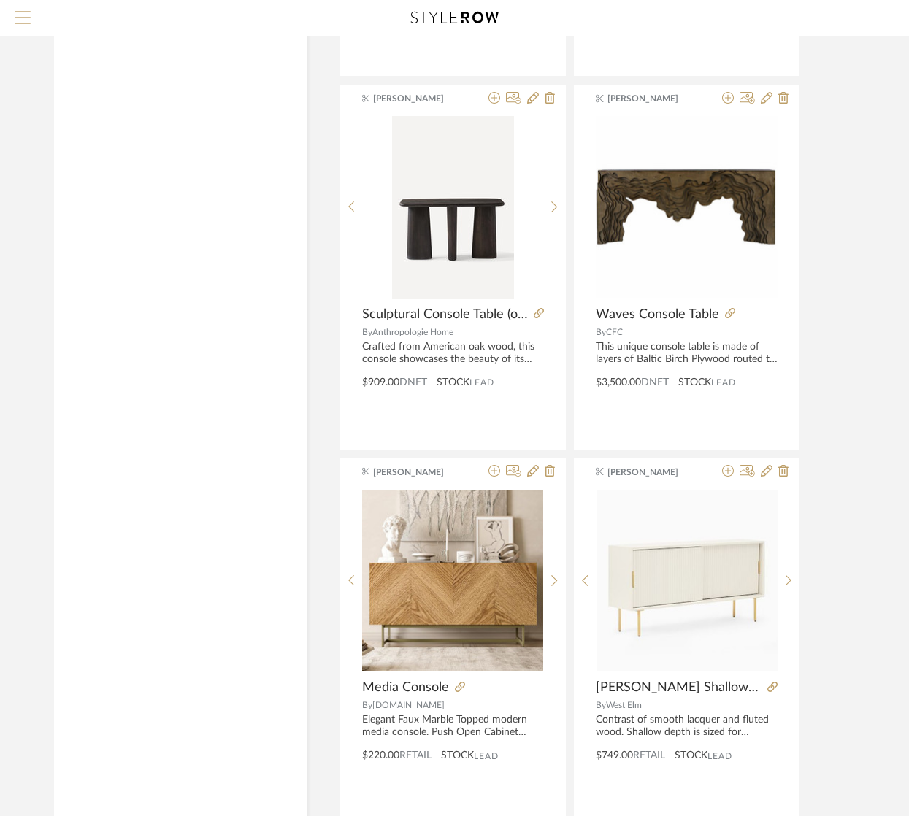
click at [24, 15] on span "Menu" at bounding box center [23, 22] width 16 height 22
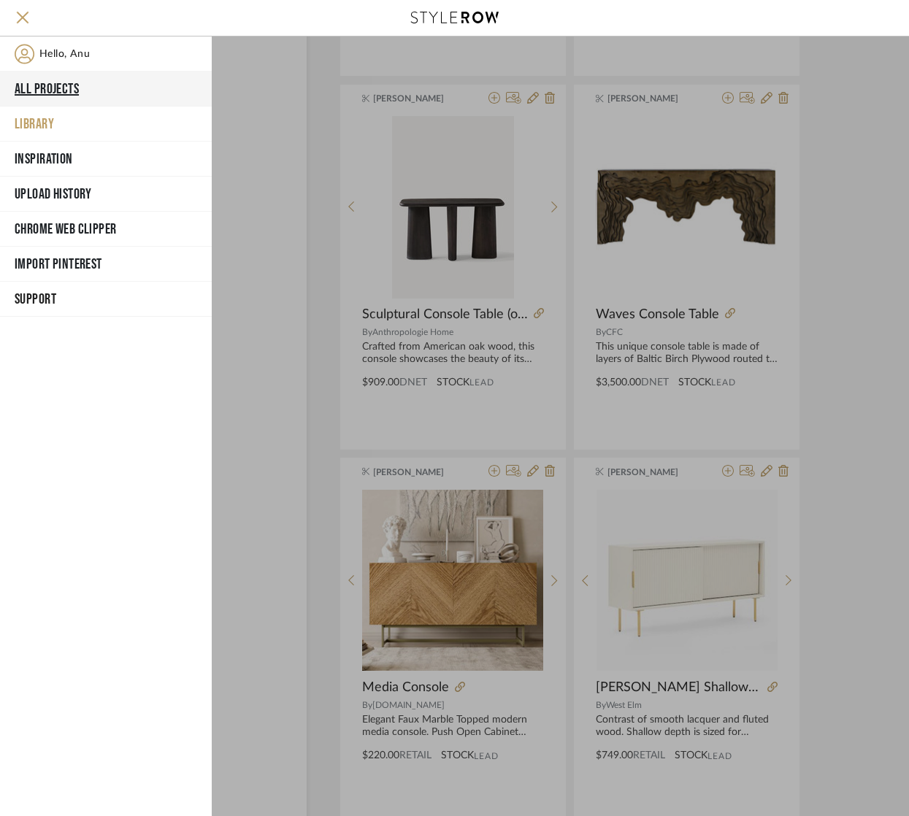
click at [56, 90] on button "All Projects" at bounding box center [106, 89] width 212 height 35
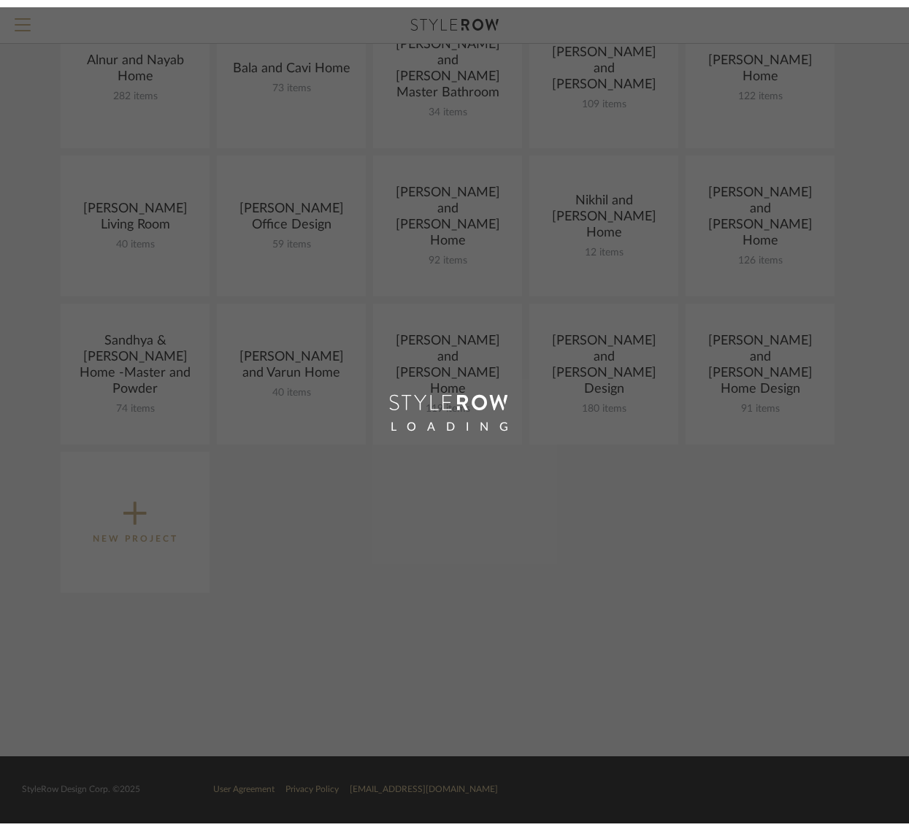
scroll to position [191, 0]
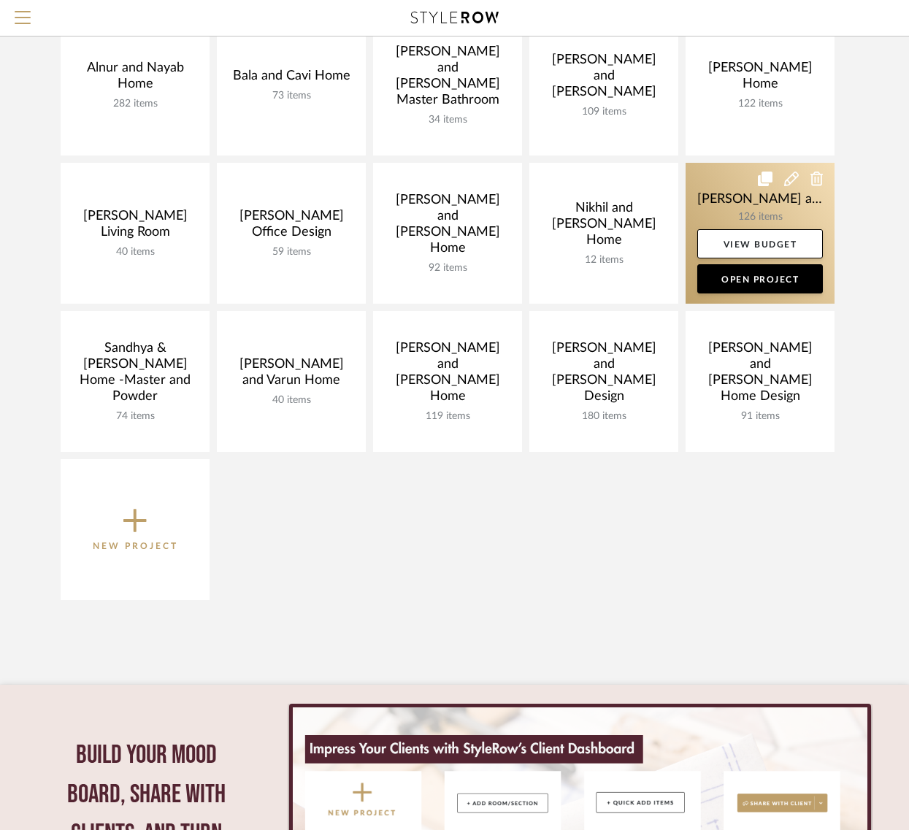
click at [732, 198] on link at bounding box center [760, 233] width 149 height 141
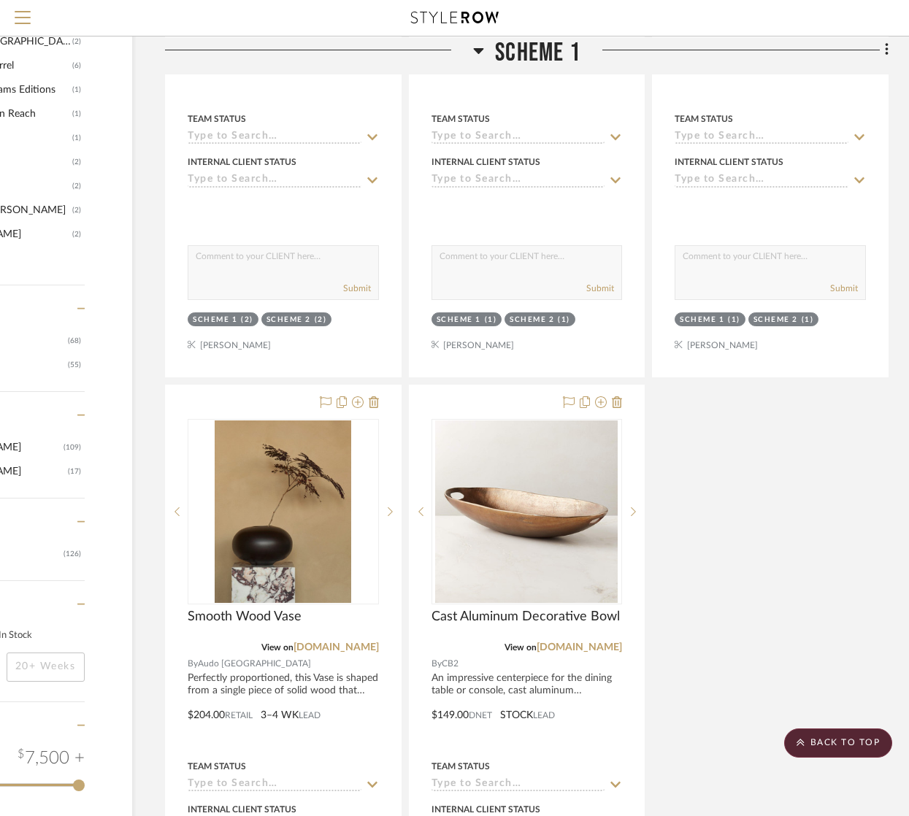
scroll to position [1825, 142]
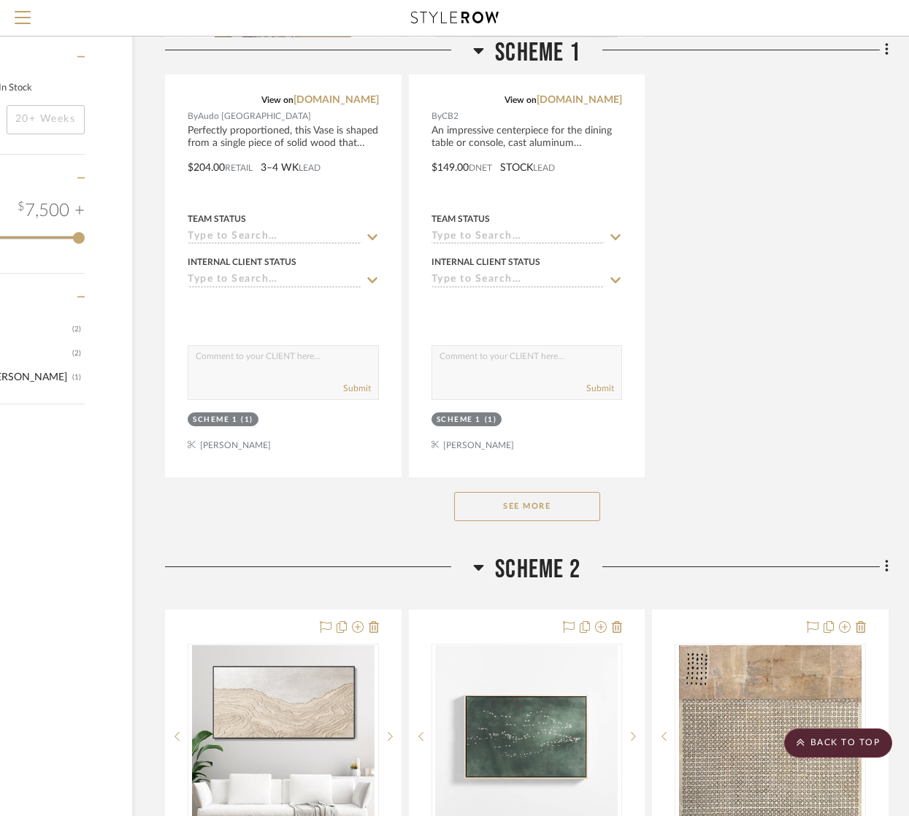
click at [515, 510] on button "See More" at bounding box center [527, 506] width 146 height 29
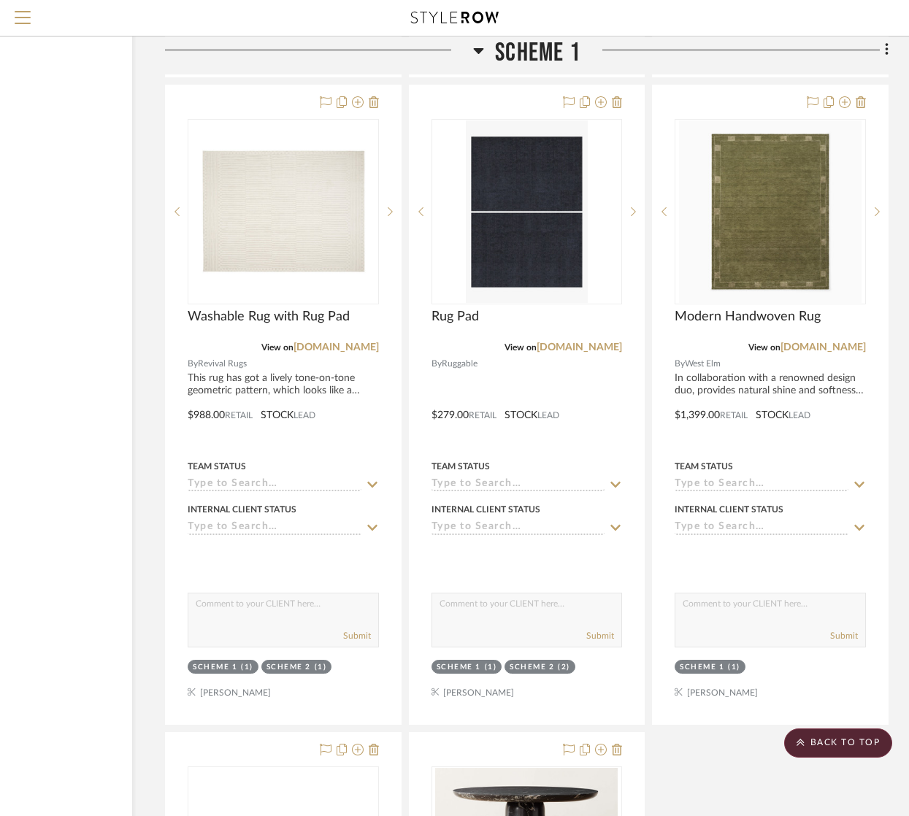
scroll to position [6115, 142]
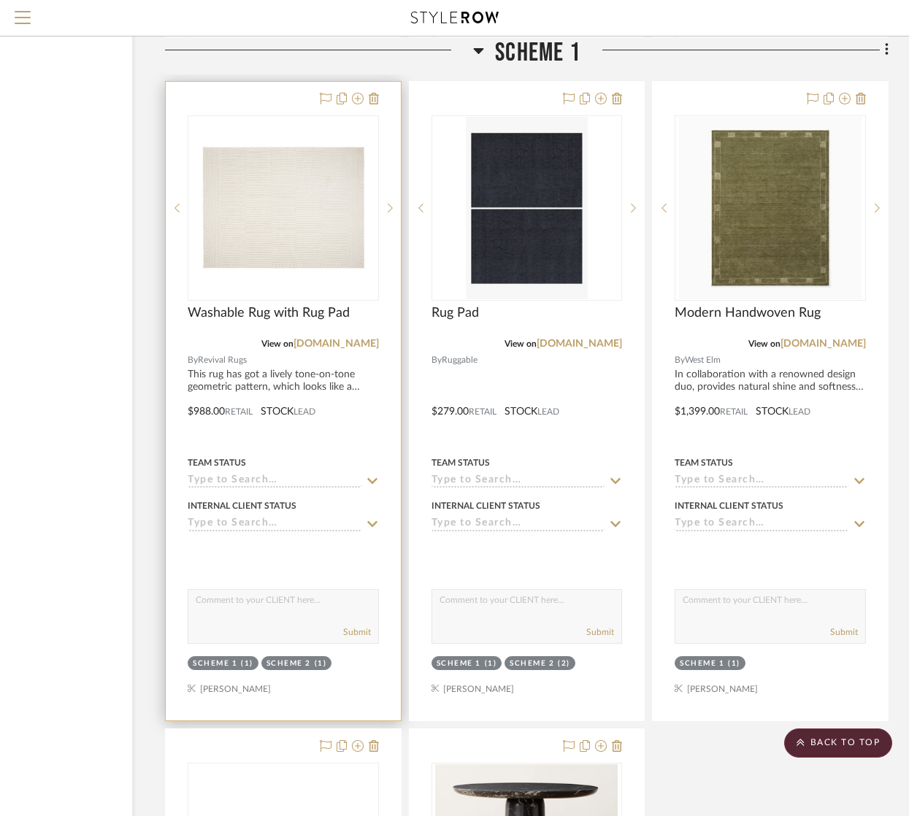
click at [294, 248] on img "0" at bounding box center [283, 208] width 188 height 126
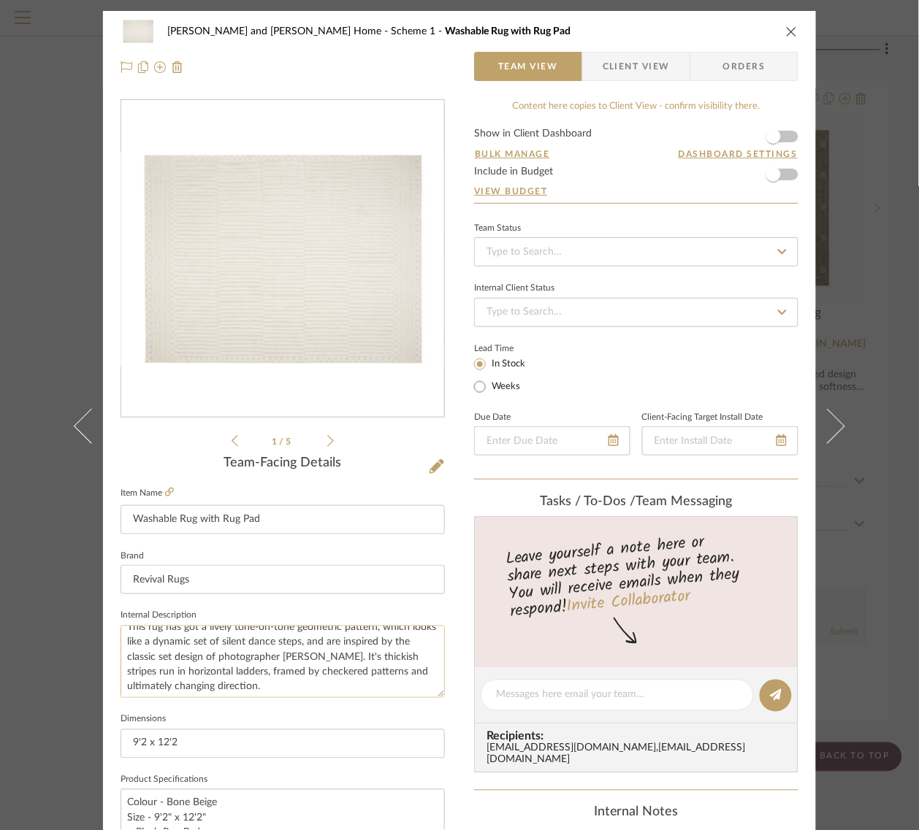
scroll to position [15, 0]
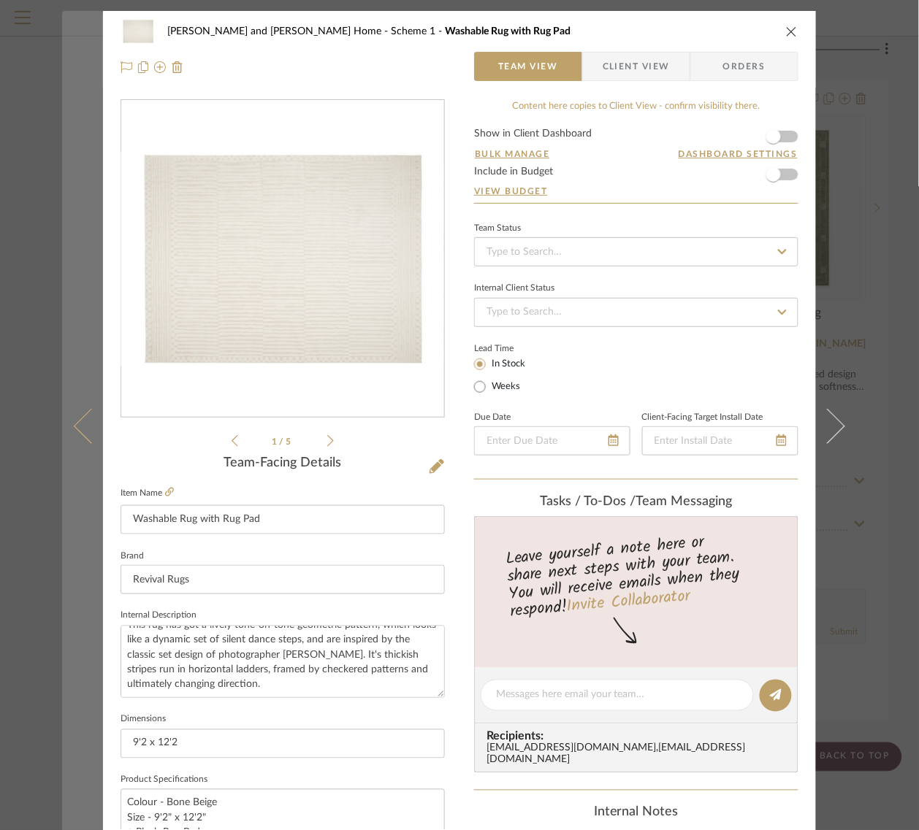
click at [80, 341] on button at bounding box center [82, 426] width 41 height 830
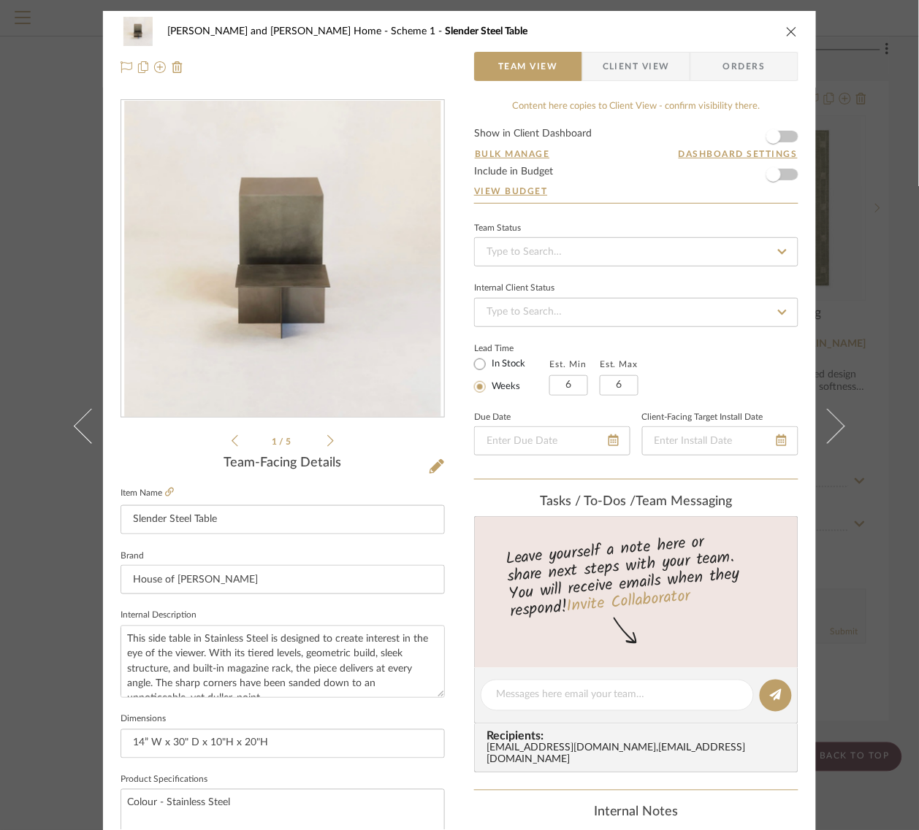
click at [791, 34] on icon "close" at bounding box center [792, 32] width 12 height 12
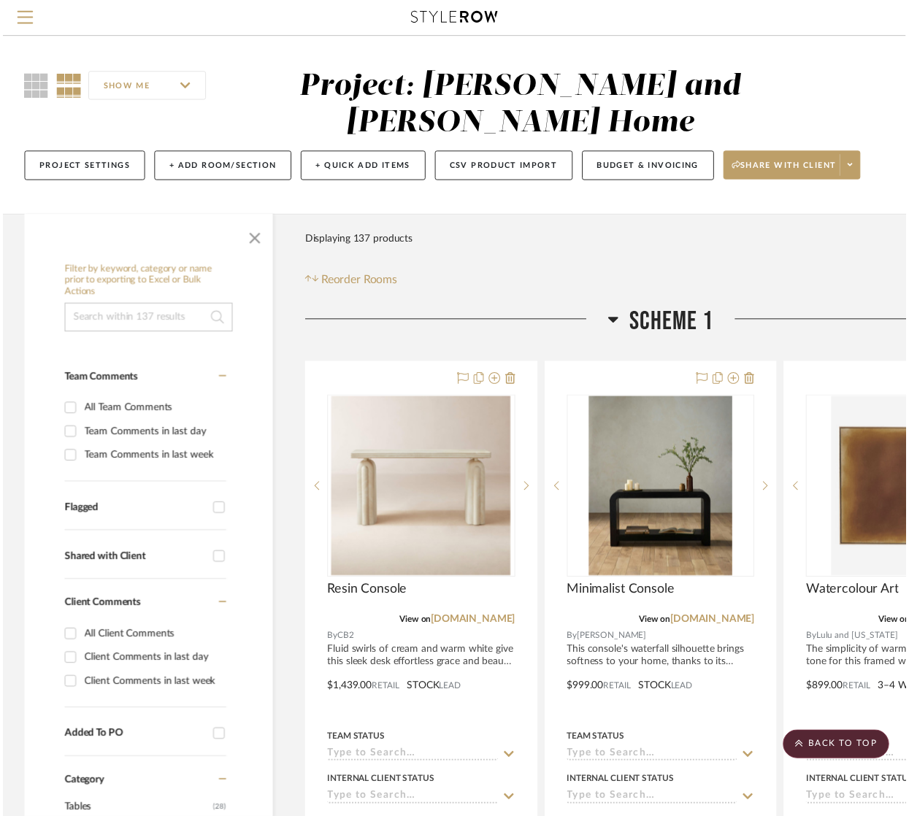
scroll to position [6115, 142]
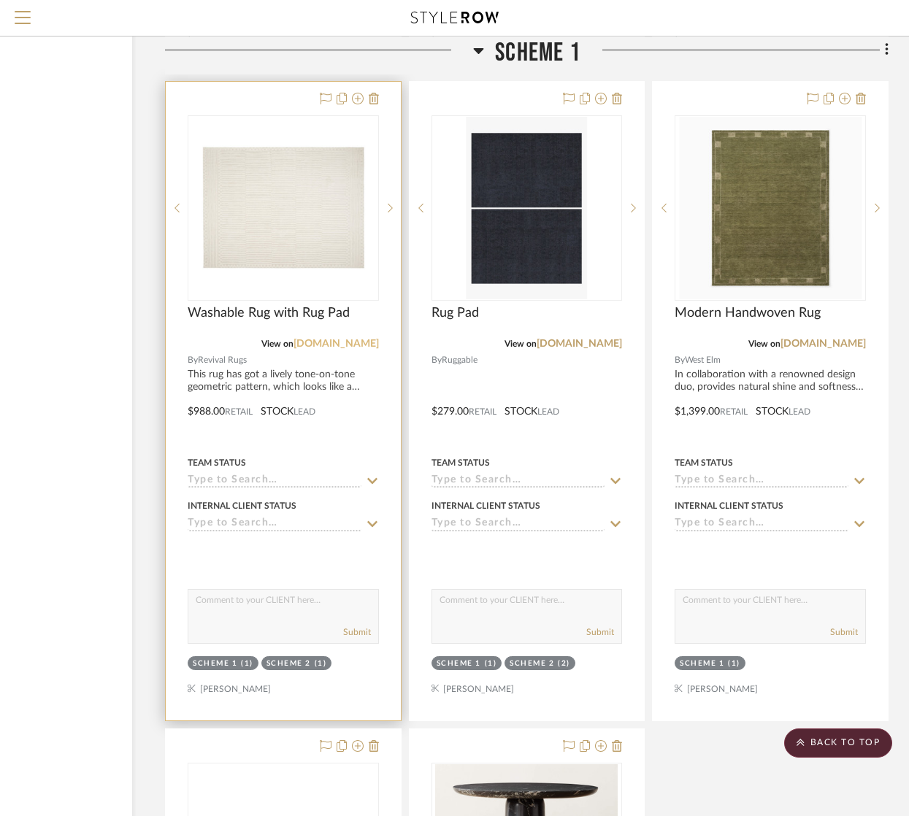
click at [337, 343] on link "[DOMAIN_NAME]" at bounding box center [336, 344] width 85 height 10
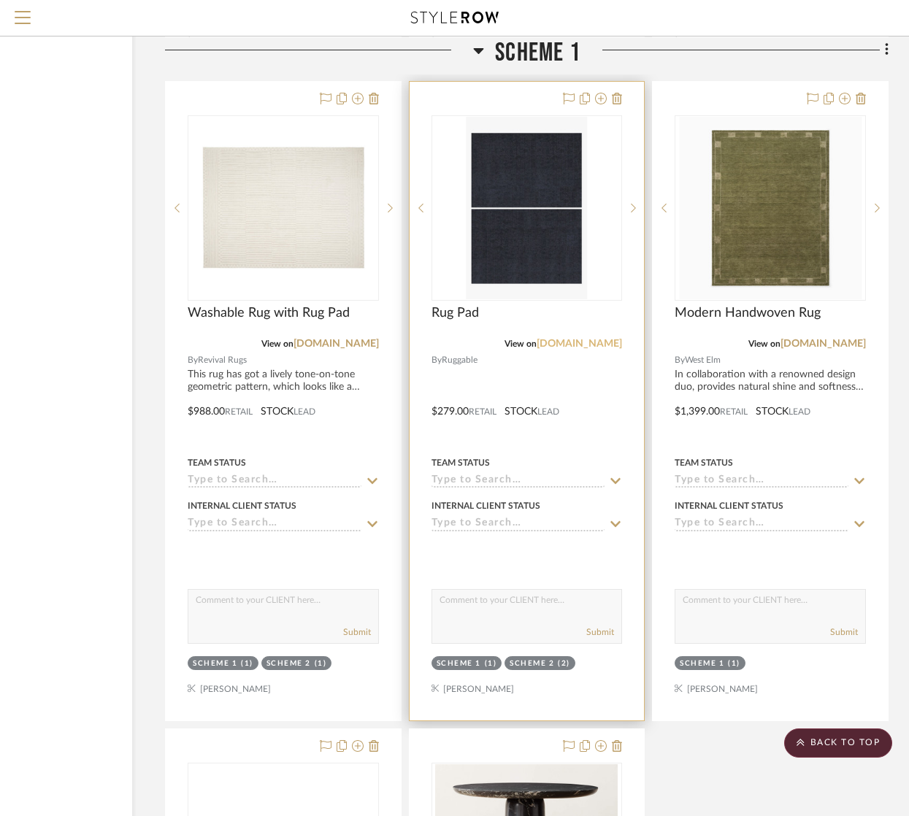
click at [588, 340] on link "[DOMAIN_NAME]" at bounding box center [579, 344] width 85 height 10
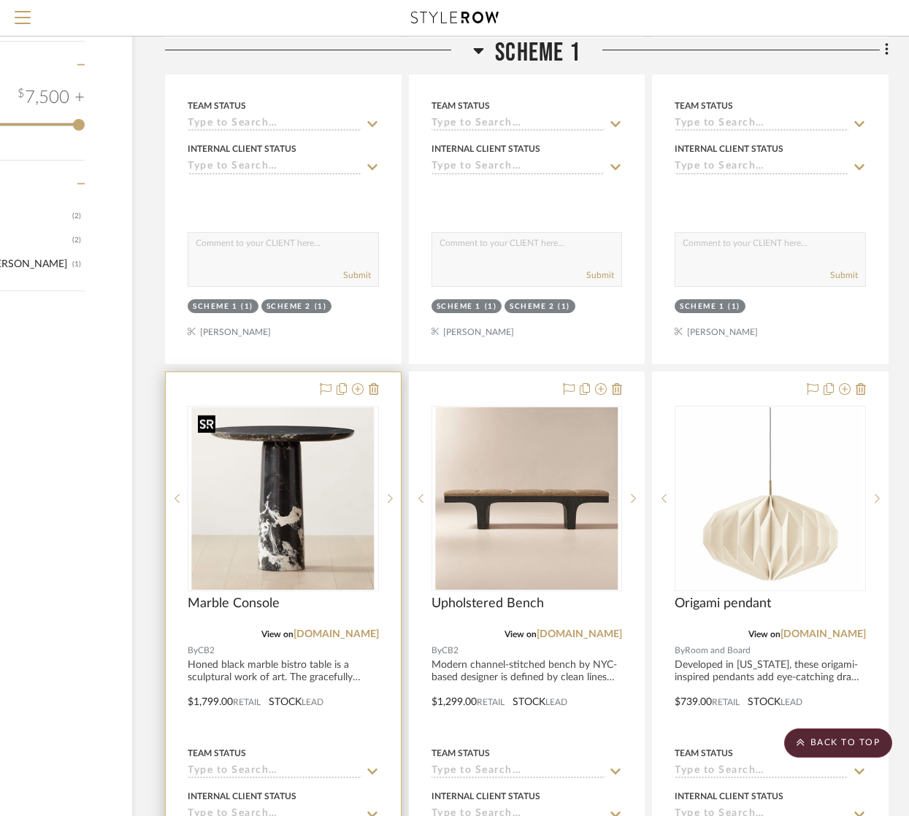
scroll to position [2121, 142]
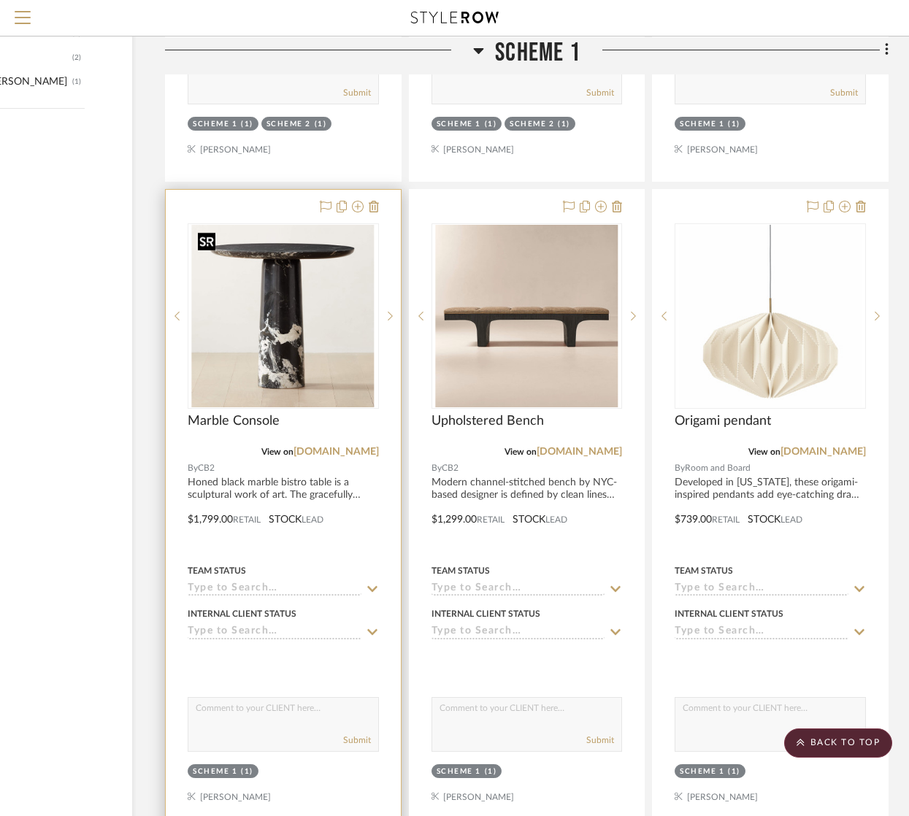
click at [308, 326] on img "0" at bounding box center [283, 316] width 183 height 183
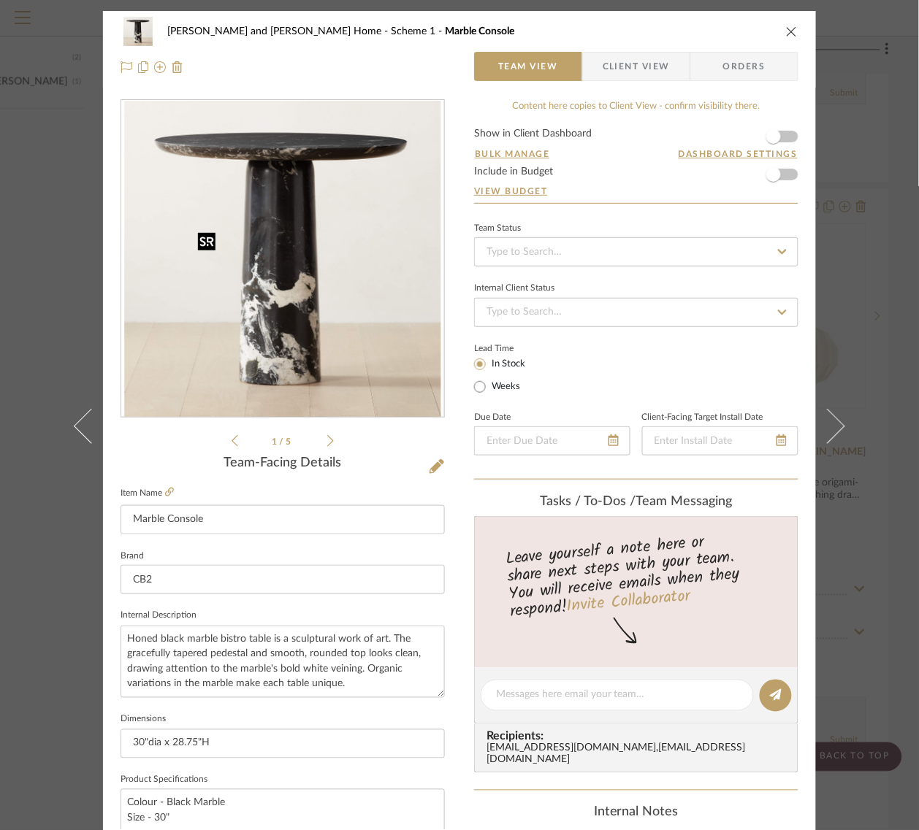
scroll to position [183, 0]
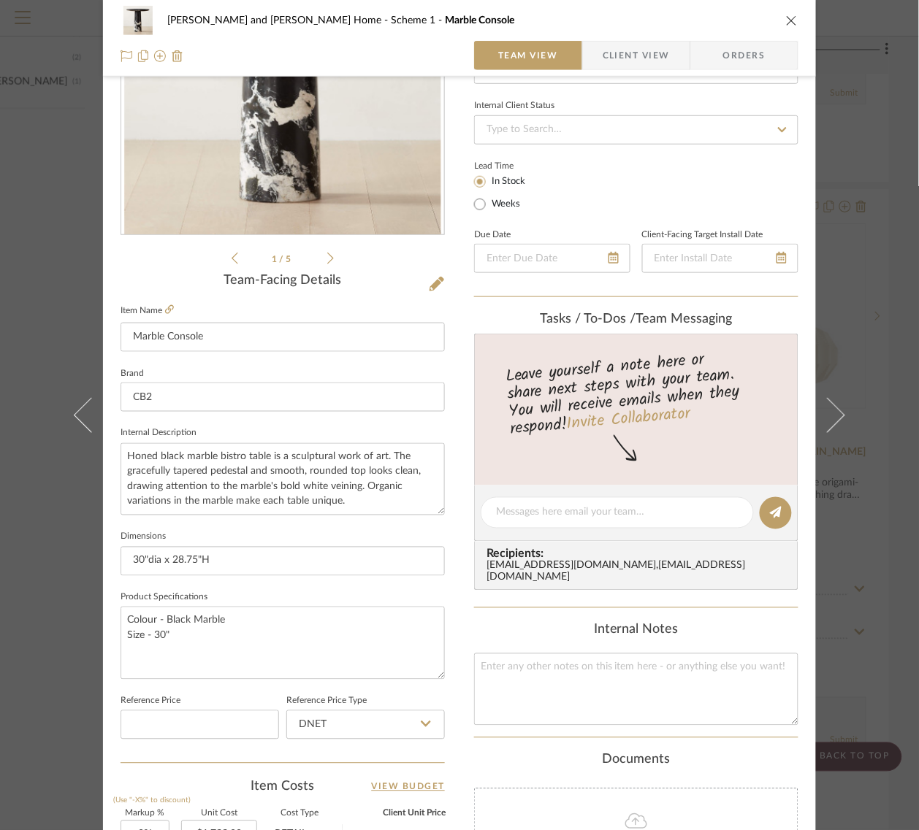
click at [789, 16] on icon "close" at bounding box center [792, 21] width 12 height 12
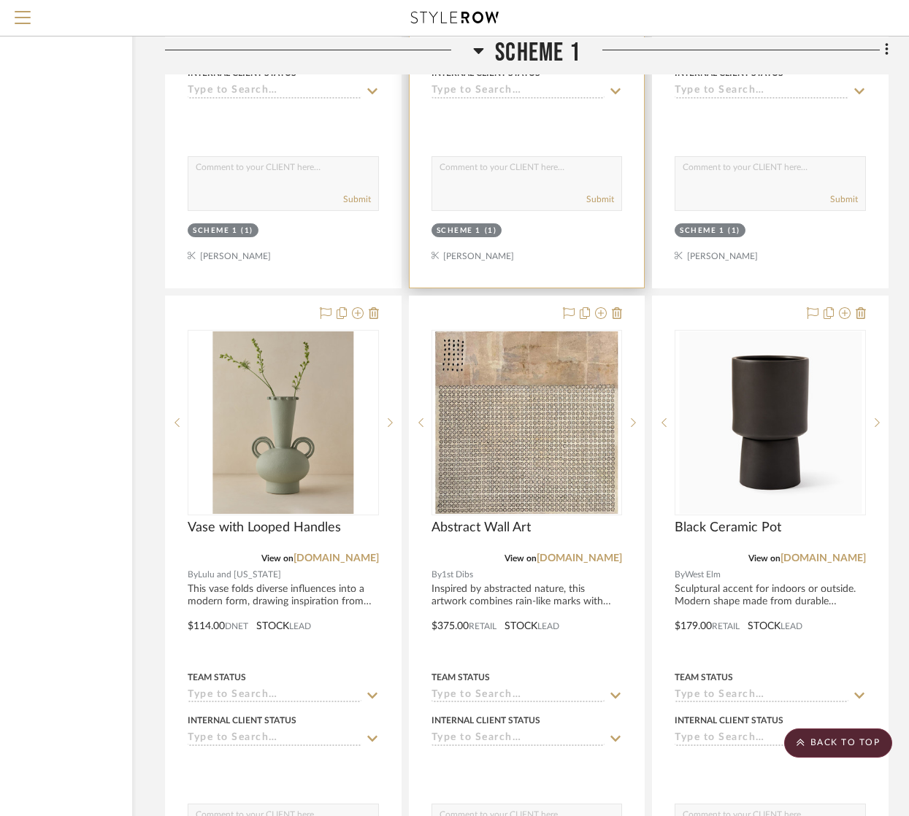
scroll to position [2669, 142]
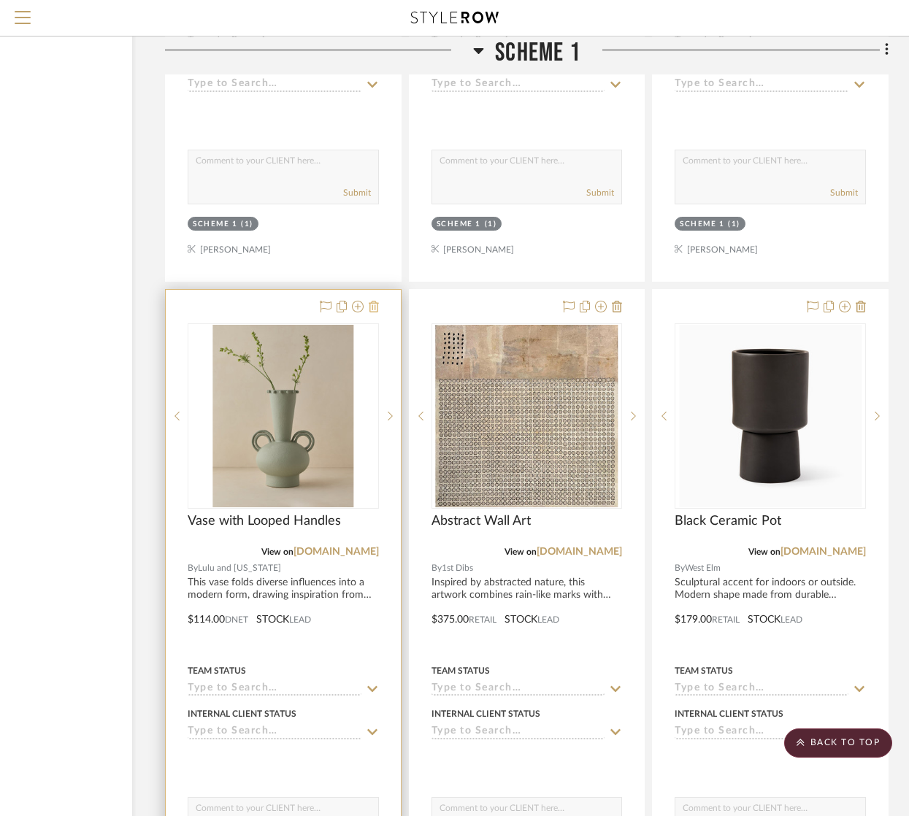
click at [375, 308] on icon at bounding box center [374, 307] width 10 height 12
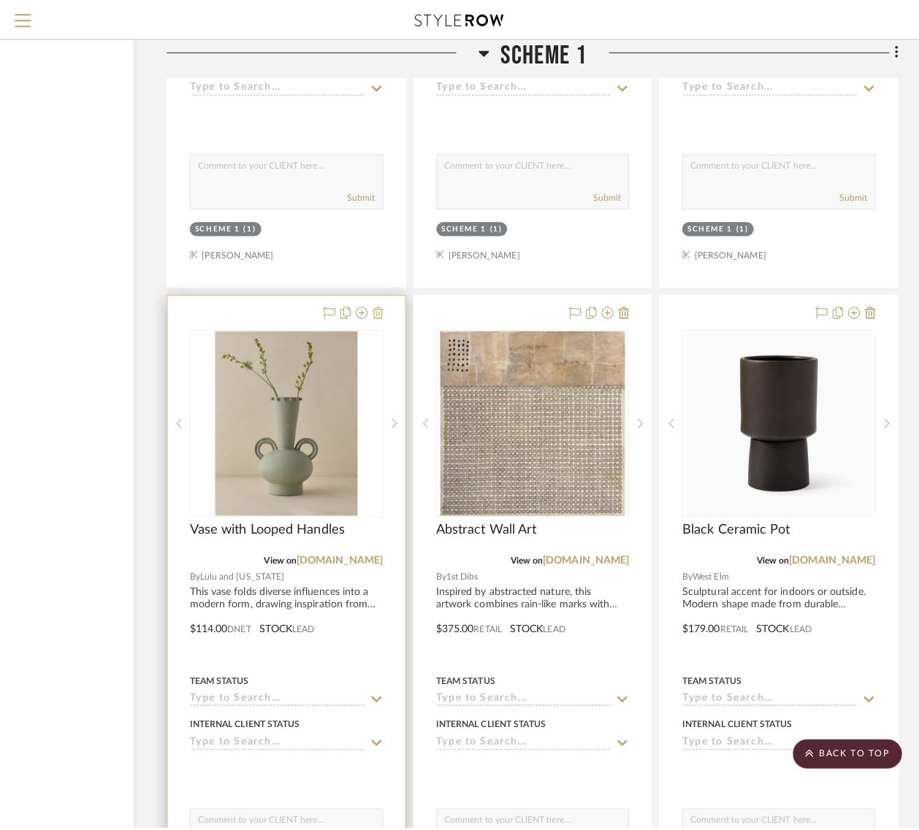
scroll to position [0, 0]
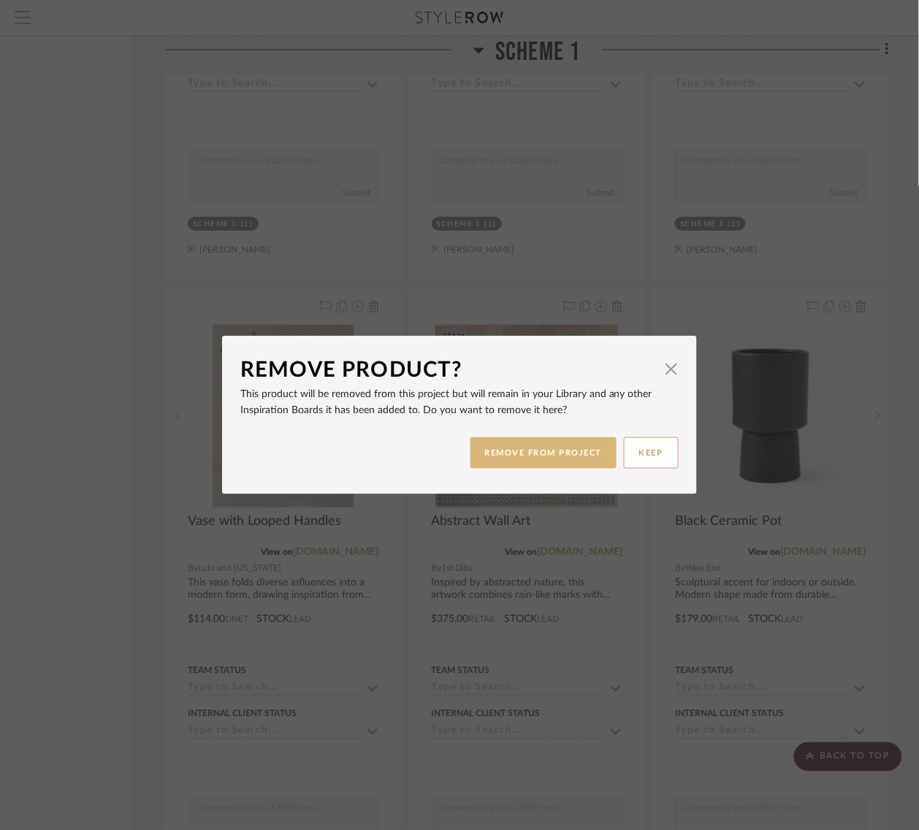
click at [546, 453] on button "REMOVE FROM PROJECT" at bounding box center [543, 452] width 147 height 31
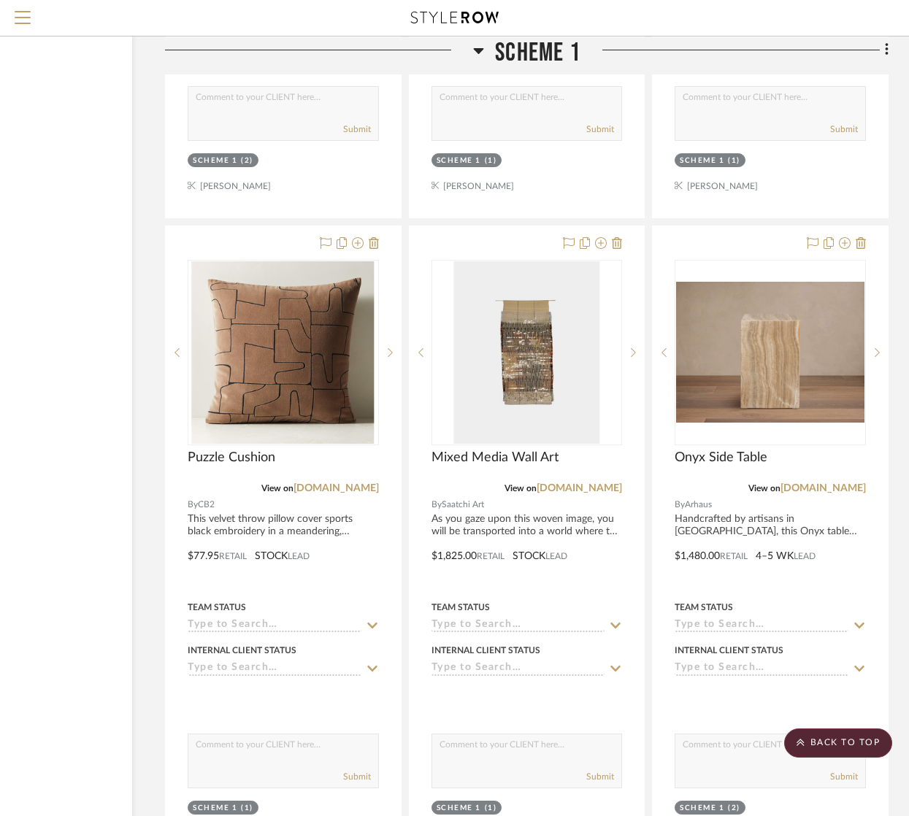
scroll to position [4677, 142]
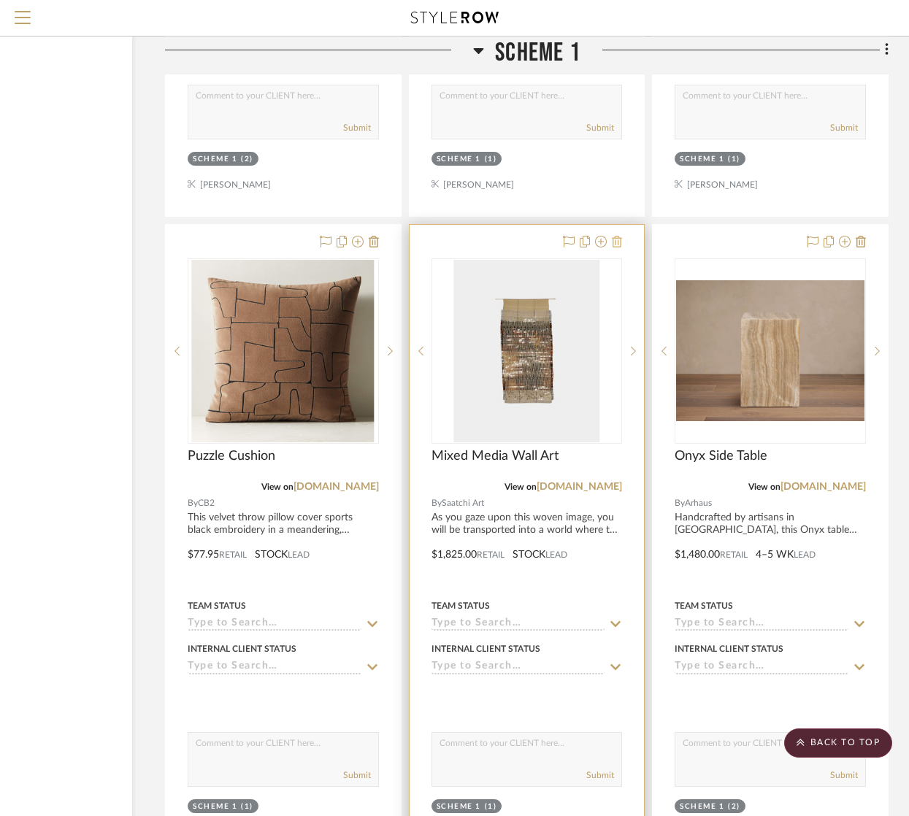
click at [617, 247] on icon at bounding box center [617, 242] width 10 height 12
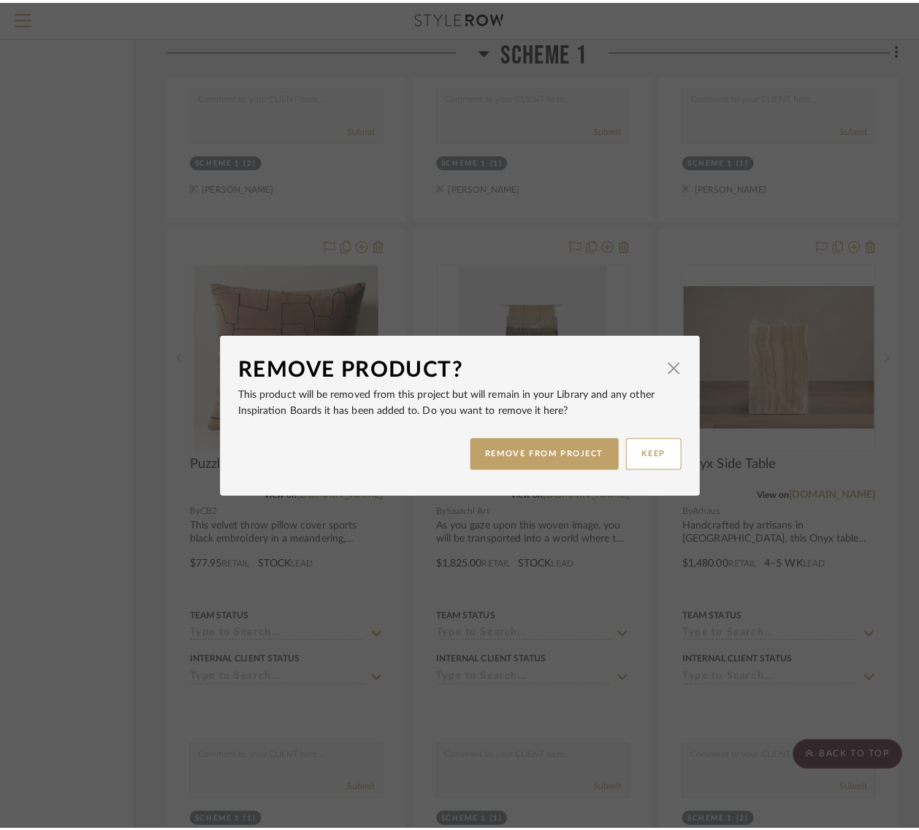
scroll to position [0, 0]
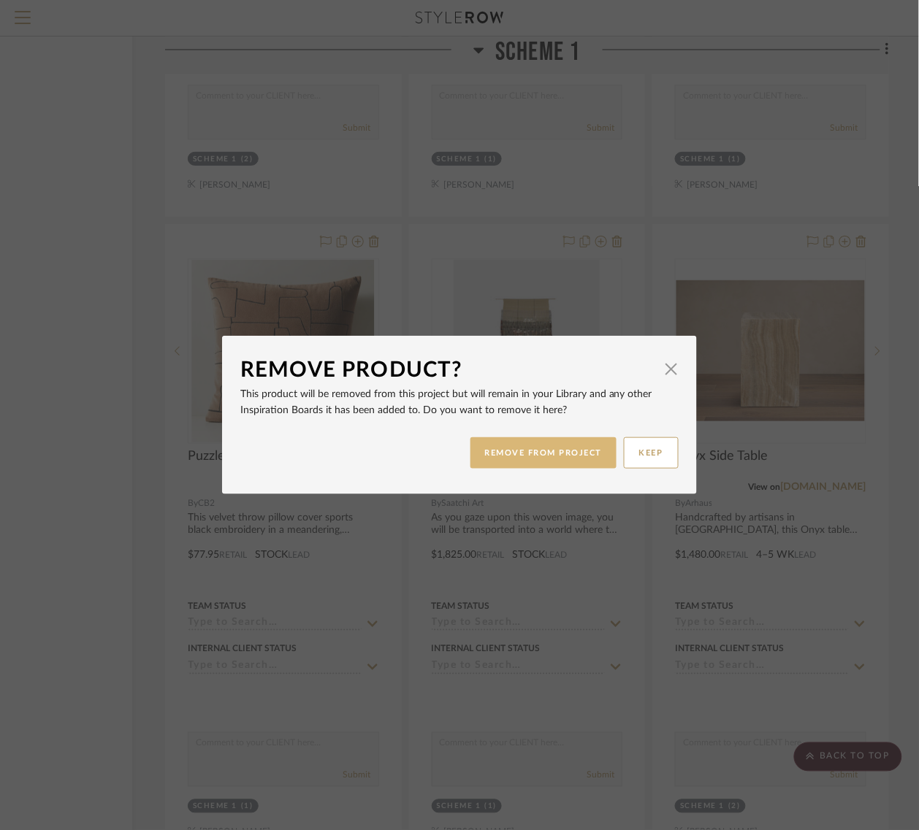
click at [505, 447] on button "REMOVE FROM PROJECT" at bounding box center [543, 452] width 147 height 31
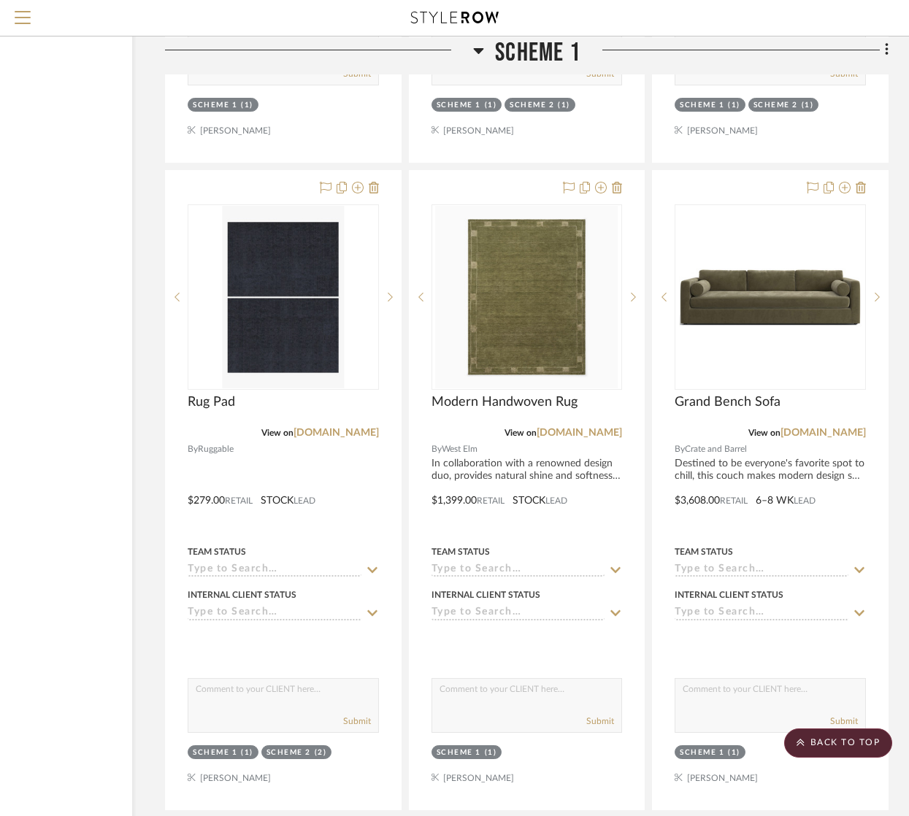
scroll to position [6046, 142]
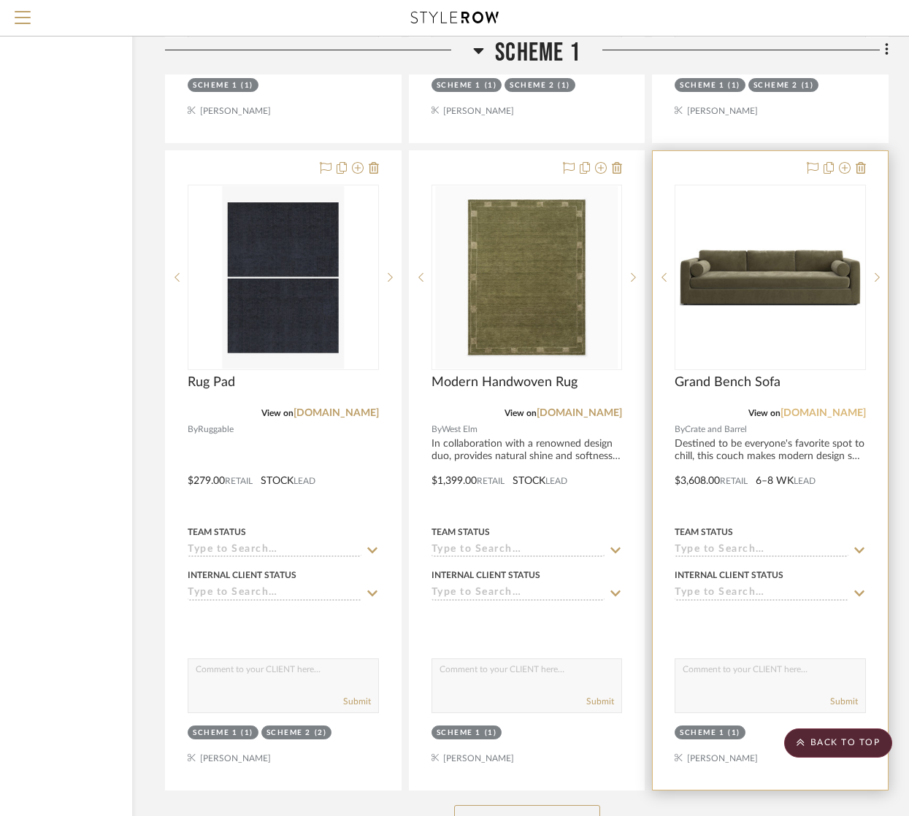
click at [821, 417] on link "[DOMAIN_NAME]" at bounding box center [823, 413] width 85 height 10
click at [764, 272] on div at bounding box center [770, 277] width 191 height 185
click at [767, 239] on img "0" at bounding box center [770, 277] width 183 height 183
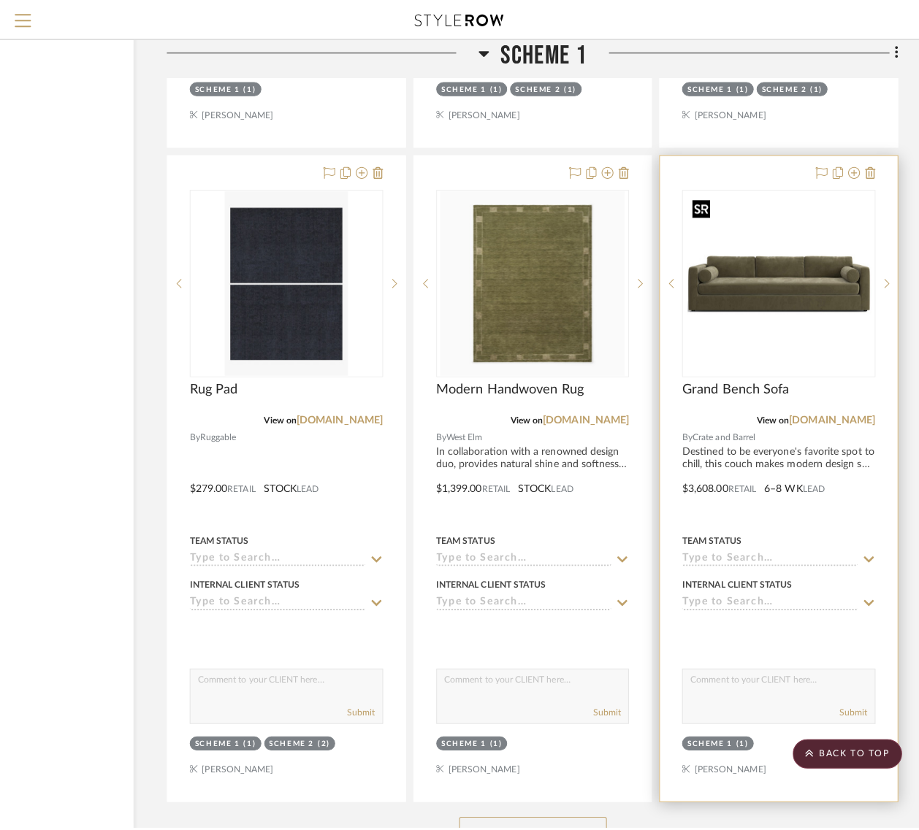
scroll to position [0, 0]
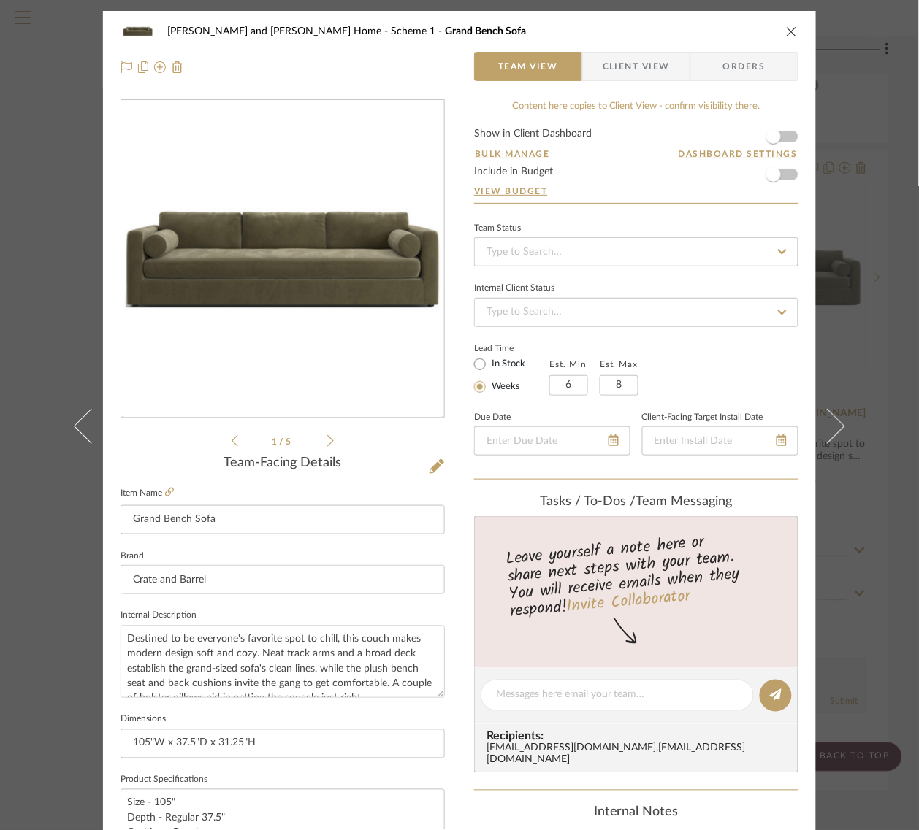
click at [789, 34] on icon "close" at bounding box center [792, 32] width 12 height 12
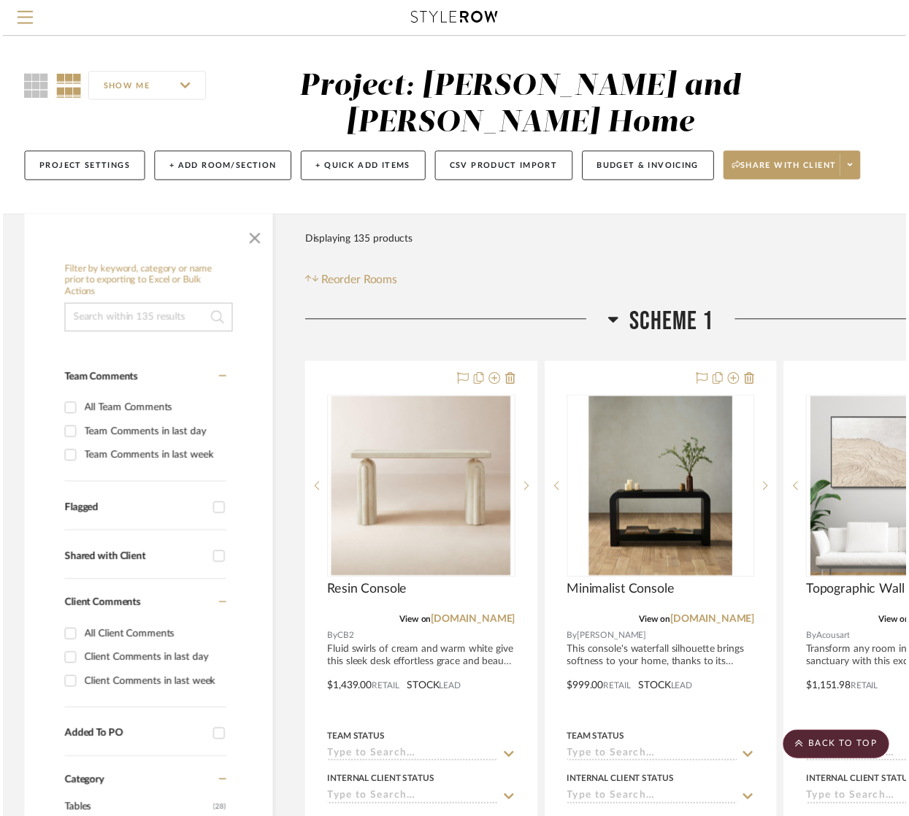
scroll to position [6046, 142]
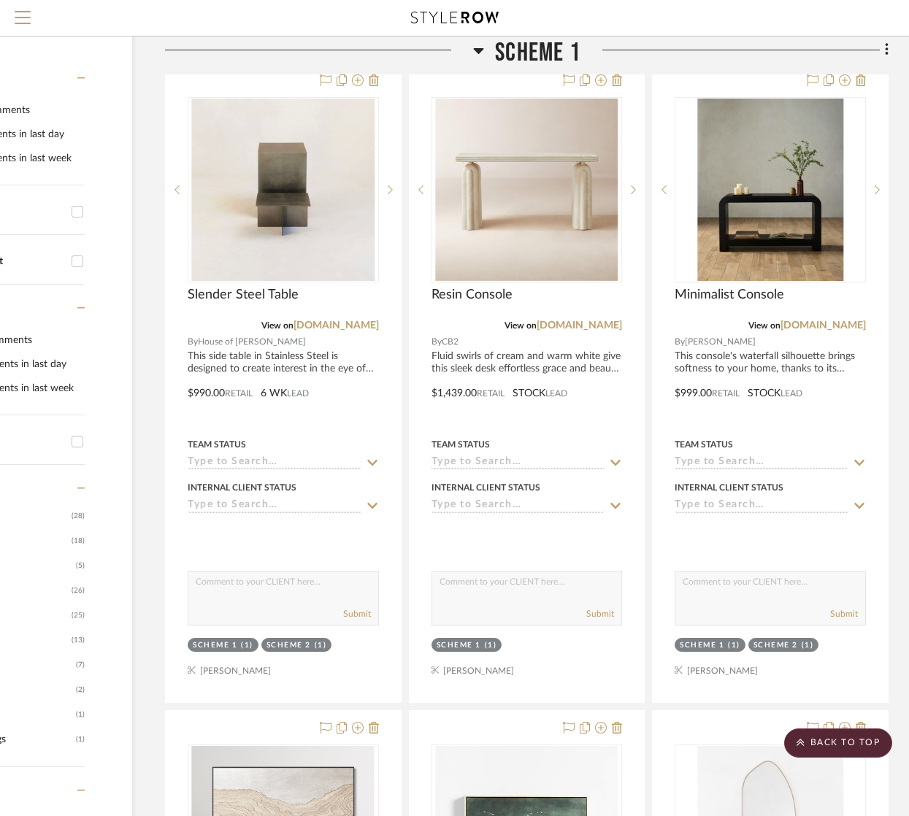
scroll to position [91, 142]
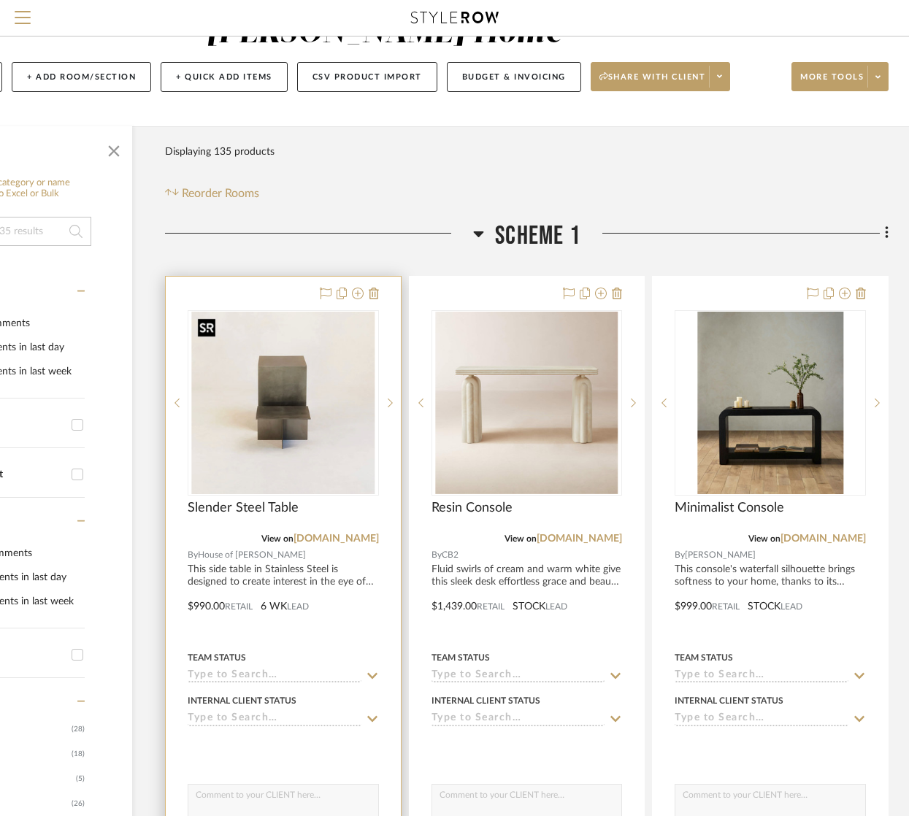
click at [296, 380] on img "0" at bounding box center [282, 403] width 183 height 183
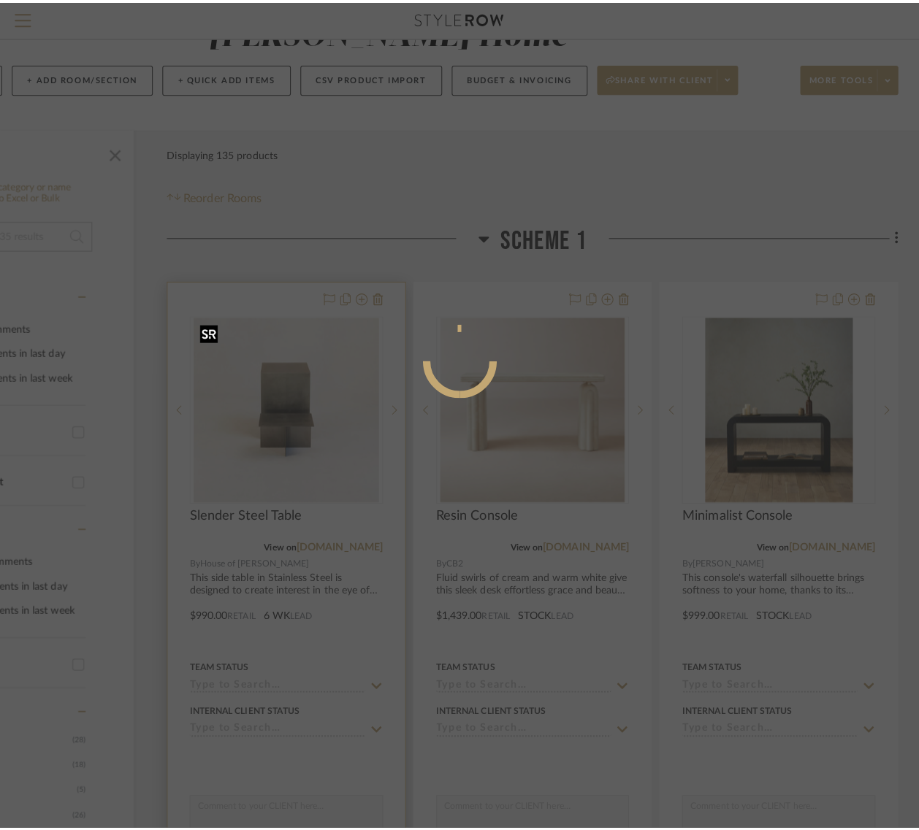
scroll to position [0, 0]
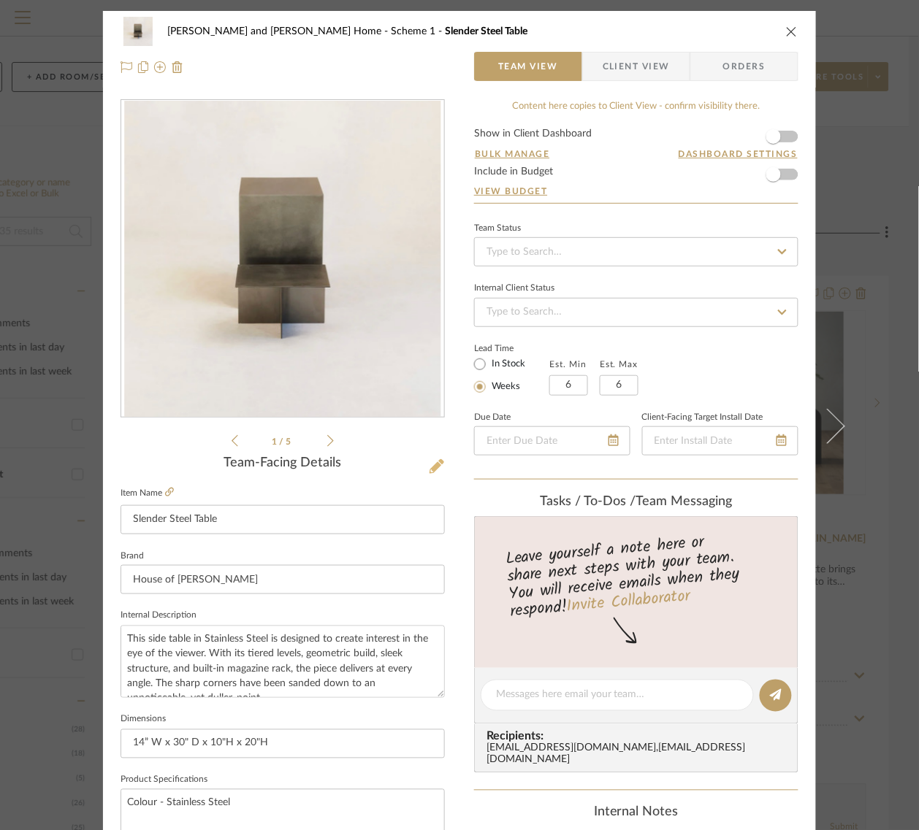
click at [431, 462] on icon at bounding box center [436, 466] width 15 height 15
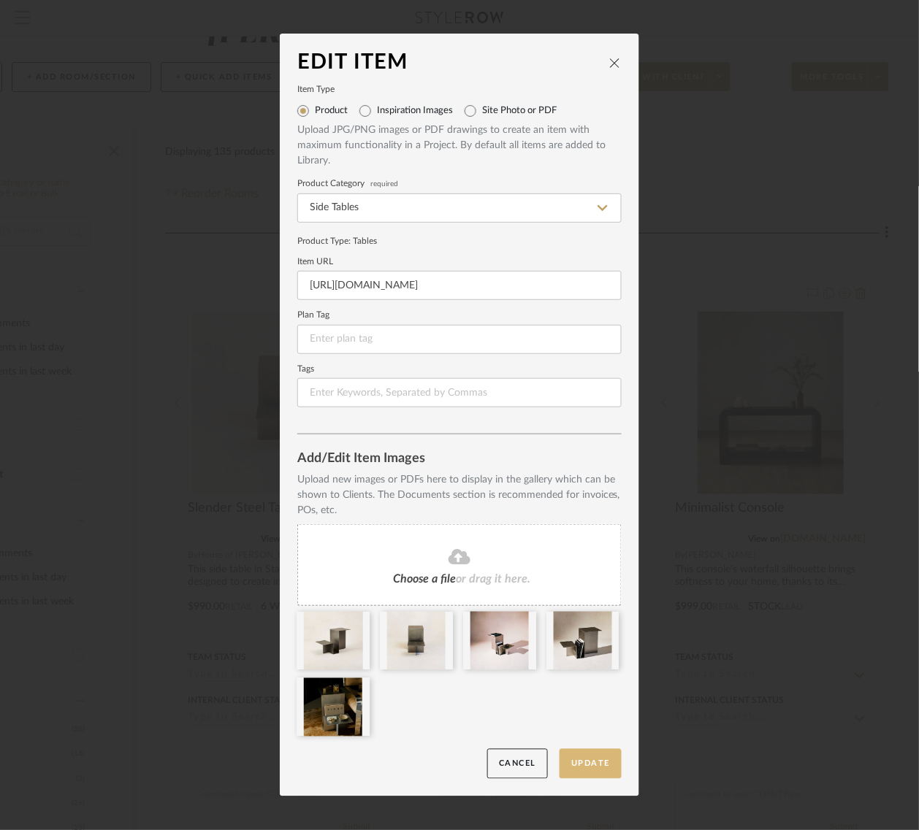
click at [575, 762] on button "Update" at bounding box center [590, 764] width 62 height 30
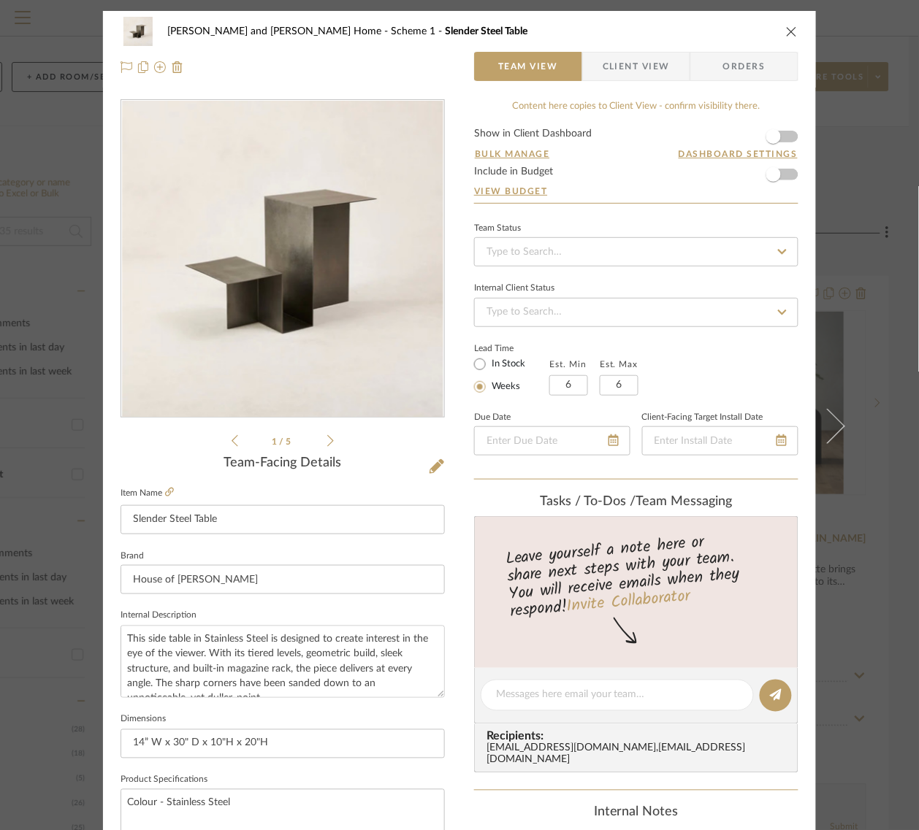
click at [902, 347] on div "Ramneek and Ginny Home Scheme 1 Slender Steel Table Team View Client View Order…" at bounding box center [459, 415] width 919 height 830
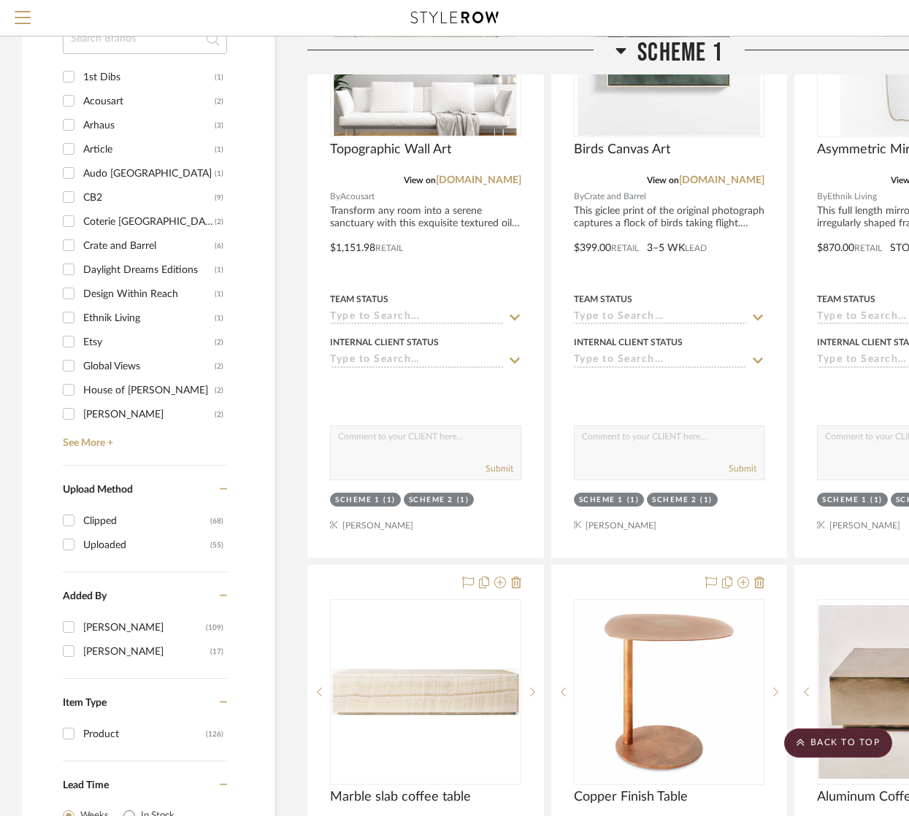
scroll to position [1095, 0]
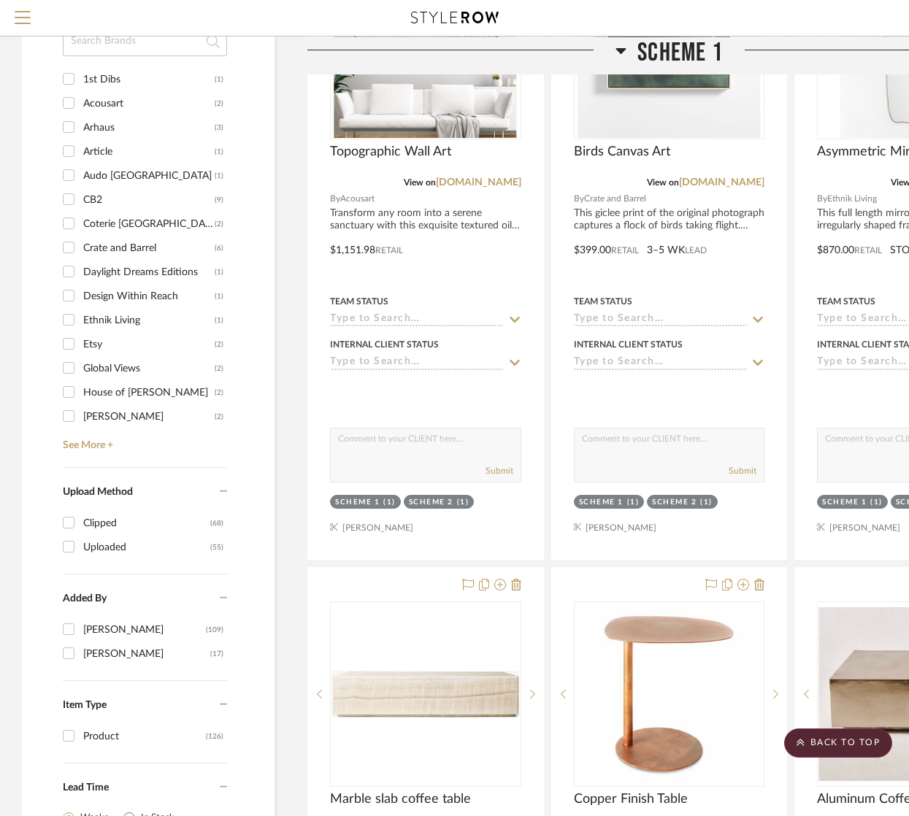
click at [61, 197] on div "Filter by keyword, category or name prior to exporting to Excel or Bulk Actions…" at bounding box center [148, 150] width 253 height 1969
click at [63, 199] on input "CB2 (9)" at bounding box center [68, 199] width 23 height 23
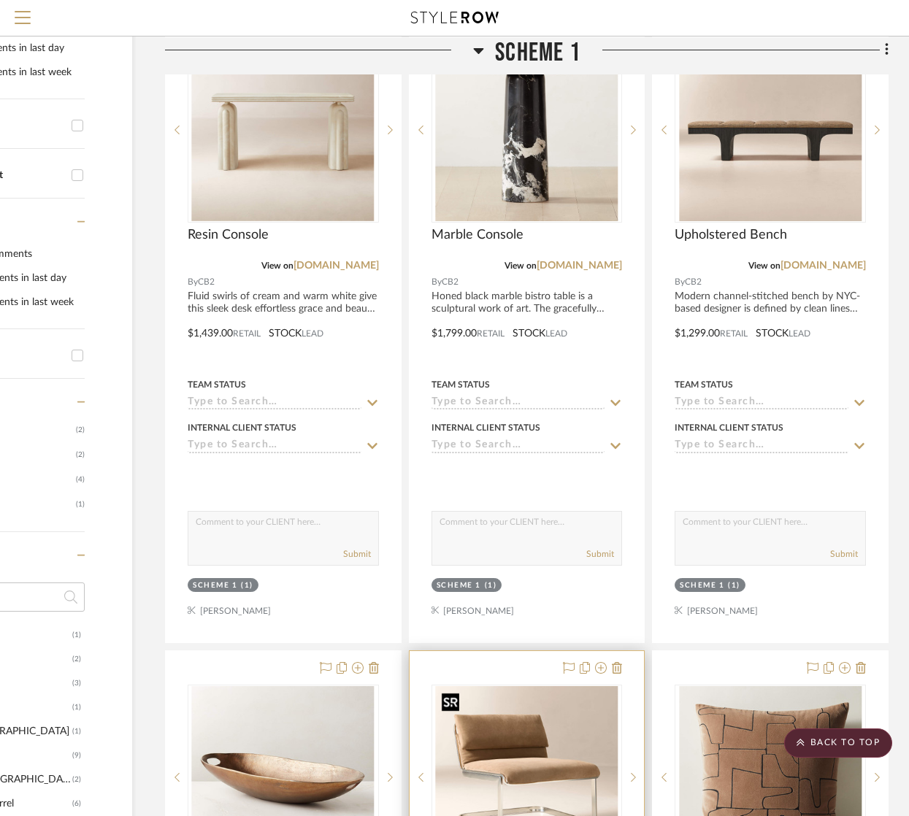
scroll to position [0, 142]
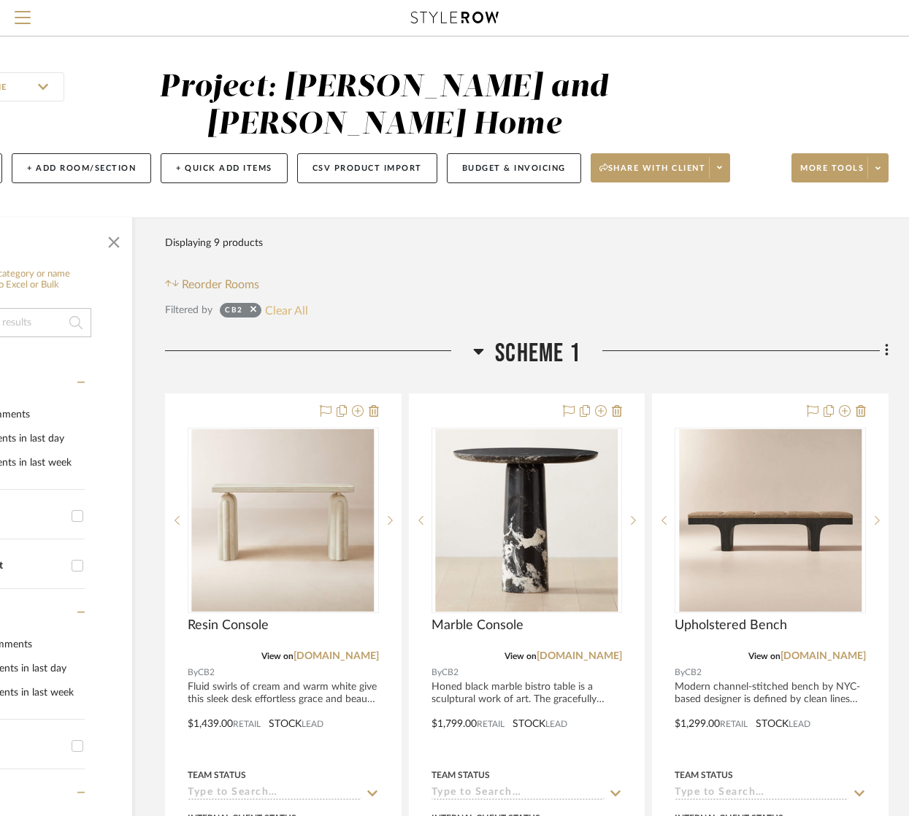
click at [288, 314] on button "Clear All" at bounding box center [286, 310] width 43 height 19
checkbox input "false"
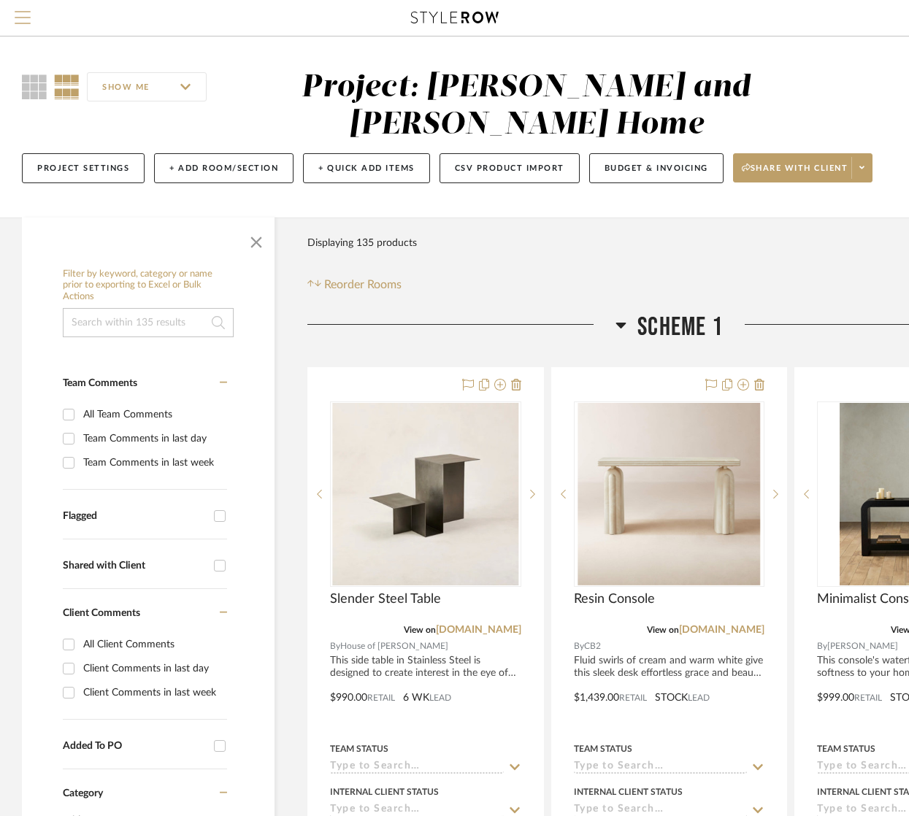
drag, startPoint x: 23, startPoint y: 20, endPoint x: 17, endPoint y: 15, distance: 7.9
click at [17, 15] on span "Menu" at bounding box center [23, 22] width 16 height 22
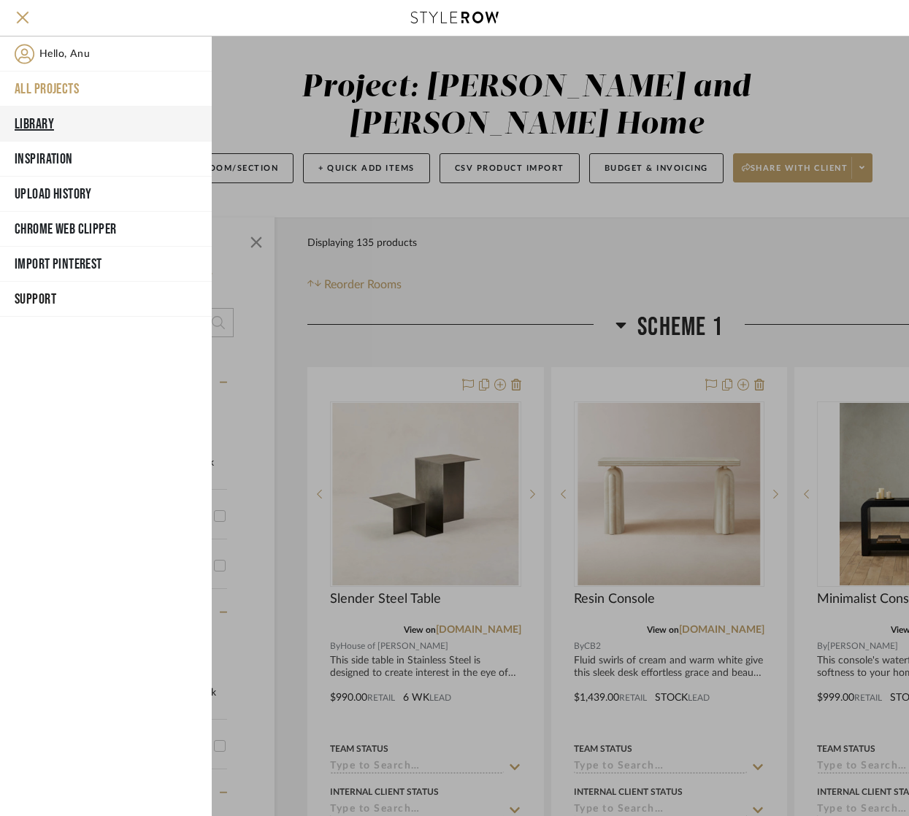
click at [27, 118] on button "Library" at bounding box center [106, 124] width 212 height 35
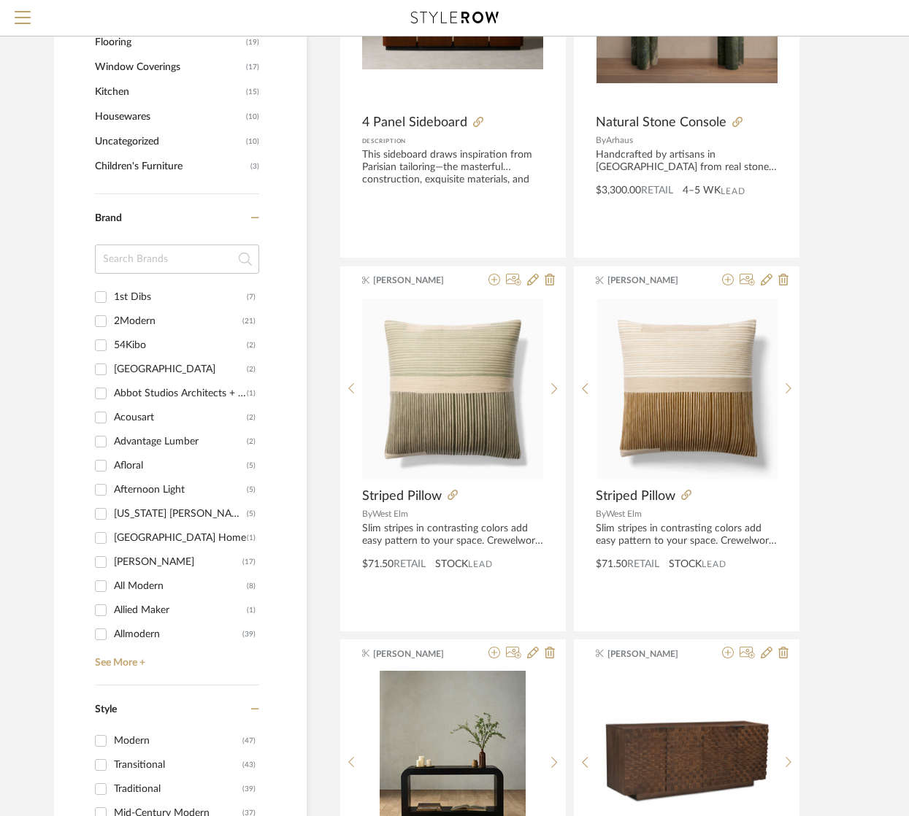
scroll to position [1278, 0]
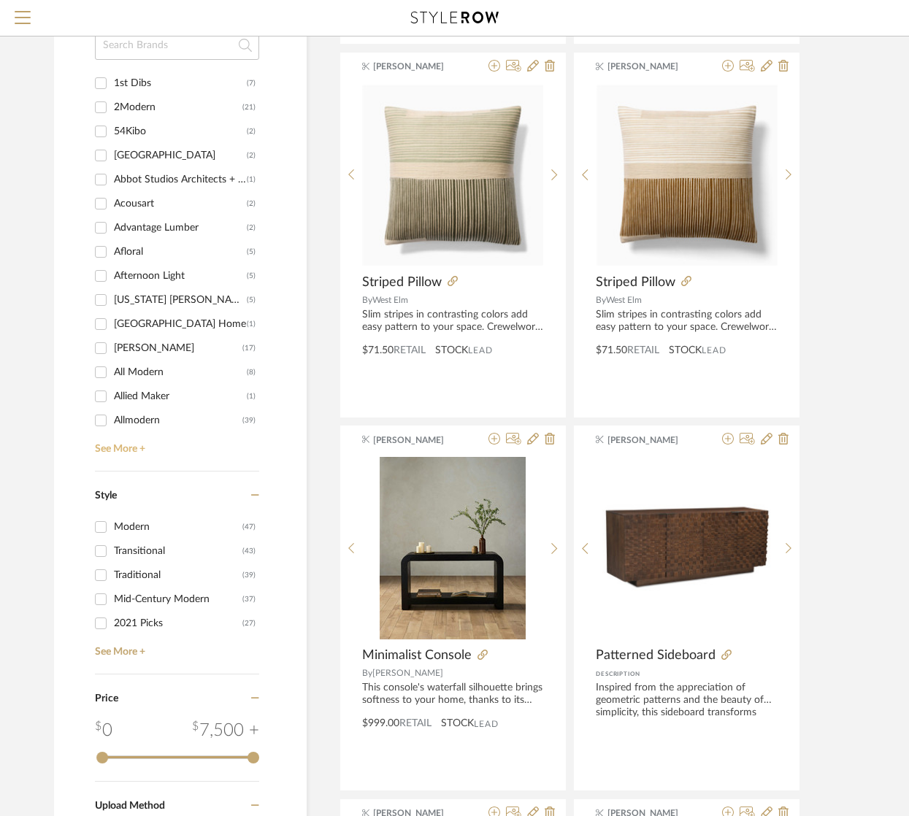
click at [133, 448] on link "See More +" at bounding box center [175, 443] width 168 height 23
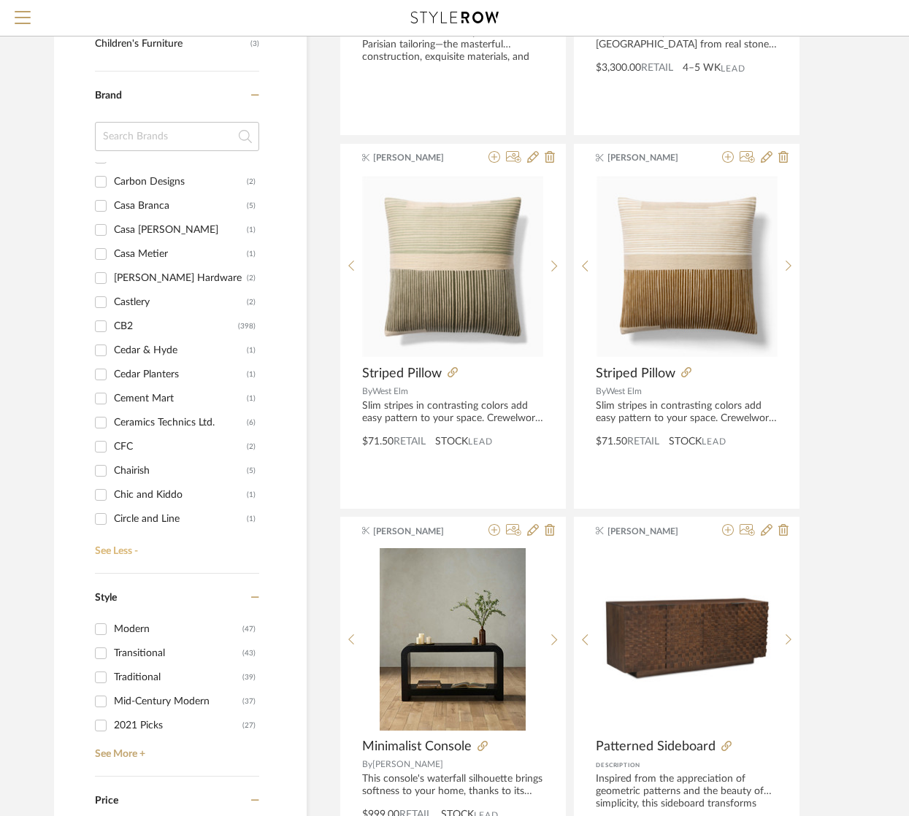
scroll to position [2099, 0]
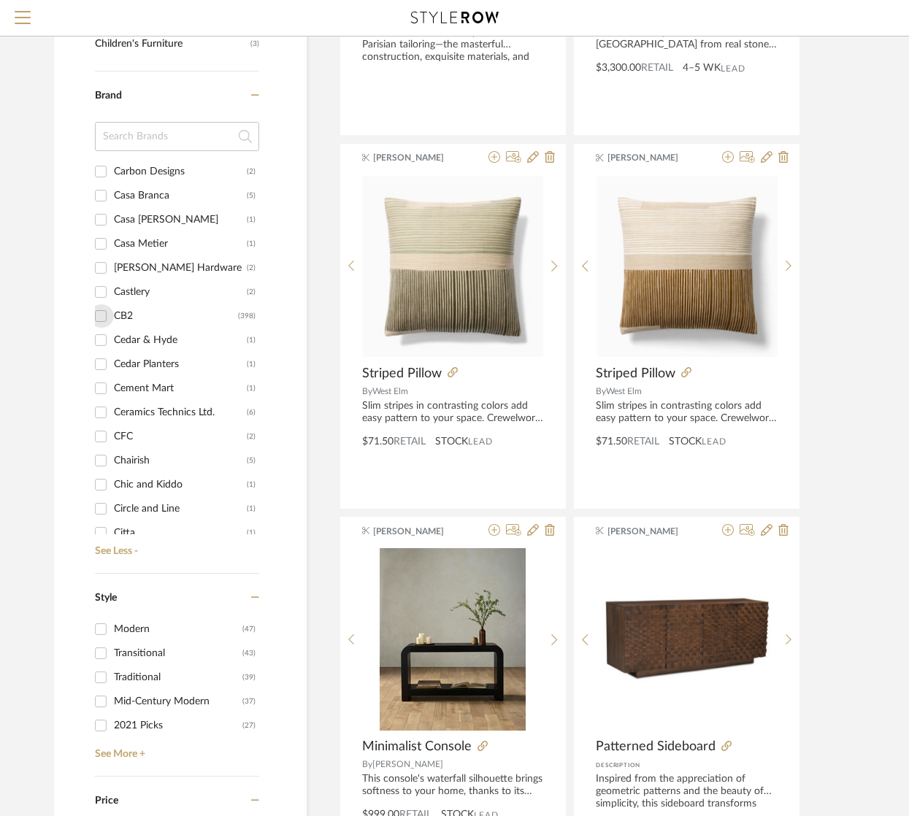
click at [99, 315] on input "CB2 (398)" at bounding box center [100, 315] width 23 height 23
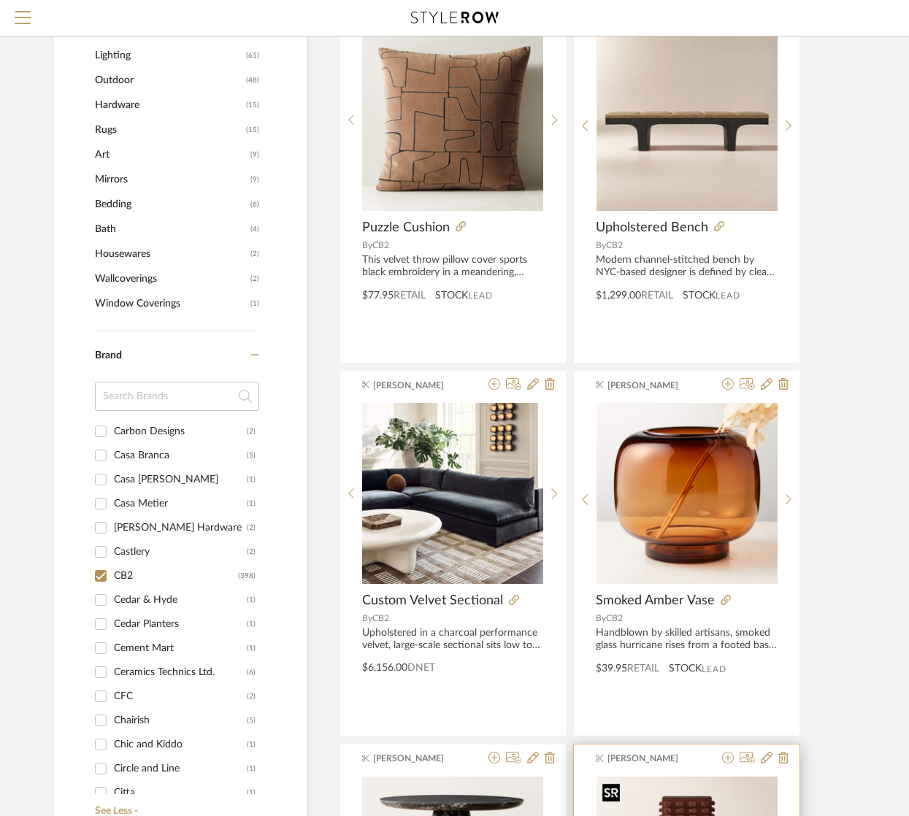
scroll to position [615, 0]
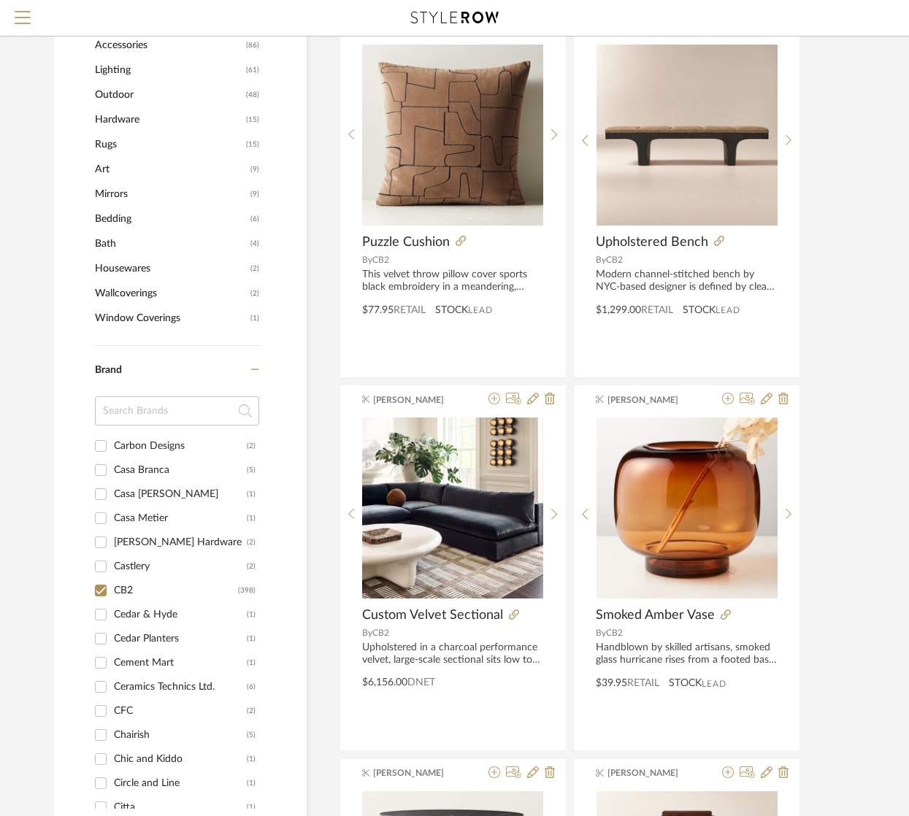
click at [99, 588] on input "CB2 (398)" at bounding box center [100, 590] width 23 height 23
checkbox input "false"
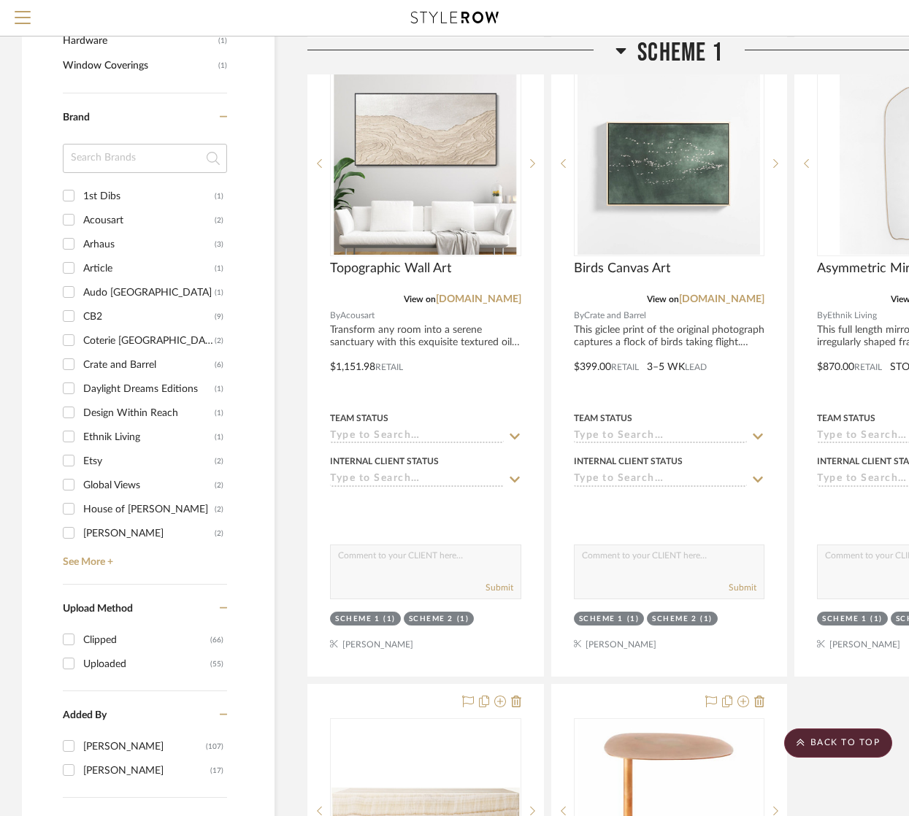
scroll to position [1004, 0]
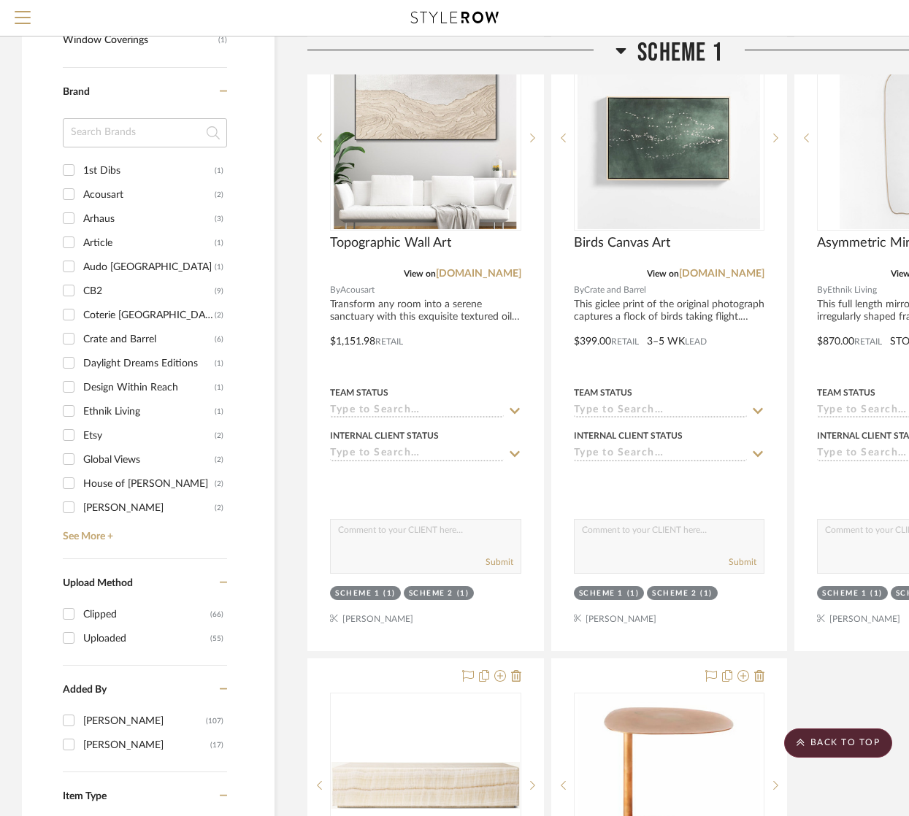
click at [68, 337] on input "Crate and Barrel (6)" at bounding box center [68, 338] width 23 height 23
checkbox input "true"
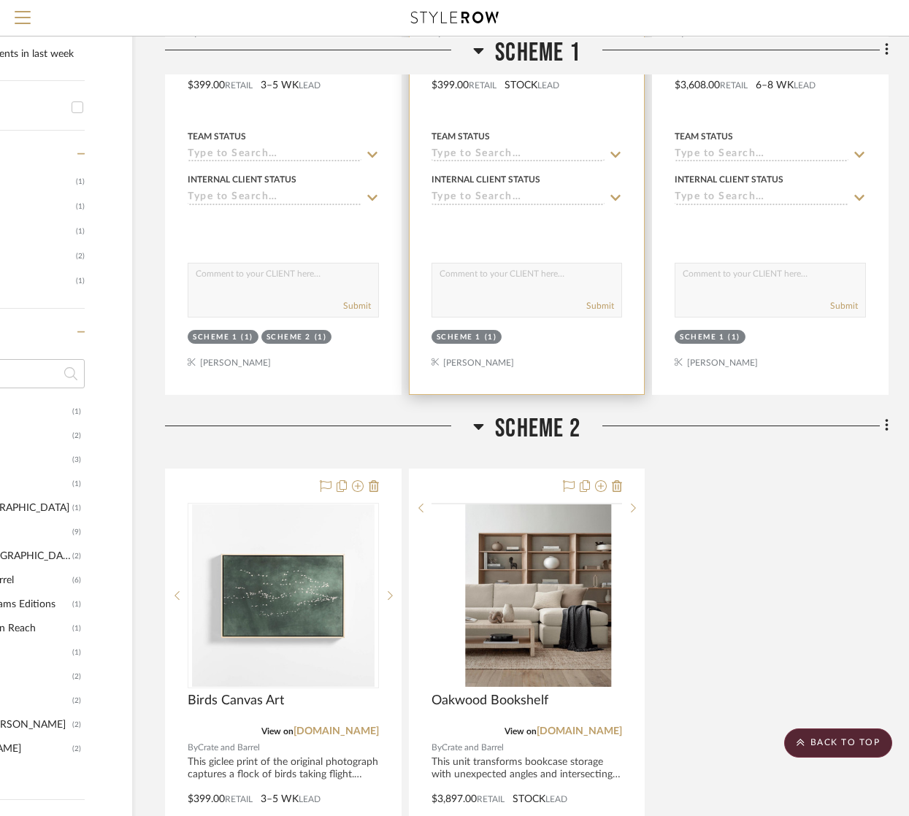
scroll to position [0, 142]
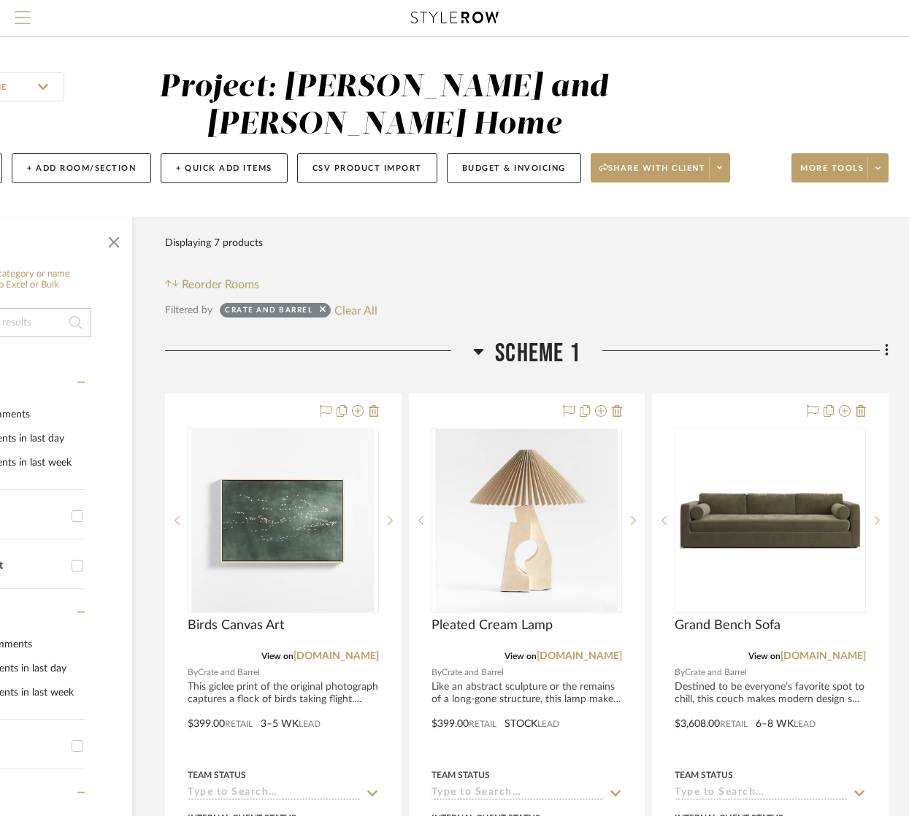
click at [15, 12] on span "Menu" at bounding box center [23, 11] width 16 height 1
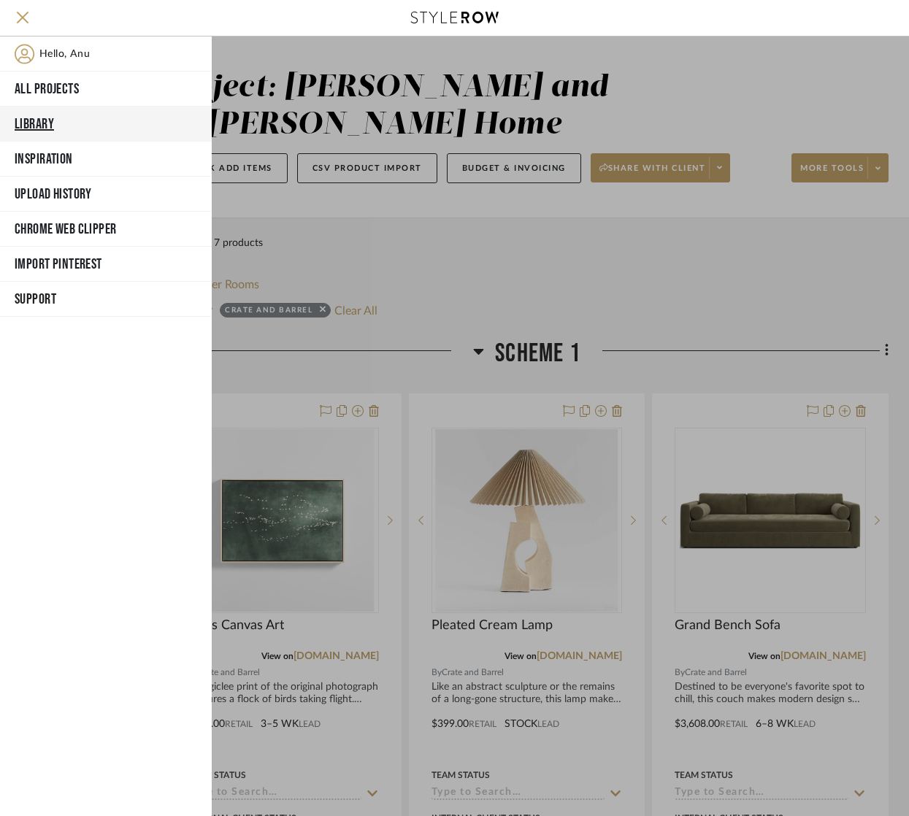
click at [44, 114] on button "Library" at bounding box center [106, 124] width 212 height 35
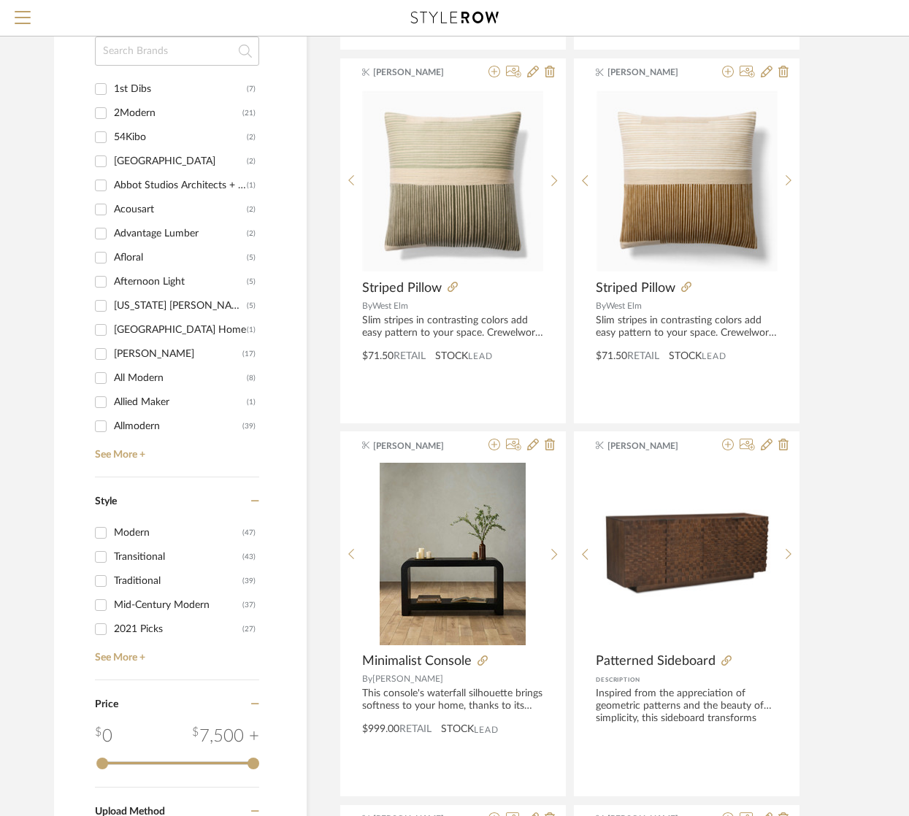
scroll to position [1278, 0]
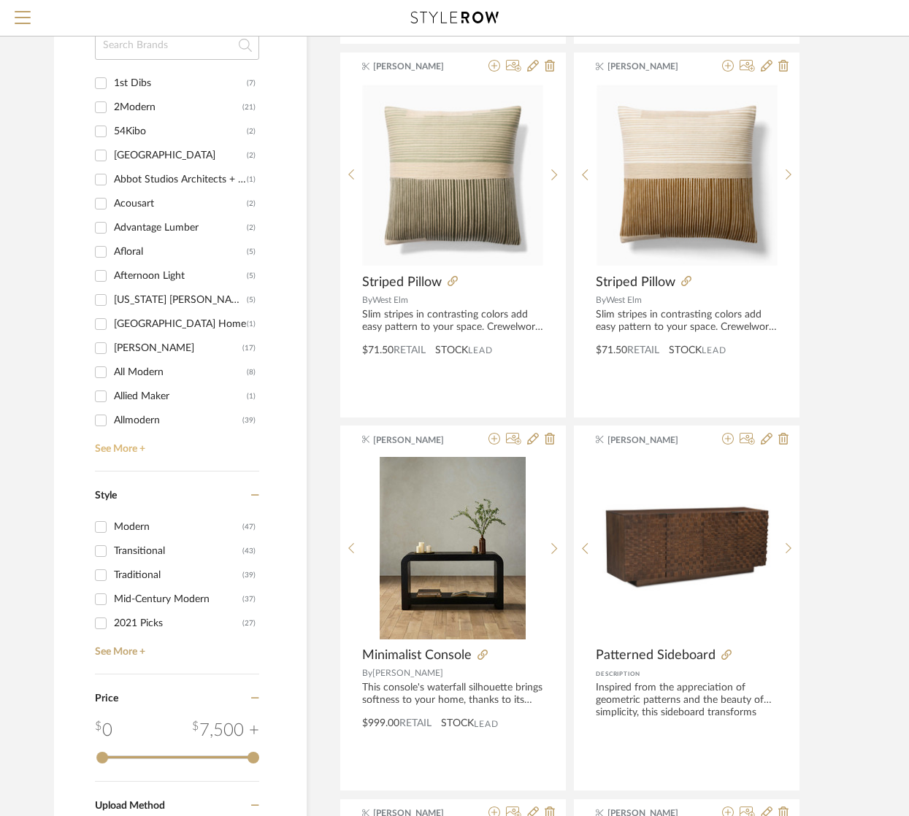
click at [118, 446] on link "See More +" at bounding box center [175, 443] width 168 height 23
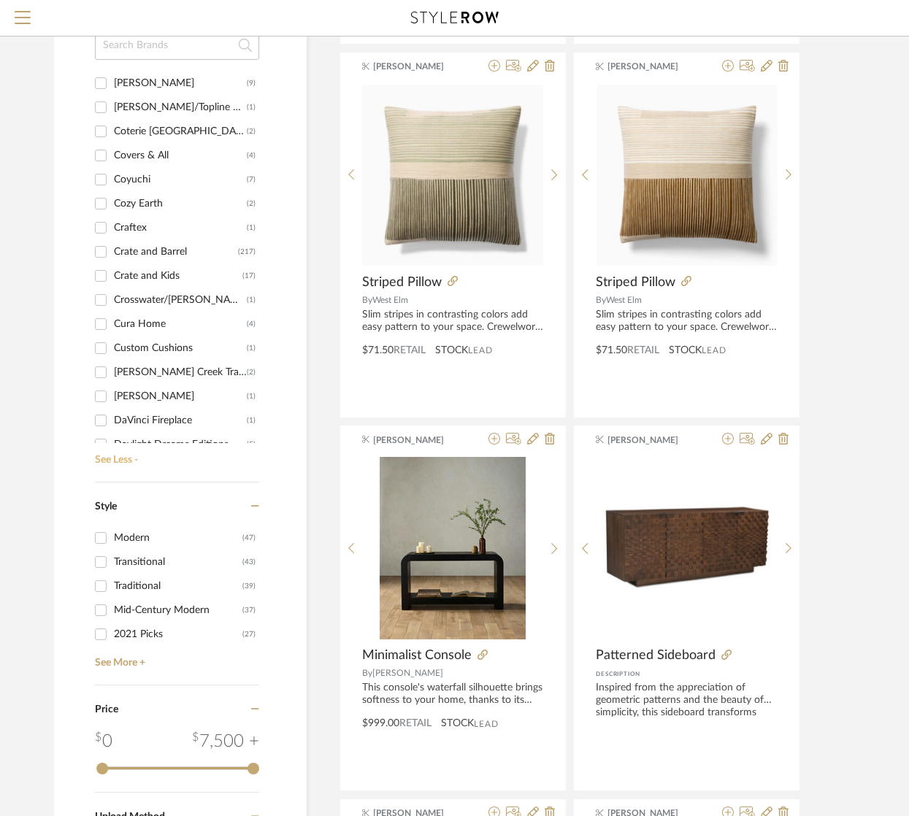
scroll to position [2738, 0]
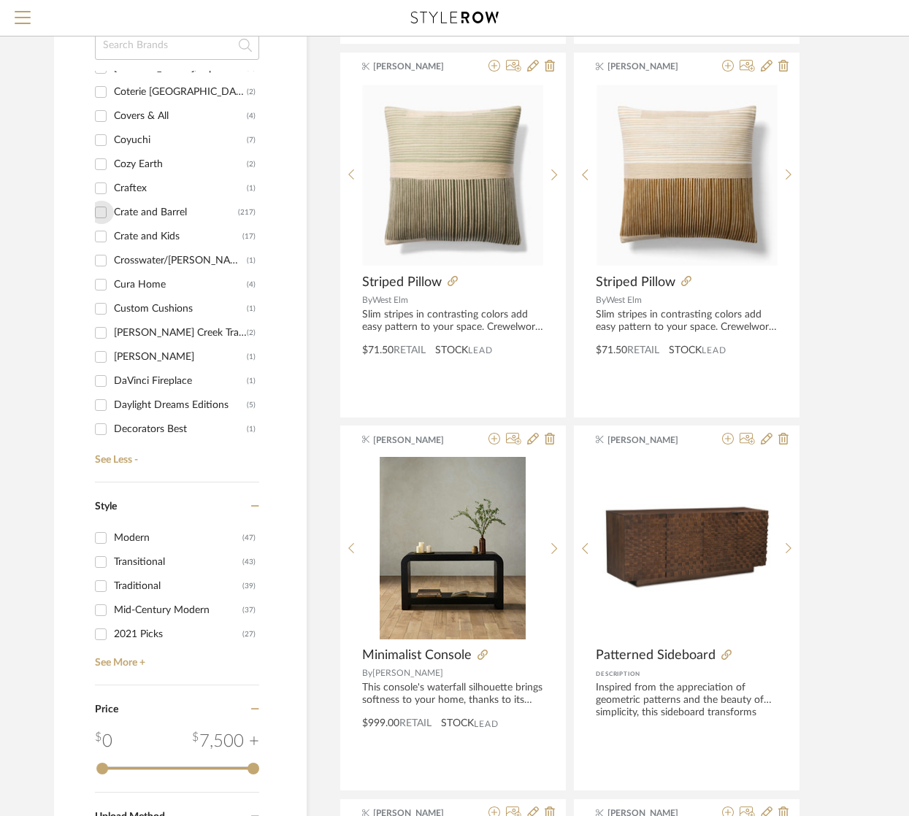
click at [97, 212] on input "Crate and Barrel (217)" at bounding box center [100, 212] width 23 height 23
checkbox input "true"
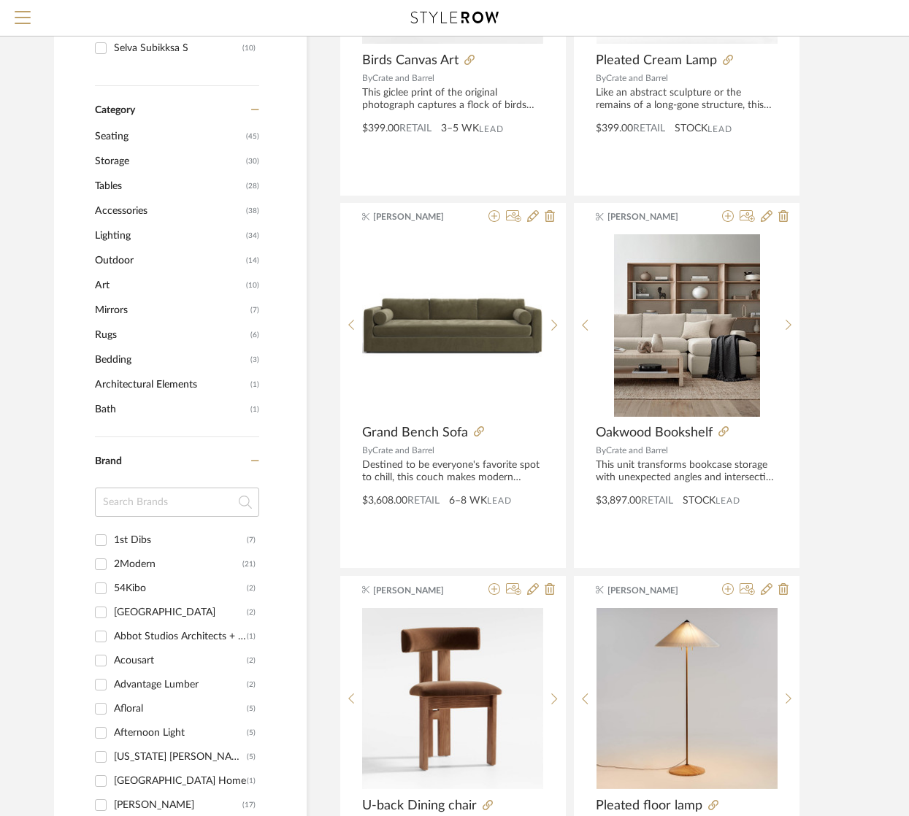
scroll to position [333, 0]
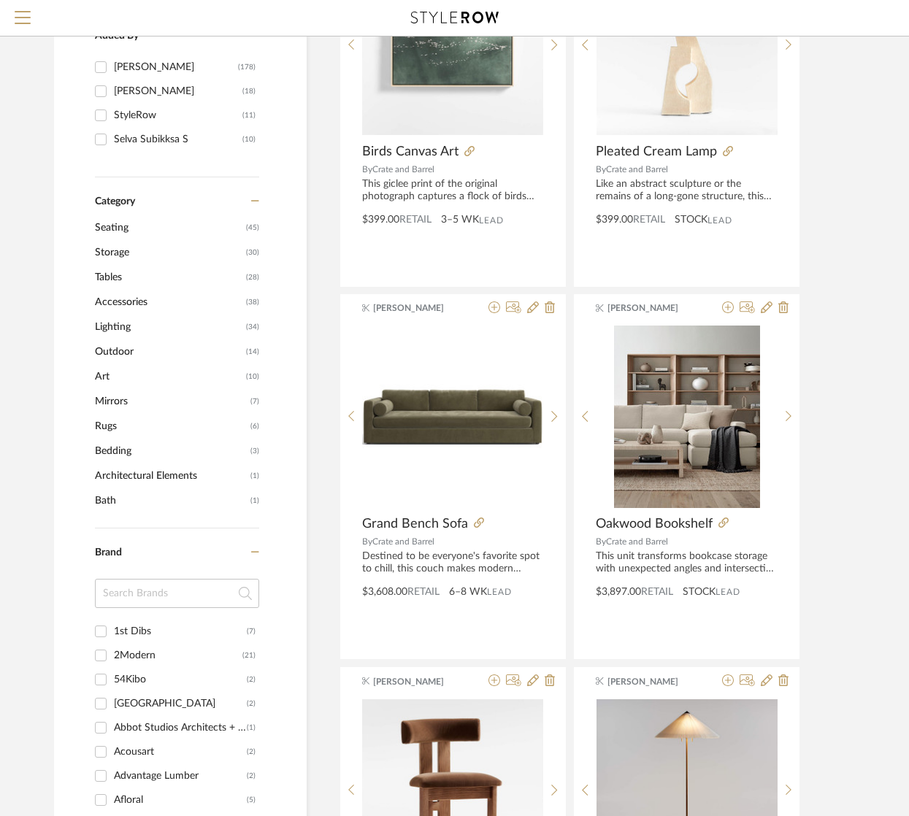
click at [103, 275] on span "Tables" at bounding box center [168, 277] width 147 height 25
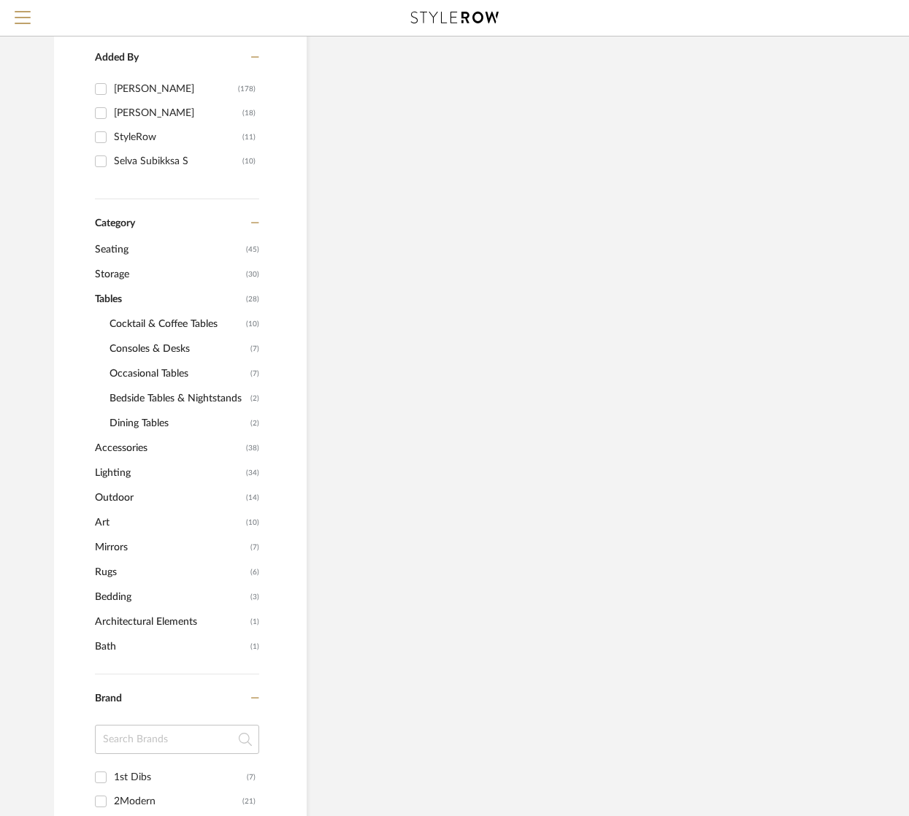
scroll to position [355, 0]
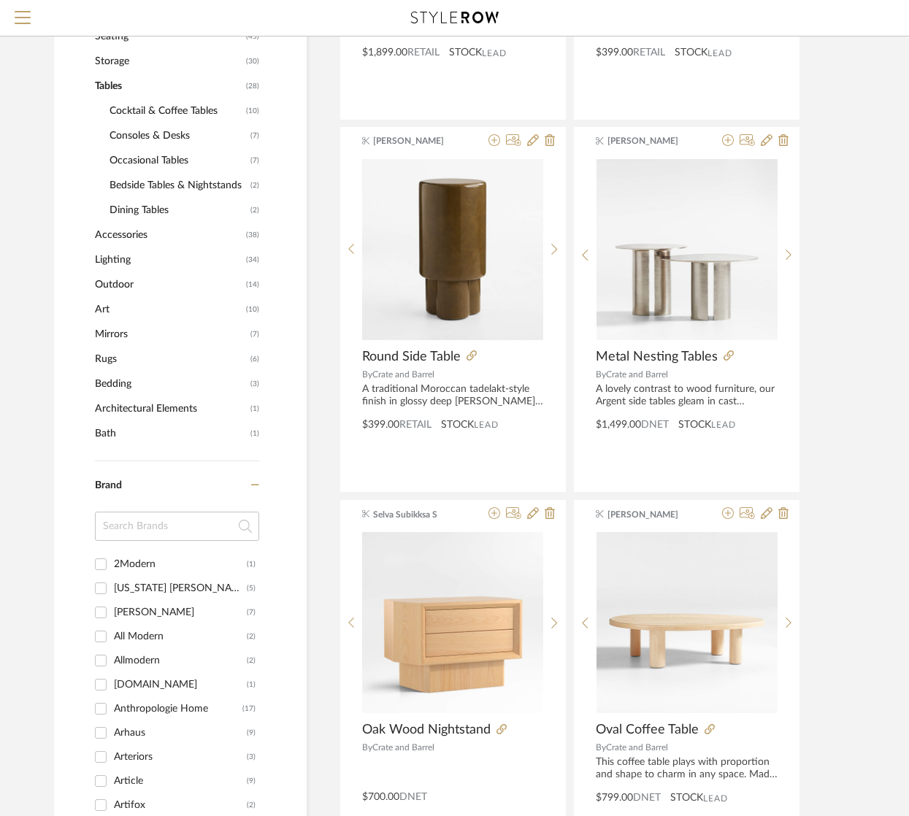
scroll to position [548, 0]
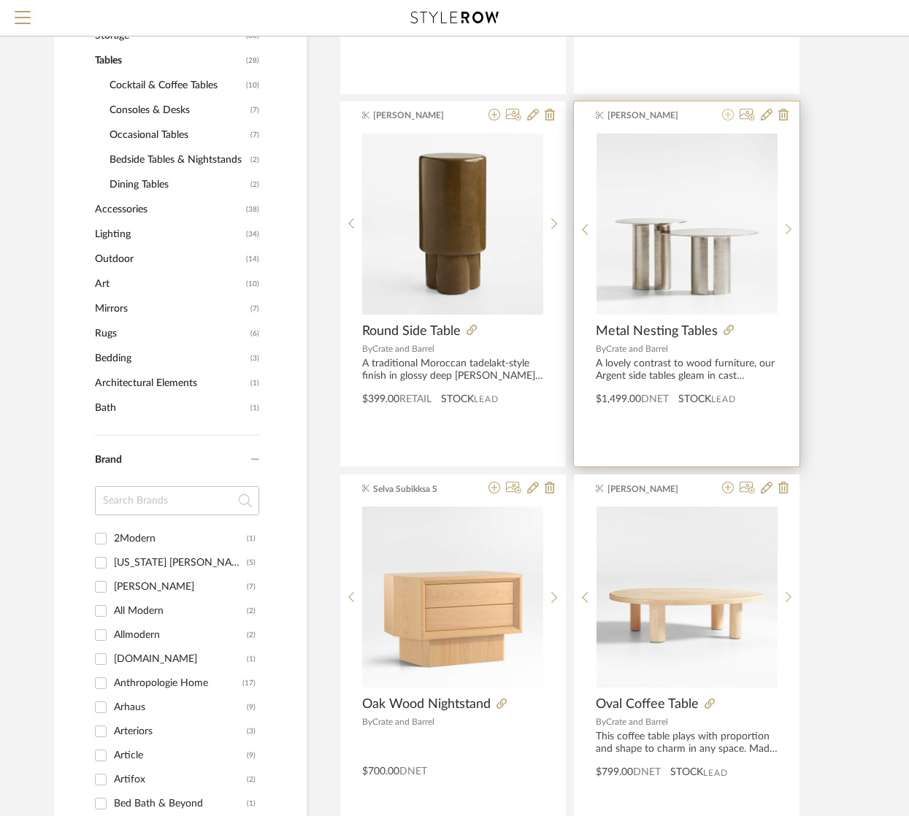
click at [729, 118] on icon at bounding box center [728, 115] width 12 height 12
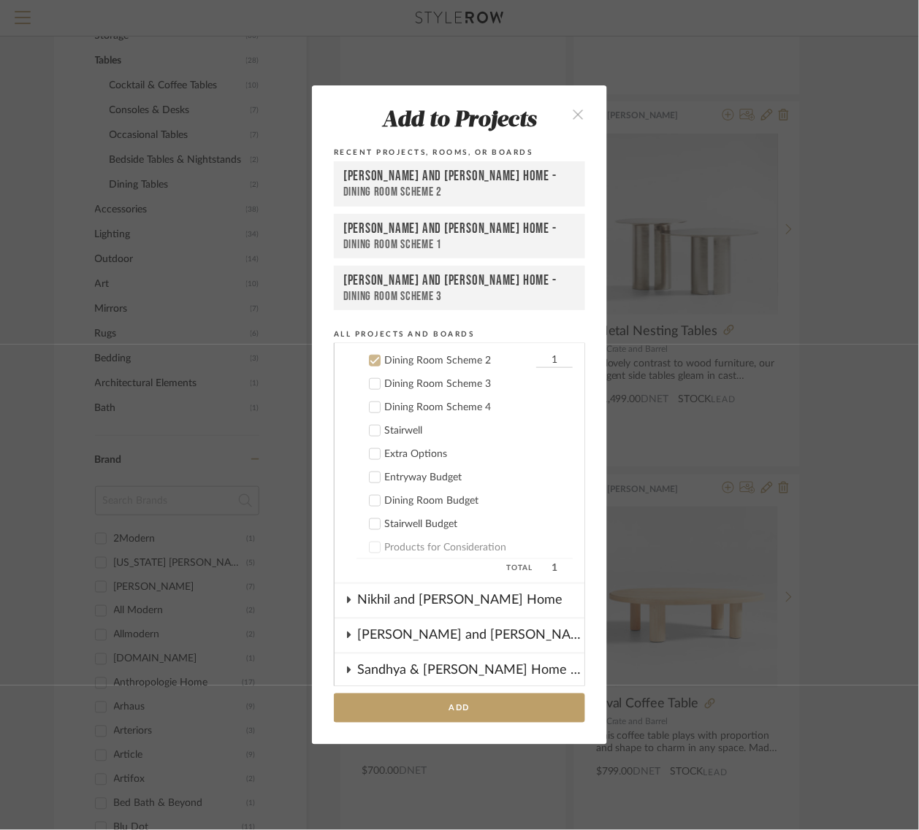
scroll to position [279, 0]
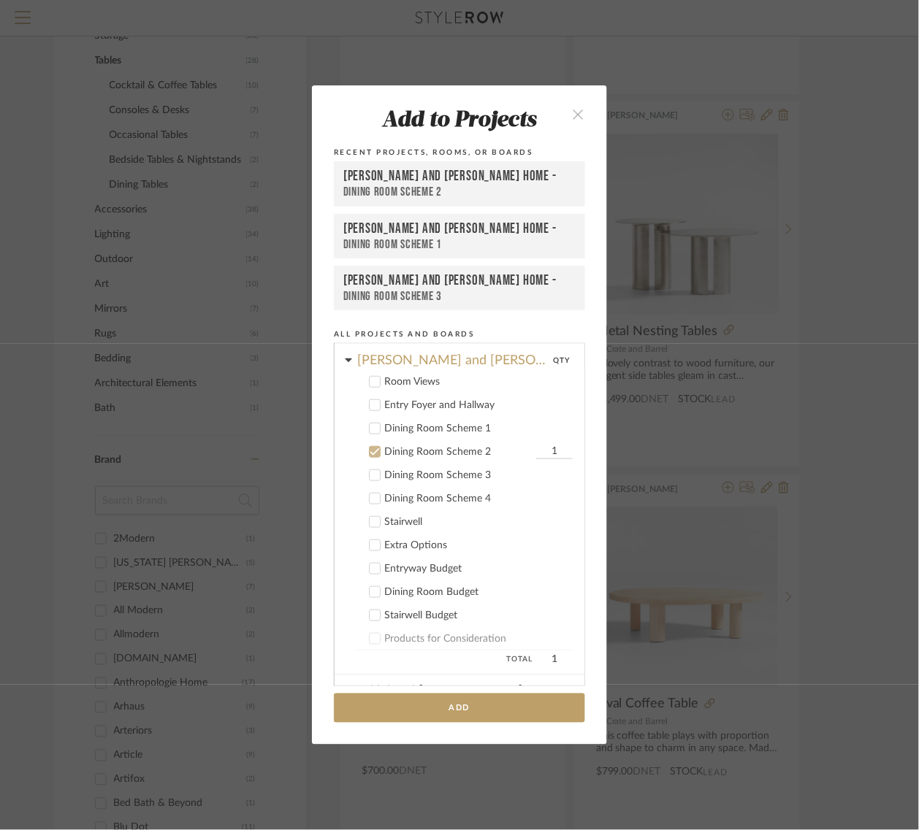
click at [369, 447] on icon at bounding box center [374, 452] width 10 height 10
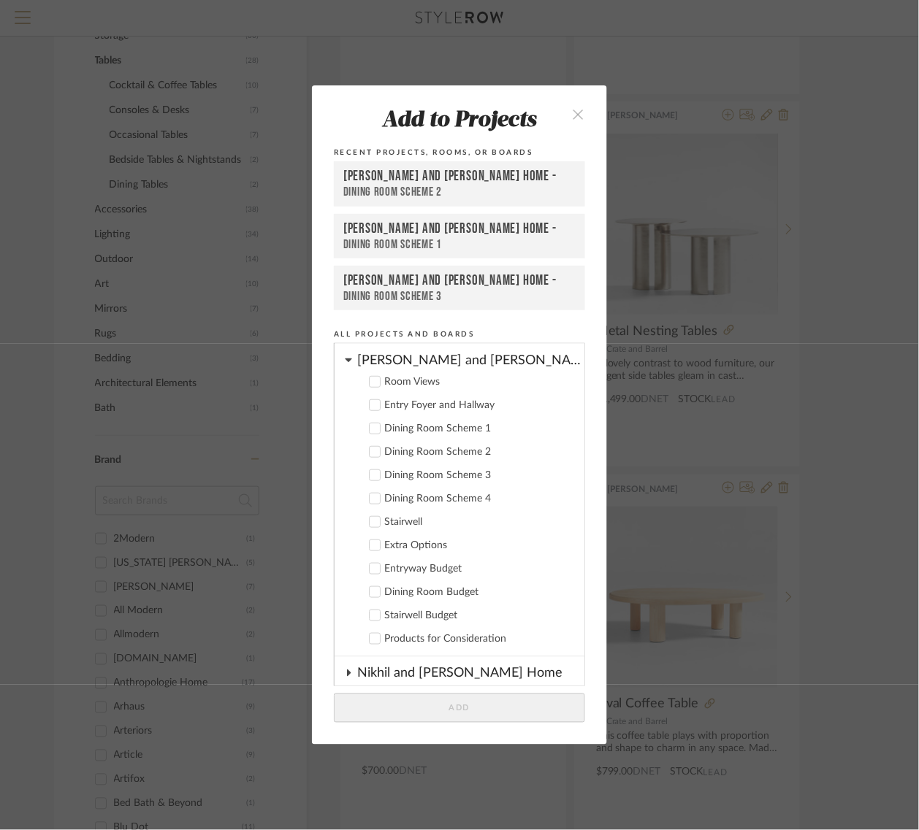
click at [345, 355] on icon at bounding box center [348, 360] width 7 height 12
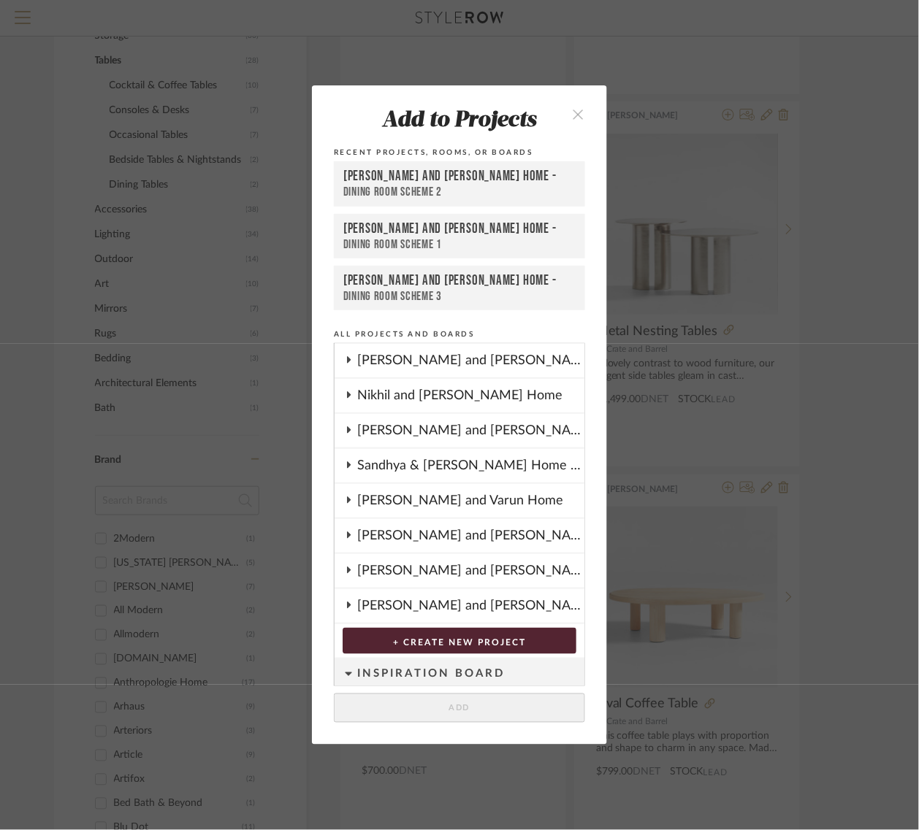
click at [347, 426] on icon at bounding box center [349, 429] width 4 height 7
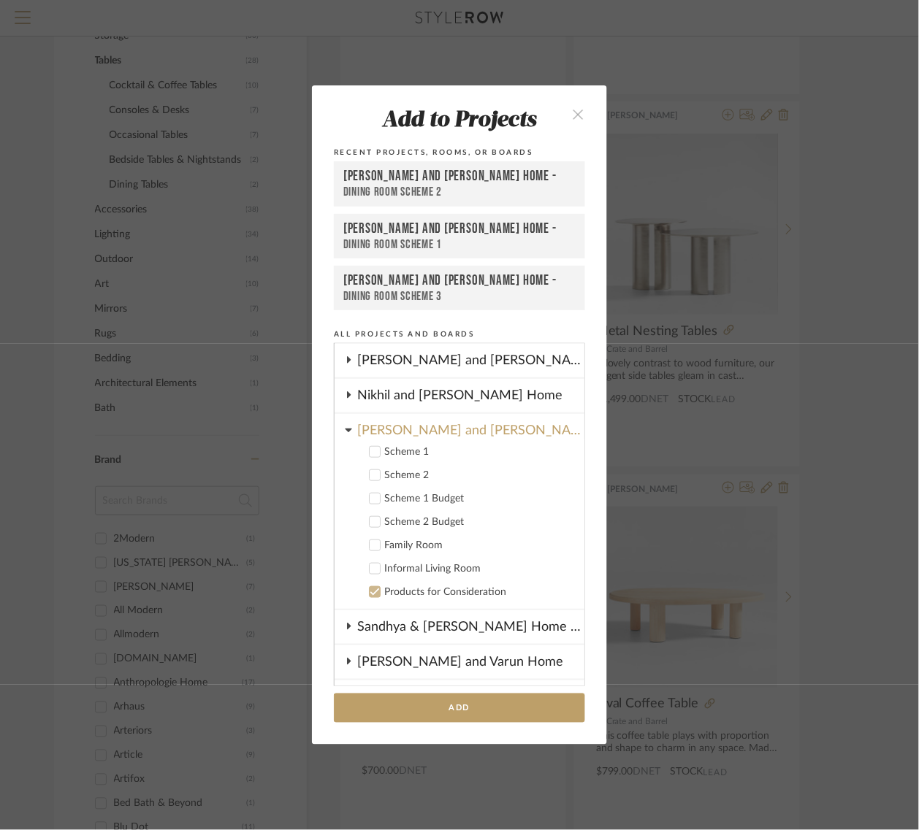
click at [369, 494] on icon at bounding box center [374, 499] width 10 height 10
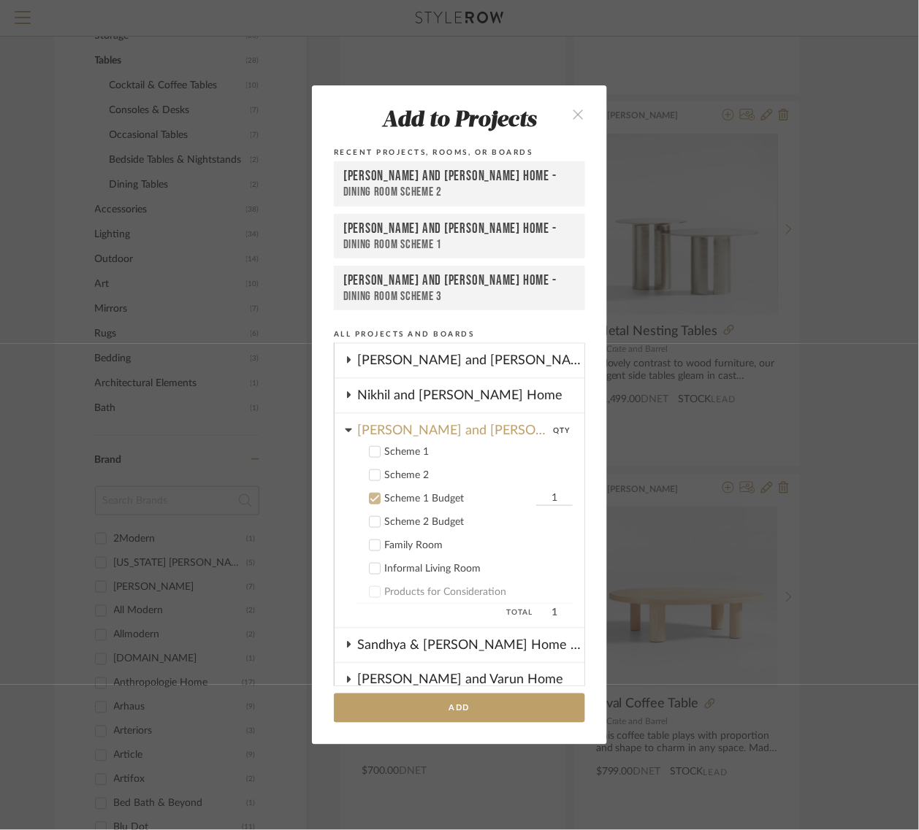
click at [370, 519] on icon at bounding box center [374, 521] width 9 height 7
click at [429, 706] on button "Add" at bounding box center [459, 709] width 251 height 30
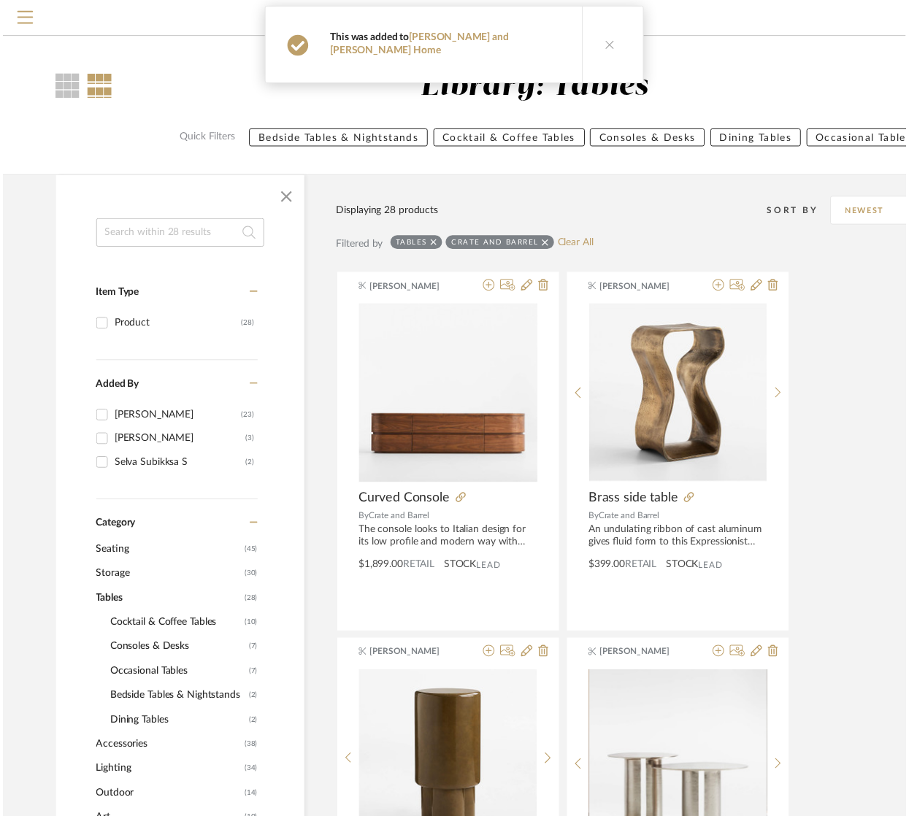
scroll to position [548, 0]
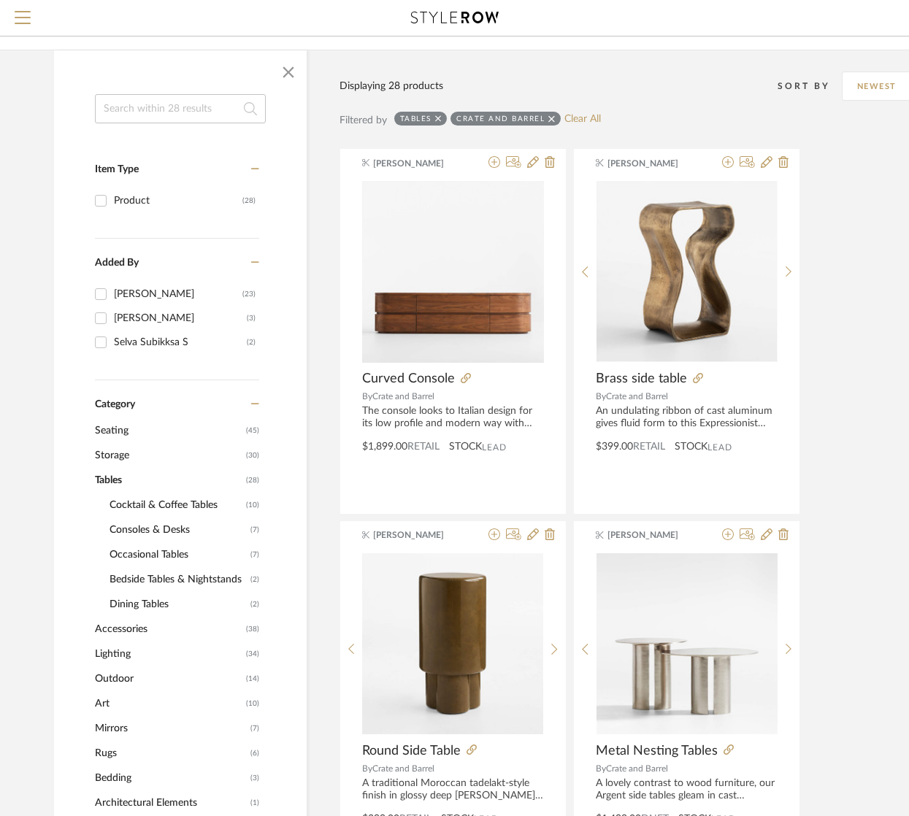
scroll to position [0, 0]
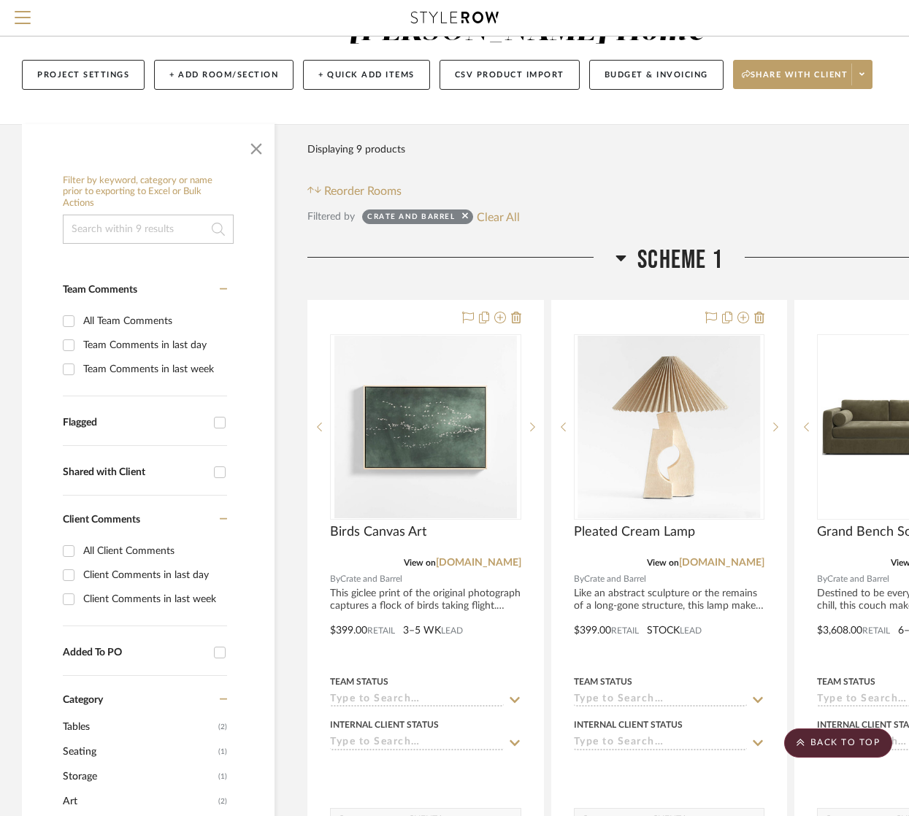
scroll to position [91, 0]
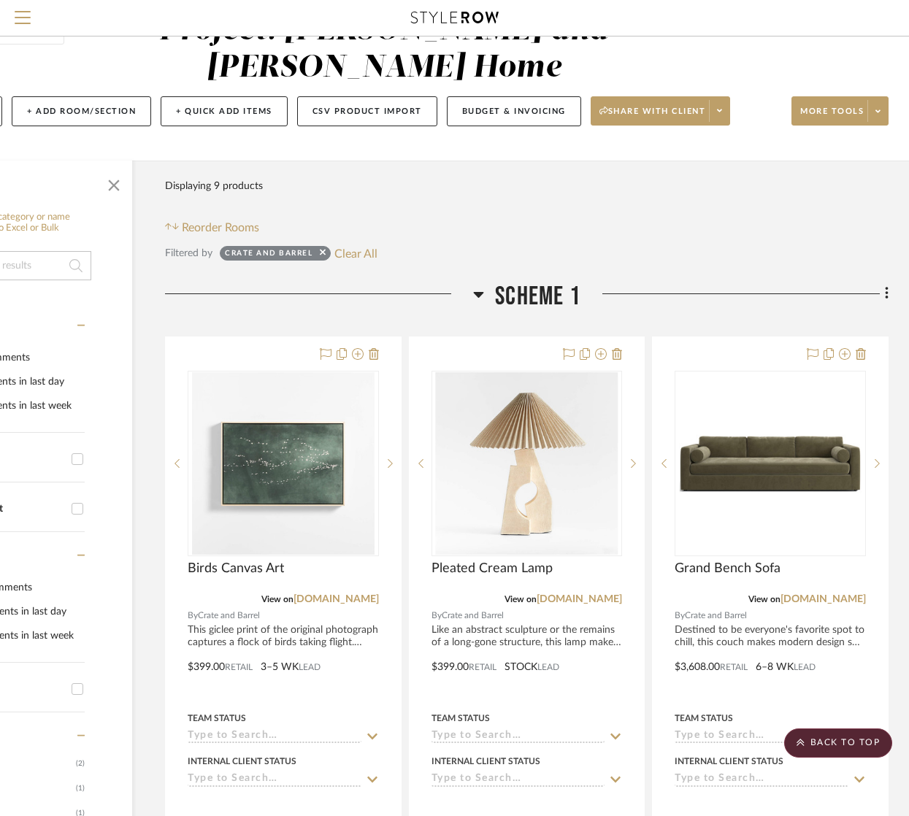
scroll to position [0, 142]
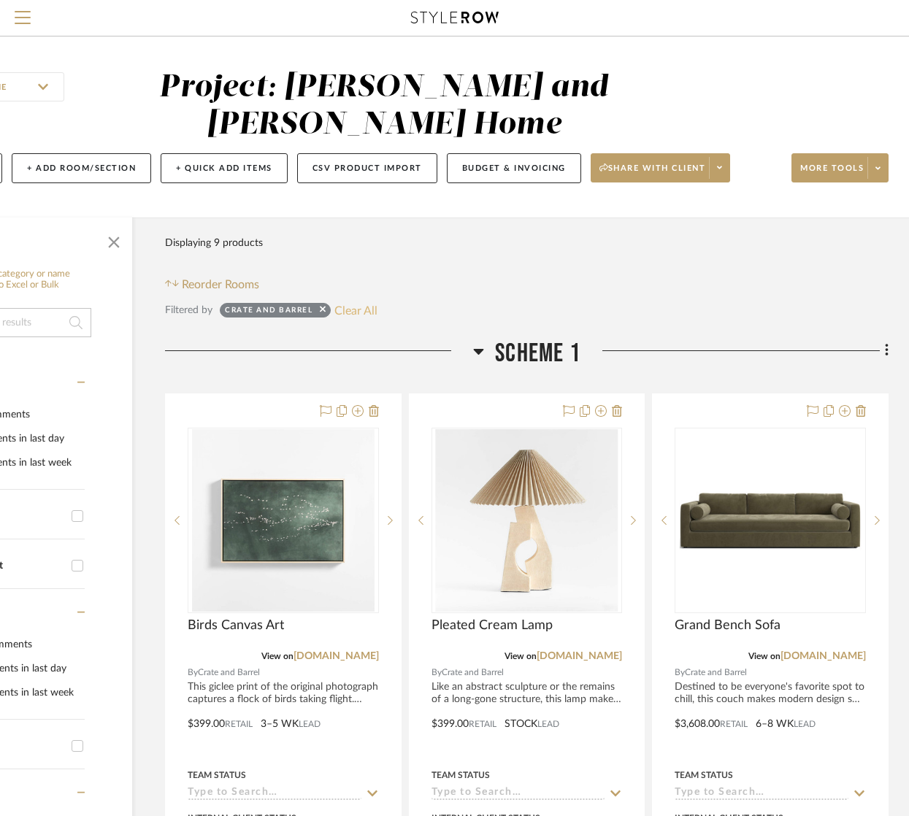
click at [352, 316] on button "Clear All" at bounding box center [355, 310] width 43 height 19
checkbox input "false"
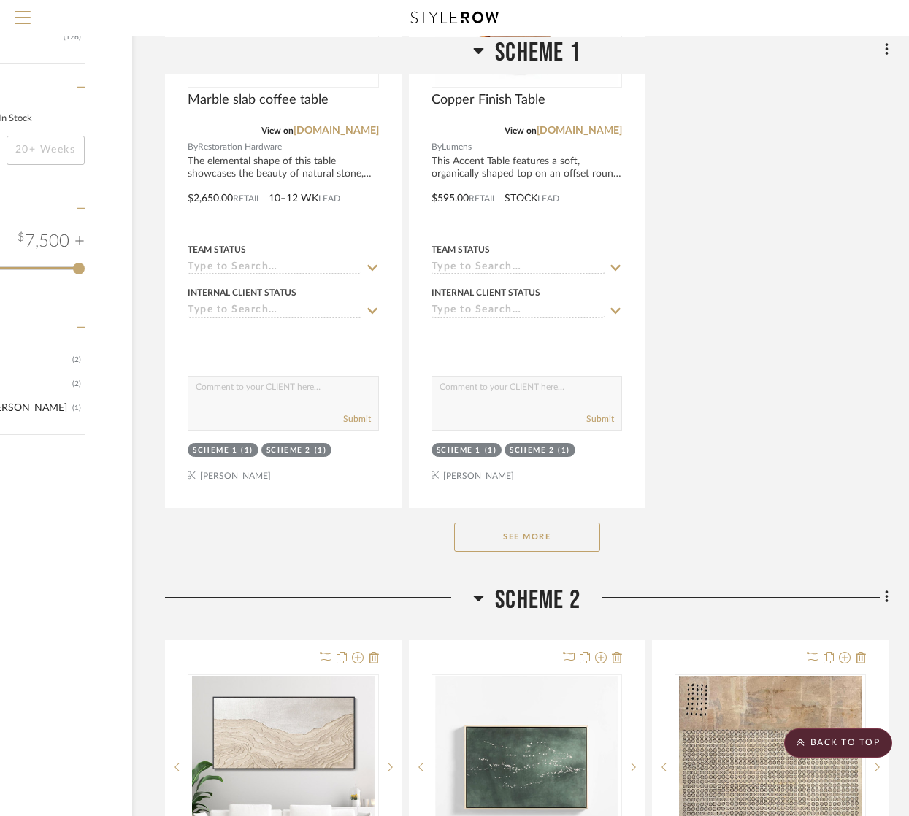
scroll to position [1917, 142]
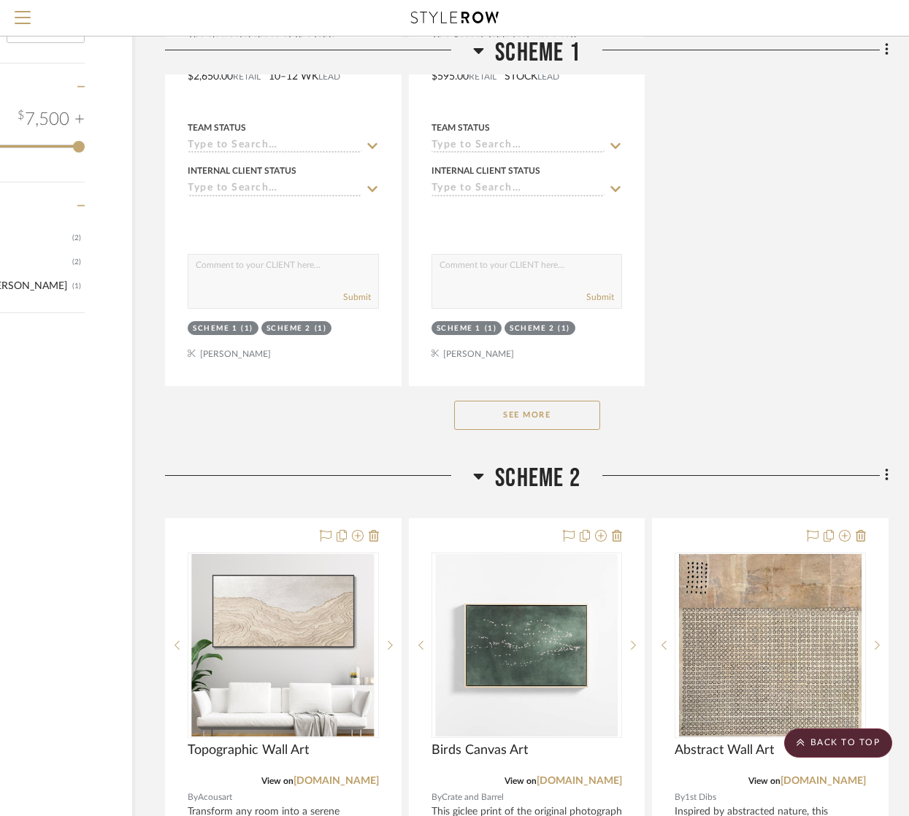
click at [528, 407] on button "See More" at bounding box center [527, 415] width 146 height 29
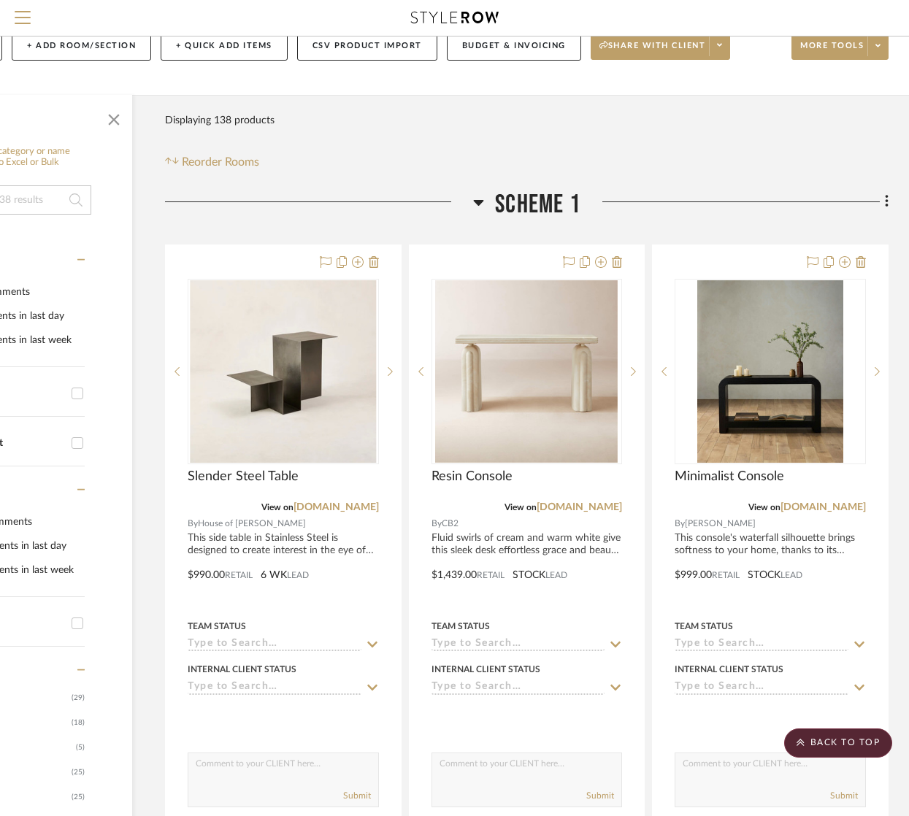
scroll to position [0, 142]
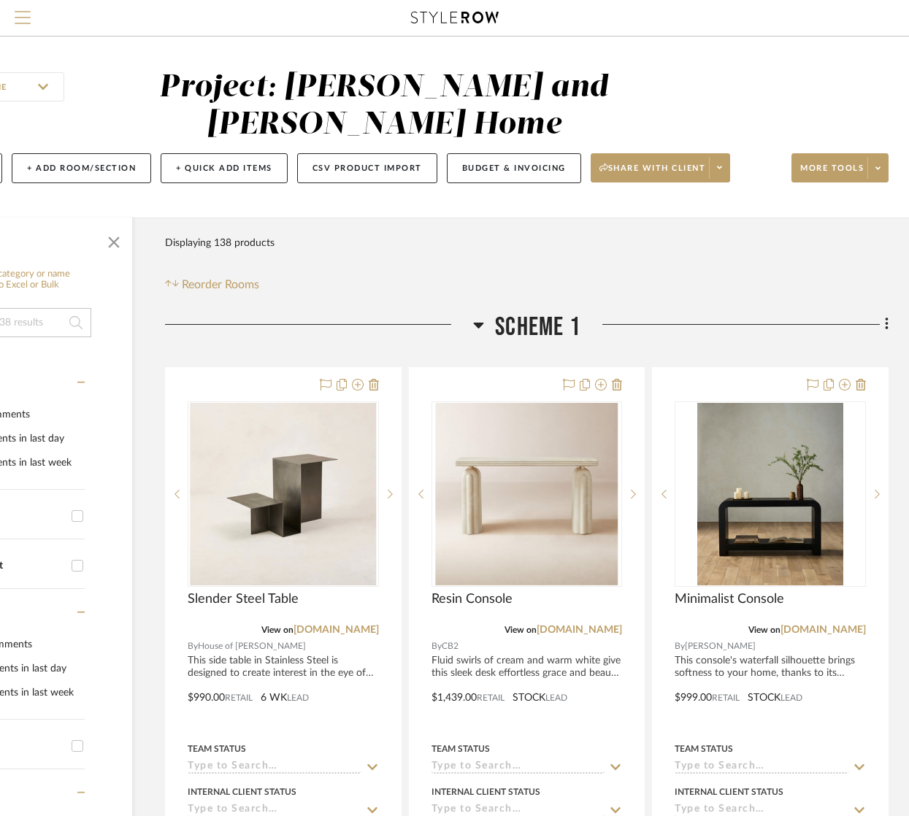
click at [20, 18] on span "Menu" at bounding box center [23, 22] width 16 height 22
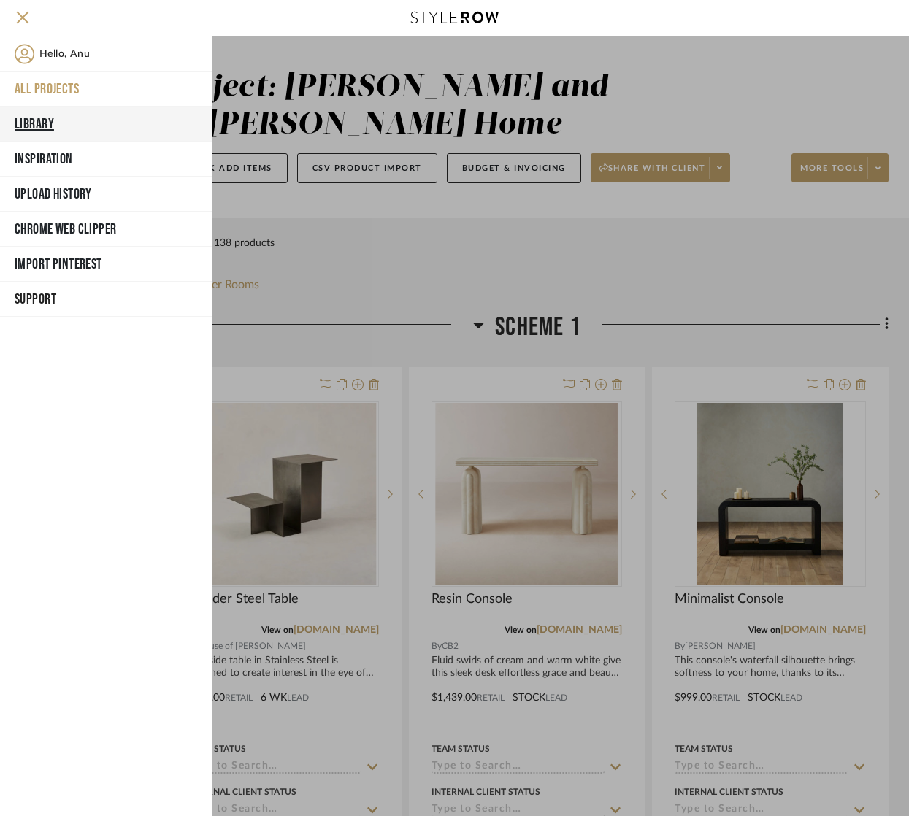
click at [46, 120] on button "Library" at bounding box center [106, 124] width 212 height 35
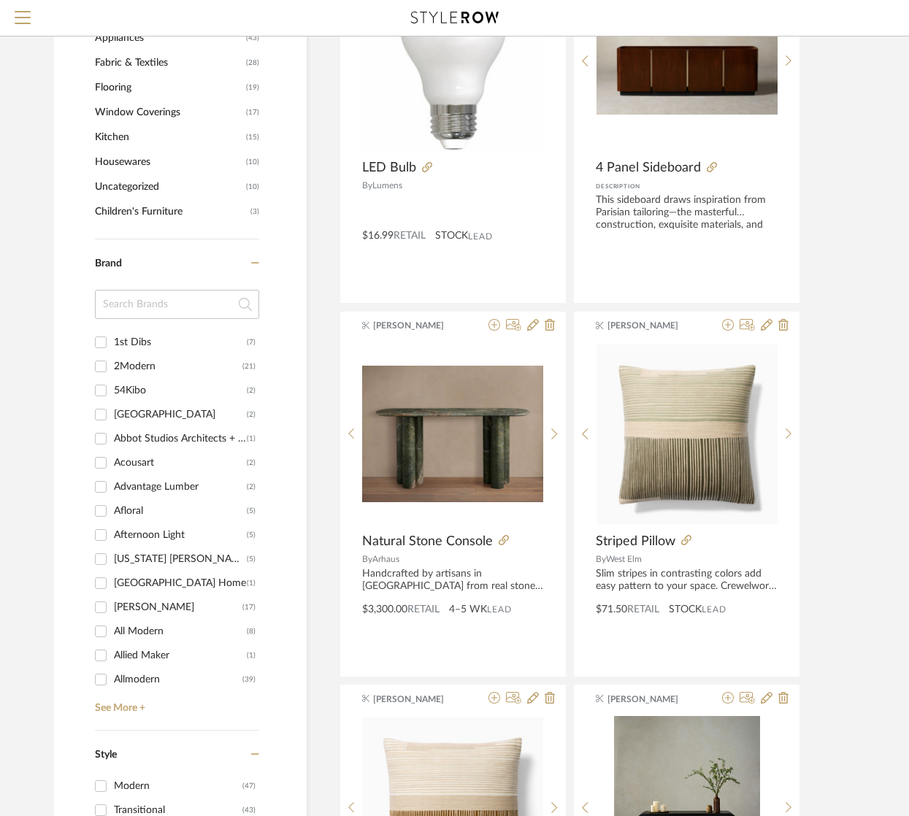
scroll to position [1004, 0]
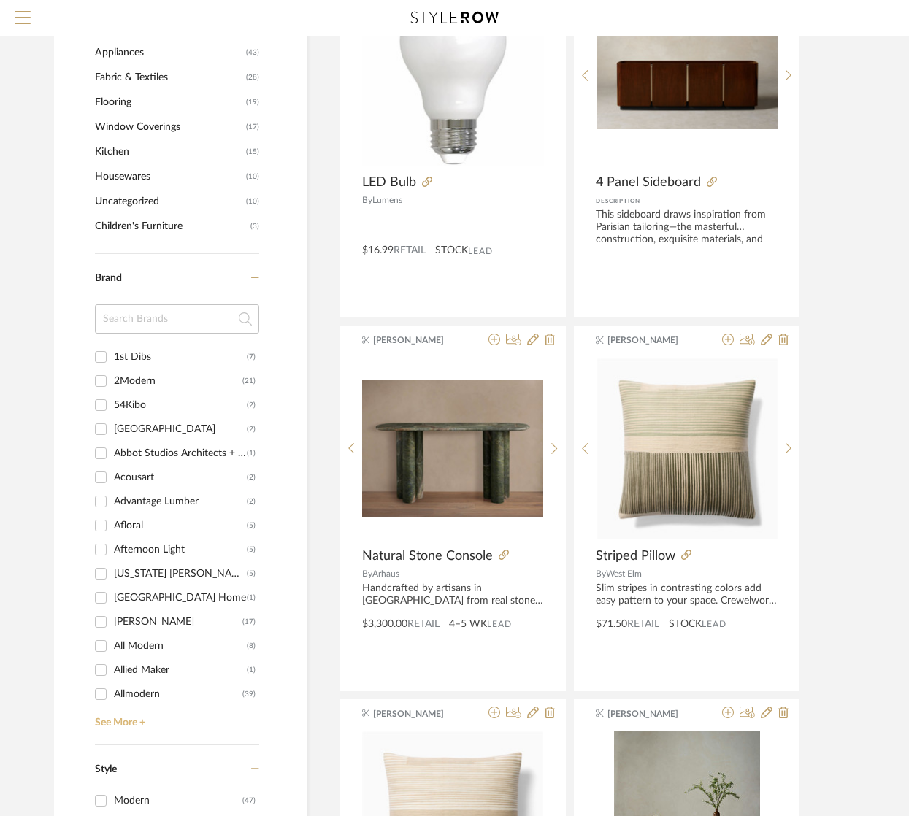
click at [107, 718] on link "See More +" at bounding box center [175, 717] width 168 height 23
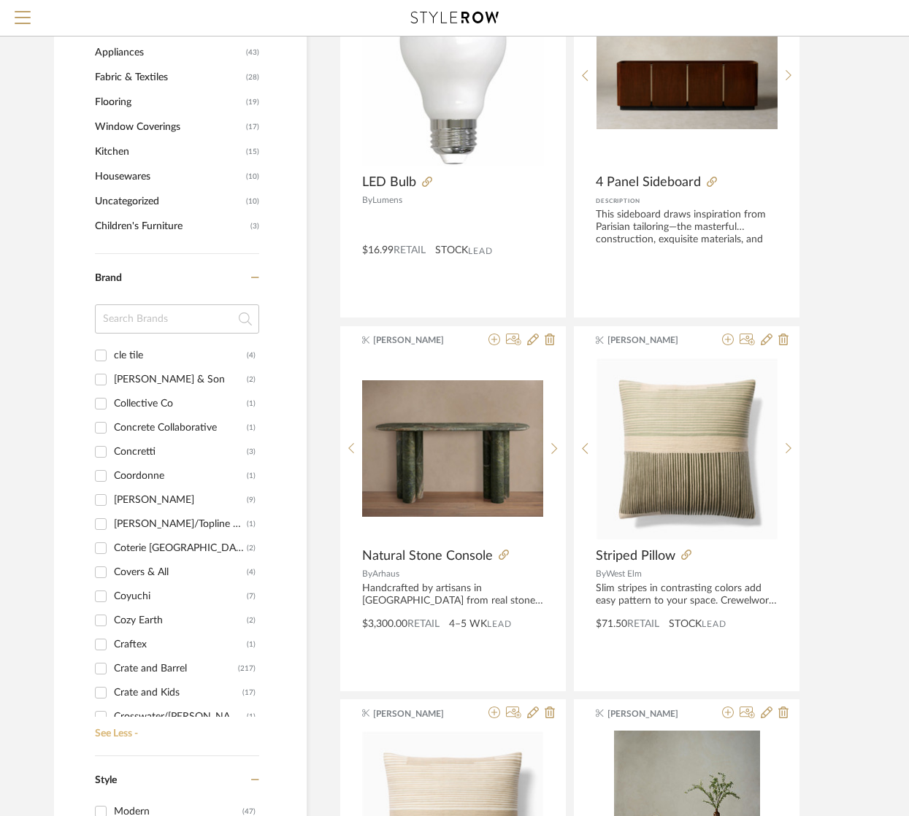
scroll to position [2647, 0]
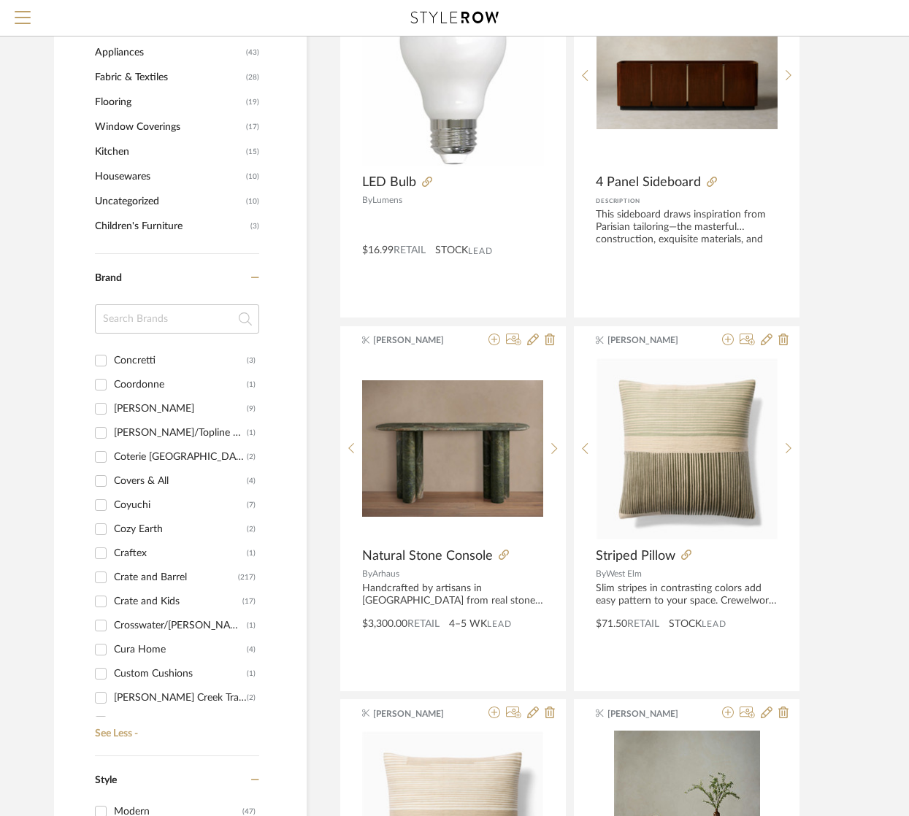
click at [153, 572] on div "Crate and Barrel" at bounding box center [176, 577] width 124 height 23
click at [112, 572] on input "Crate and Barrel (217)" at bounding box center [100, 577] width 23 height 23
checkbox input "true"
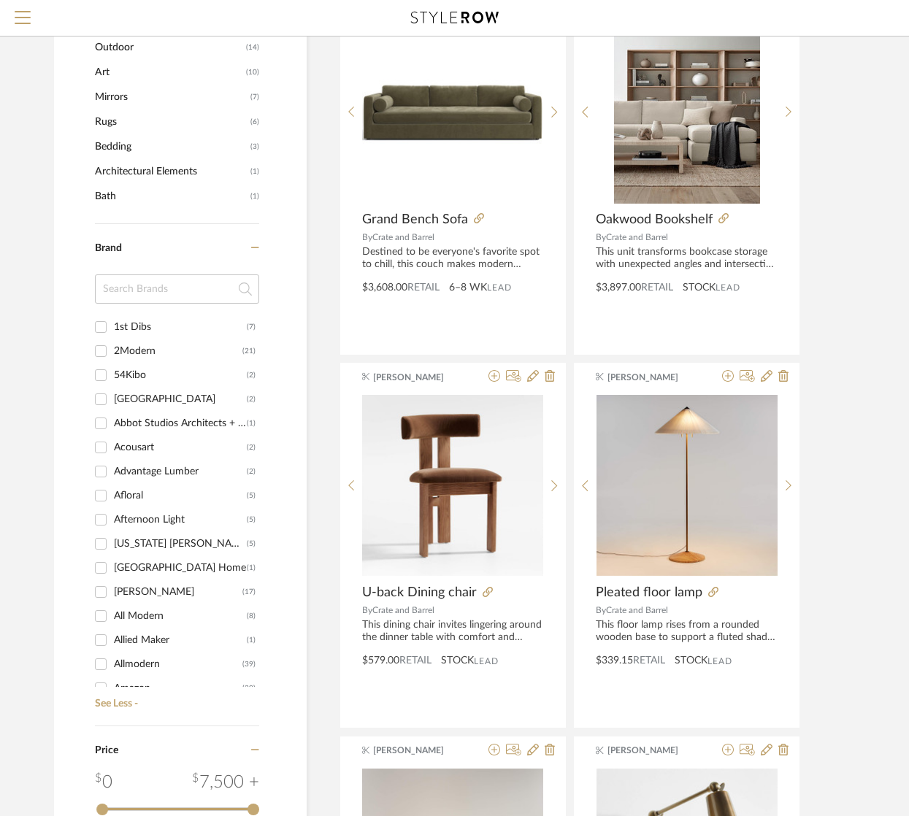
scroll to position [250, 0]
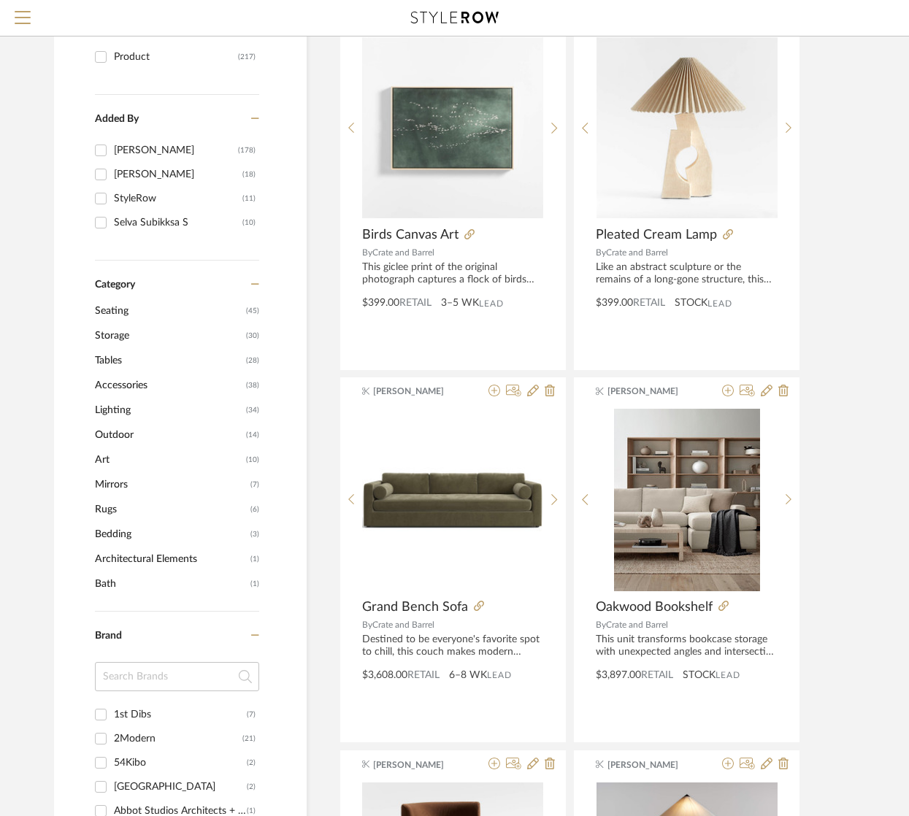
click at [102, 361] on span "Tables" at bounding box center [168, 360] width 147 height 25
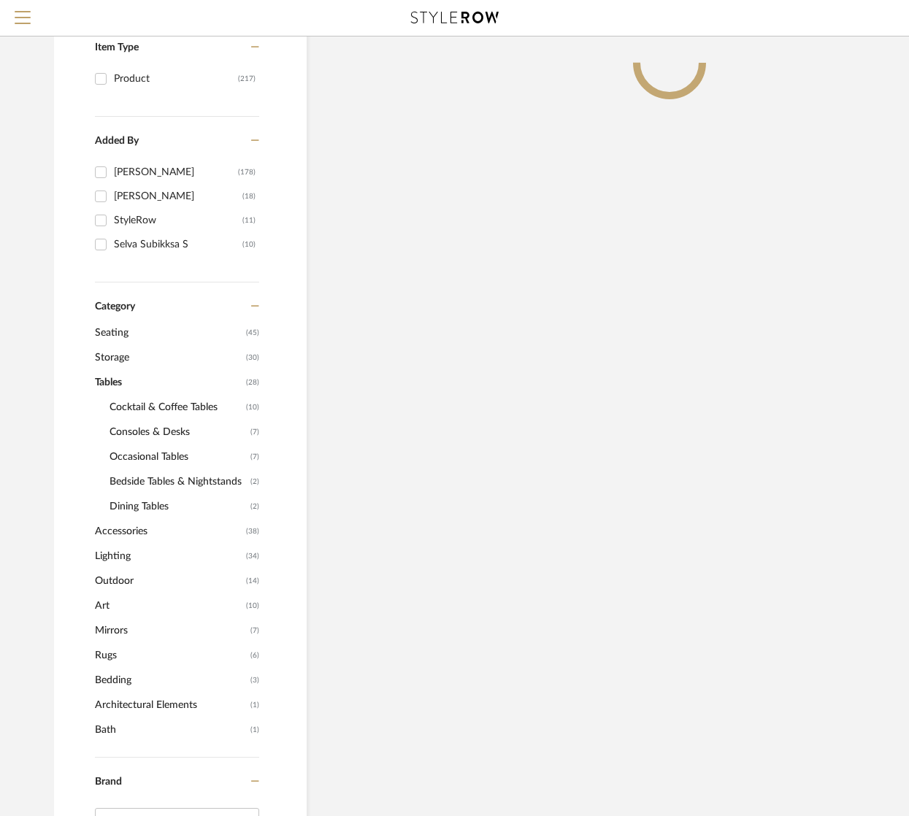
scroll to position [272, 0]
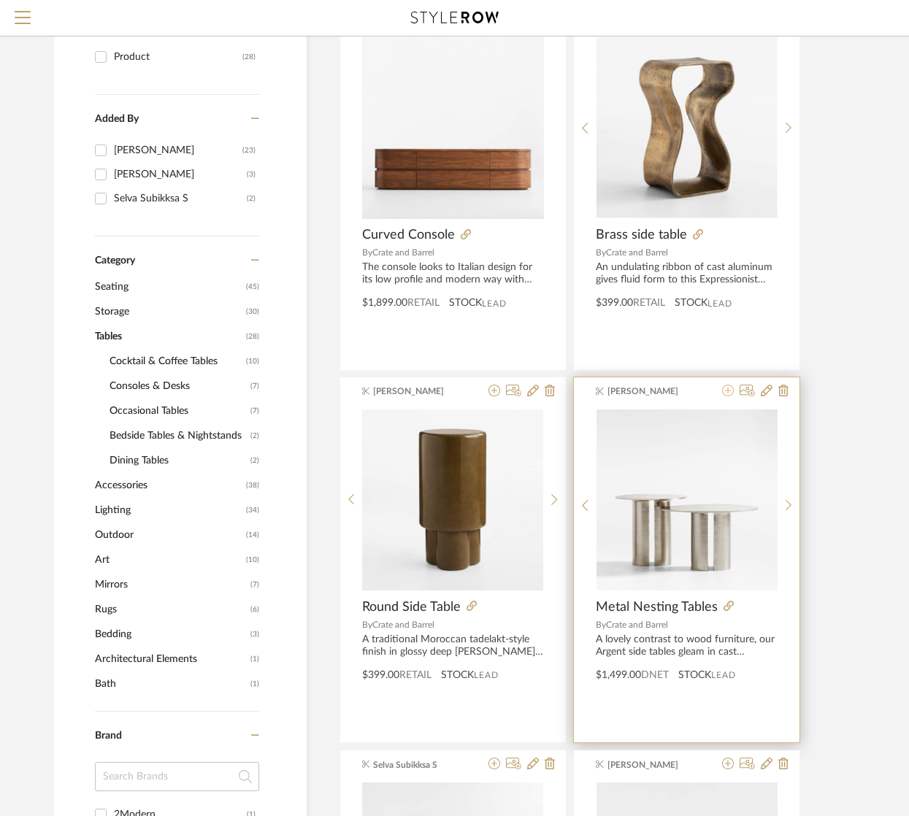
click at [725, 386] on icon at bounding box center [728, 391] width 12 height 12
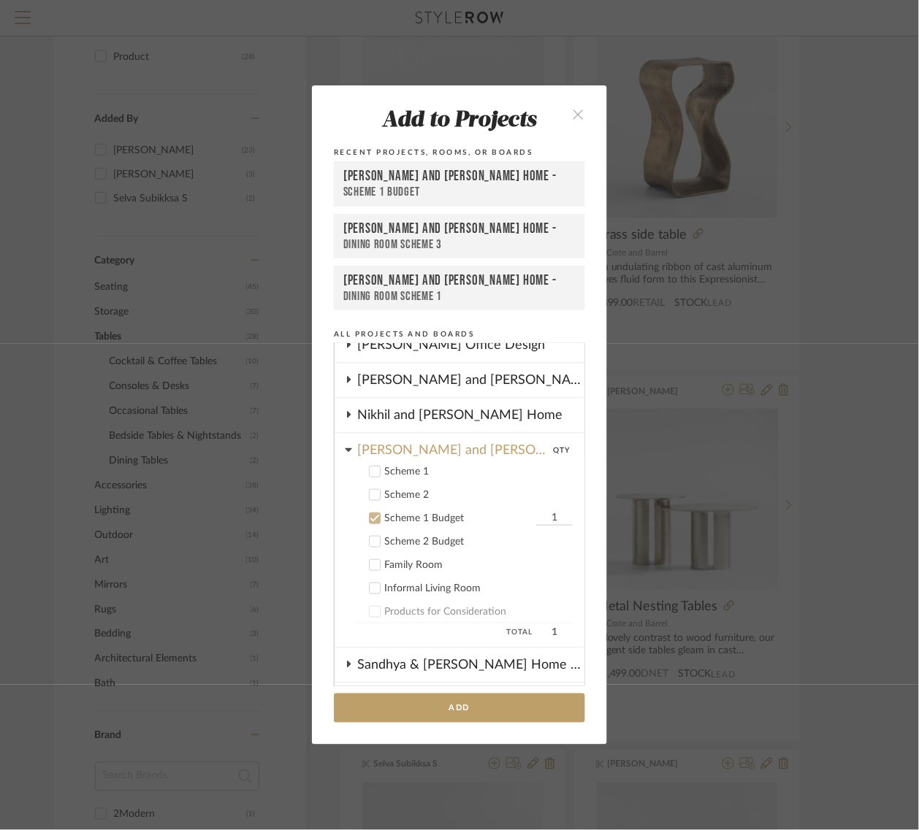
scroll to position [234, 0]
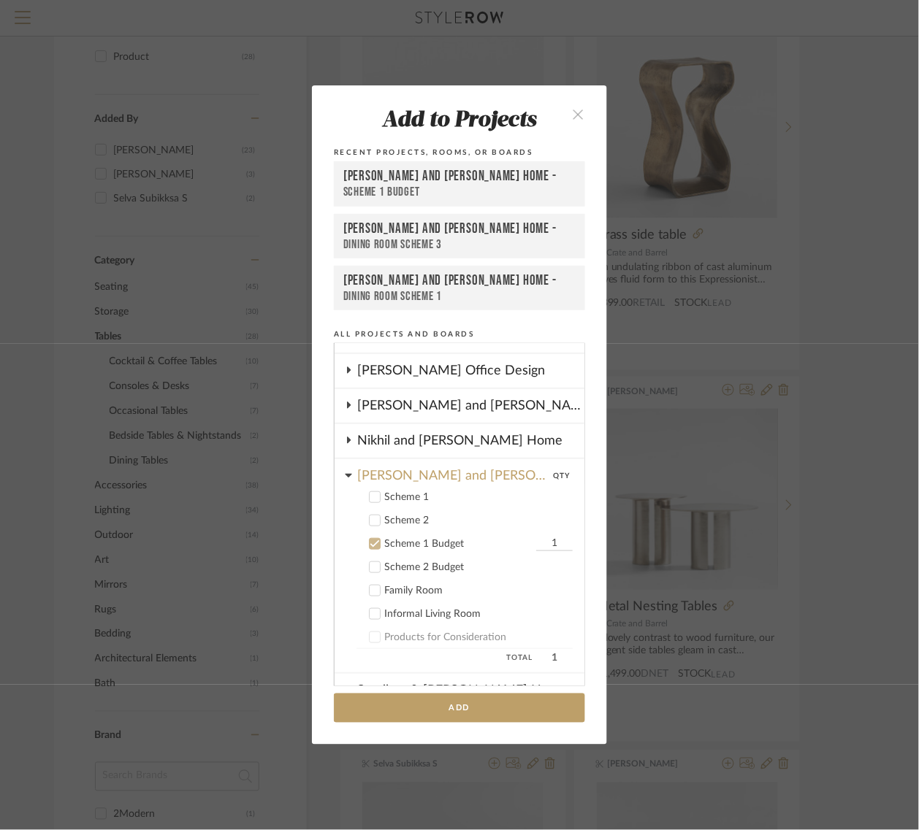
click at [370, 539] on icon at bounding box center [374, 544] width 10 height 10
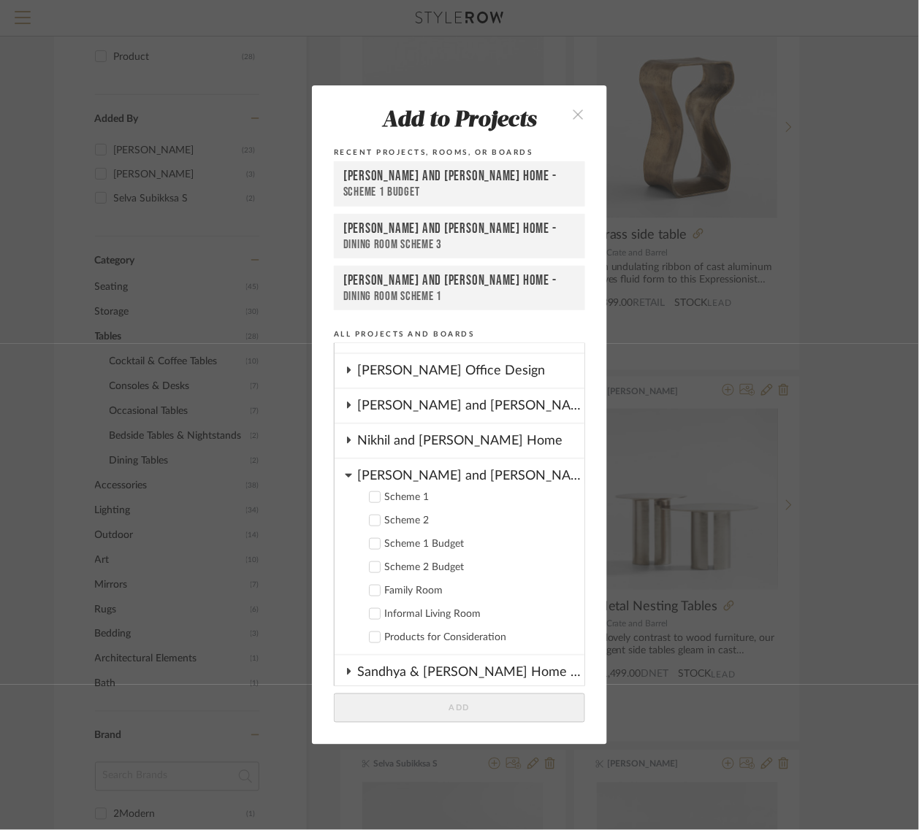
click at [371, 492] on icon at bounding box center [374, 497] width 10 height 10
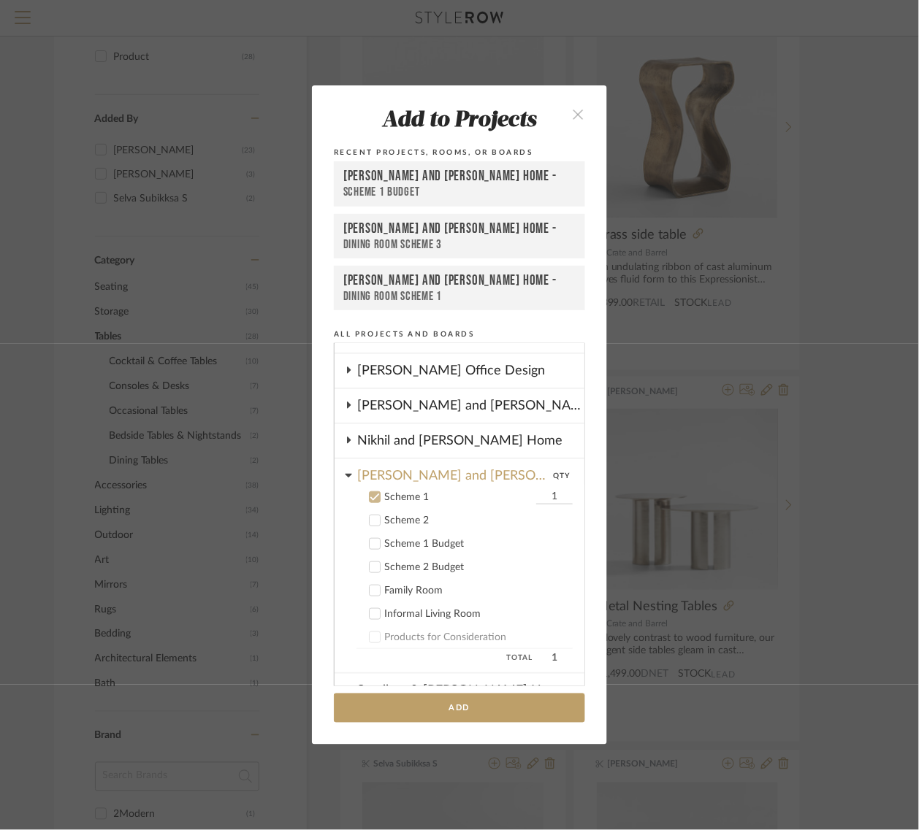
click at [370, 516] on icon at bounding box center [374, 521] width 10 height 10
click at [440, 705] on button "Add" at bounding box center [459, 709] width 251 height 30
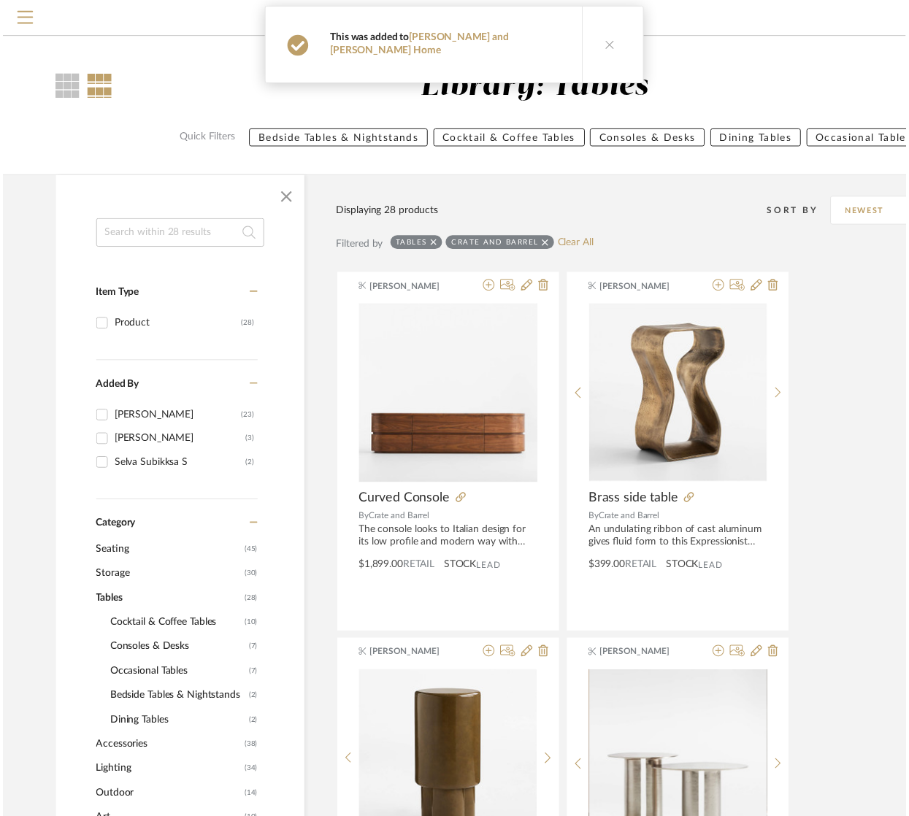
scroll to position [272, 0]
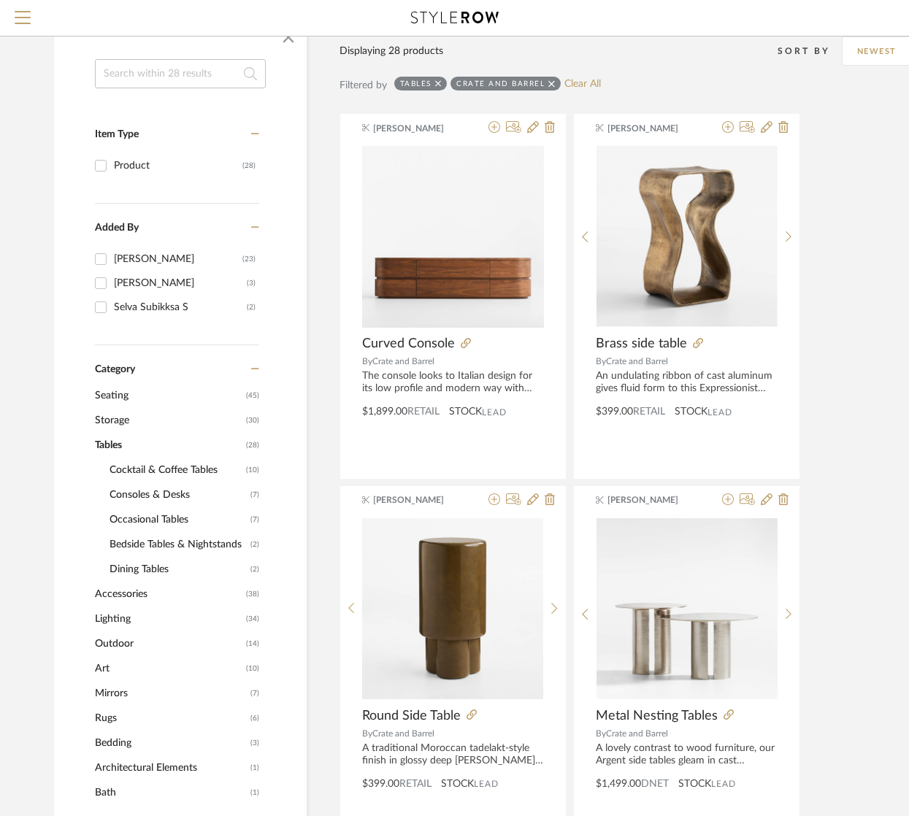
scroll to position [0, 0]
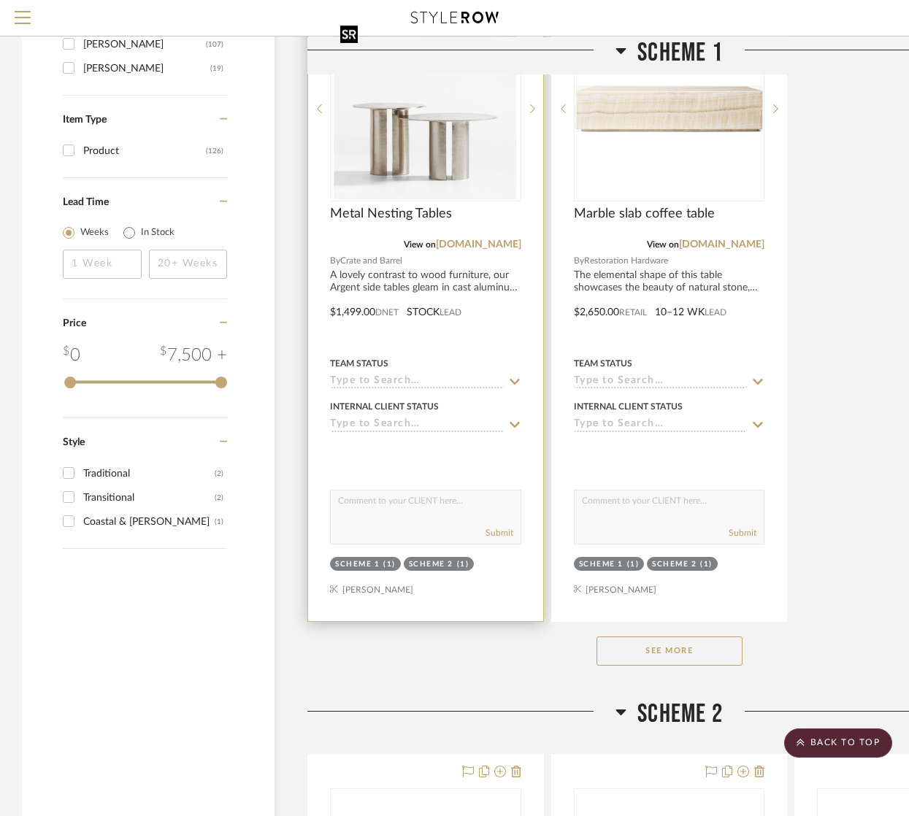
scroll to position [1734, 0]
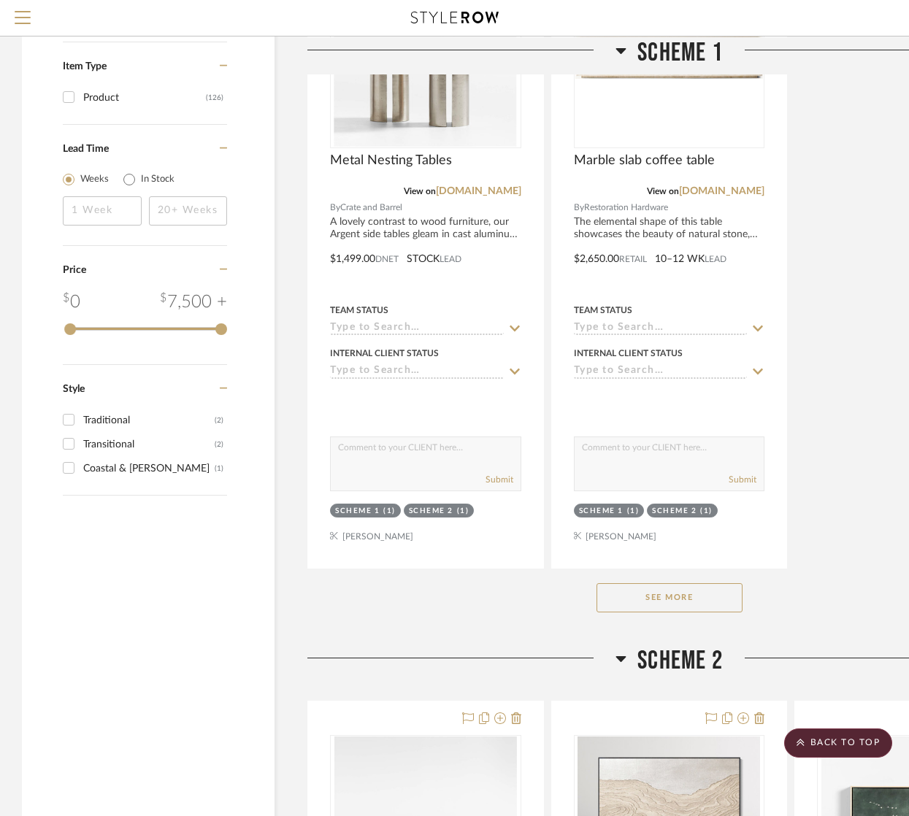
click at [696, 603] on button "See More" at bounding box center [670, 597] width 146 height 29
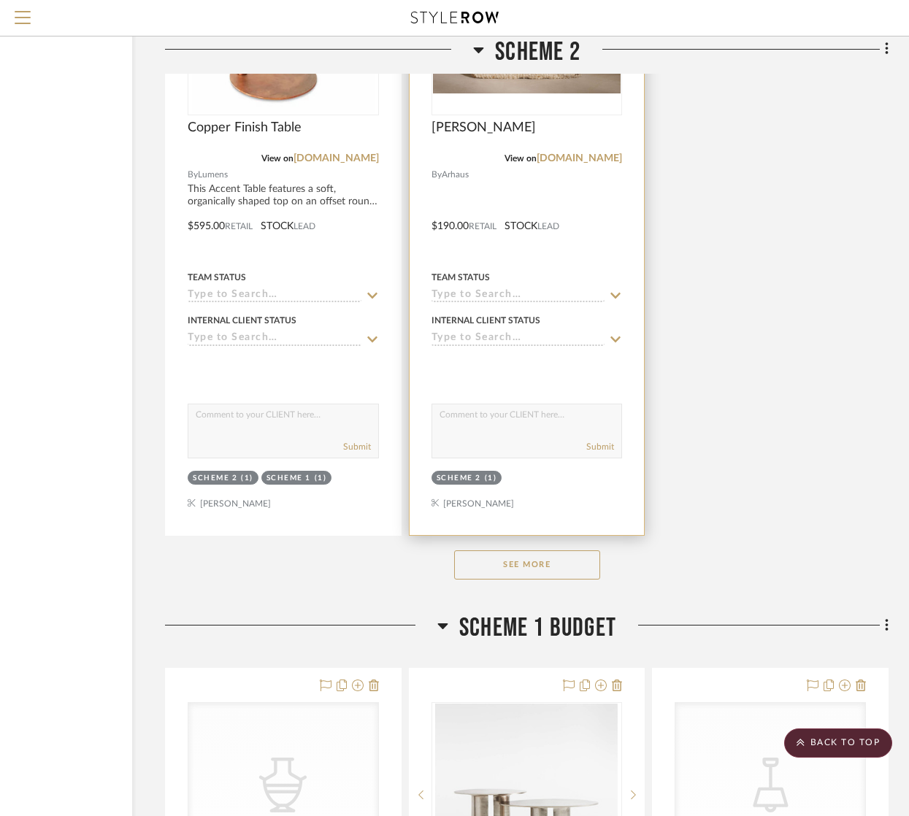
scroll to position [9048, 142]
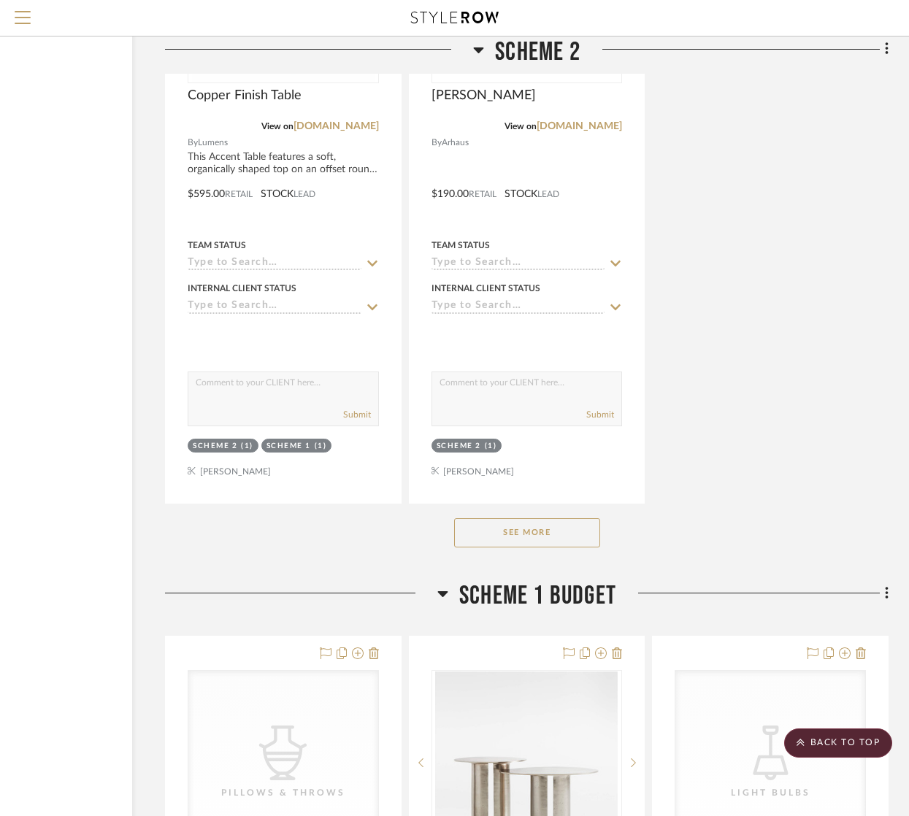
click at [539, 535] on button "See More" at bounding box center [527, 532] width 146 height 29
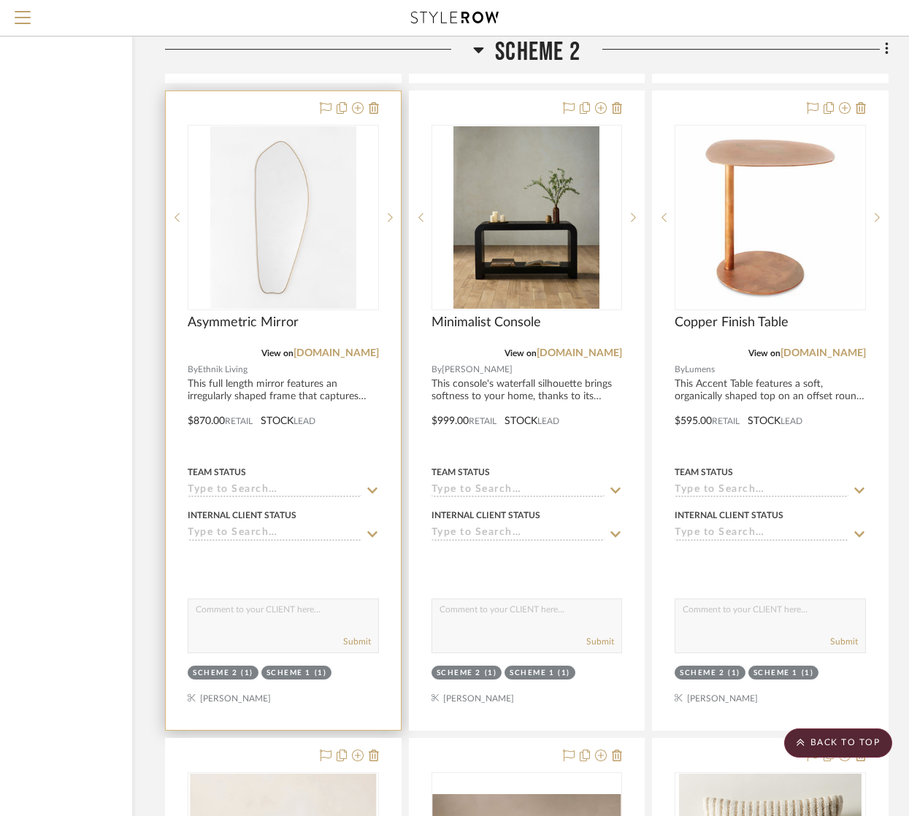
scroll to position [8804, 142]
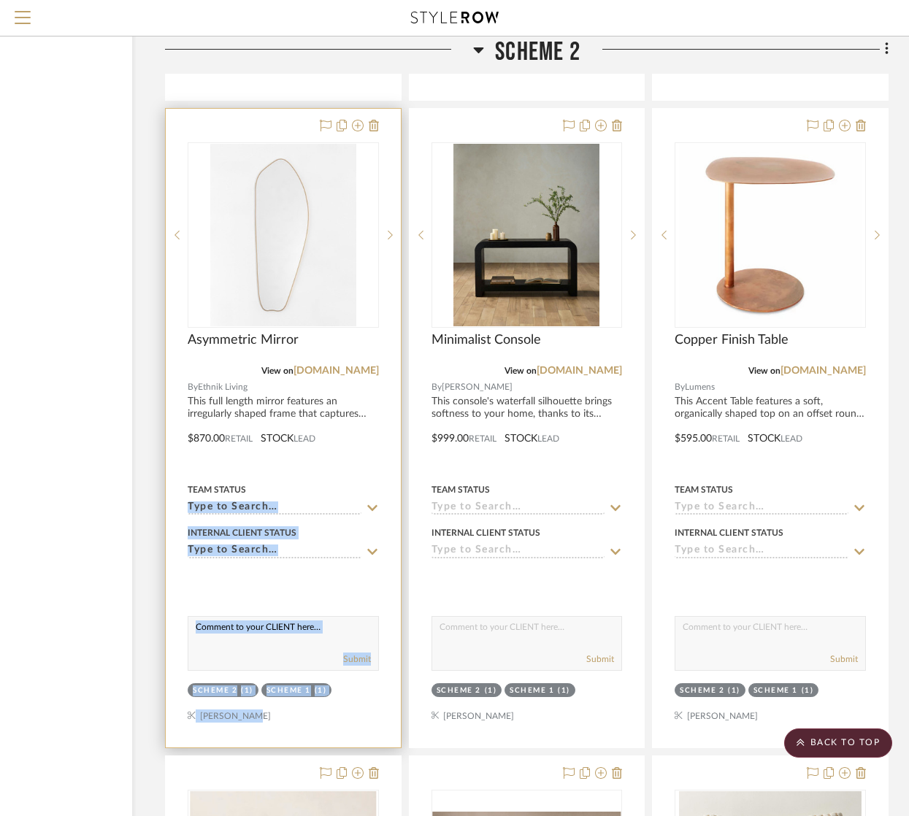
drag, startPoint x: 247, startPoint y: 753, endPoint x: 234, endPoint y: 510, distance: 243.5
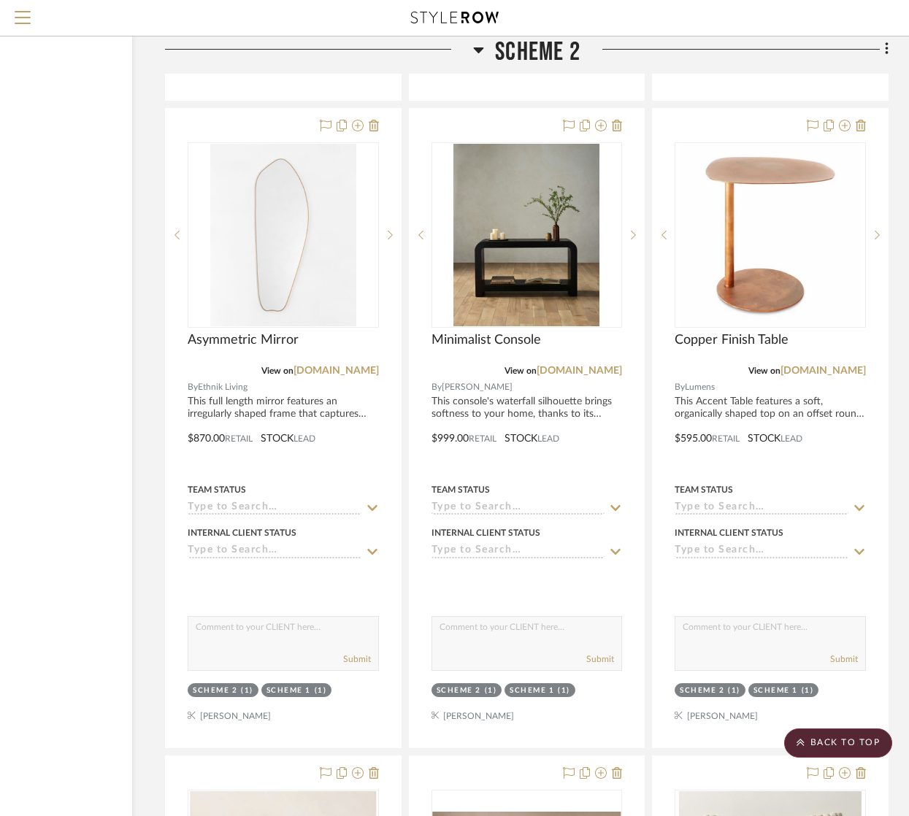
click at [130, 644] on div "Filter by keyword, category or name prior to exporting to Excel or Bulk Actions…" at bounding box center [6, 222] width 253 height 17616
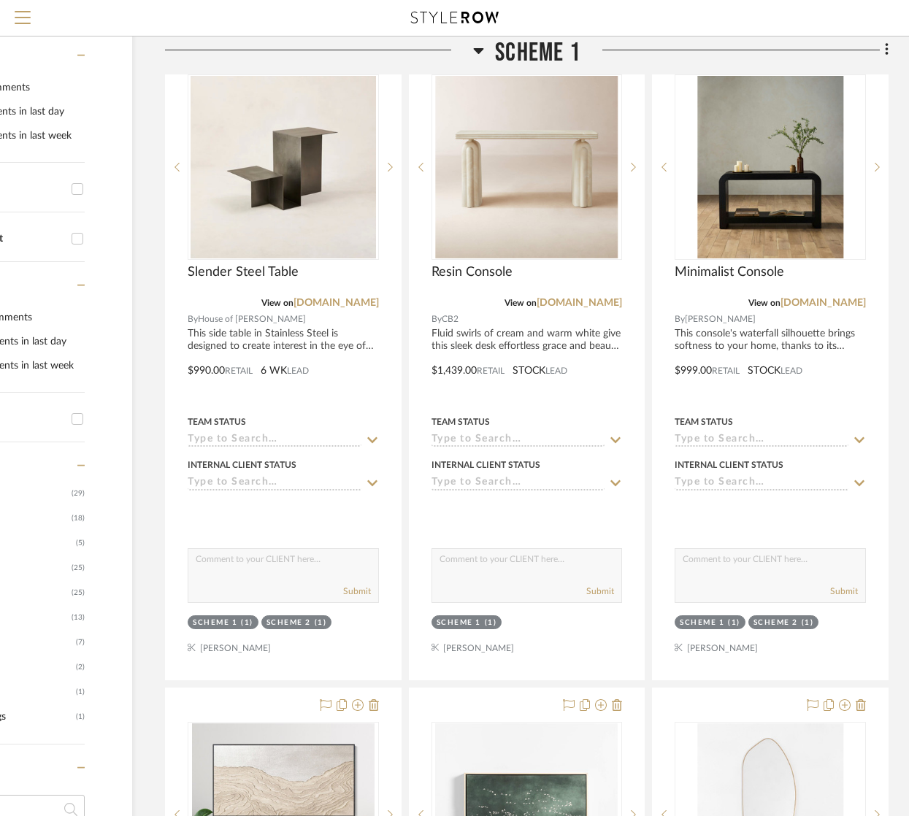
scroll to position [330, 142]
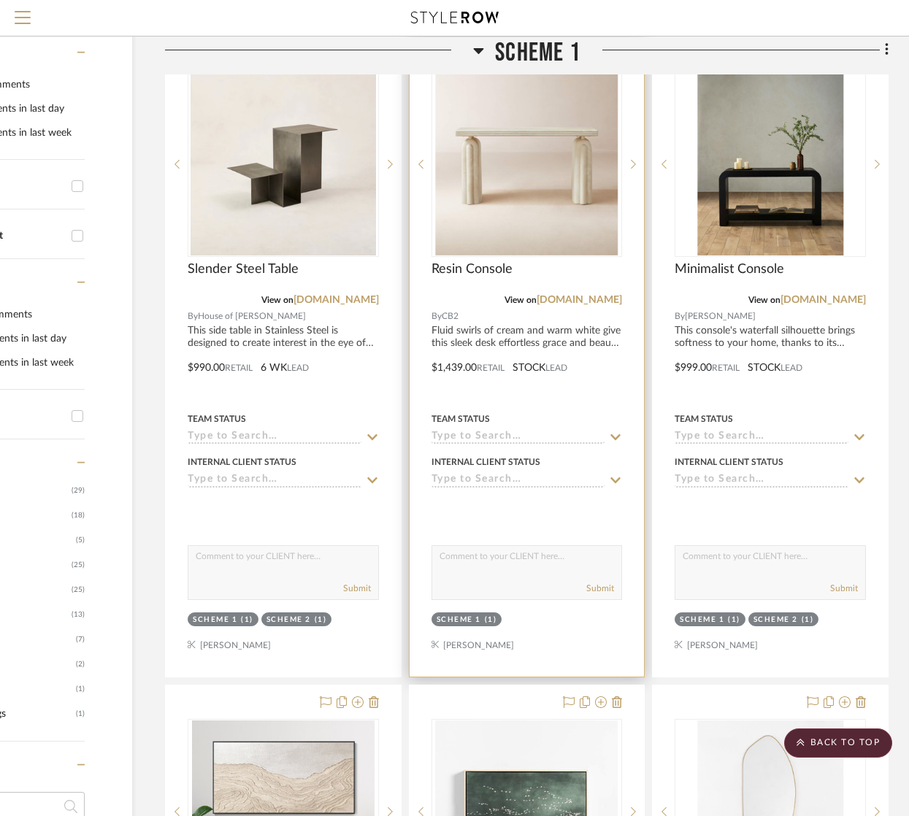
click at [442, 618] on div "Scheme 1" at bounding box center [459, 620] width 45 height 11
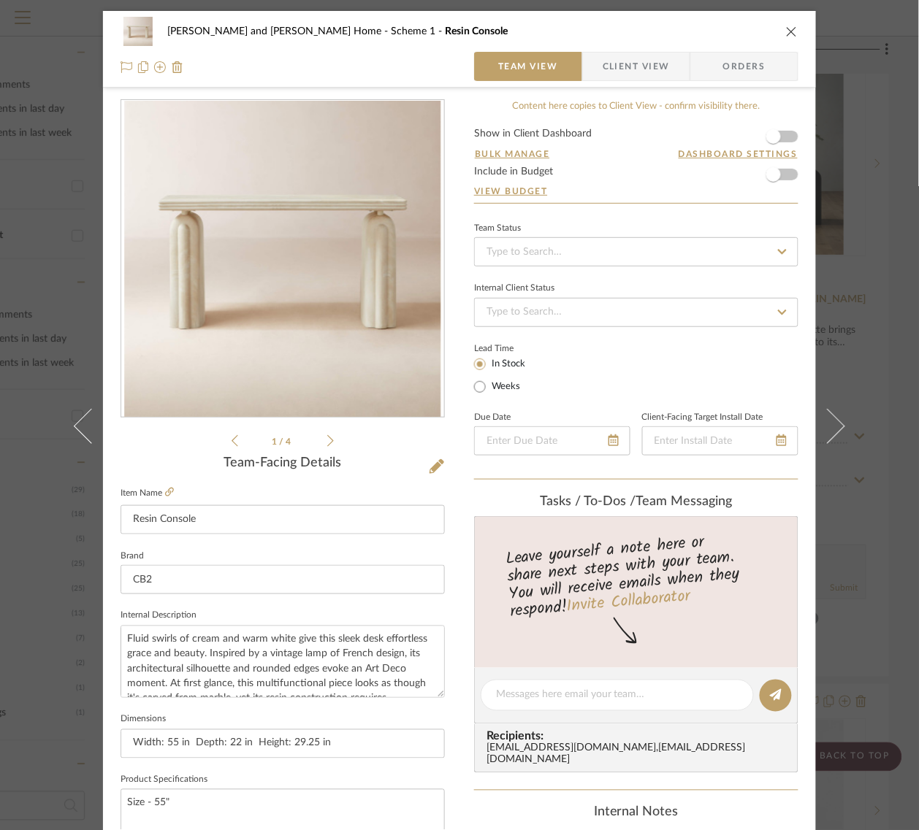
scroll to position [528, 0]
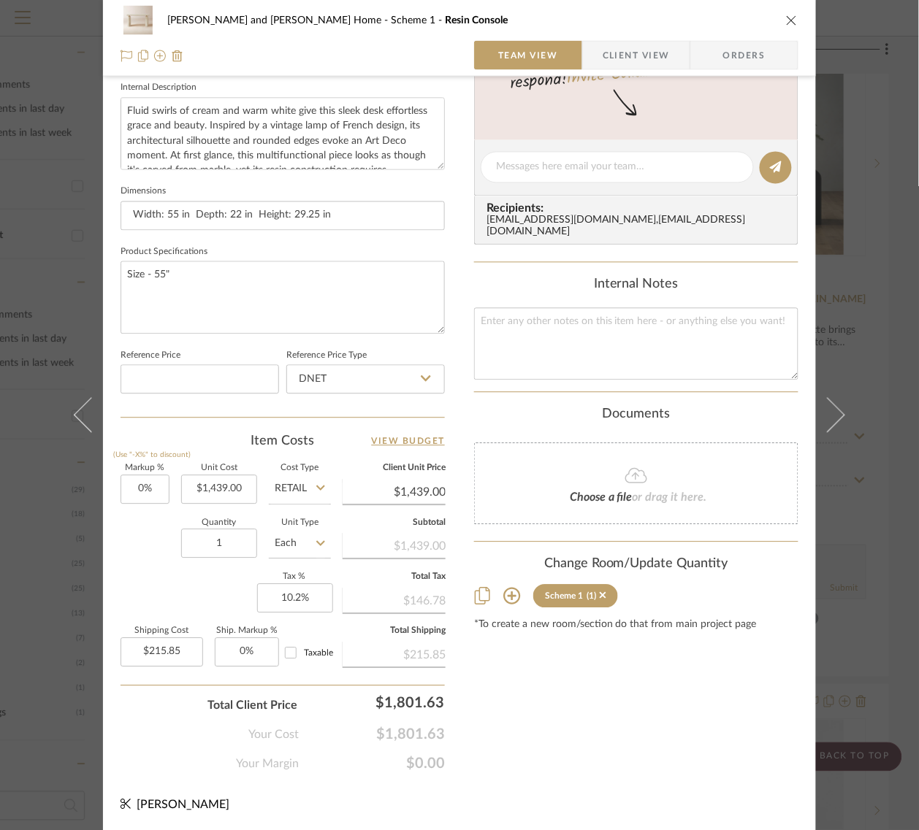
click at [507, 589] on icon at bounding box center [511, 597] width 17 height 17
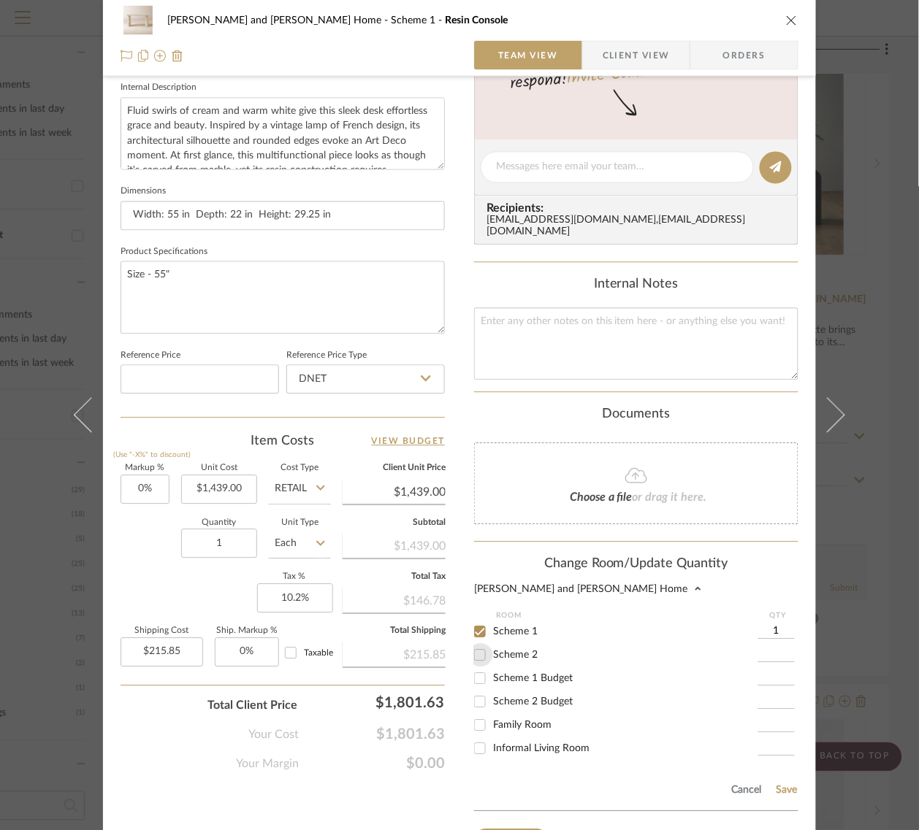
click at [477, 644] on input "Scheme 2" at bounding box center [479, 655] width 23 height 23
checkbox input "true"
type input "1"
click at [789, 785] on button "Save" at bounding box center [786, 791] width 23 height 12
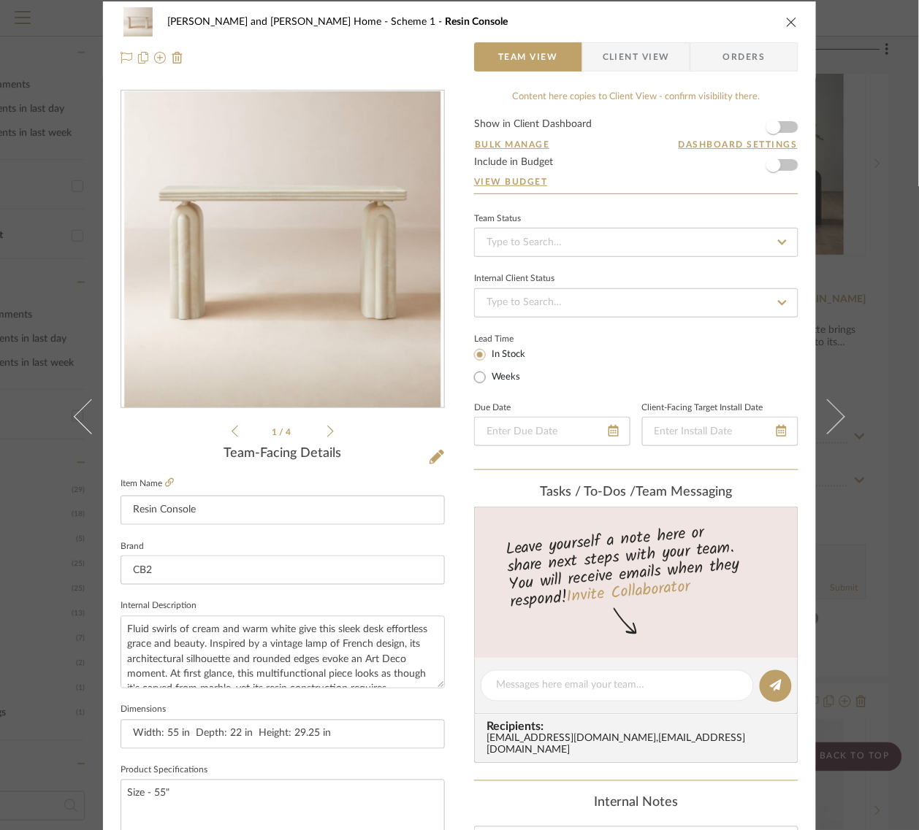
scroll to position [0, 0]
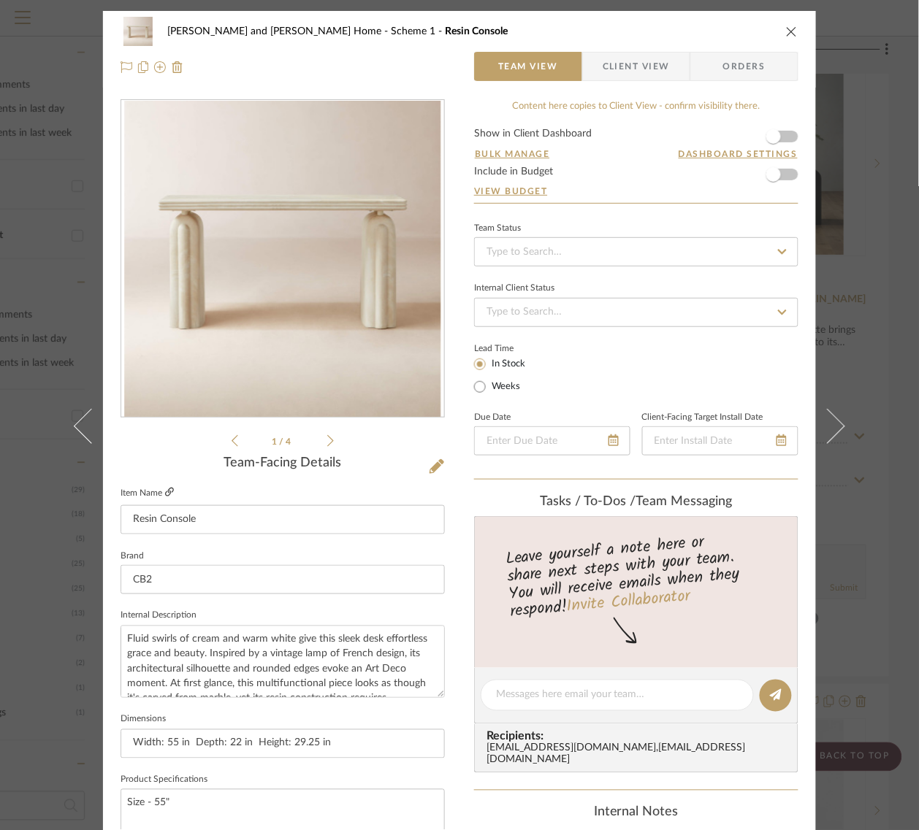
click at [166, 488] on icon at bounding box center [169, 492] width 9 height 9
click at [904, 70] on div "[PERSON_NAME] and [PERSON_NAME] Home Scheme 1 Resin Console Team View Client Vi…" at bounding box center [459, 415] width 919 height 830
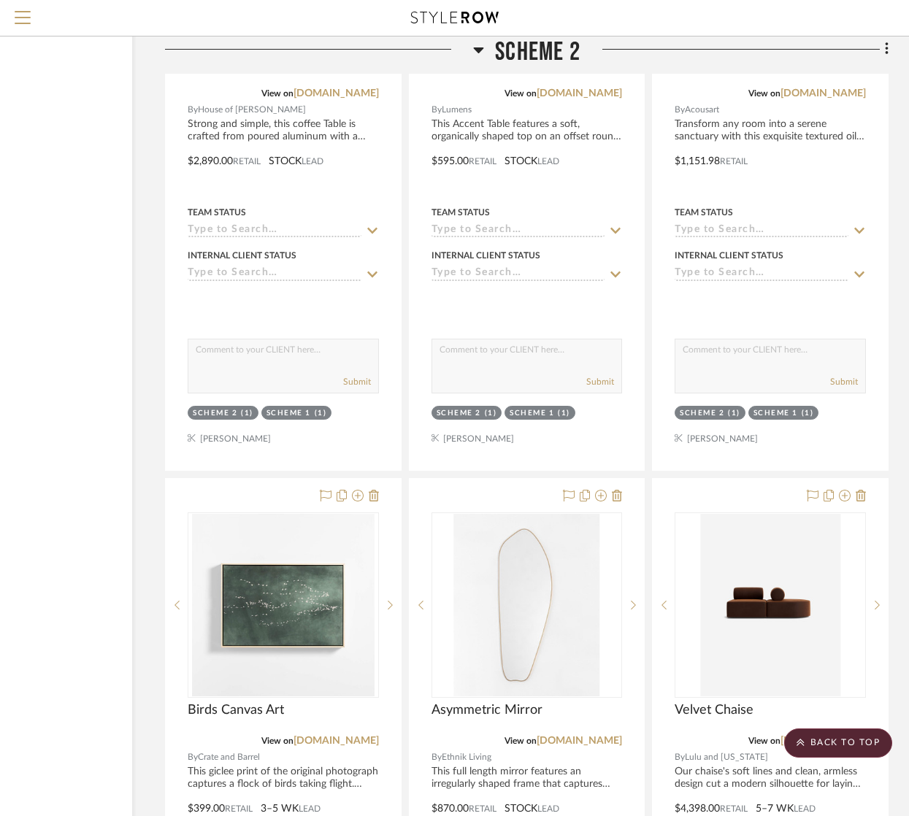
scroll to position [9310, 142]
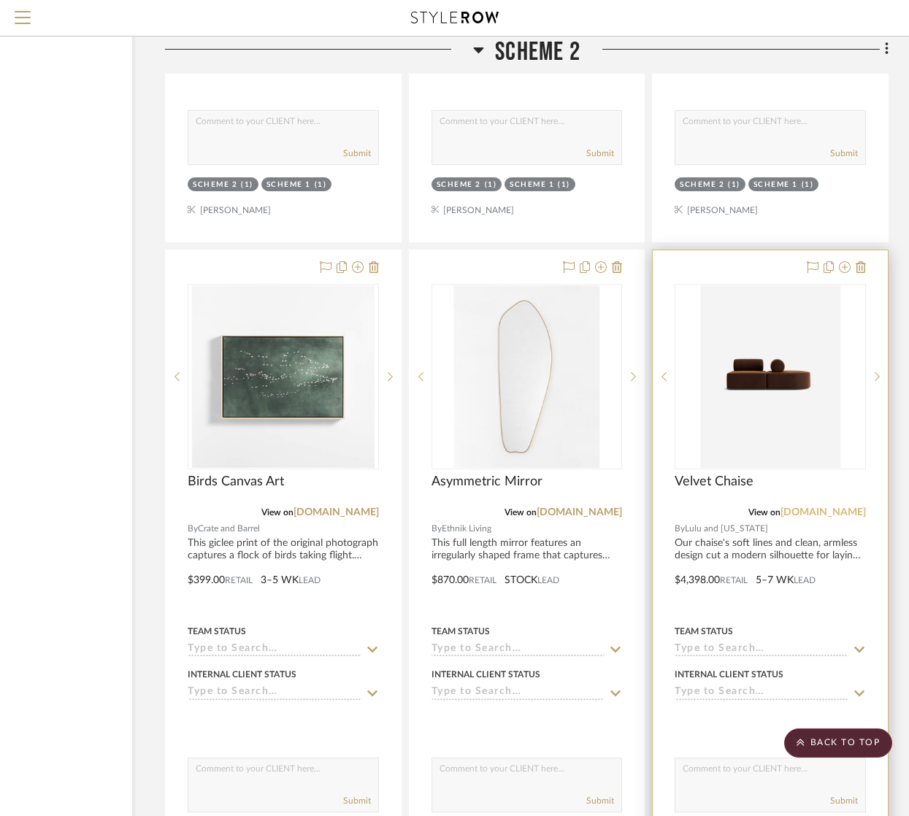
click at [841, 516] on link "[DOMAIN_NAME]" at bounding box center [823, 512] width 85 height 10
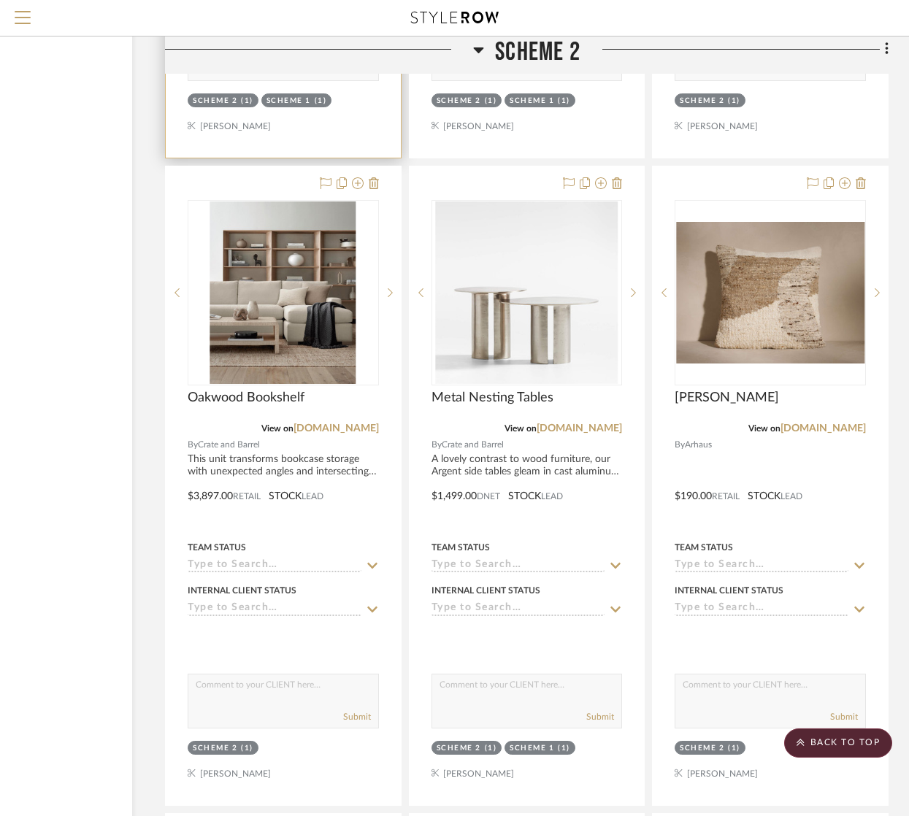
scroll to position [10047, 142]
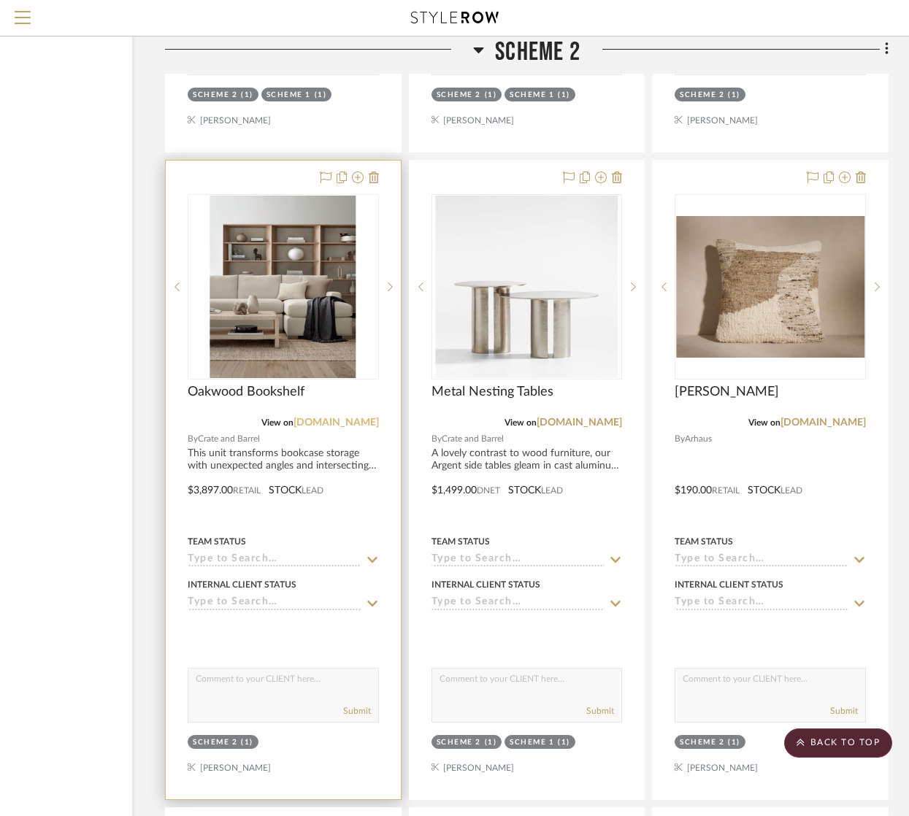
click at [316, 426] on link "[DOMAIN_NAME]" at bounding box center [336, 423] width 85 height 10
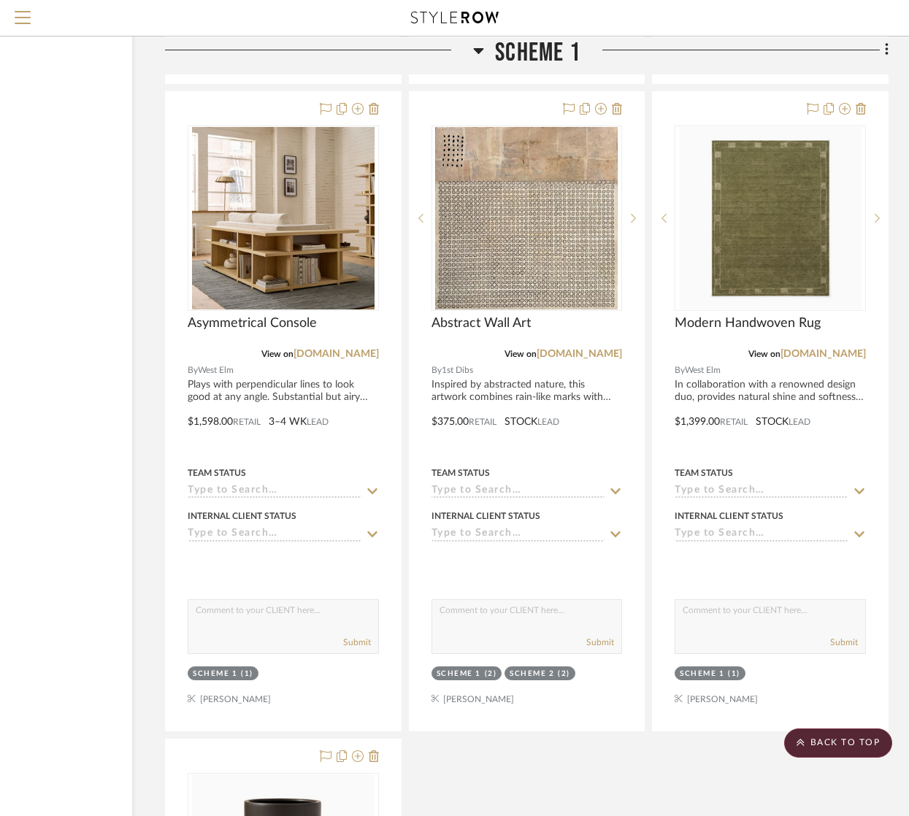
scroll to position [6123, 142]
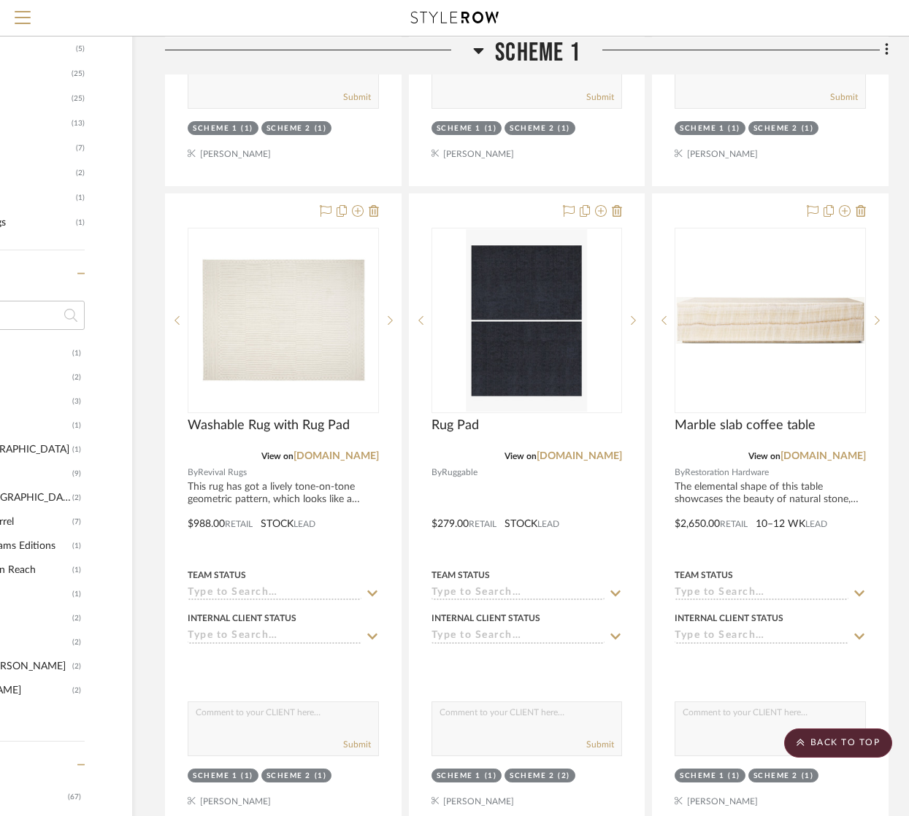
scroll to position [1095, 142]
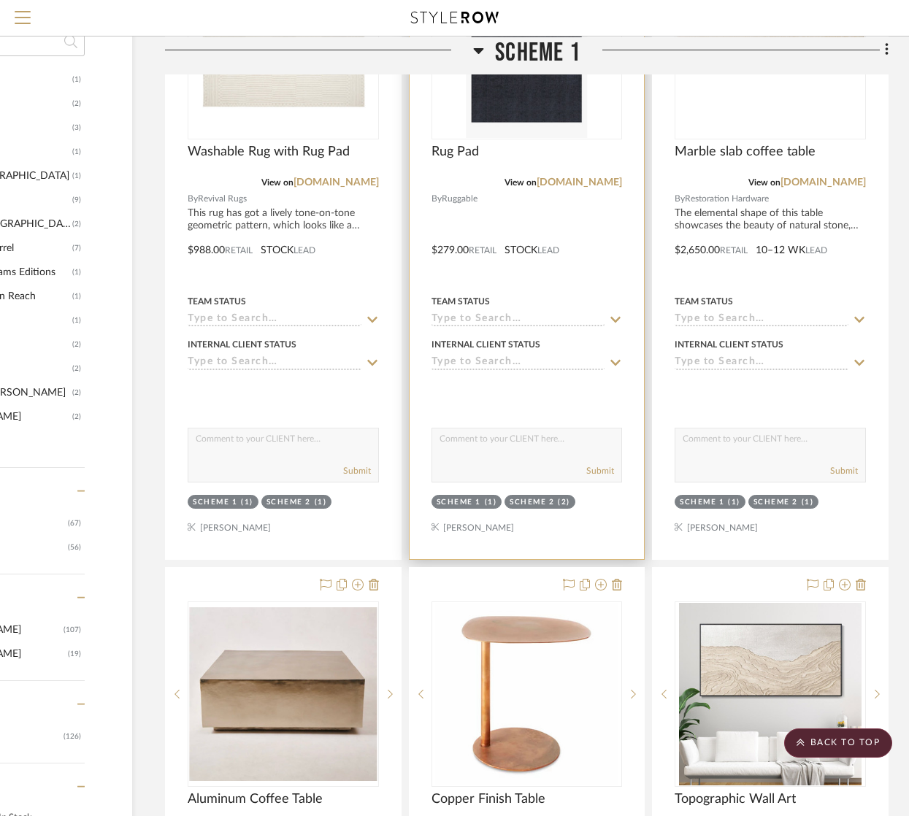
click at [444, 502] on div "Scheme 1" at bounding box center [459, 502] width 45 height 11
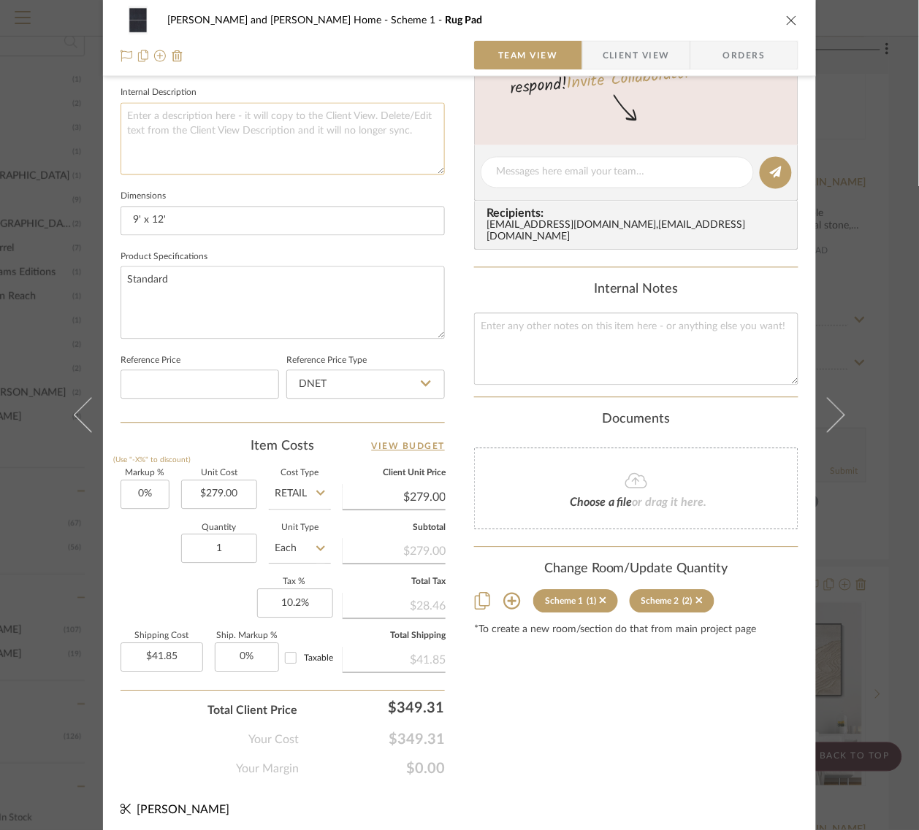
scroll to position [528, 0]
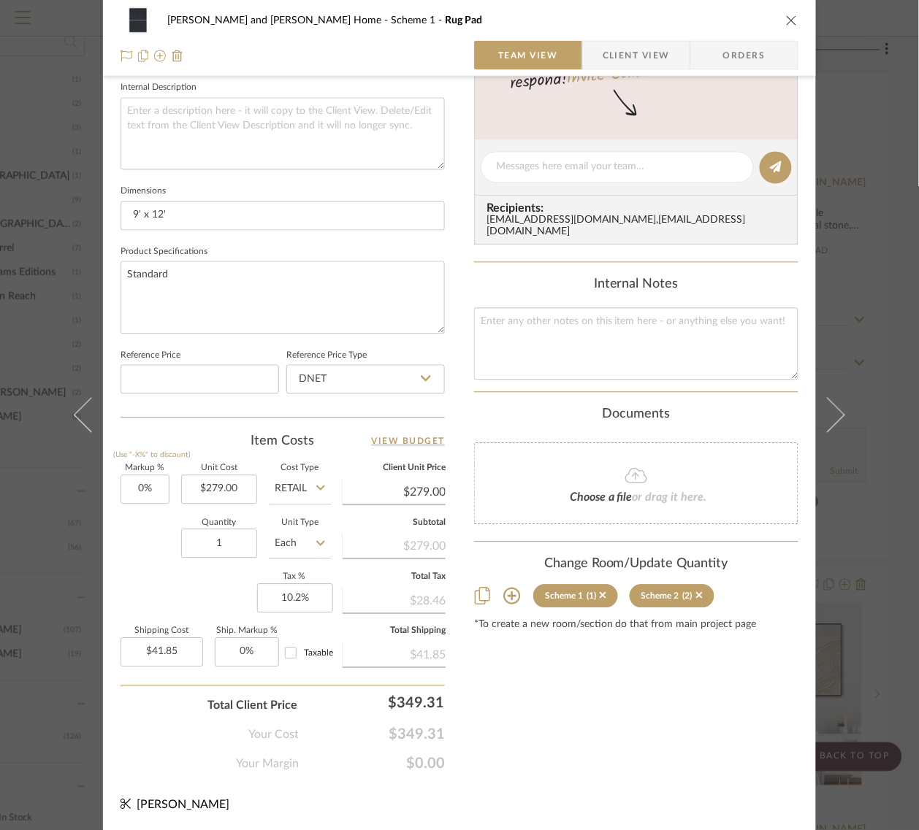
click at [513, 588] on icon at bounding box center [512, 597] width 18 height 18
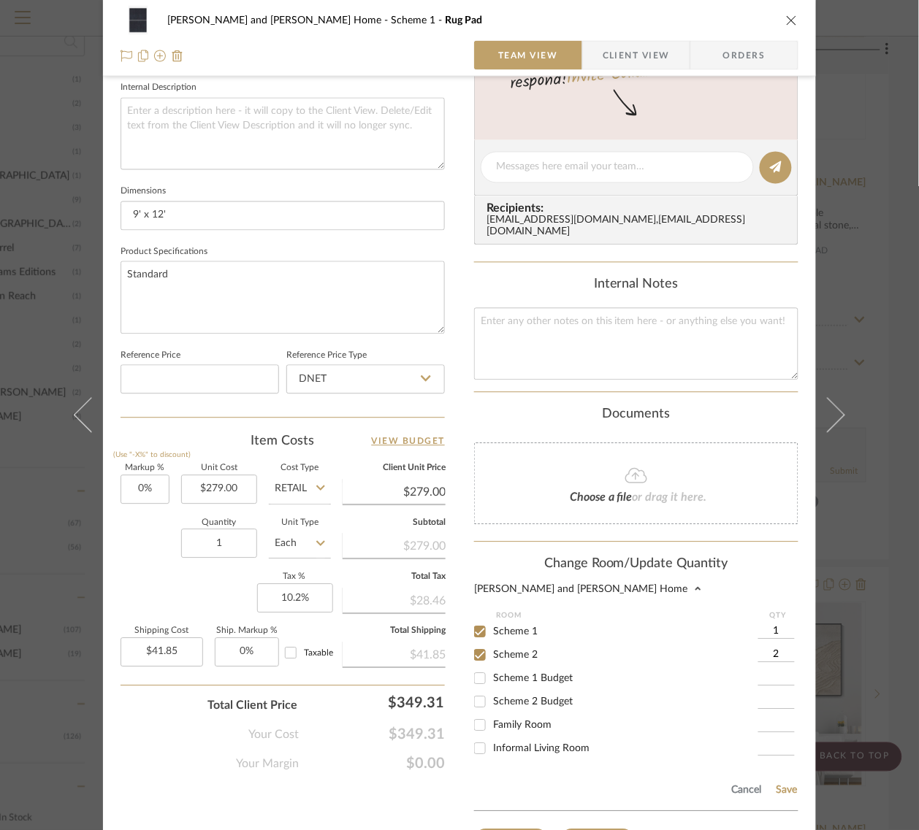
click at [783, 625] on input "1" at bounding box center [776, 632] width 37 height 15
type input "2"
click at [780, 785] on button "Save" at bounding box center [786, 791] width 23 height 12
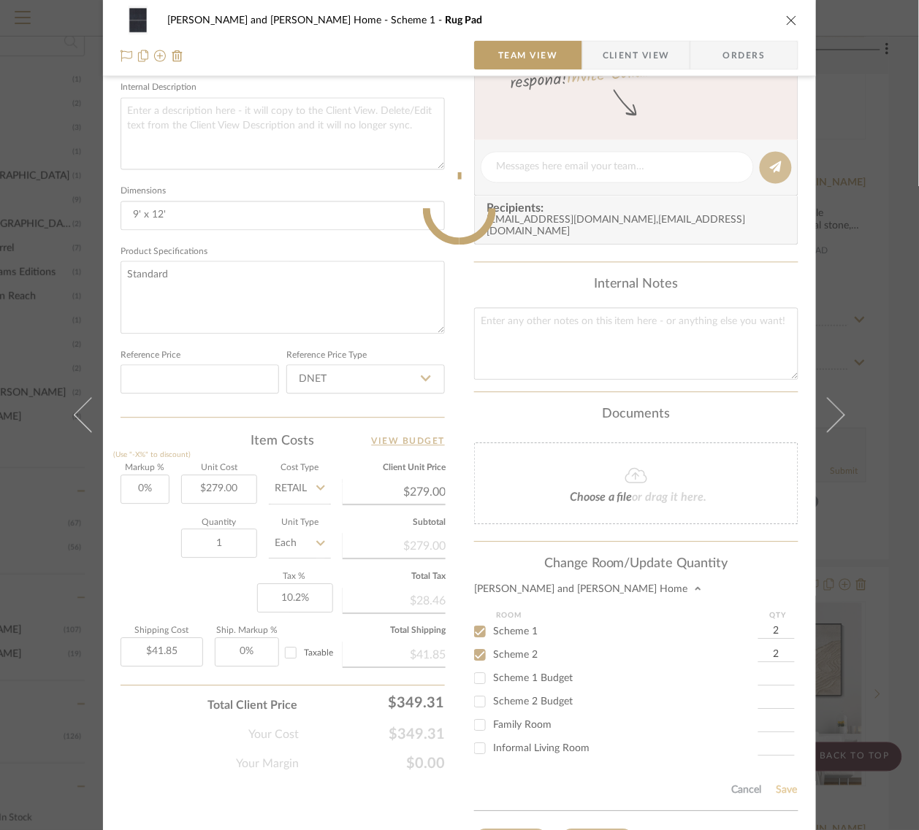
type input "2"
type input "$83.70"
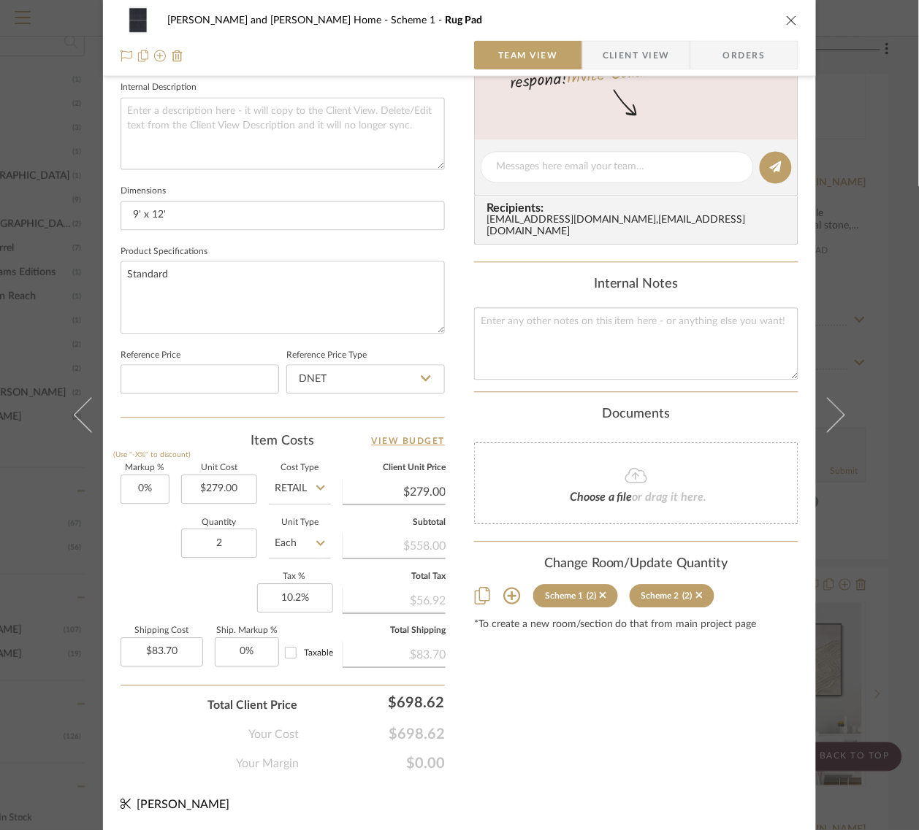
click at [907, 621] on div "[PERSON_NAME] and [PERSON_NAME] Home Scheme 1 Rug Pad Team View Client View Ord…" at bounding box center [459, 415] width 919 height 830
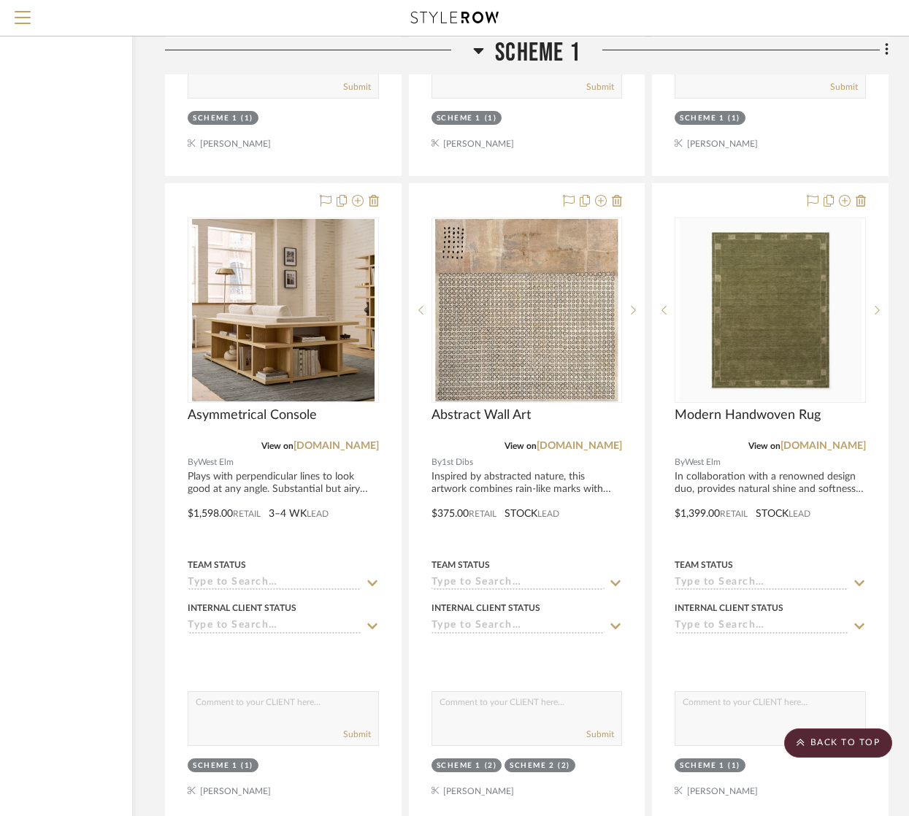
scroll to position [6024, 142]
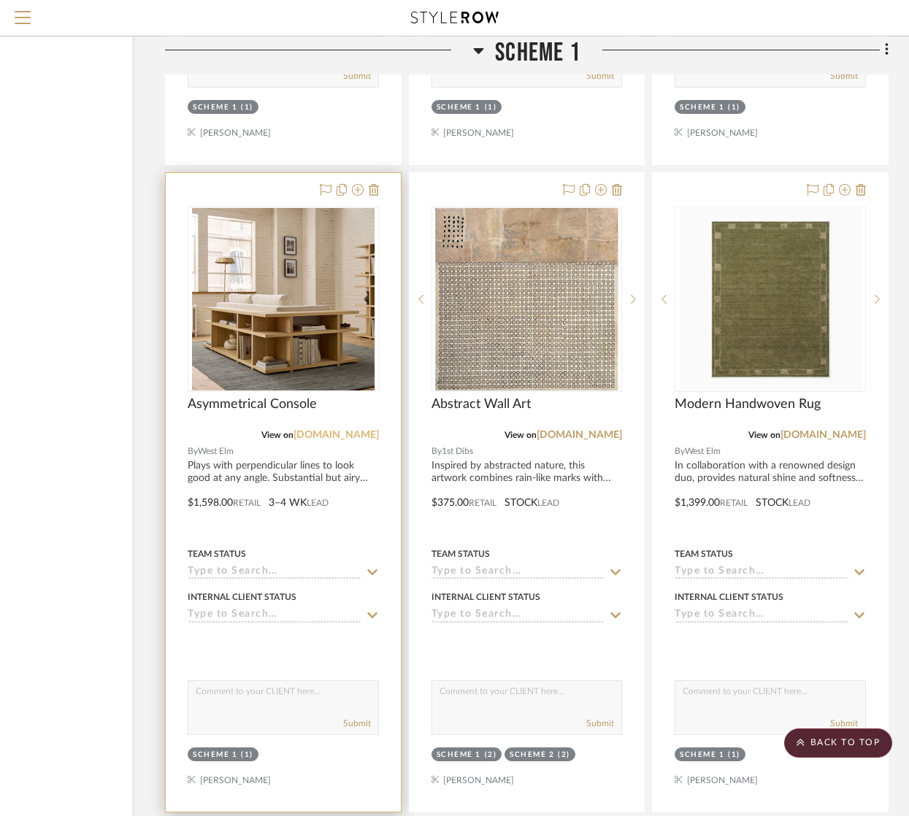
click at [342, 436] on link "[DOMAIN_NAME]" at bounding box center [336, 435] width 85 height 10
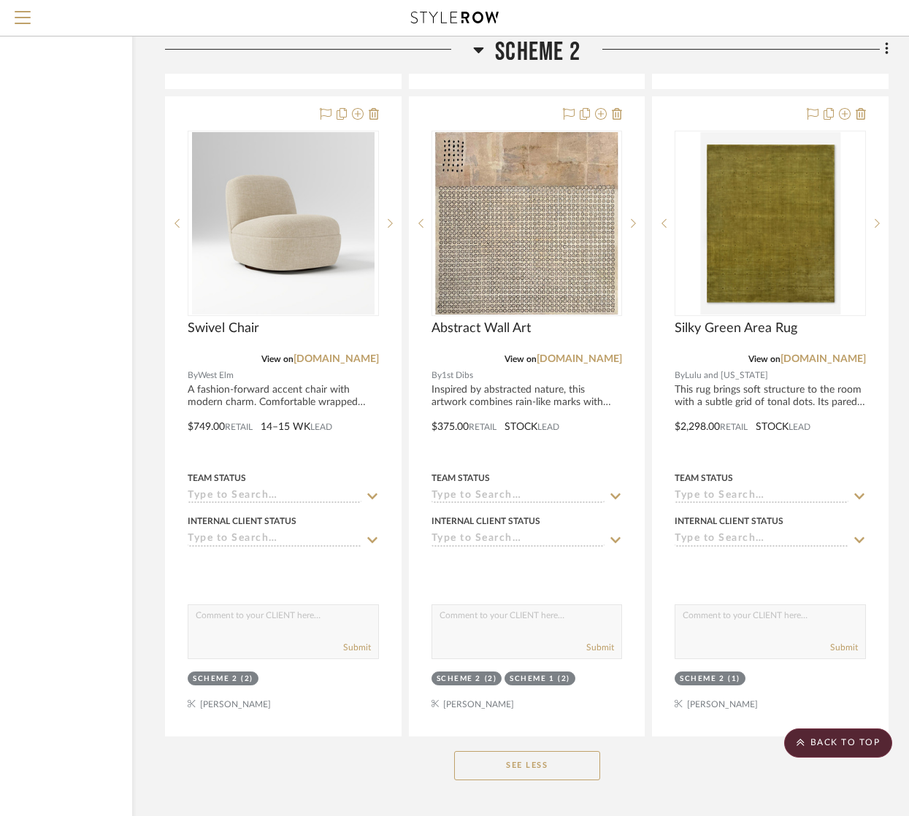
scroll to position [12048, 142]
